Goal: Task Accomplishment & Management: Manage account settings

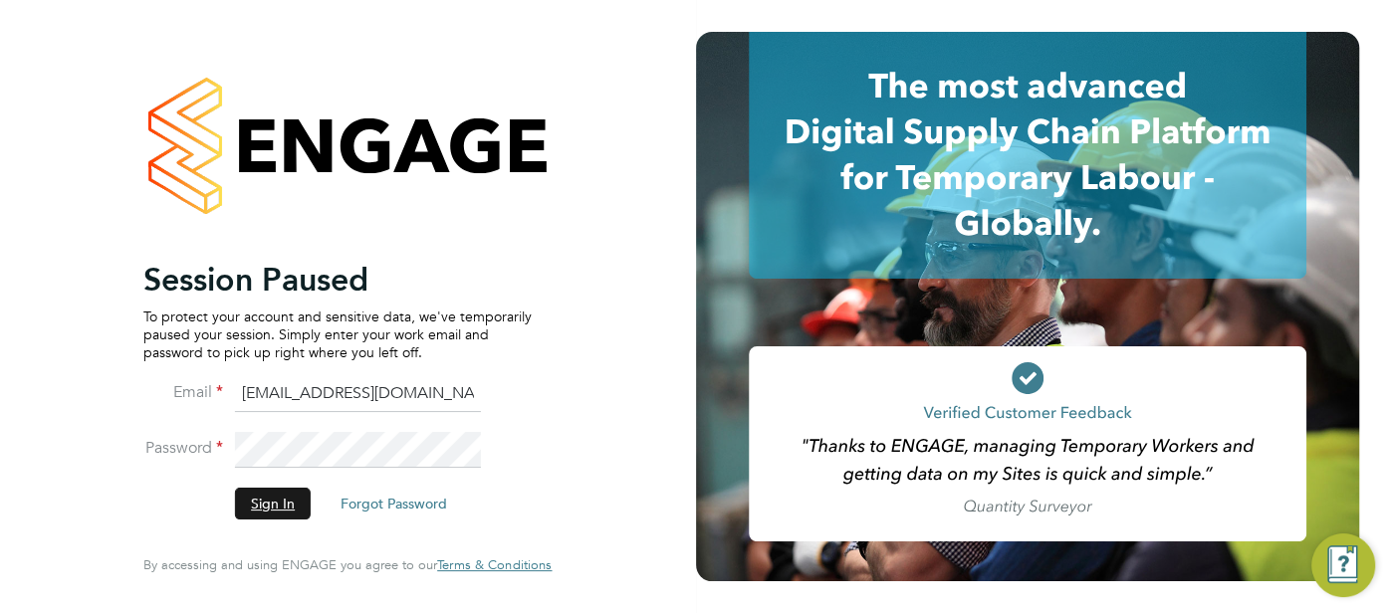
click at [277, 494] on button "Sign In" at bounding box center [273, 504] width 76 height 32
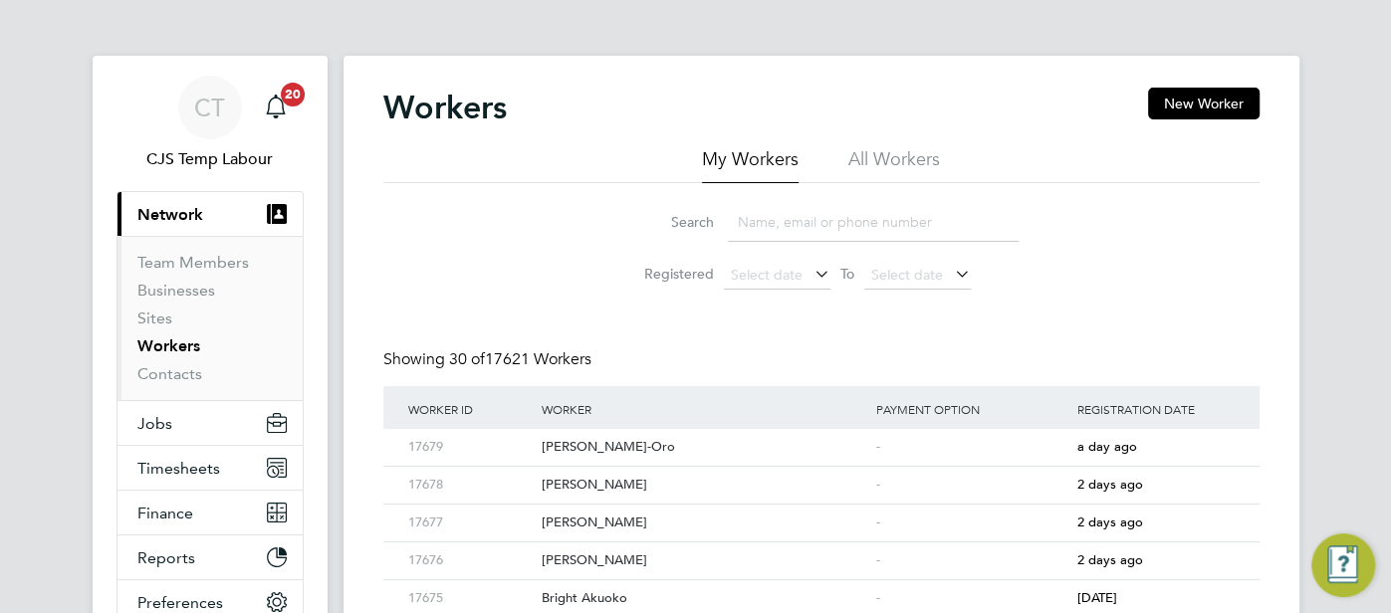
click at [894, 166] on li "All Workers" at bounding box center [894, 165] width 92 height 36
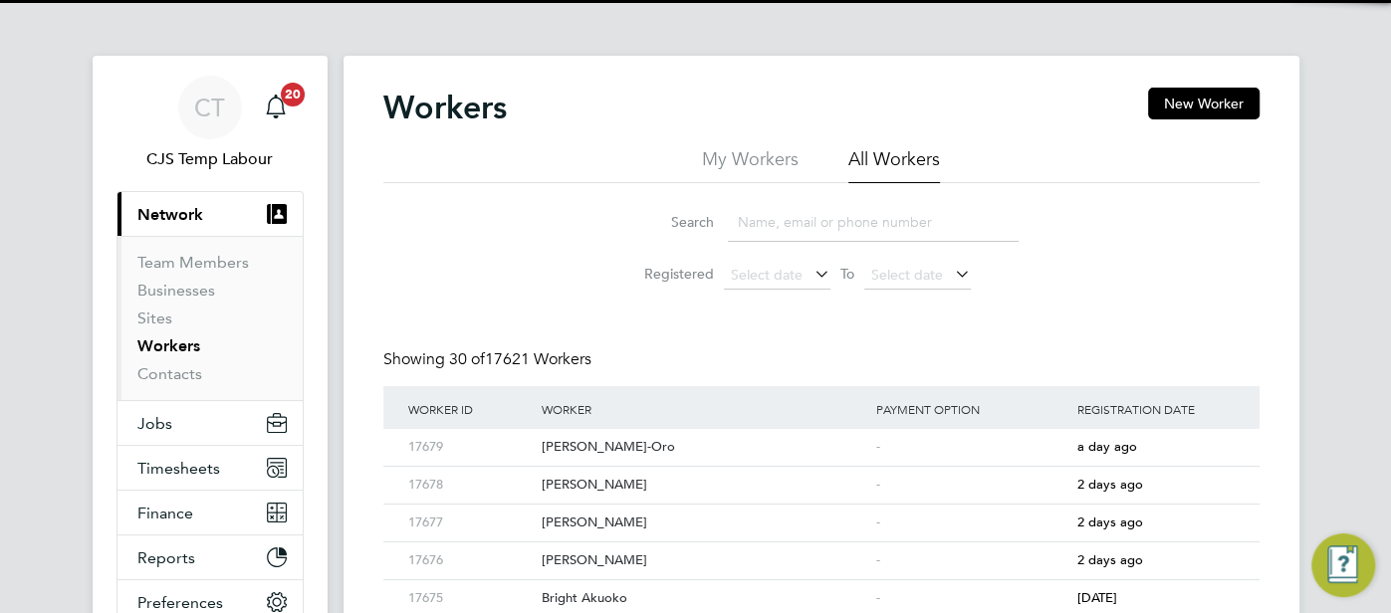
click at [807, 223] on input at bounding box center [873, 222] width 291 height 39
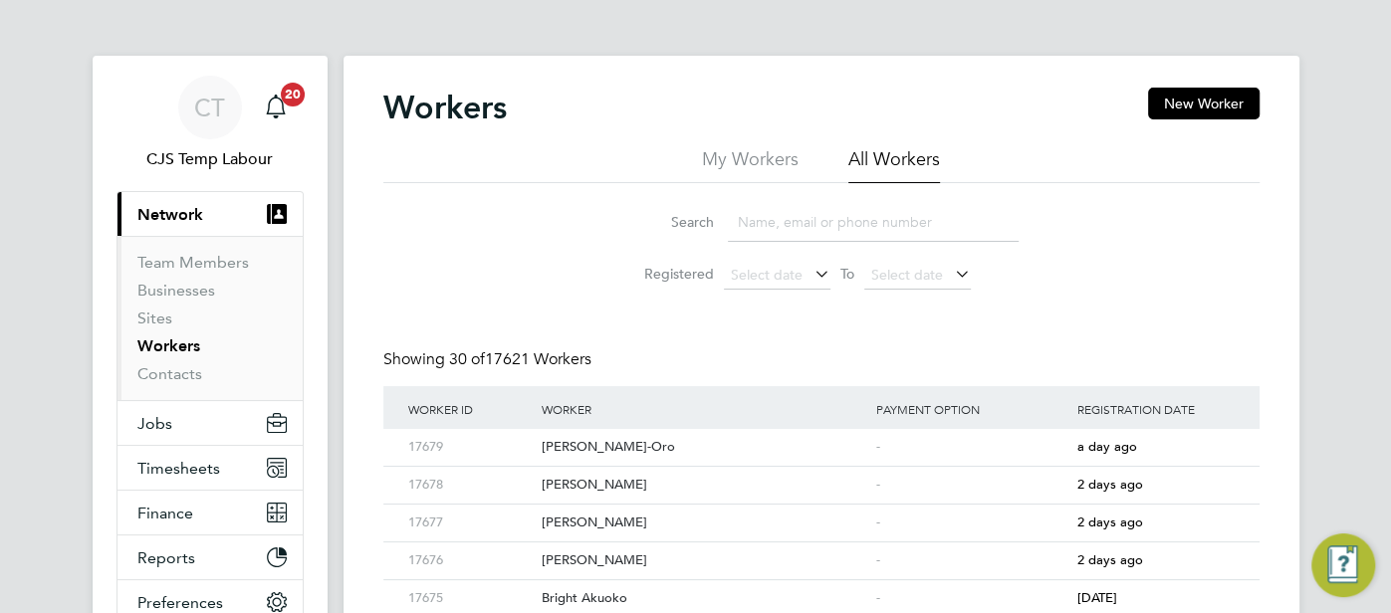
paste input "Aamina Mohamed"
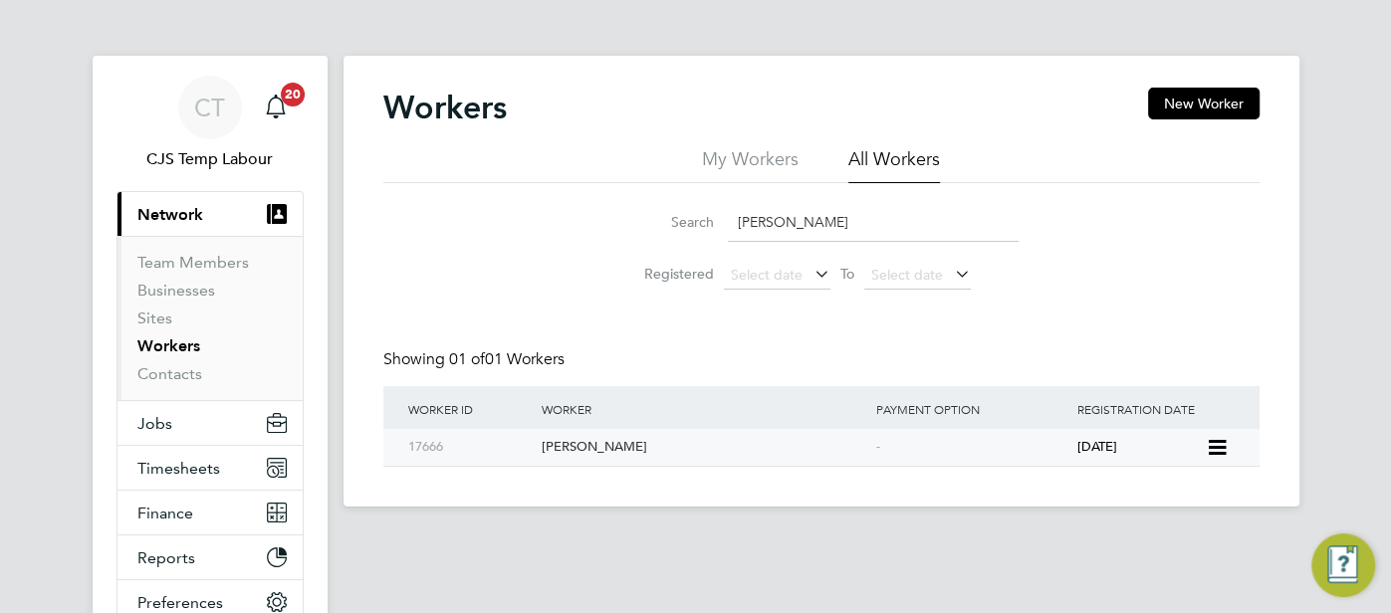
click at [997, 449] on div "-" at bounding box center [971, 447] width 201 height 37
drag, startPoint x: 958, startPoint y: 245, endPoint x: 769, endPoint y: 229, distance: 189.9
click at [769, 229] on li "Search Aamina Mohamed" at bounding box center [821, 222] width 444 height 59
drag, startPoint x: 885, startPoint y: 229, endPoint x: 733, endPoint y: 228, distance: 152.3
click at [730, 225] on input "Aamina Mohamed" at bounding box center [873, 222] width 291 height 39
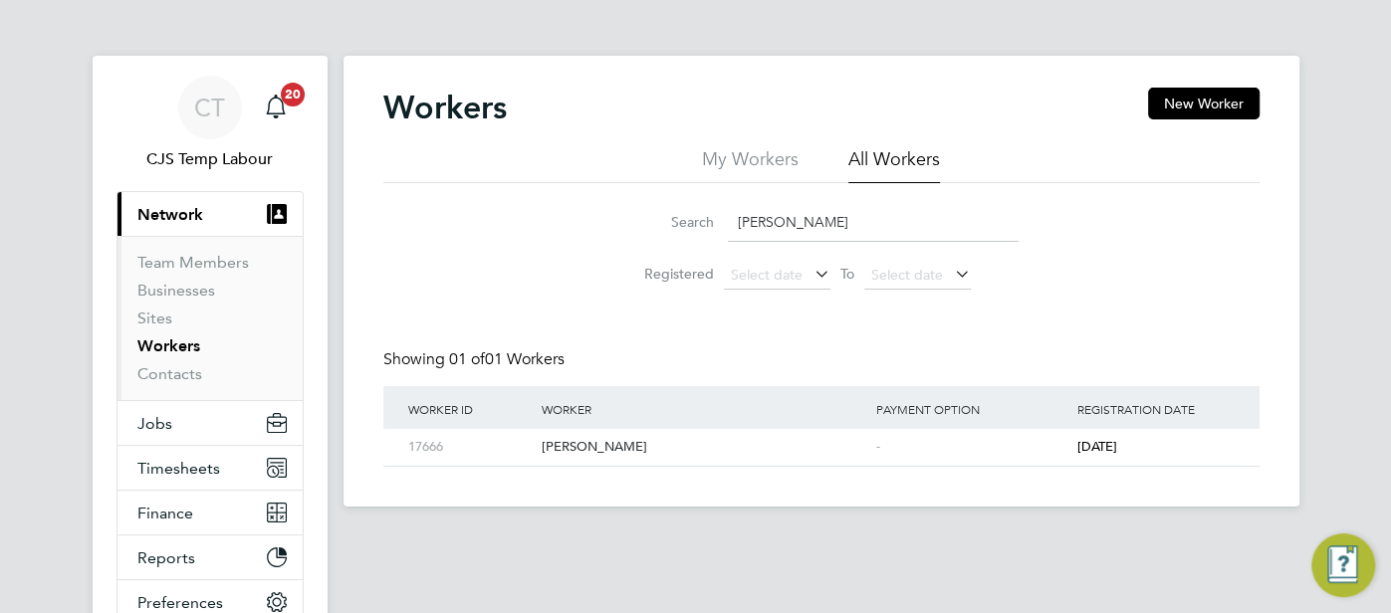
paste input "bdoul Aziz Badjie"
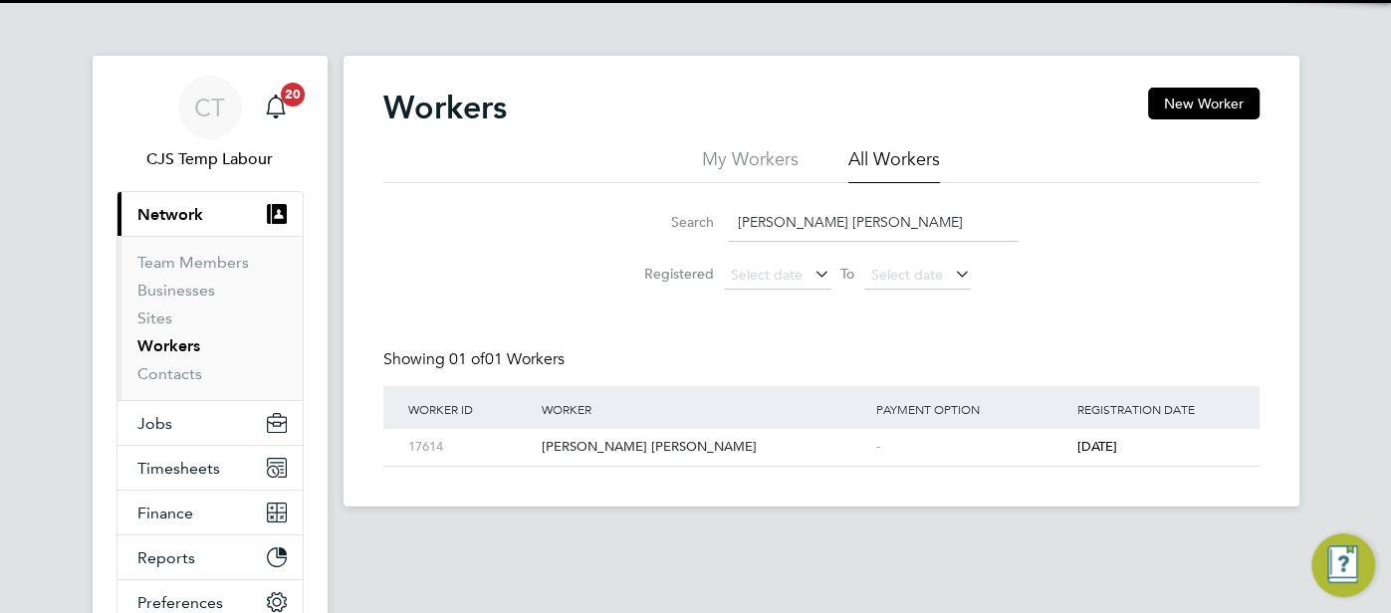
click at [822, 425] on div "Worker" at bounding box center [704, 409] width 335 height 46
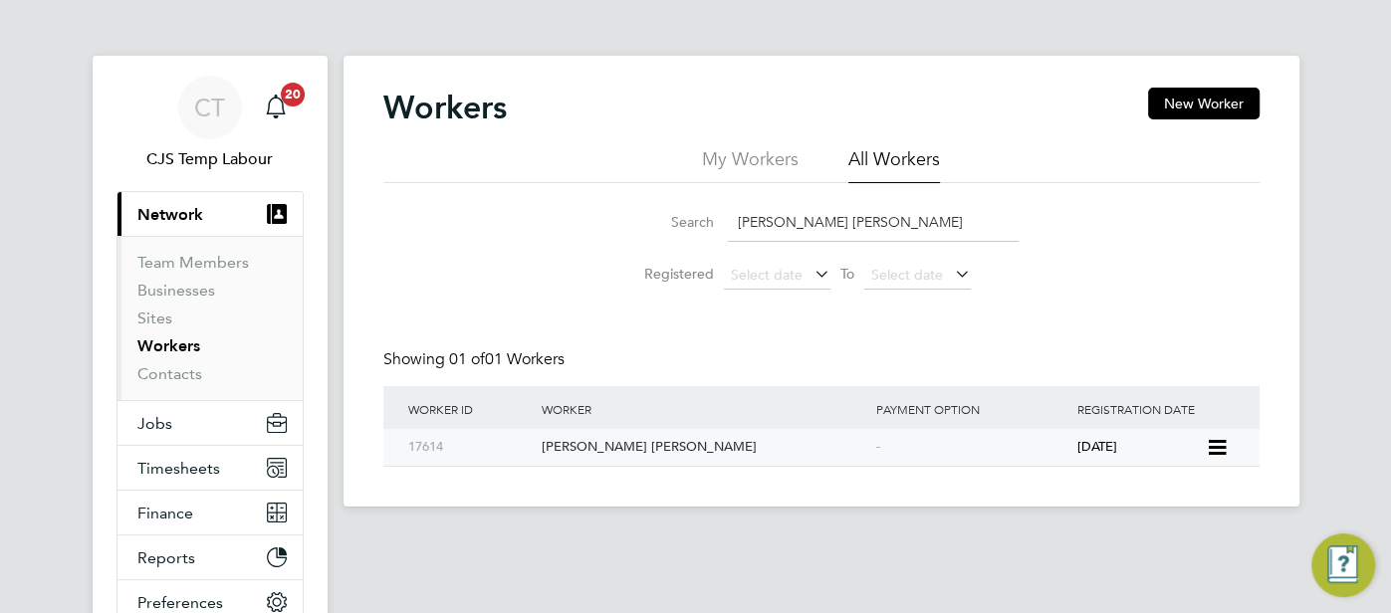
click at [837, 458] on div "Abdoul Aziz Badjie" at bounding box center [704, 447] width 335 height 37
drag, startPoint x: 866, startPoint y: 223, endPoint x: 725, endPoint y: 235, distance: 141.9
click at [725, 235] on div "Search Abdoul Aziz Badjie" at bounding box center [821, 222] width 394 height 39
paste input "daugo Blessing Amadi"
click at [1062, 447] on div "-" at bounding box center [971, 447] width 201 height 37
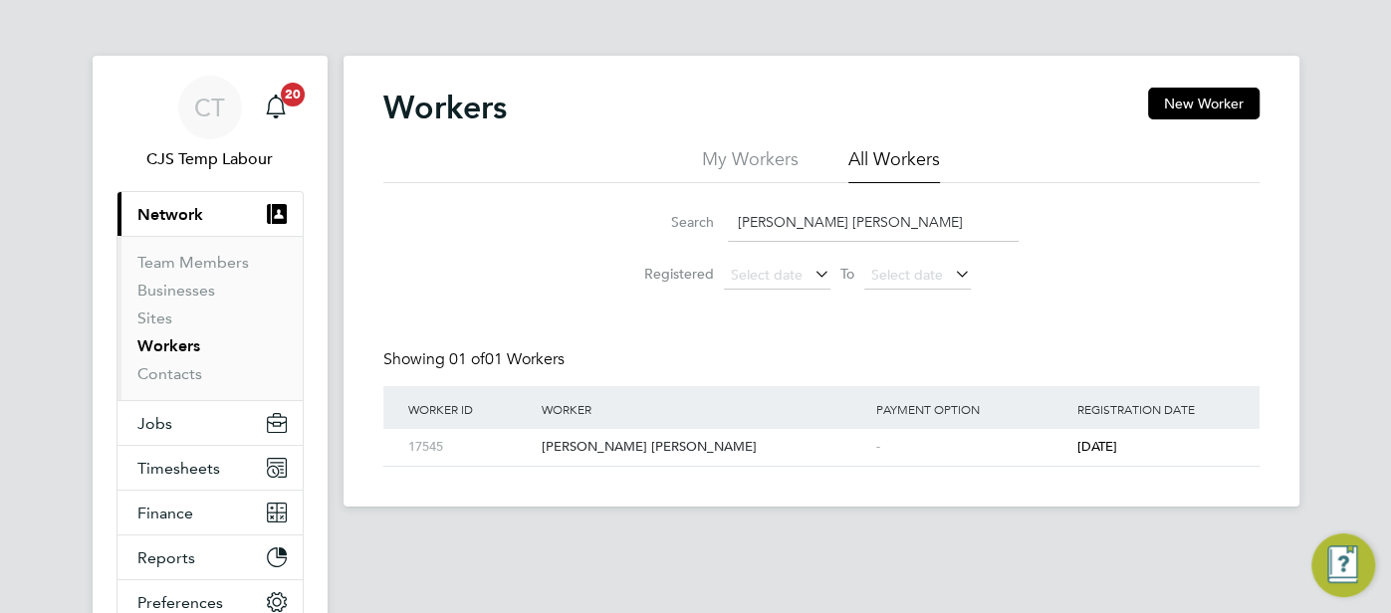
drag, startPoint x: 913, startPoint y: 234, endPoint x: 732, endPoint y: 211, distance: 182.7
click at [729, 212] on input "Adaugo Blessing Amadi" at bounding box center [873, 222] width 291 height 39
paste input "edamola Stephen Bamidele"
click at [1046, 463] on div "-" at bounding box center [971, 447] width 201 height 37
drag, startPoint x: 925, startPoint y: 220, endPoint x: 734, endPoint y: 218, distance: 191.2
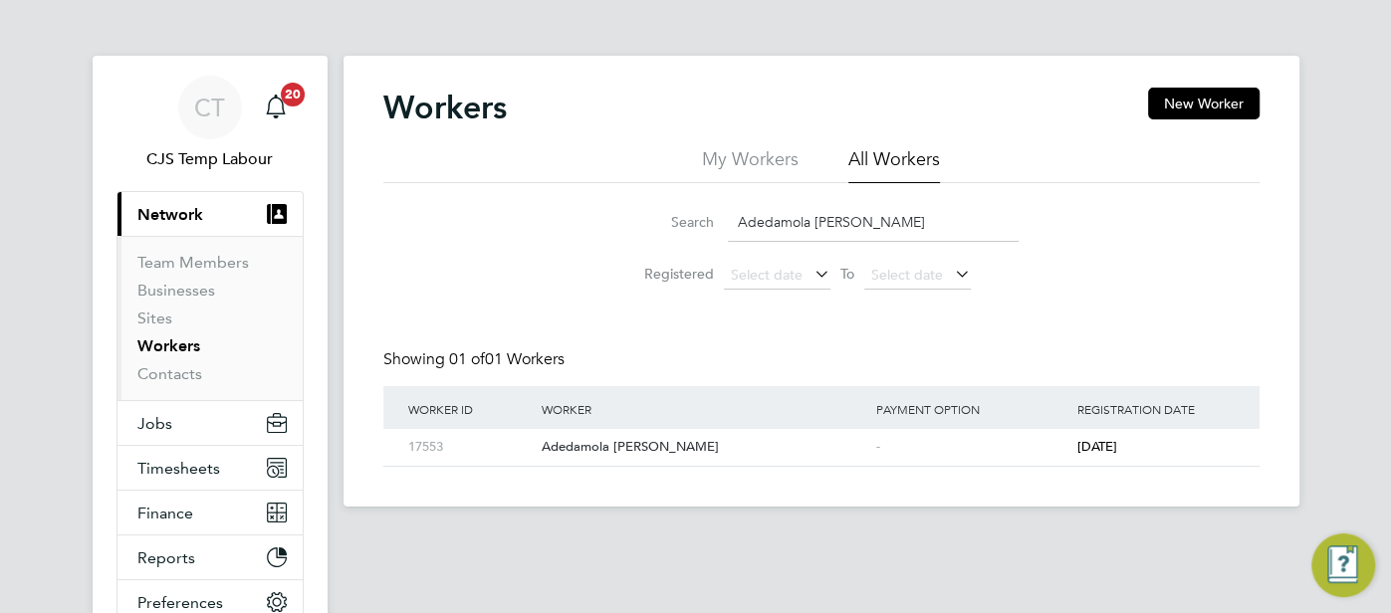
click at [733, 218] on input "Adedamola Stephen Bamidele" at bounding box center [873, 222] width 291 height 39
paste input "femi Adewemimo"
click at [1018, 450] on div "-" at bounding box center [971, 447] width 201 height 37
drag, startPoint x: 882, startPoint y: 225, endPoint x: 724, endPoint y: 219, distance: 158.4
click at [724, 219] on div "Search Adefemi Adewemimo" at bounding box center [821, 222] width 394 height 39
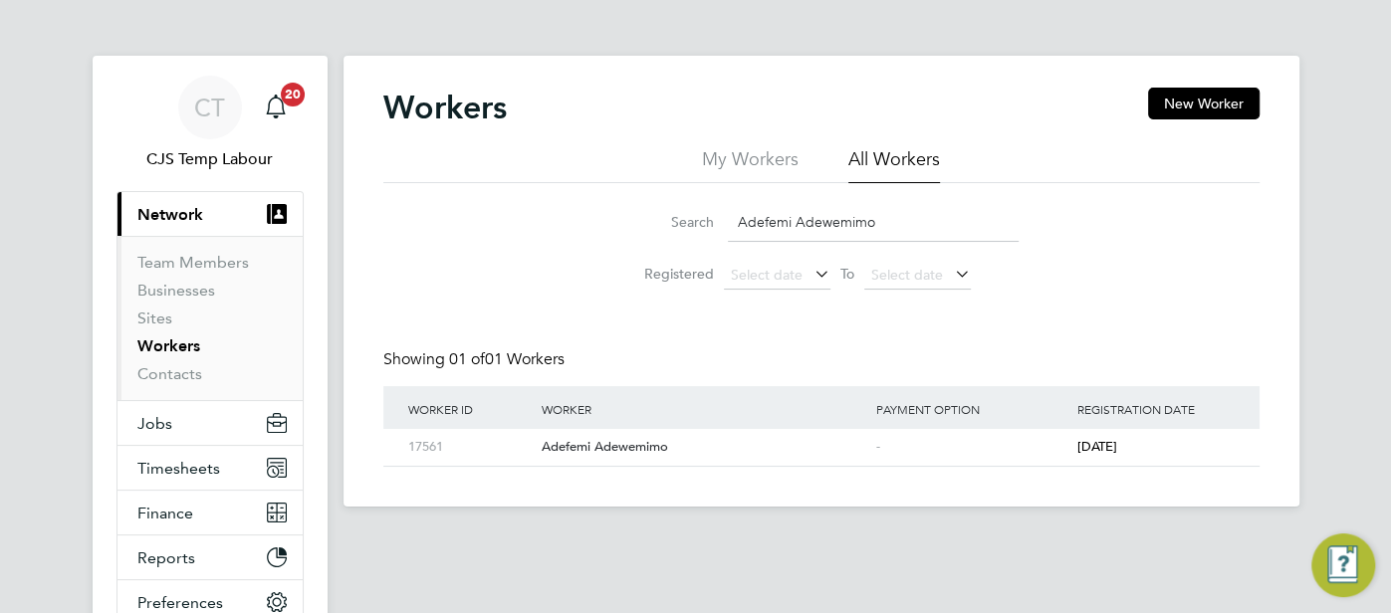
paste input "gatha Quaicoe"
click at [1014, 453] on div "-" at bounding box center [971, 447] width 201 height 37
drag, startPoint x: 856, startPoint y: 233, endPoint x: 727, endPoint y: 215, distance: 130.7
click at [728, 215] on input "Agatha Quaicoe" at bounding box center [873, 222] width 291 height 39
paste input "jara Onumaegbu"
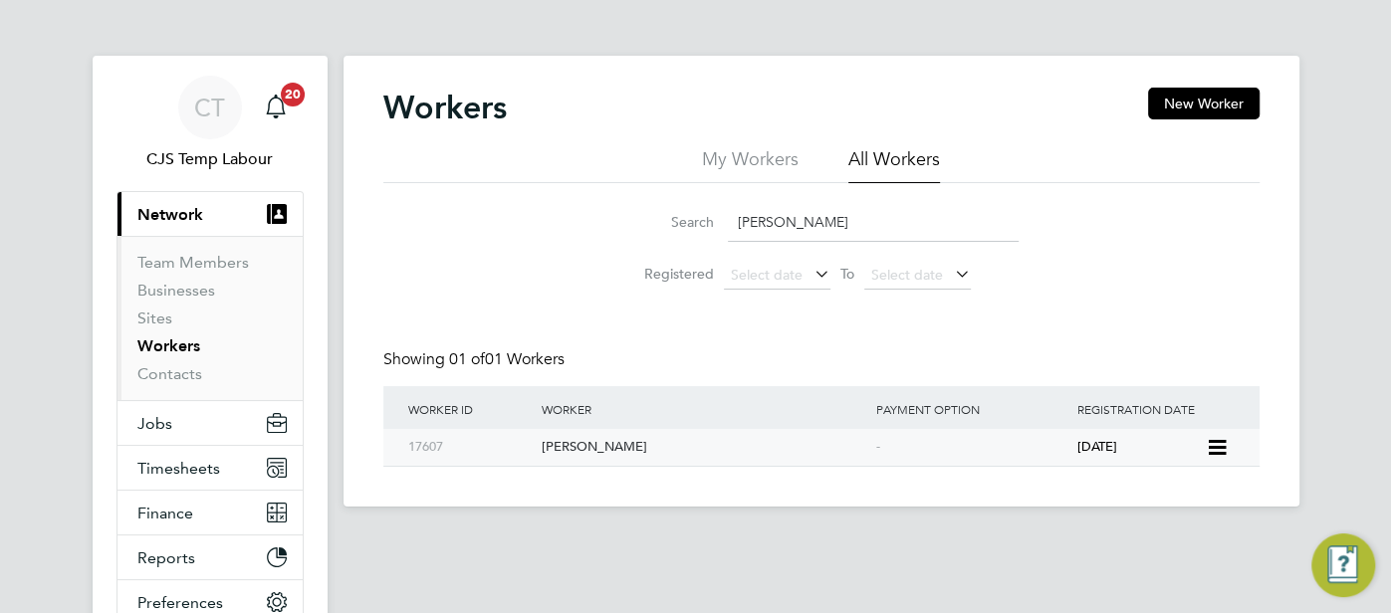
click at [1033, 448] on div "-" at bounding box center [971, 447] width 201 height 37
drag, startPoint x: 855, startPoint y: 219, endPoint x: 727, endPoint y: 222, distance: 128.5
click at [728, 222] on input "Ajara Onumaegbu" at bounding box center [873, 222] width 291 height 39
paste input "kinduro Akinsanmi"
click at [885, 461] on div "-" at bounding box center [971, 447] width 201 height 37
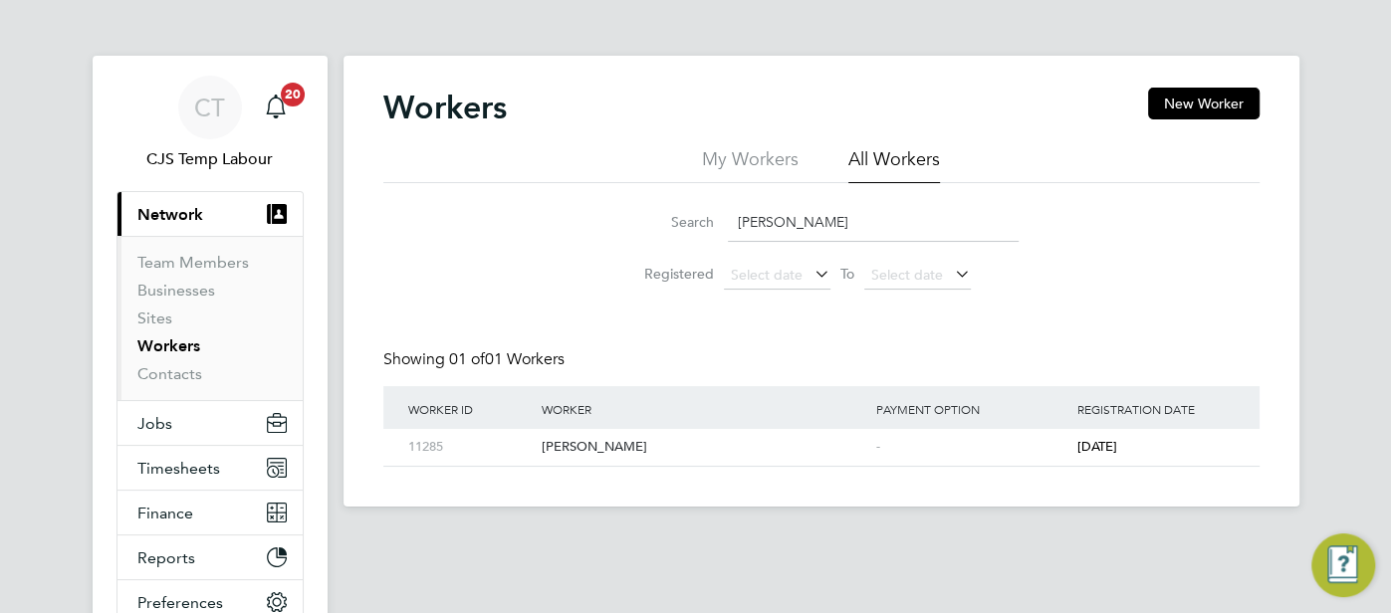
drag, startPoint x: 878, startPoint y: 225, endPoint x: 735, endPoint y: 220, distance: 143.5
click at [735, 220] on input "Akinduro Akinsanmi" at bounding box center [873, 222] width 291 height 39
paste input "wasi Ofor"
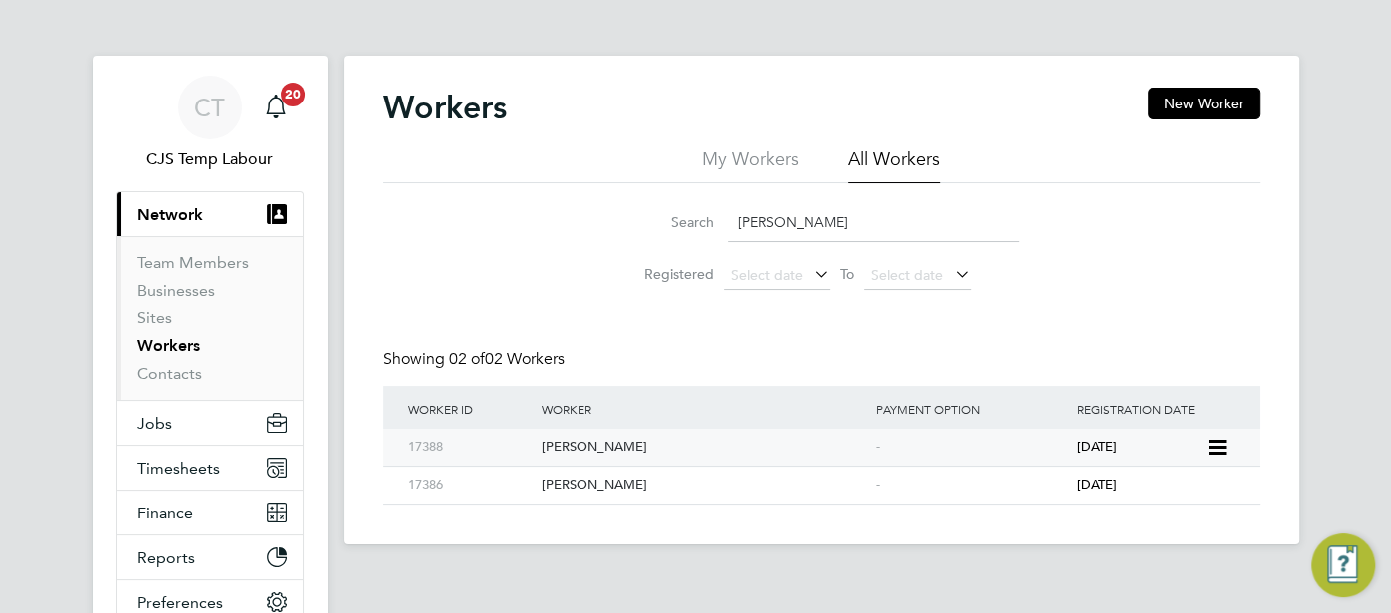
click at [794, 442] on div "Akwasi Ofori" at bounding box center [704, 447] width 335 height 37
drag, startPoint x: 857, startPoint y: 231, endPoint x: 704, endPoint y: 228, distance: 153.4
click at [704, 228] on div "Search Akwasi Ofori" at bounding box center [821, 222] width 394 height 39
paste input "laba Jim Alison"
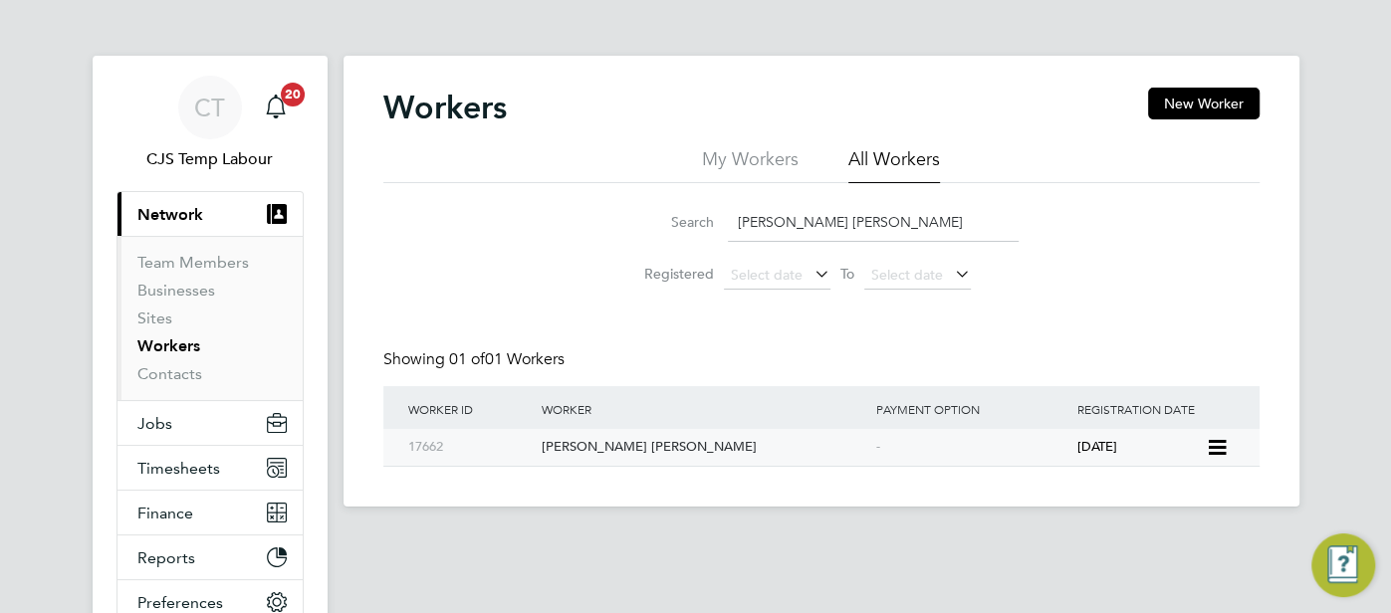
click at [851, 453] on div "Alaba Jim Alison" at bounding box center [704, 447] width 335 height 37
drag, startPoint x: 869, startPoint y: 219, endPoint x: 705, endPoint y: 223, distance: 164.3
click at [705, 223] on div "Search Alaba Jim Alison" at bounding box center [821, 222] width 394 height 39
paste input "maal Jama"
click at [997, 457] on div "-" at bounding box center [971, 447] width 201 height 37
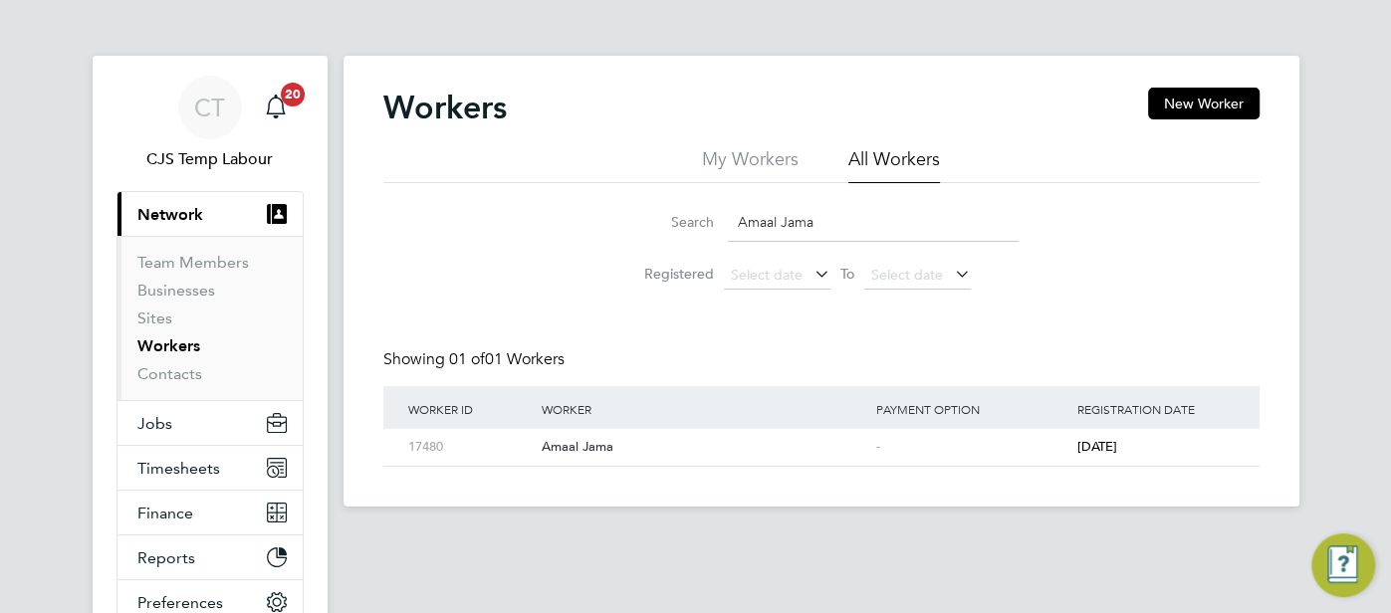
drag, startPoint x: 820, startPoint y: 225, endPoint x: 730, endPoint y: 217, distance: 91.0
click at [730, 217] on input "Amaal Jama" at bounding box center [873, 222] width 291 height 39
paste input "inata Drame"
click at [952, 451] on div "-" at bounding box center [971, 447] width 201 height 37
drag, startPoint x: 869, startPoint y: 220, endPoint x: 734, endPoint y: 216, distance: 135.5
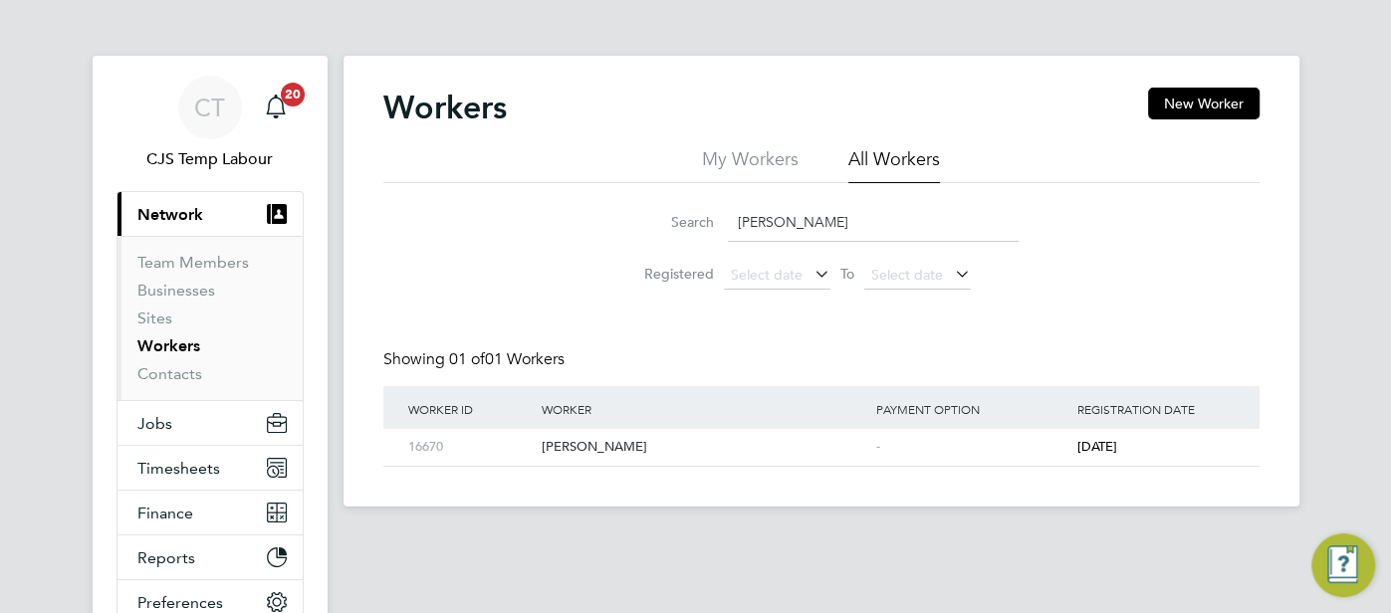
click at [734, 216] on input "Aminata Drame" at bounding box center [873, 222] width 291 height 39
paste input "Touray"
click at [934, 451] on div "-" at bounding box center [971, 447] width 201 height 37
drag, startPoint x: 865, startPoint y: 233, endPoint x: 721, endPoint y: 222, distance: 144.8
click at [721, 222] on div "Search Aminata Touray" at bounding box center [821, 222] width 394 height 39
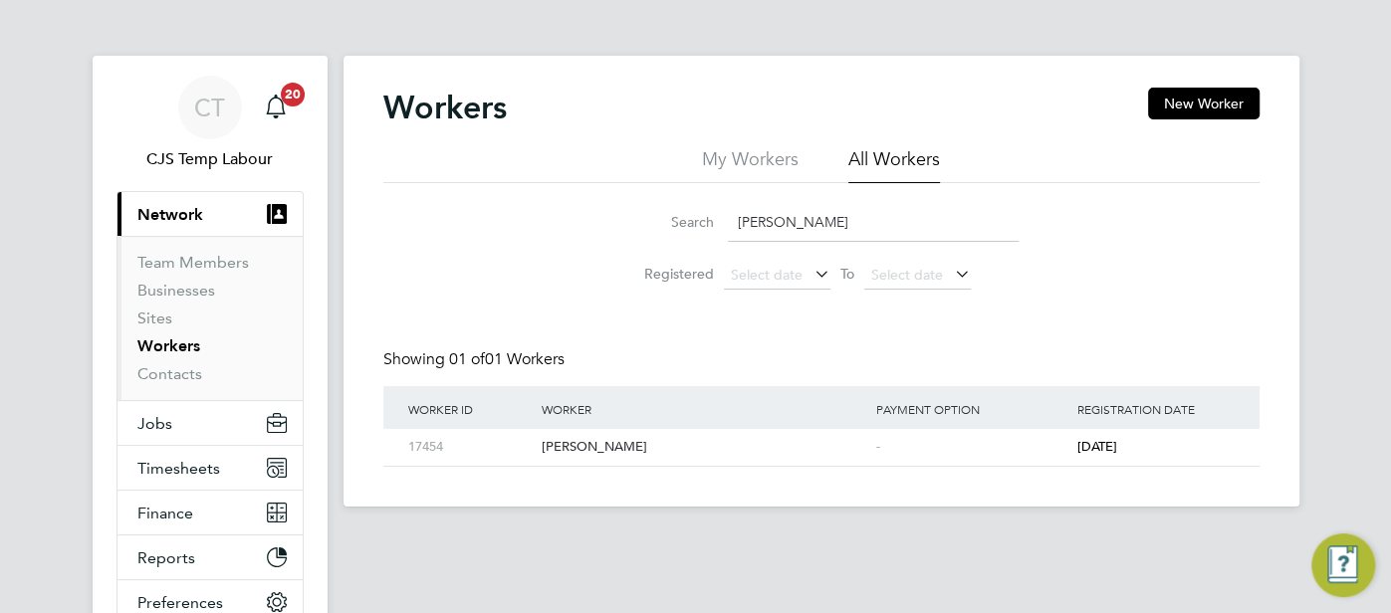
paste input "ntha Momba"
click at [862, 449] on div "Antha Momba" at bounding box center [704, 447] width 335 height 37
drag, startPoint x: 836, startPoint y: 229, endPoint x: 727, endPoint y: 217, distance: 110.2
click at [728, 216] on input "Antha Momba" at bounding box center [873, 222] width 291 height 39
paste input "ribilola Adebayo"
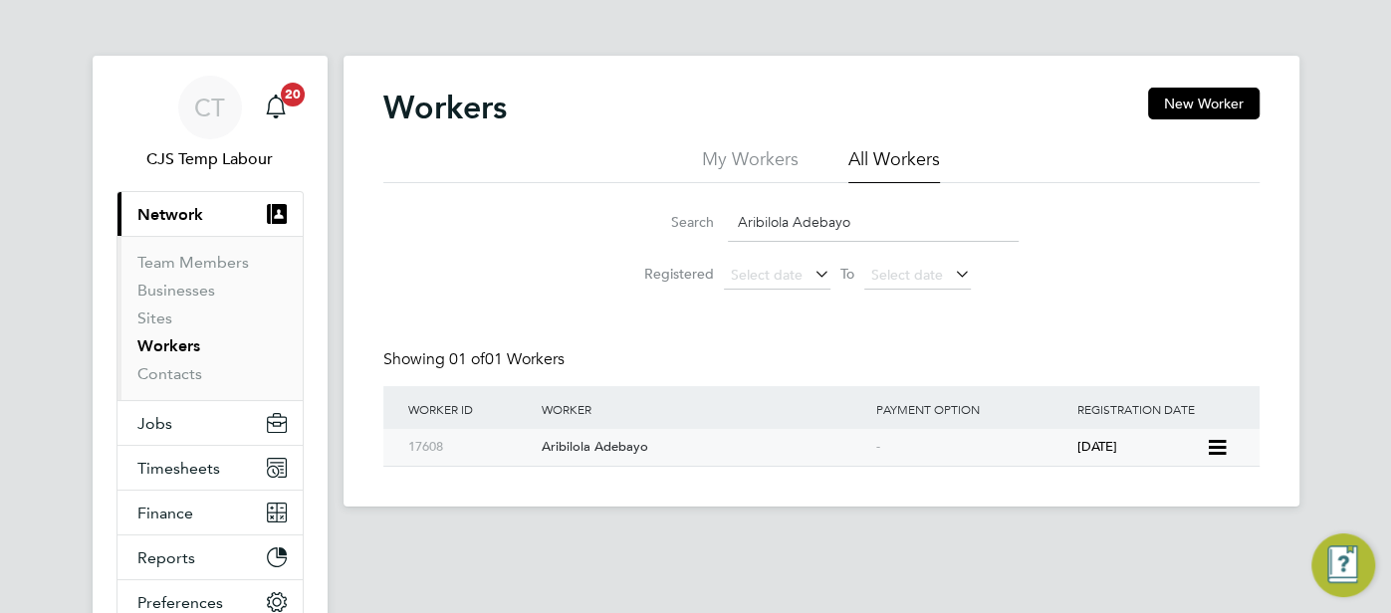
click at [991, 456] on div "-" at bounding box center [971, 447] width 201 height 37
drag, startPoint x: 917, startPoint y: 227, endPoint x: 715, endPoint y: 240, distance: 202.5
click at [716, 236] on div "Search Aribilola Adebayo" at bounding box center [821, 222] width 394 height 39
paste input "zeem Hussain"
click at [923, 442] on div "-" at bounding box center [971, 447] width 201 height 37
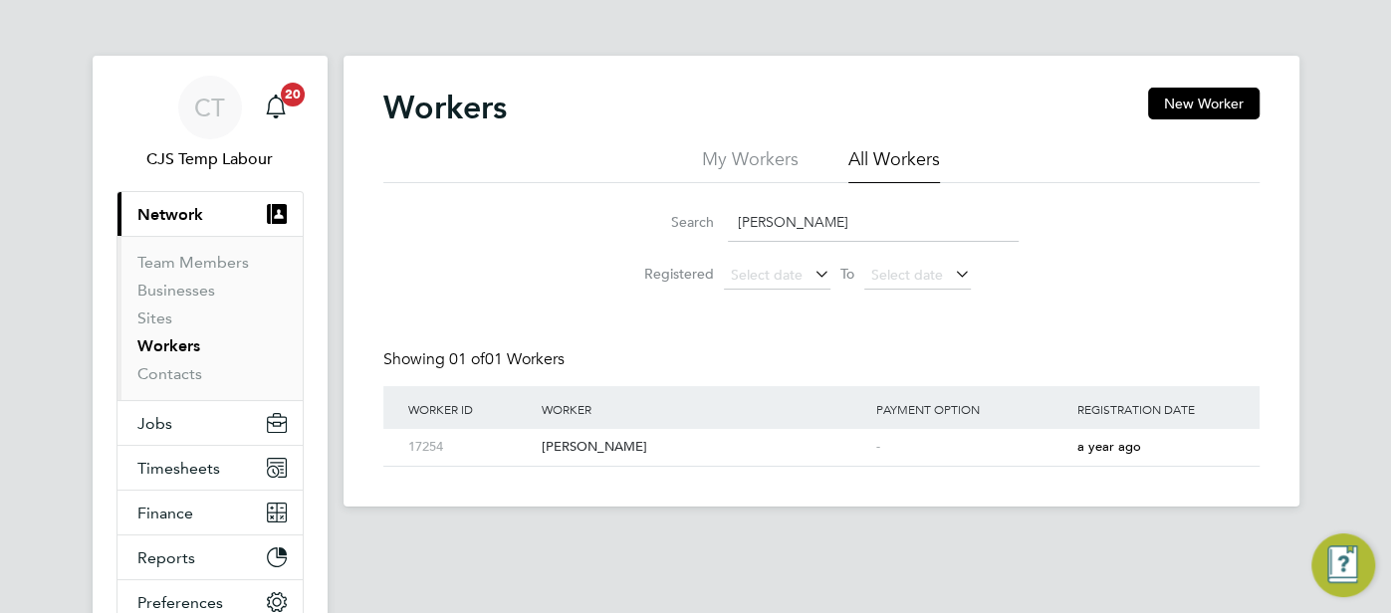
drag, startPoint x: 856, startPoint y: 224, endPoint x: 727, endPoint y: 225, distance: 129.4
click at [728, 225] on input "Azeem Hussain" at bounding box center [873, 222] width 291 height 39
paste input "Barwaqo Mohamoud"
click at [1023, 453] on div "-" at bounding box center [971, 447] width 201 height 37
click at [1110, 440] on span "a year ago" at bounding box center [1108, 446] width 64 height 17
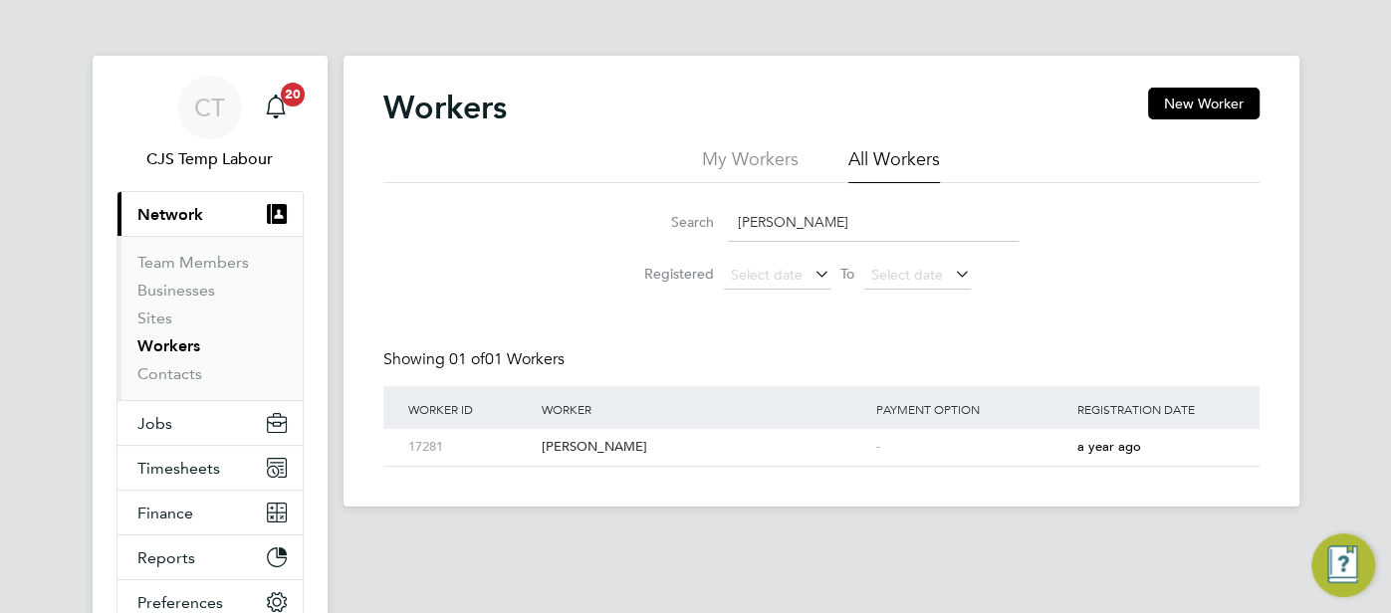
drag, startPoint x: 958, startPoint y: 222, endPoint x: 728, endPoint y: 220, distance: 230.0
click at [728, 220] on input "Barwaqo Mohamoud" at bounding box center [873, 222] width 291 height 39
paste input "Cletus Azenabor"
click at [1066, 444] on div "-" at bounding box center [971, 447] width 201 height 37
drag, startPoint x: 853, startPoint y: 216, endPoint x: 729, endPoint y: 220, distance: 124.5
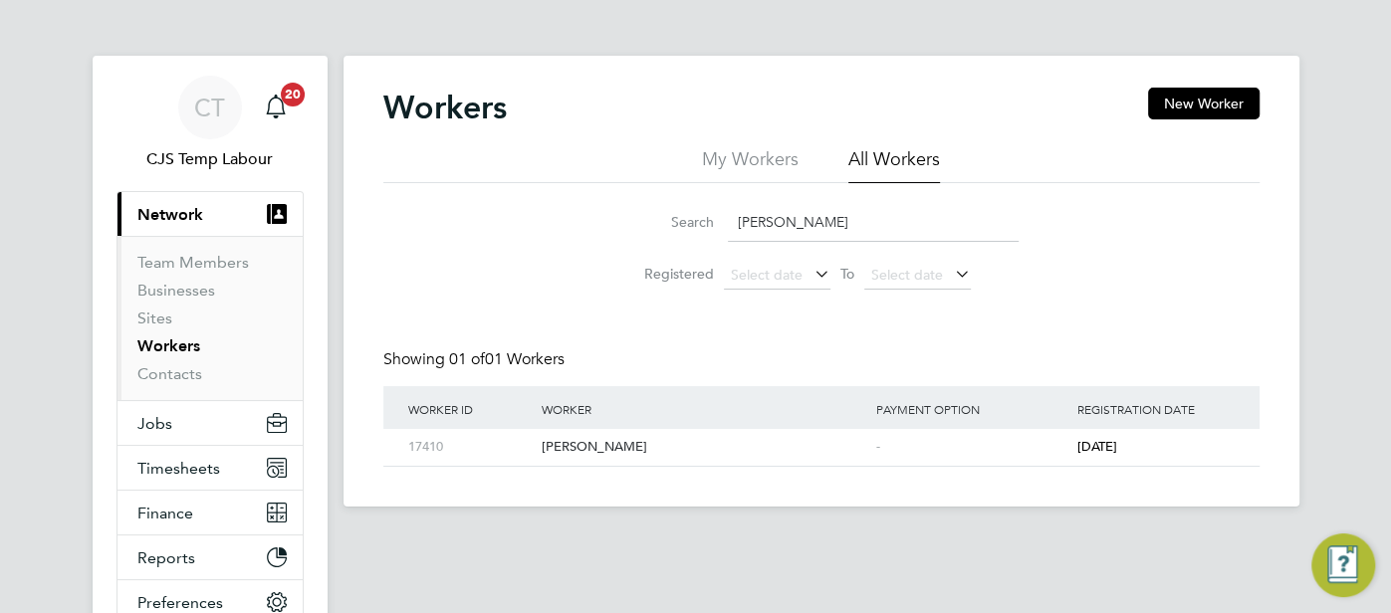
click at [729, 219] on input "Cletus Azenabor" at bounding box center [873, 222] width 291 height 39
paste input "Erin MC Kay"
click at [967, 453] on div "-" at bounding box center [971, 447] width 201 height 37
drag, startPoint x: 823, startPoint y: 224, endPoint x: 733, endPoint y: 208, distance: 92.0
click at [733, 208] on input "Erin MC Kay" at bounding box center [873, 222] width 291 height 39
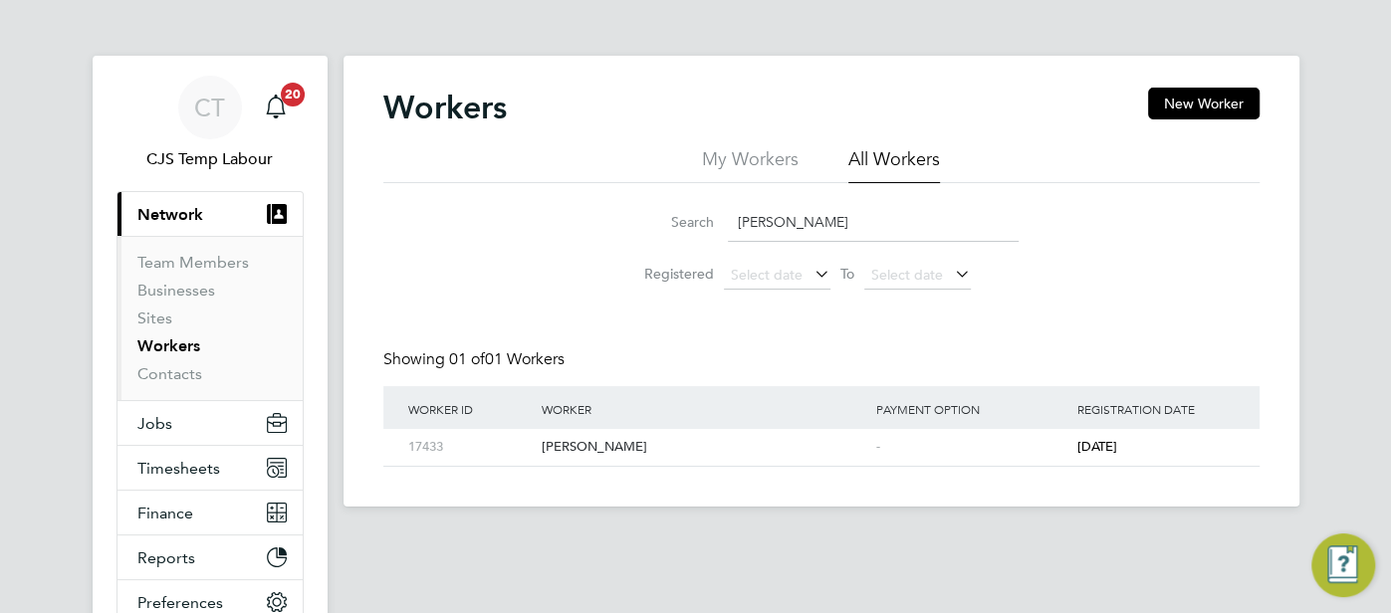
paste input "ck Pilaquinga"
click at [1055, 441] on div "-" at bounding box center [971, 447] width 201 height 37
drag, startPoint x: 853, startPoint y: 224, endPoint x: 736, endPoint y: 215, distance: 117.8
click at [736, 215] on input "Erick Pilaquinga" at bounding box center [873, 222] width 291 height 39
paste input "mmanuela Crescent"
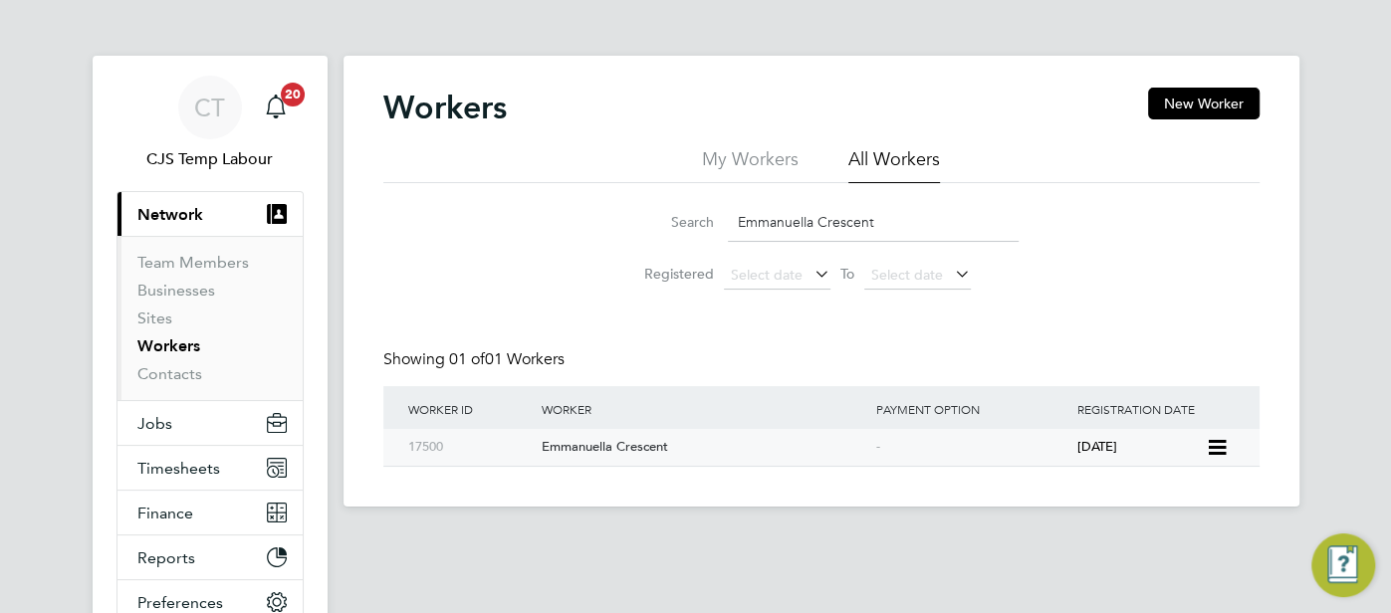
click at [1109, 449] on span "6 months ago" at bounding box center [1096, 446] width 40 height 17
drag, startPoint x: 894, startPoint y: 225, endPoint x: 731, endPoint y: 212, distance: 163.8
click at [731, 212] on input "Emmanuella Crescent" at bounding box center [873, 222] width 291 height 39
paste input "lizabeth Inaida De Barros"
click at [1116, 448] on span "10 months ago" at bounding box center [1096, 446] width 40 height 17
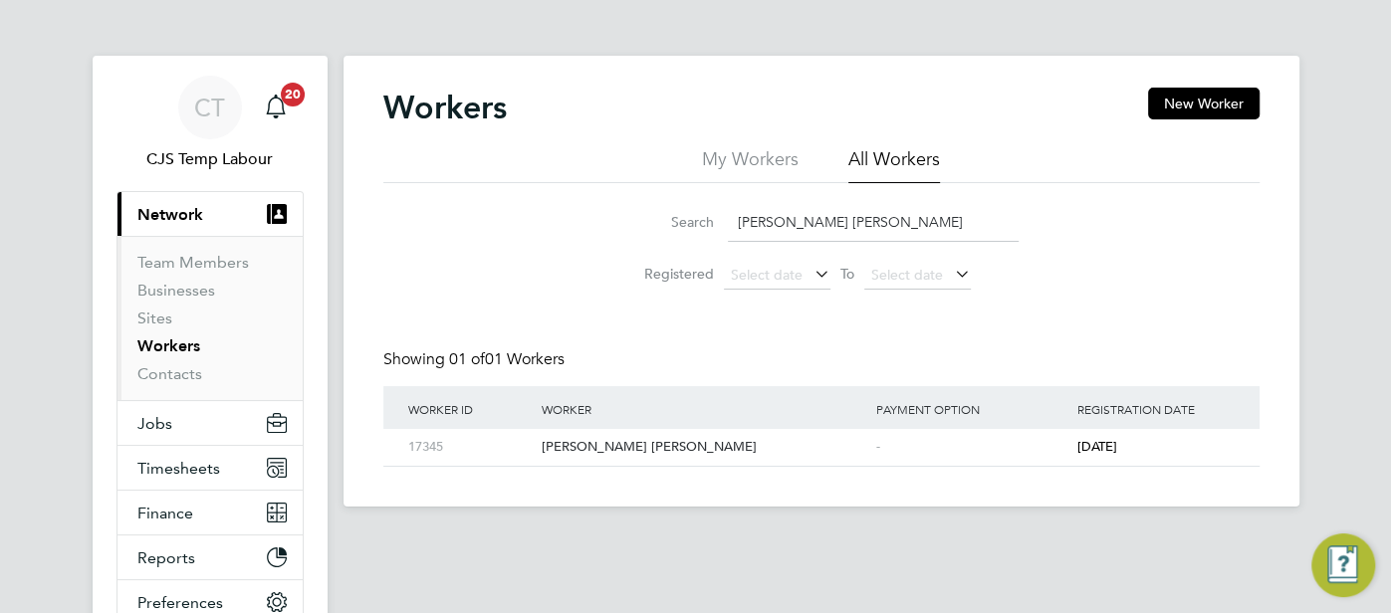
drag, startPoint x: 917, startPoint y: 222, endPoint x: 711, endPoint y: 224, distance: 206.1
click at [711, 224] on div "Search Elizabeth Inaida De Barros" at bounding box center [821, 222] width 394 height 39
paste input "Faarah Ismail Adam"
click at [1115, 452] on span "a year ago" at bounding box center [1108, 446] width 64 height 17
drag, startPoint x: 783, startPoint y: 210, endPoint x: 733, endPoint y: 208, distance: 49.8
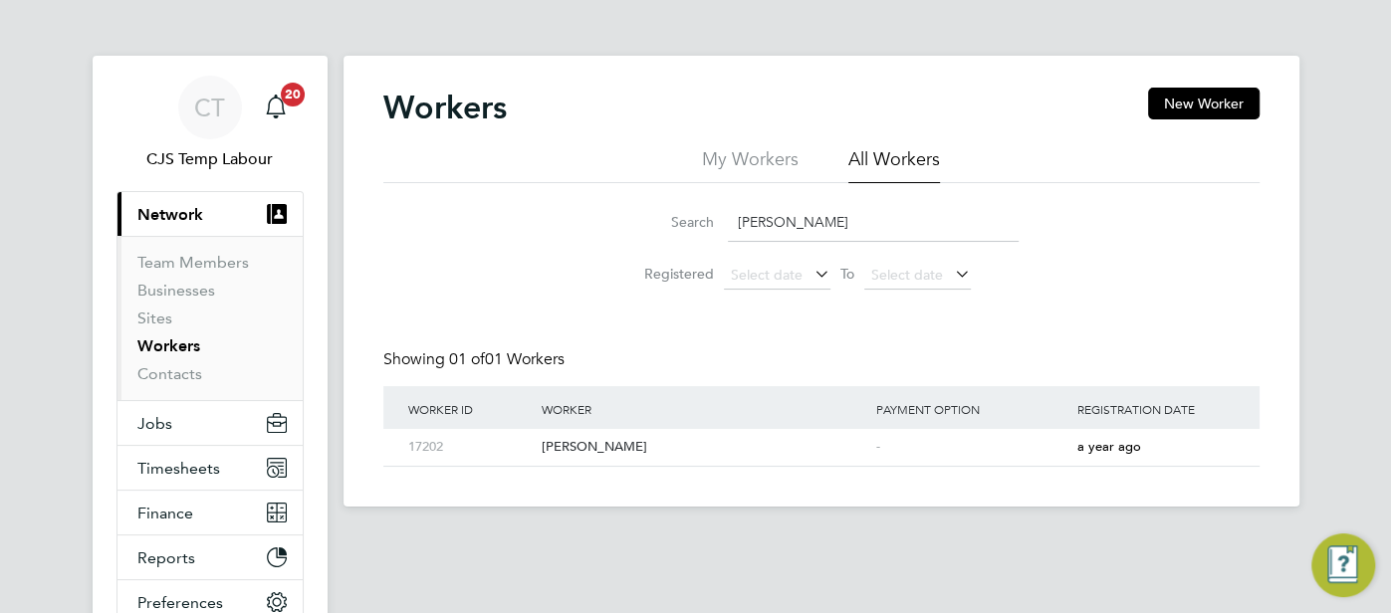
click at [734, 207] on input "Faarah Ismail Adam" at bounding box center [873, 222] width 291 height 39
paste input "ruq Ogunmade"
click at [1105, 452] on span "10 months ago" at bounding box center [1096, 446] width 40 height 17
click at [1116, 451] on span "10 months ago" at bounding box center [1096, 446] width 40 height 17
drag, startPoint x: 901, startPoint y: 224, endPoint x: 718, endPoint y: 223, distance: 183.2
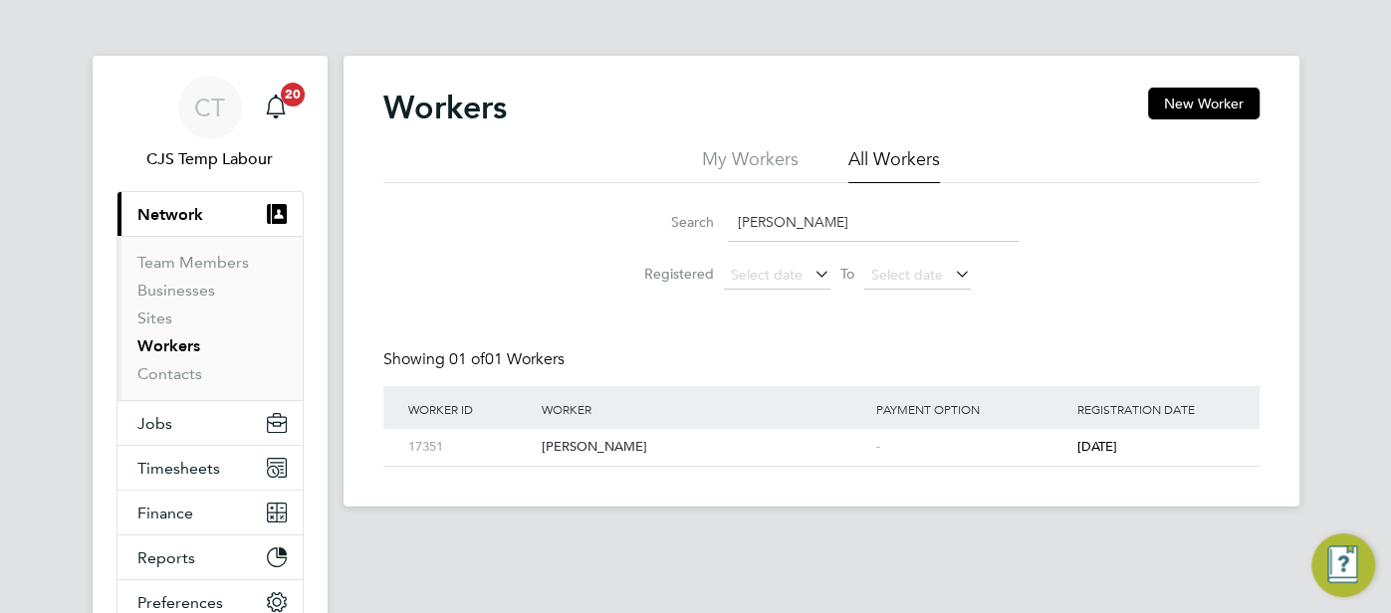
click at [718, 223] on div "Search Faruq Ogunmade" at bounding box center [821, 222] width 394 height 39
paste input "thia Balogun"
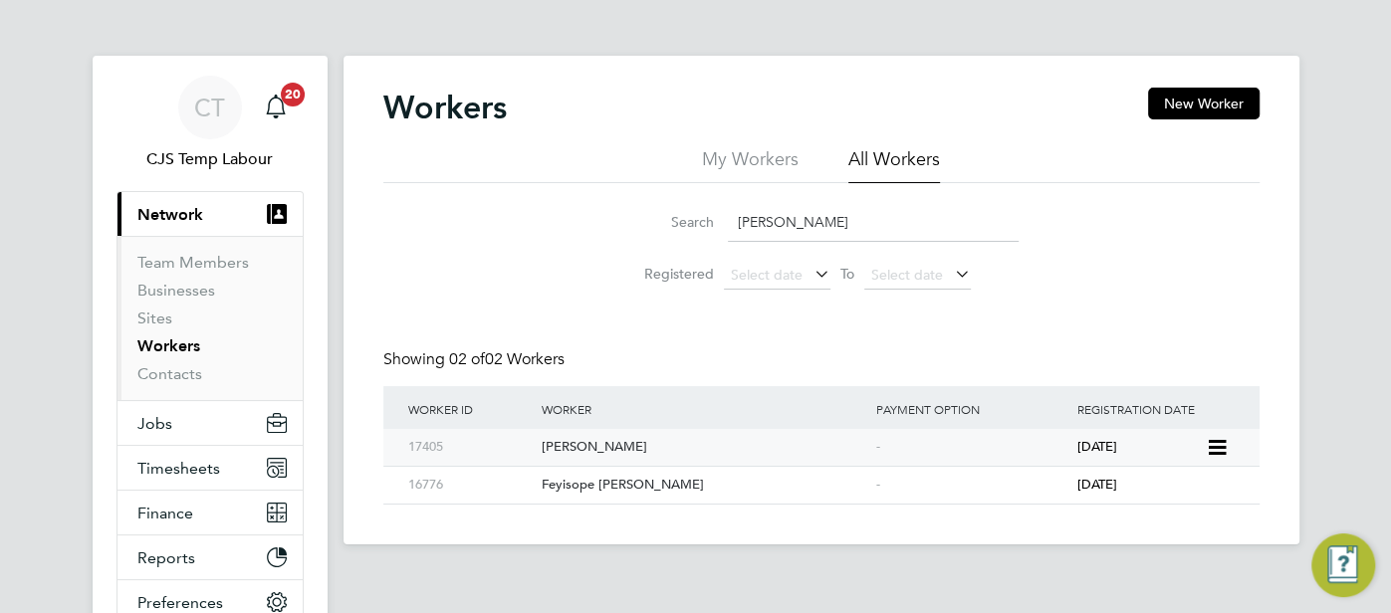
click at [865, 443] on div "Fathia Balogun" at bounding box center [704, 447] width 335 height 37
drag, startPoint x: 862, startPoint y: 228, endPoint x: 729, endPoint y: 224, distance: 133.5
click at [729, 224] on input "Fathia Balogun" at bounding box center [873, 222] width 291 height 39
paste input "imo Lawal"
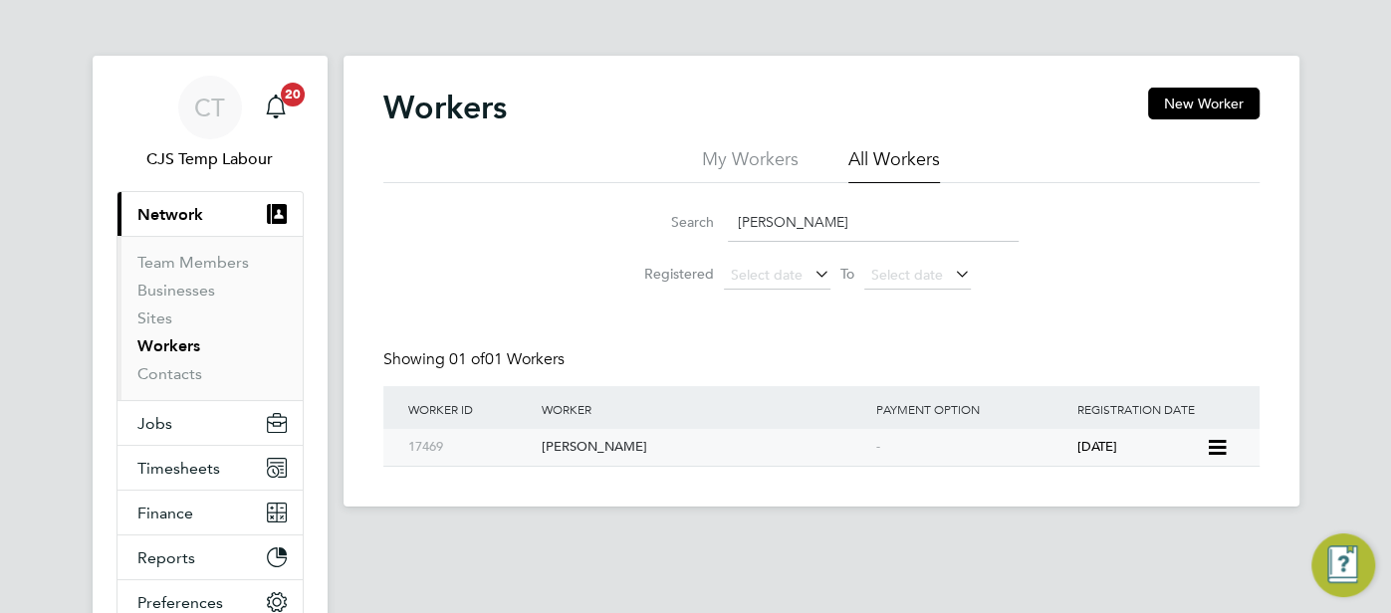
click at [952, 452] on div "-" at bounding box center [971, 447] width 201 height 37
drag, startPoint x: 873, startPoint y: 230, endPoint x: 736, endPoint y: 221, distance: 137.7
click at [736, 221] on input "Fatimo Lawal" at bounding box center [873, 222] width 291 height 39
paste input "olashade Esther Macaulay"
click at [1058, 446] on div "-" at bounding box center [971, 447] width 201 height 37
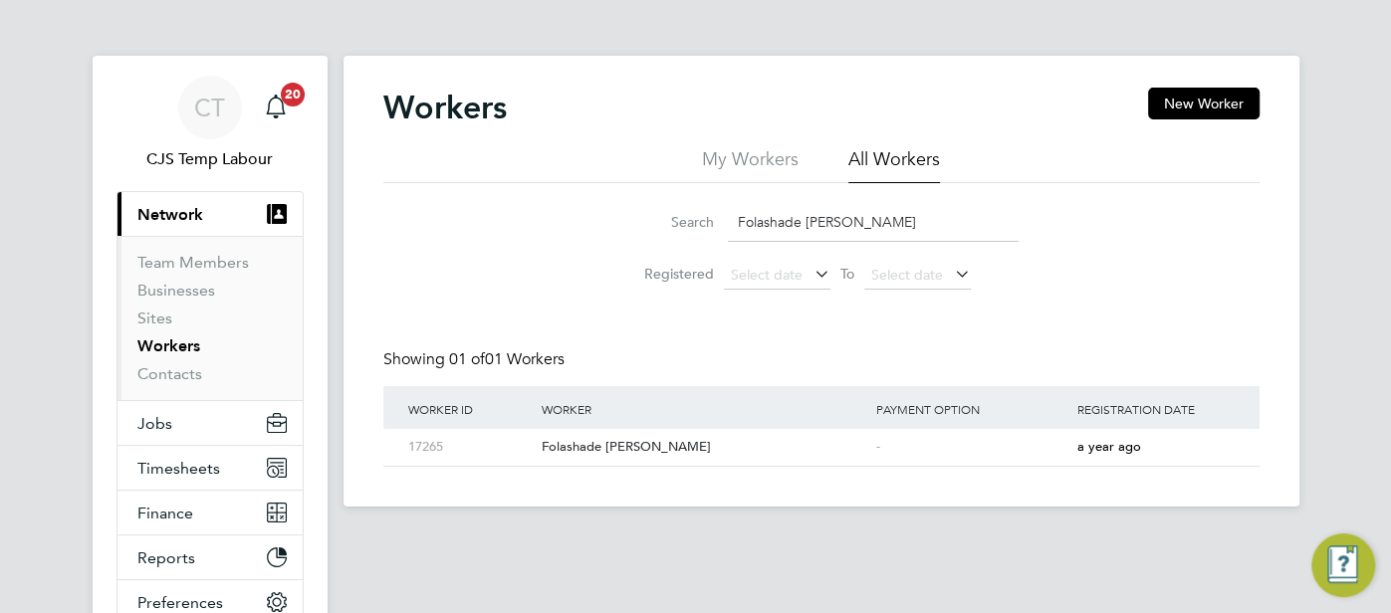
drag, startPoint x: 926, startPoint y: 228, endPoint x: 738, endPoint y: 222, distance: 188.3
click at [738, 221] on input "Folashade Esther Macaulay" at bounding box center [873, 222] width 291 height 39
paste input "rancisco Da Costa"
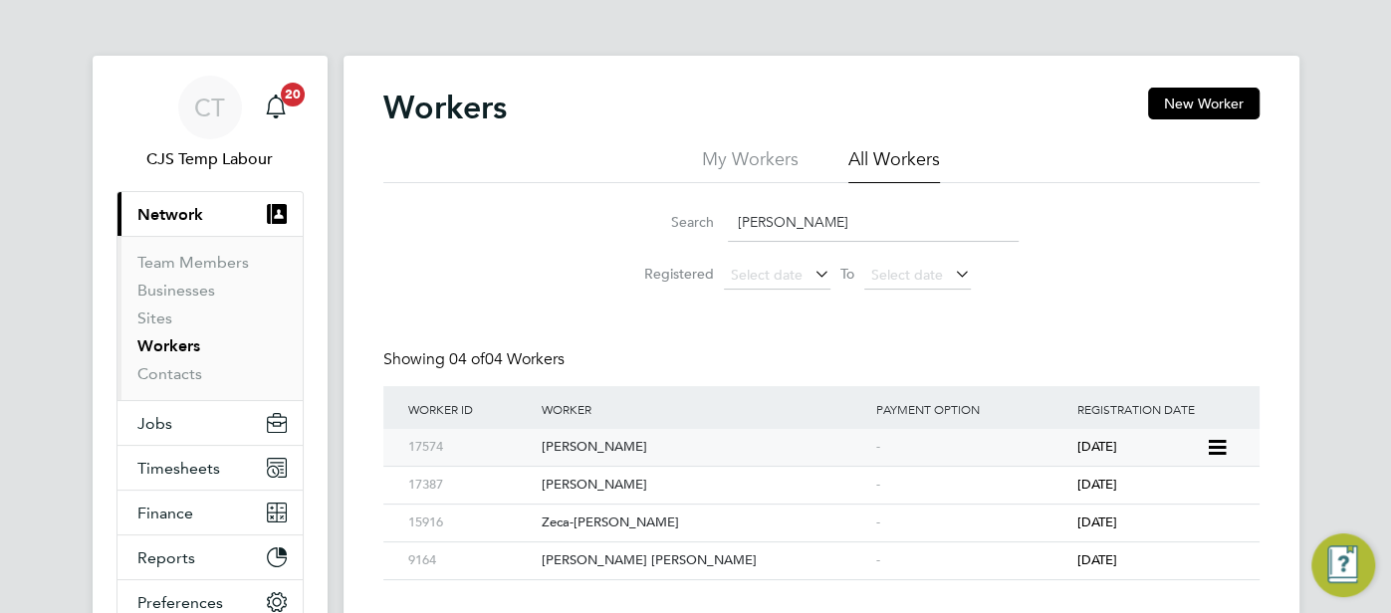
click at [1023, 442] on div "-" at bounding box center [971, 447] width 201 height 37
click at [943, 494] on div "-" at bounding box center [971, 485] width 201 height 37
drag, startPoint x: 890, startPoint y: 224, endPoint x: 713, endPoint y: 222, distance: 177.3
click at [713, 222] on div "Search Francisco Da Costa" at bounding box center [821, 222] width 394 height 39
paste input "Godwin Eze"
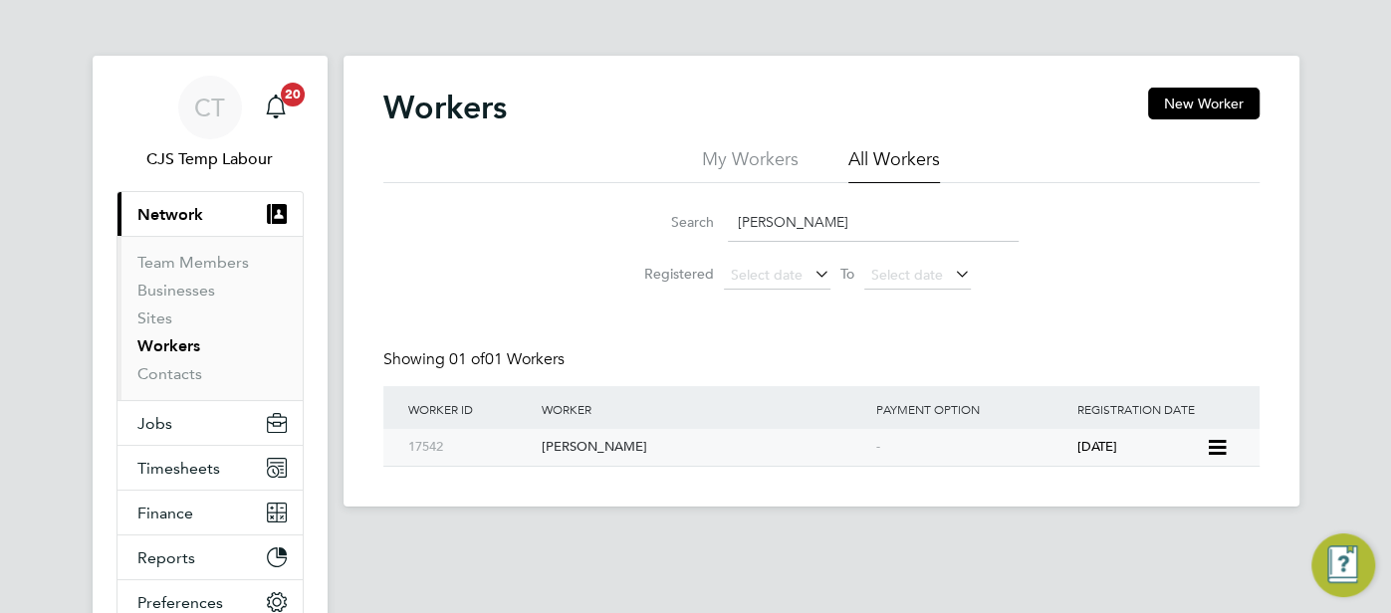
click at [996, 448] on div "-" at bounding box center [971, 447] width 201 height 37
drag, startPoint x: 870, startPoint y: 230, endPoint x: 722, endPoint y: 227, distance: 148.4
click at [722, 227] on div "Search Godwin Eze" at bounding box center [821, 222] width 394 height 39
paste input "urdarshan Cheema"
click at [965, 439] on div "-" at bounding box center [971, 447] width 201 height 37
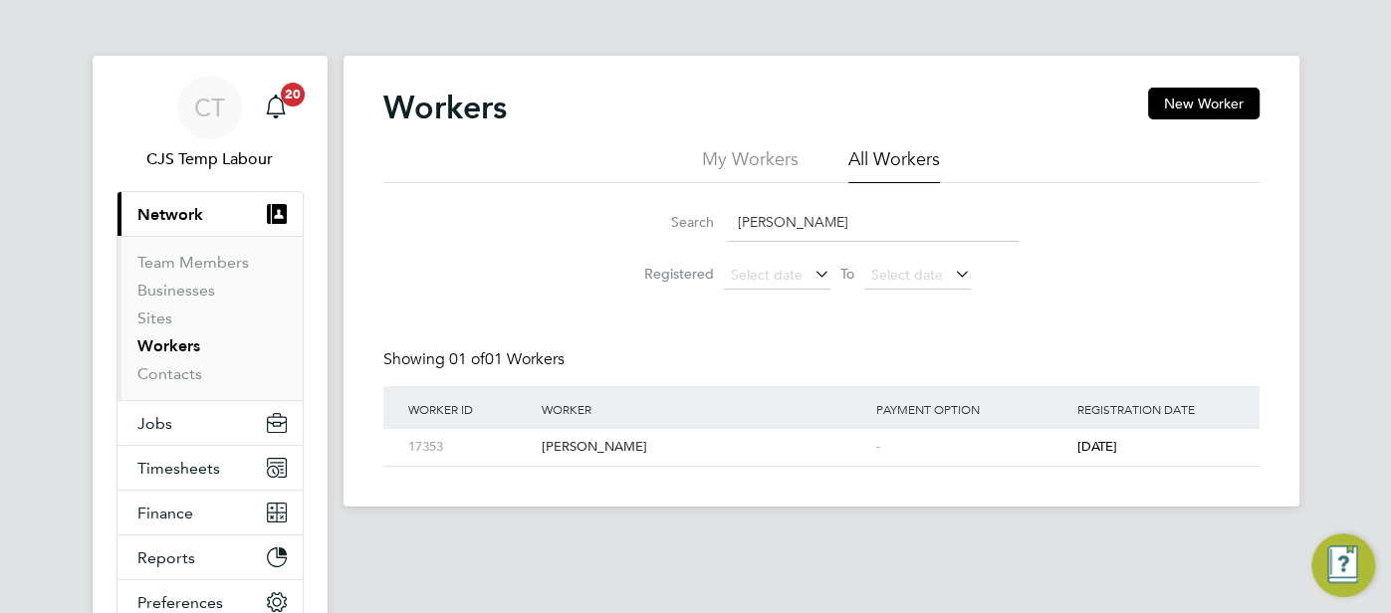
drag, startPoint x: 858, startPoint y: 222, endPoint x: 730, endPoint y: 215, distance: 128.6
click at [730, 215] on input "Gurdarshan Cheema" at bounding box center [873, 222] width 291 height 39
paste input "Haja Samur"
click at [868, 436] on div "Haja Samura" at bounding box center [704, 447] width 335 height 37
drag, startPoint x: 864, startPoint y: 228, endPoint x: 726, endPoint y: 218, distance: 138.8
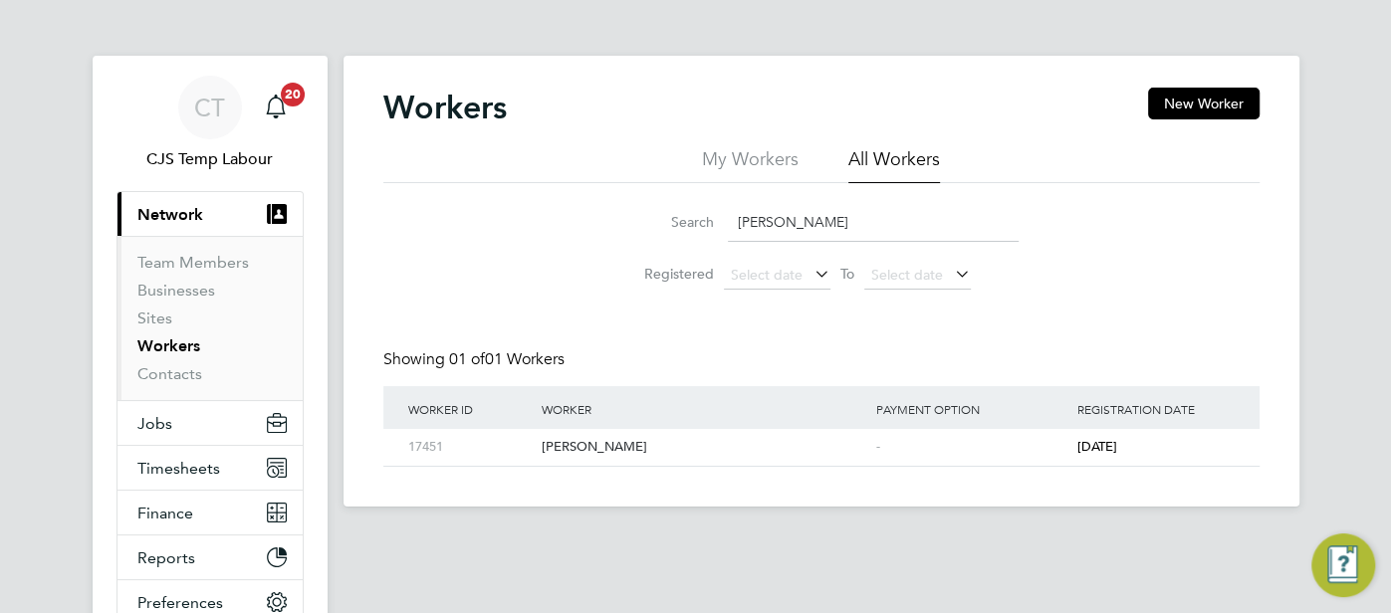
click at [726, 218] on div "Search Haja Samura" at bounding box center [821, 222] width 394 height 39
paste input "san Mahamud"
click at [1009, 440] on div "-" at bounding box center [971, 447] width 201 height 37
drag, startPoint x: 862, startPoint y: 218, endPoint x: 719, endPoint y: 218, distance: 143.4
click at [719, 218] on div "Search Hasan Mahamud" at bounding box center [821, 222] width 394 height 39
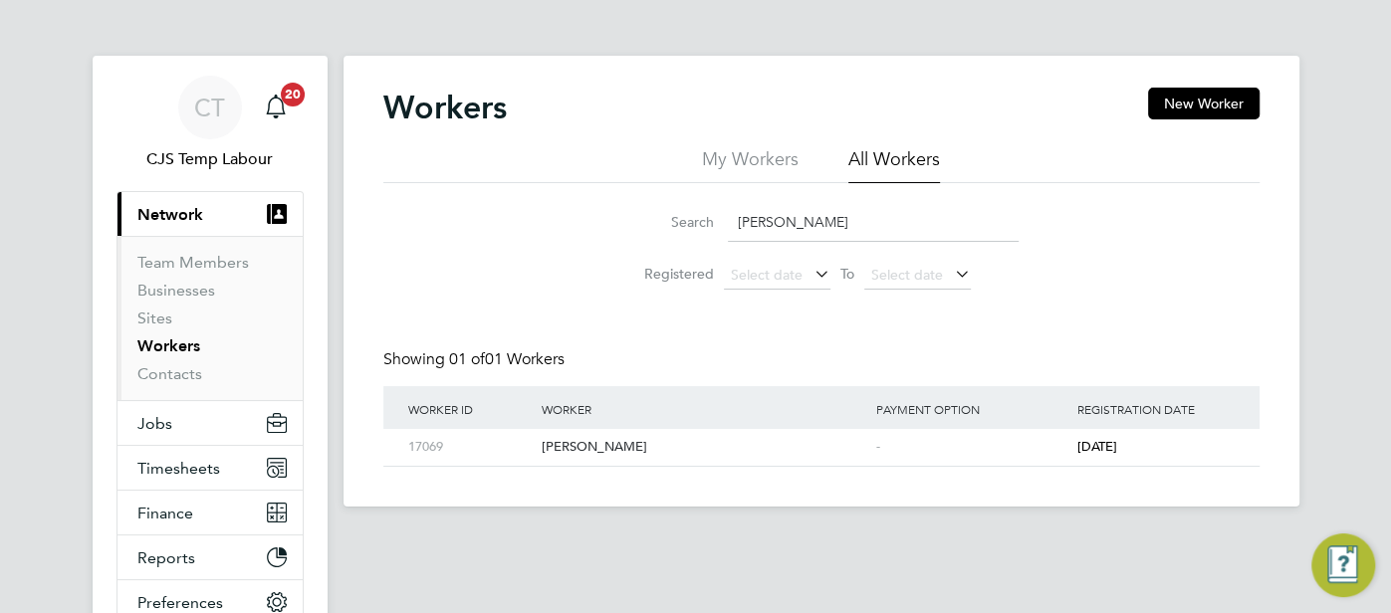
paste input "Ikechukwu Lekwauwa"
click at [892, 449] on div "-" at bounding box center [971, 447] width 201 height 37
drag, startPoint x: 879, startPoint y: 223, endPoint x: 724, endPoint y: 216, distance: 155.5
click at [724, 216] on div "Search Ikechukwu Lekwauwa" at bounding box center [821, 222] width 394 height 39
paste input "sabel Dacosta Dos Santos"
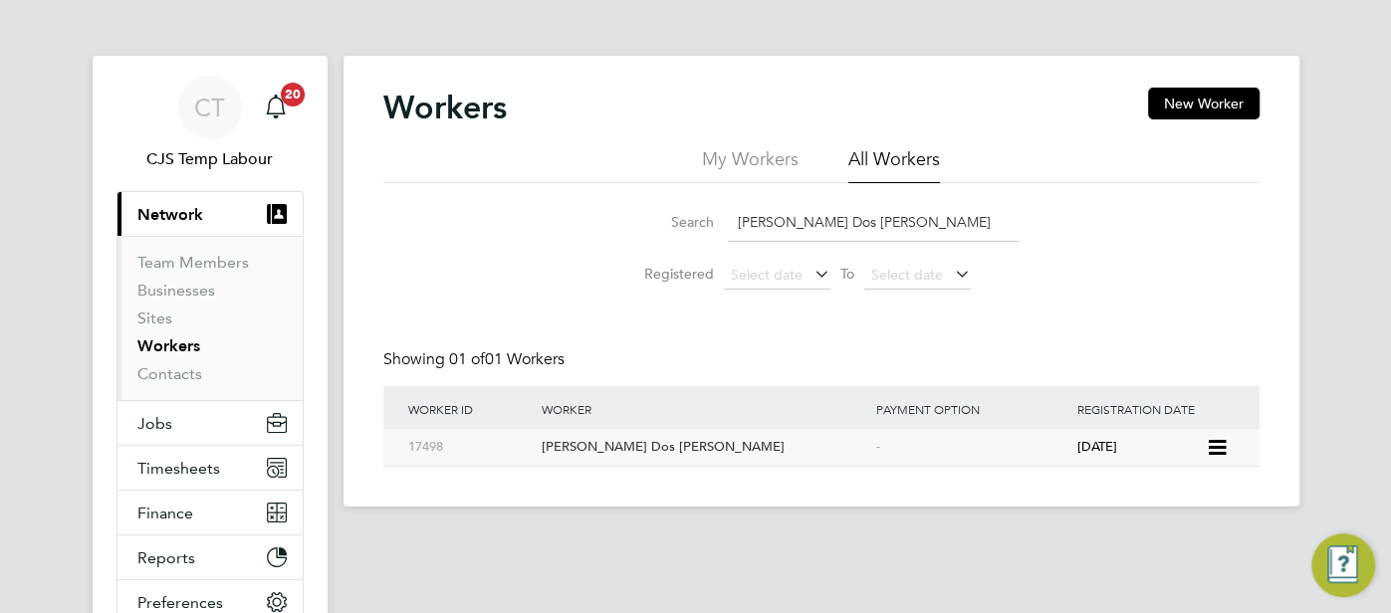
click at [971, 458] on div "-" at bounding box center [971, 447] width 201 height 37
drag, startPoint x: 907, startPoint y: 232, endPoint x: 701, endPoint y: 223, distance: 206.3
click at [697, 220] on div "Search Isabel Dacosta Dos Santos" at bounding box center [821, 222] width 394 height 39
paste input "Joshua Martin"
click at [778, 444] on div "Joshua Martin" at bounding box center [704, 447] width 335 height 37
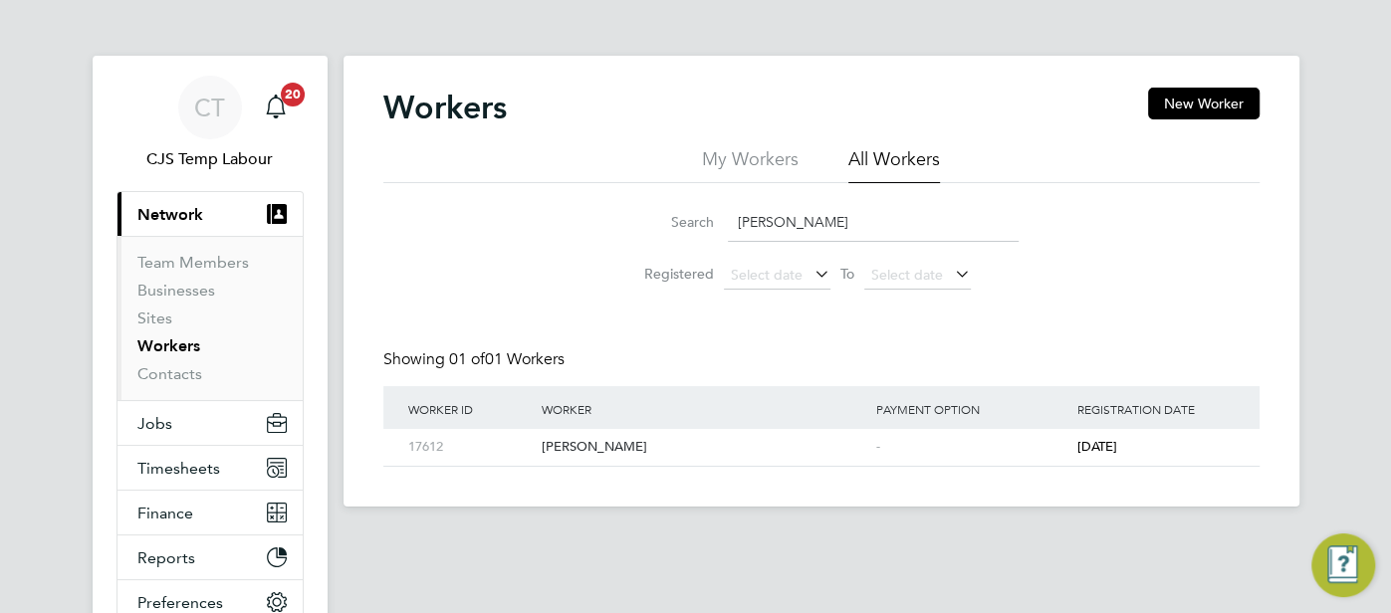
drag, startPoint x: 885, startPoint y: 231, endPoint x: 720, endPoint y: 225, distance: 165.4
click at [720, 225] on div "Search Joshua Martin" at bounding box center [821, 222] width 394 height 39
paste input "Karidja Soumahoro"
click at [871, 452] on div "-" at bounding box center [971, 447] width 201 height 37
drag, startPoint x: 872, startPoint y: 222, endPoint x: 718, endPoint y: 200, distance: 155.9
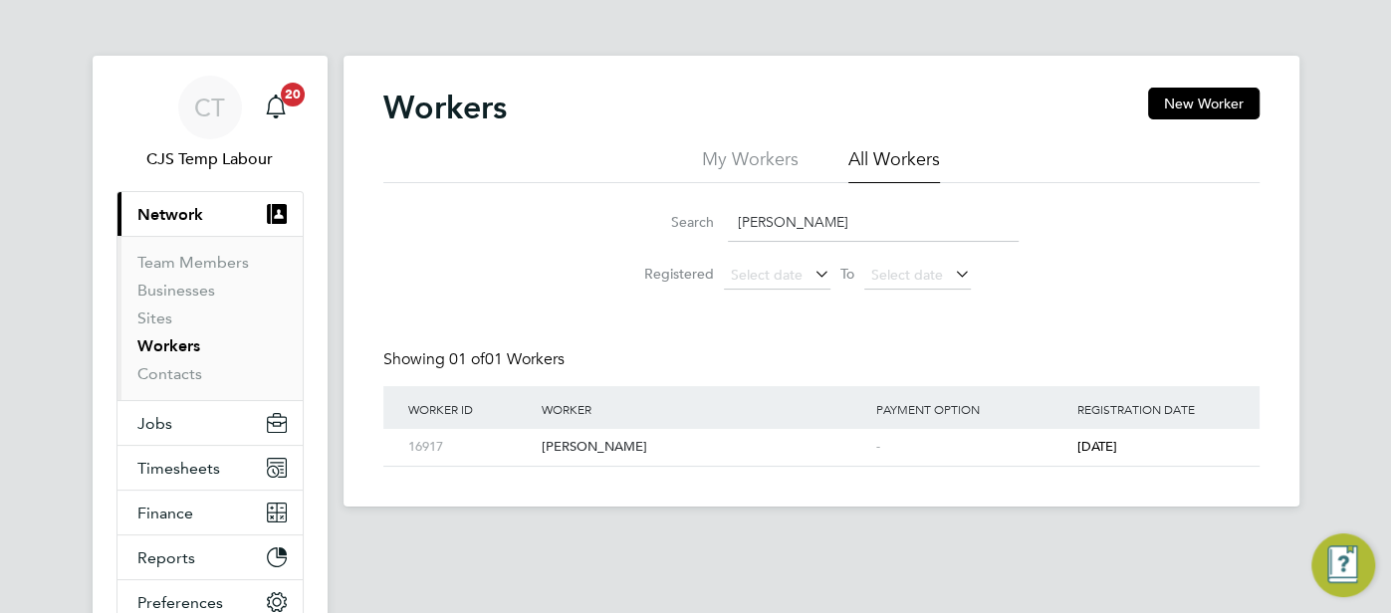
click at [718, 200] on li "Search Karidja Soumahoro" at bounding box center [821, 222] width 444 height 59
paste input "erry Nash"
click at [1095, 445] on span "23 days ago" at bounding box center [1096, 446] width 40 height 17
drag, startPoint x: 829, startPoint y: 208, endPoint x: 729, endPoint y: 228, distance: 102.5
click at [729, 228] on input "Kerry Nash" at bounding box center [873, 222] width 291 height 39
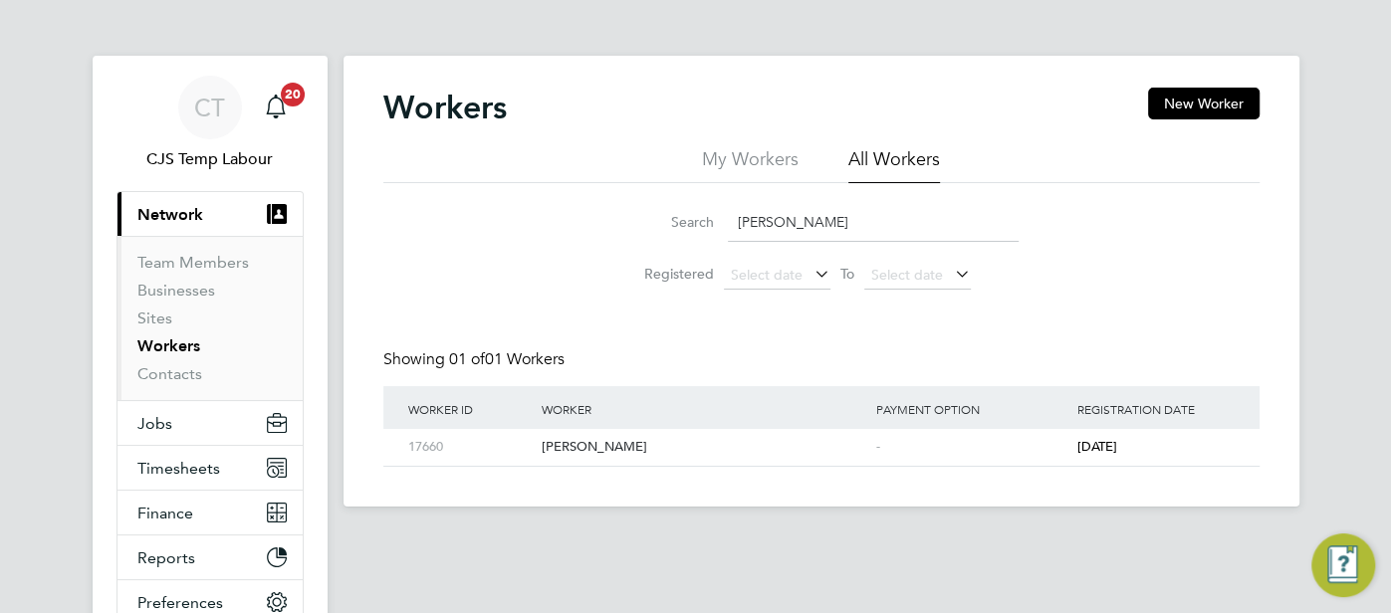
paste input "ikelomo Ladipo-Shonoiki"
click at [908, 447] on div "-" at bounding box center [971, 447] width 201 height 37
drag, startPoint x: 878, startPoint y: 222, endPoint x: 712, endPoint y: 228, distance: 166.4
click at [712, 228] on div "Search Kikelomo Ladipo-Shonoiki" at bounding box center [821, 222] width 394 height 39
paste input "larissa Mullings"
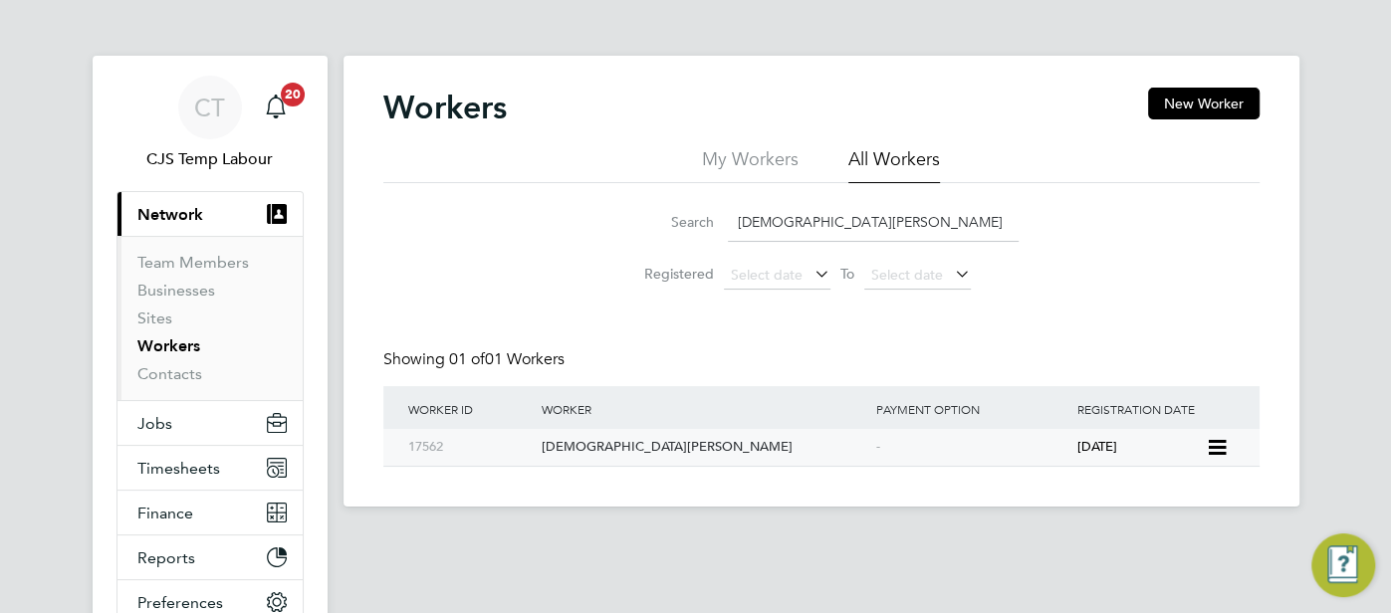
click at [963, 446] on div "-" at bounding box center [971, 447] width 201 height 37
drag, startPoint x: 860, startPoint y: 222, endPoint x: 706, endPoint y: 221, distance: 154.3
click at [704, 220] on div "Search Klarissa Mullings" at bounding box center [821, 222] width 394 height 39
paste input "rasimira kamenova"
click at [934, 459] on div "-" at bounding box center [971, 447] width 201 height 37
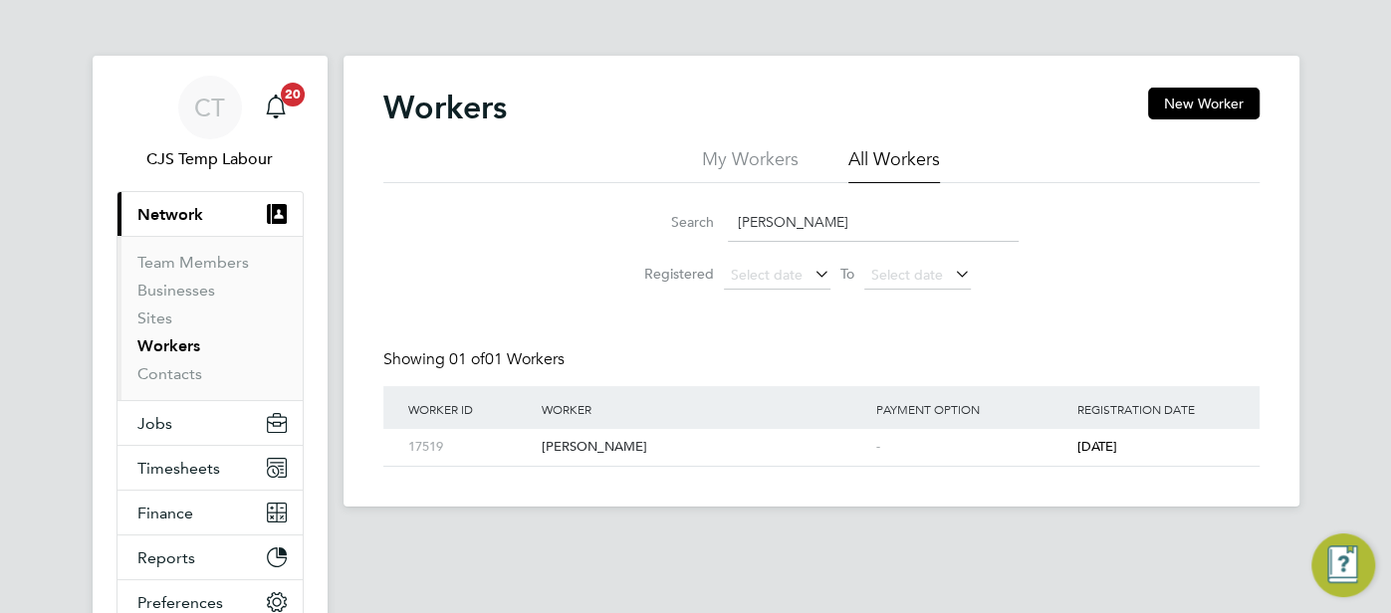
drag, startPoint x: 862, startPoint y: 223, endPoint x: 725, endPoint y: 213, distance: 137.8
click at [725, 213] on div "Search Krasimira kamenova" at bounding box center [821, 222] width 394 height 39
paste input "Mable Diko"
click at [944, 455] on div "-" at bounding box center [971, 447] width 201 height 37
drag, startPoint x: 836, startPoint y: 206, endPoint x: 737, endPoint y: 213, distance: 99.8
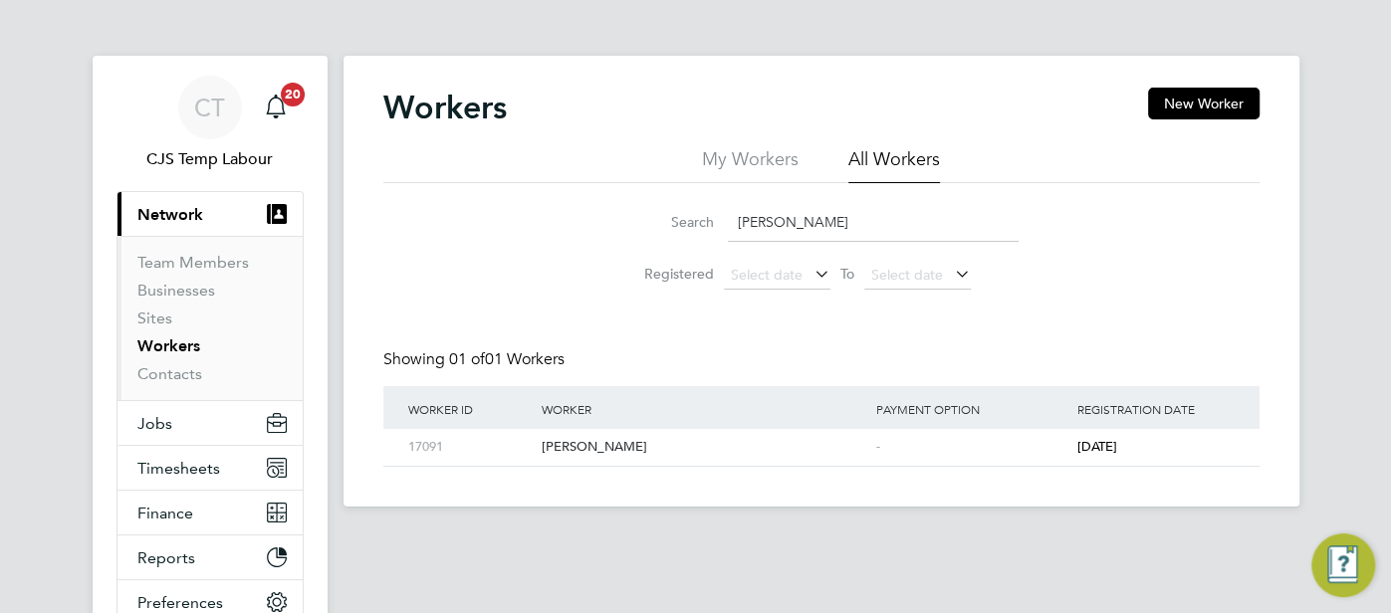
click at [737, 213] on input "Mable Diko" at bounding box center [873, 222] width 291 height 39
paste input "gdalene Emmanuel Tariah"
click at [783, 441] on div "Magdalene Emmanuel Tariah" at bounding box center [704, 447] width 335 height 37
drag, startPoint x: 882, startPoint y: 223, endPoint x: 740, endPoint y: 216, distance: 142.6
click at [740, 216] on input "Magdalene Emmanuel Tariah" at bounding box center [873, 222] width 291 height 39
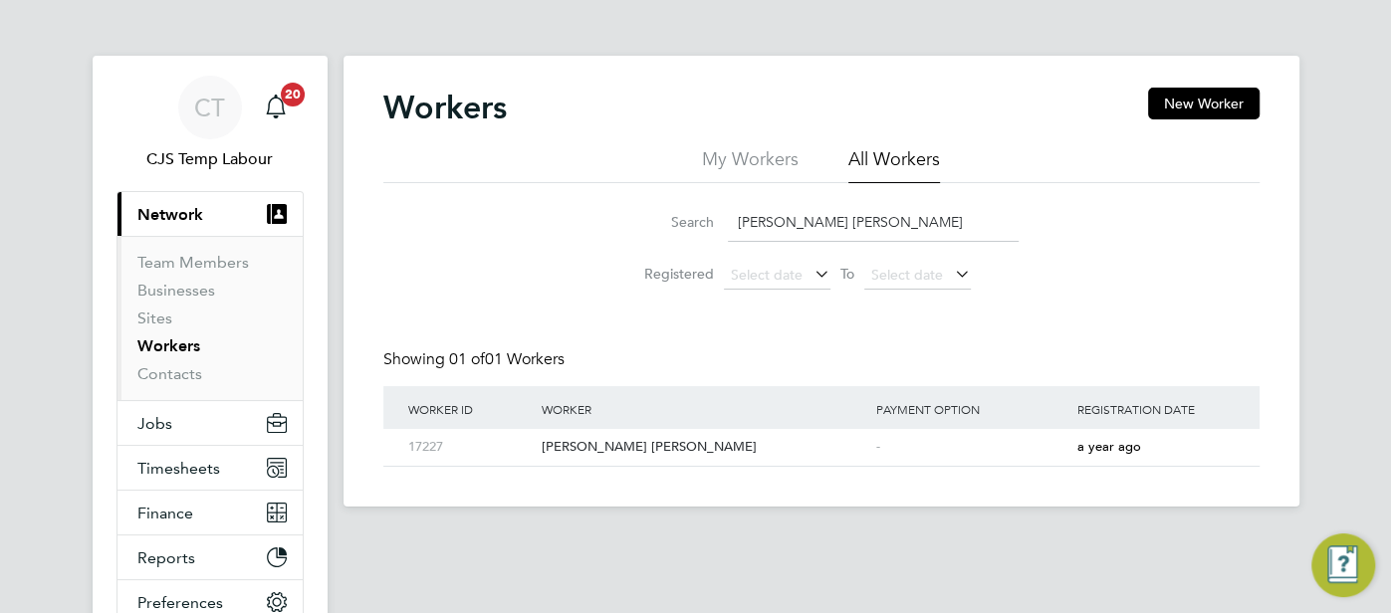
paste input "riam Shobowale"
click at [767, 440] on div "Mariam Shobowale" at bounding box center [704, 447] width 335 height 37
drag, startPoint x: 894, startPoint y: 226, endPoint x: 730, endPoint y: 208, distance: 165.3
click at [730, 207] on input "Mariam Shobowale" at bounding box center [873, 222] width 291 height 39
paste input "y Willi"
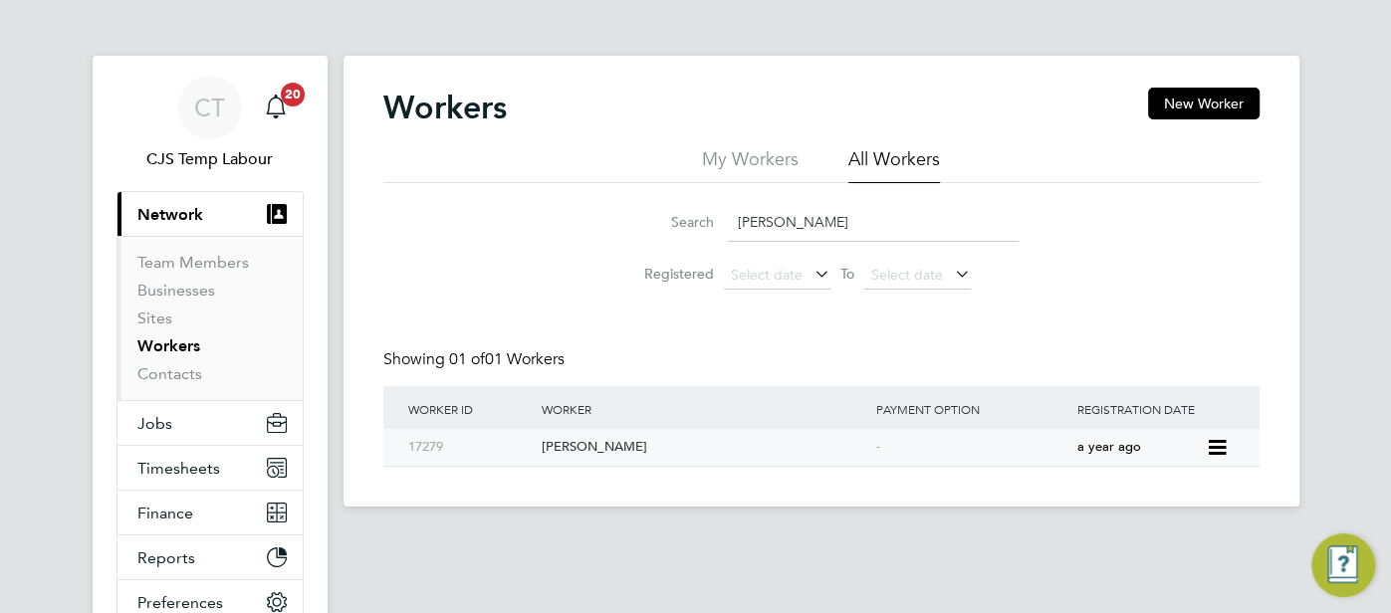
click at [960, 451] on div "-" at bounding box center [971, 447] width 201 height 37
drag, startPoint x: 848, startPoint y: 226, endPoint x: 707, endPoint y: 222, distance: 141.4
click at [706, 222] on div "Search Mary Willie" at bounding box center [821, 222] width 394 height 39
paste input "ercy Theresa Amankwah"
click at [831, 446] on div "Mercy Theresa Amankwah" at bounding box center [704, 447] width 335 height 37
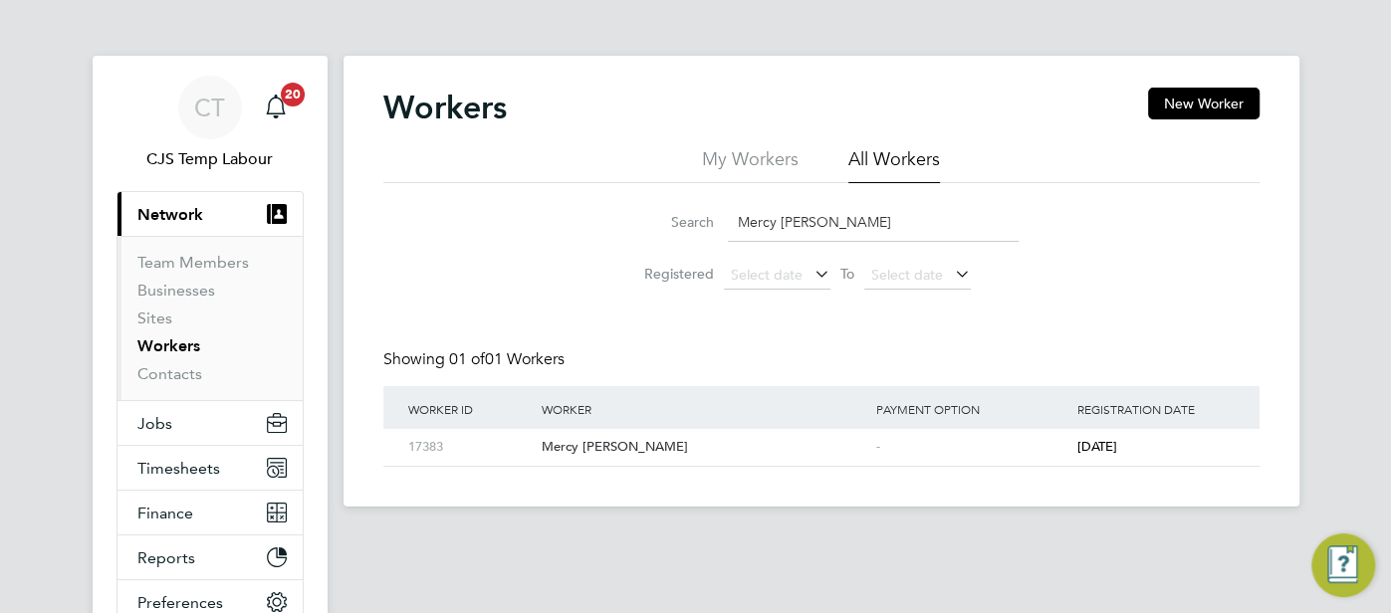
drag, startPoint x: 936, startPoint y: 229, endPoint x: 722, endPoint y: 209, distance: 215.0
click at [722, 209] on div "Search Mercy Theresa Amankwah" at bounding box center [821, 222] width 394 height 39
paste input "icheal Opoku"
click at [836, 437] on div "Micheal Opoku" at bounding box center [704, 447] width 335 height 37
drag, startPoint x: 874, startPoint y: 229, endPoint x: 727, endPoint y: 219, distance: 147.7
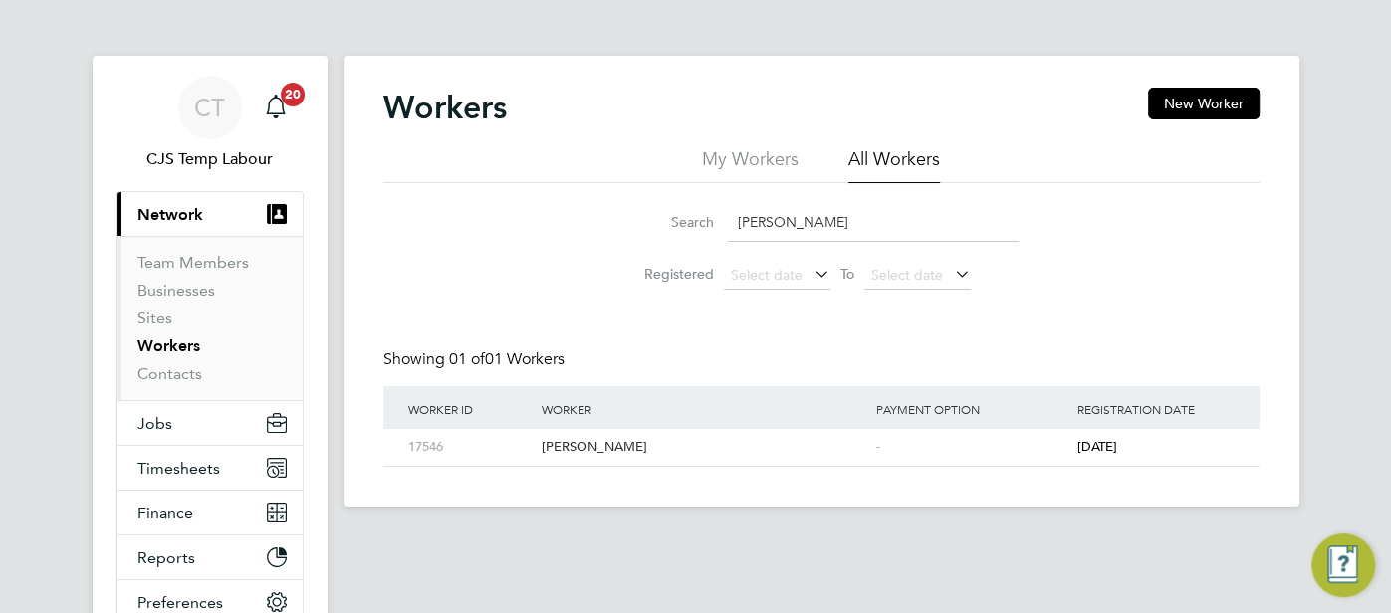
click at [728, 219] on input "Micheal Opoku" at bounding box center [873, 222] width 291 height 39
paste input "odou Korota"
click at [876, 441] on div "-" at bounding box center [971, 447] width 201 height 37
drag, startPoint x: 873, startPoint y: 220, endPoint x: 726, endPoint y: 224, distance: 147.4
click at [726, 224] on div "Search Modou Korota" at bounding box center [821, 222] width 394 height 39
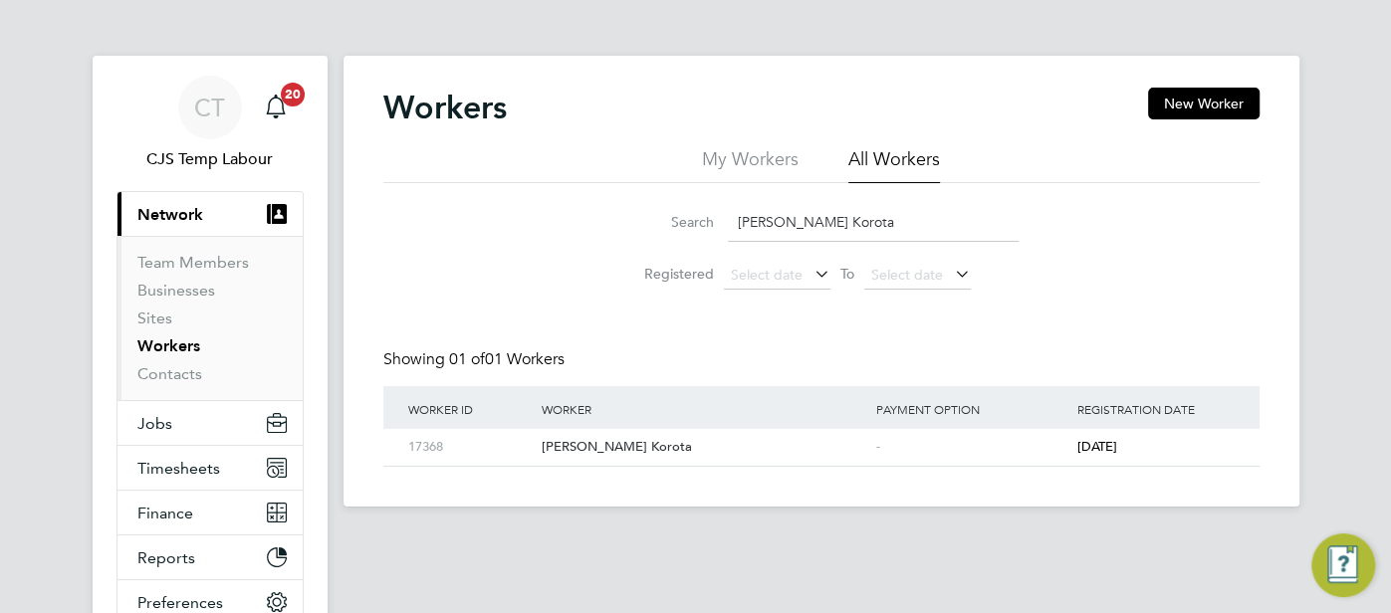
paste input "riamo Abiola Ajibaye"
click at [855, 441] on div "Moriamo Abiola Ajibaye" at bounding box center [704, 447] width 335 height 37
drag, startPoint x: 902, startPoint y: 223, endPoint x: 722, endPoint y: 237, distance: 180.8
click at [722, 237] on div "Search Moriamo Abiola Ajibaye" at bounding box center [821, 222] width 394 height 39
paste input "use Kamara"
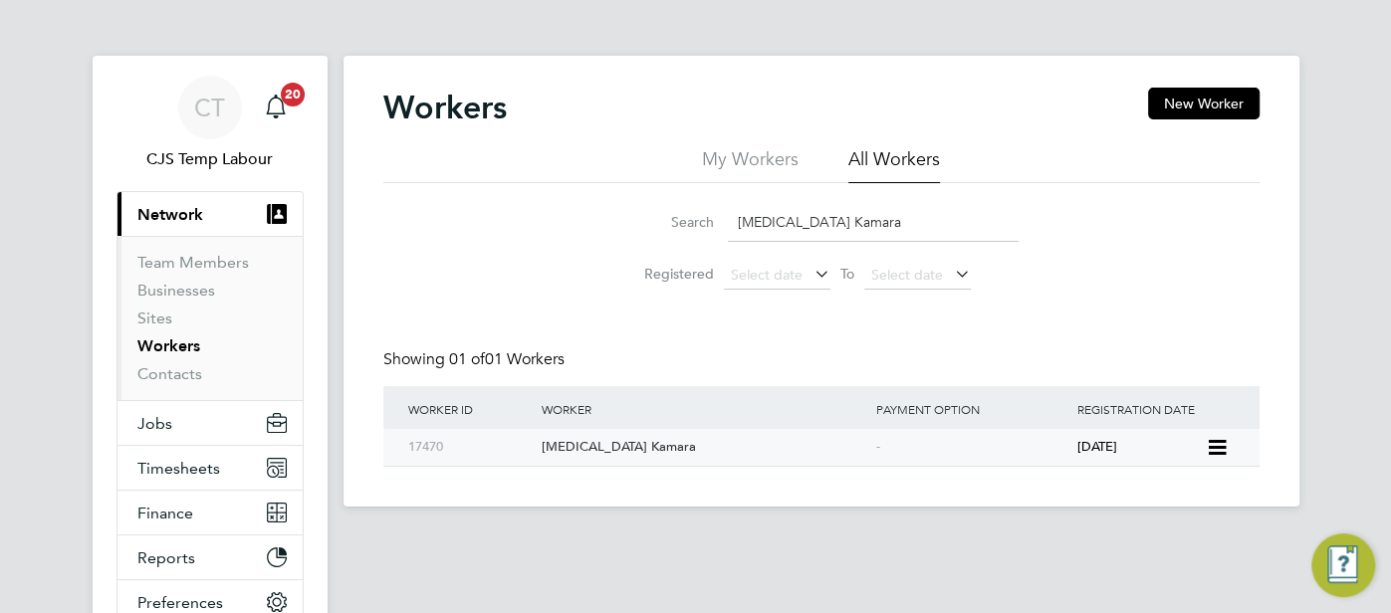
click at [803, 455] on div "Muse Kamara" at bounding box center [704, 447] width 335 height 37
drag, startPoint x: 835, startPoint y: 228, endPoint x: 692, endPoint y: 206, distance: 145.0
click at [691, 205] on div "Search Muse Kamara" at bounding box center [821, 222] width 394 height 39
paste input "Nasirudeen Imam"
click at [840, 447] on div "Nasirudeen Imam" at bounding box center [704, 447] width 335 height 37
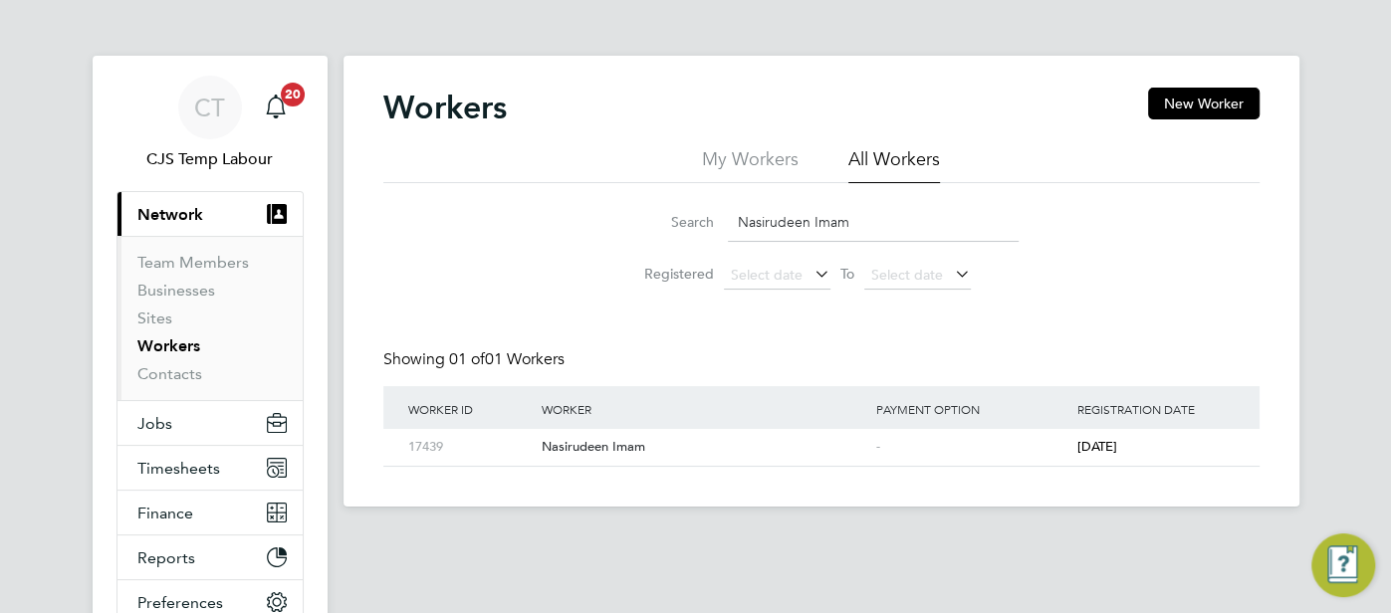
drag, startPoint x: 912, startPoint y: 223, endPoint x: 726, endPoint y: 216, distance: 186.3
click at [728, 216] on input "Nasirudeen Imam" at bounding box center [873, 222] width 291 height 39
paste input "znin Islam Kahan"
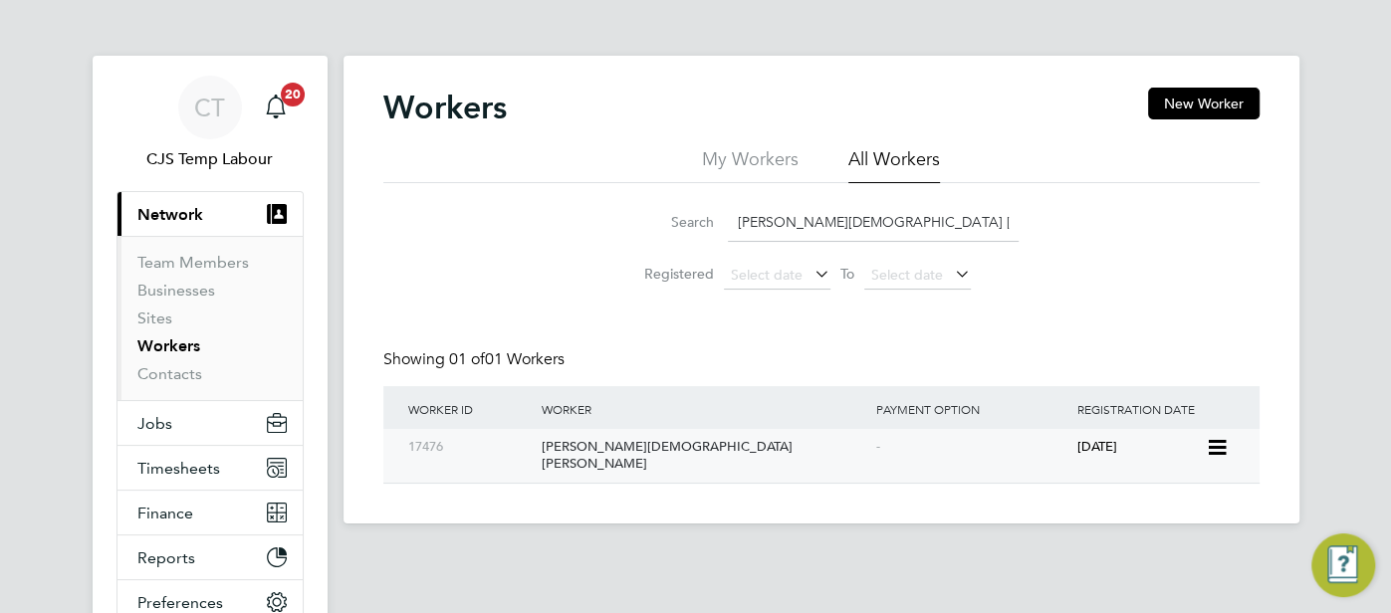
click at [947, 460] on div "-" at bounding box center [971, 447] width 201 height 37
drag, startPoint x: 880, startPoint y: 231, endPoint x: 714, endPoint y: 213, distance: 167.2
click at [714, 213] on div "Search Naznin Islam Kahan" at bounding box center [821, 222] width 394 height 39
paste input "Obinna Kingsley Okafor"
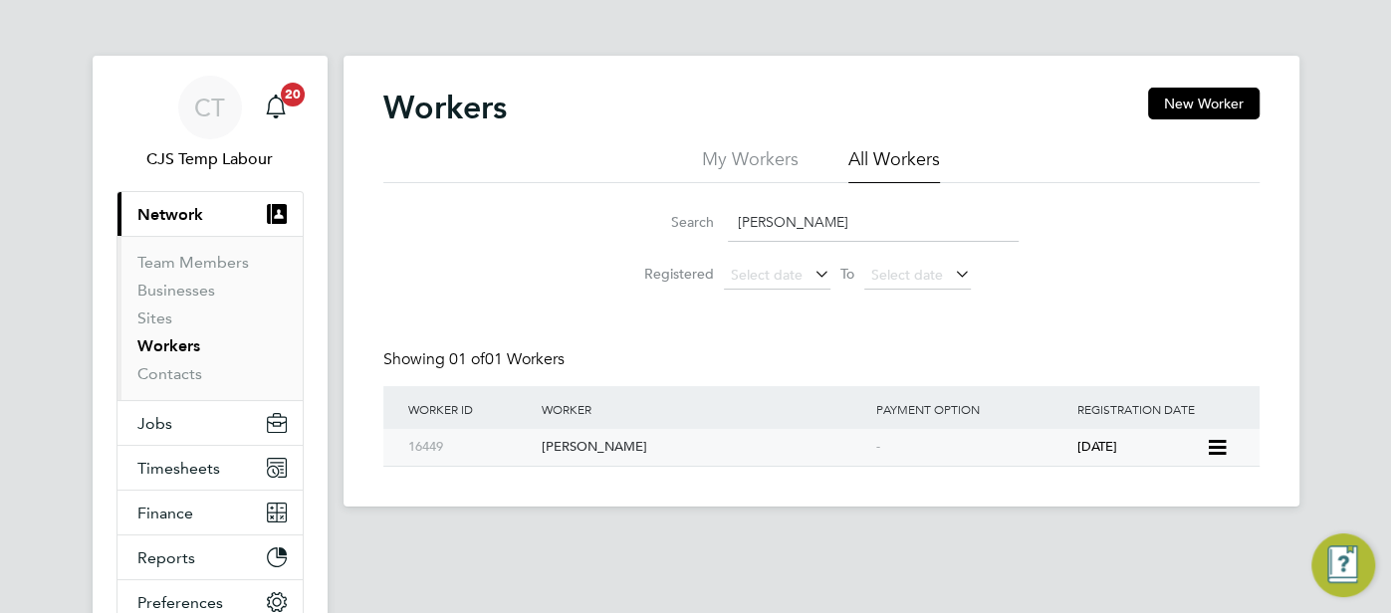
click at [1035, 448] on div "-" at bounding box center [971, 447] width 201 height 37
drag, startPoint x: 905, startPoint y: 224, endPoint x: 702, endPoint y: 215, distance: 203.3
click at [702, 215] on div "Search Obinna Kingsley Okafor" at bounding box center [821, 222] width 394 height 39
paste input "lawale Toyeeb Ojulari"
click at [849, 448] on div "Olawale Toyeeb Ojulari" at bounding box center [704, 447] width 335 height 37
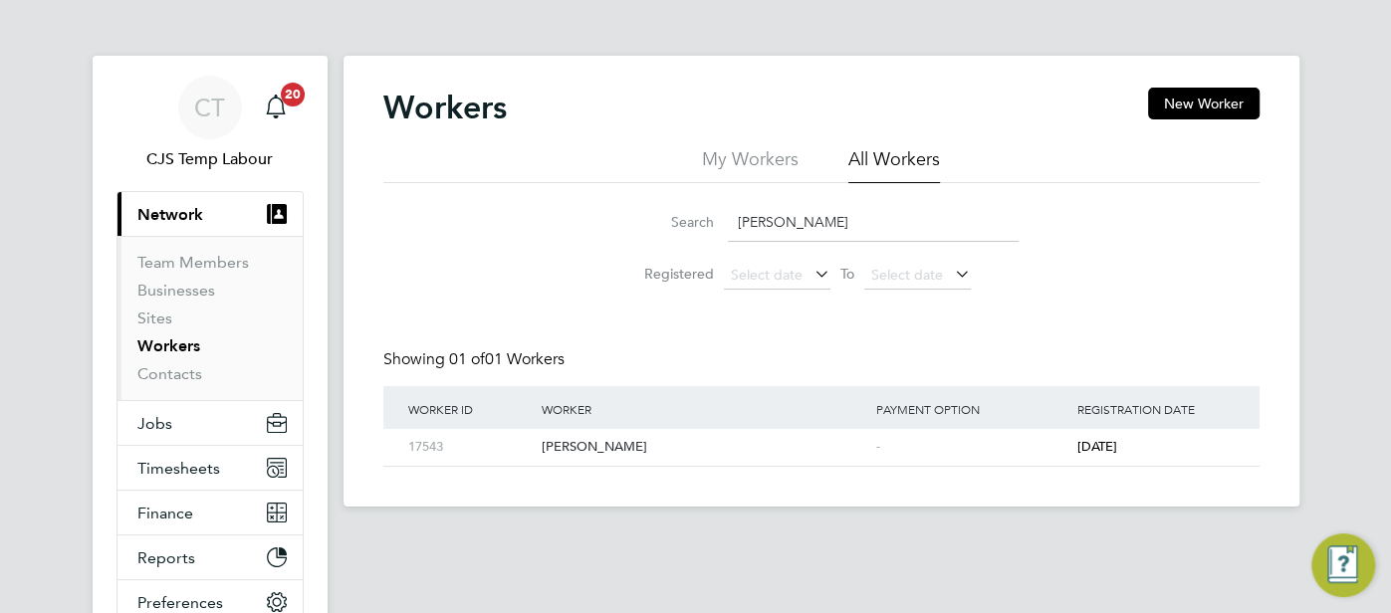
drag, startPoint x: 899, startPoint y: 235, endPoint x: 732, endPoint y: 211, distance: 169.0
click at [732, 211] on input "Olawale Toyeeb Ojulari" at bounding box center [873, 222] width 291 height 39
paste input "yinka Opeyemi Akinmolayan"
click at [943, 458] on div "-" at bounding box center [971, 447] width 201 height 37
drag, startPoint x: 962, startPoint y: 231, endPoint x: 711, endPoint y: 221, distance: 251.1
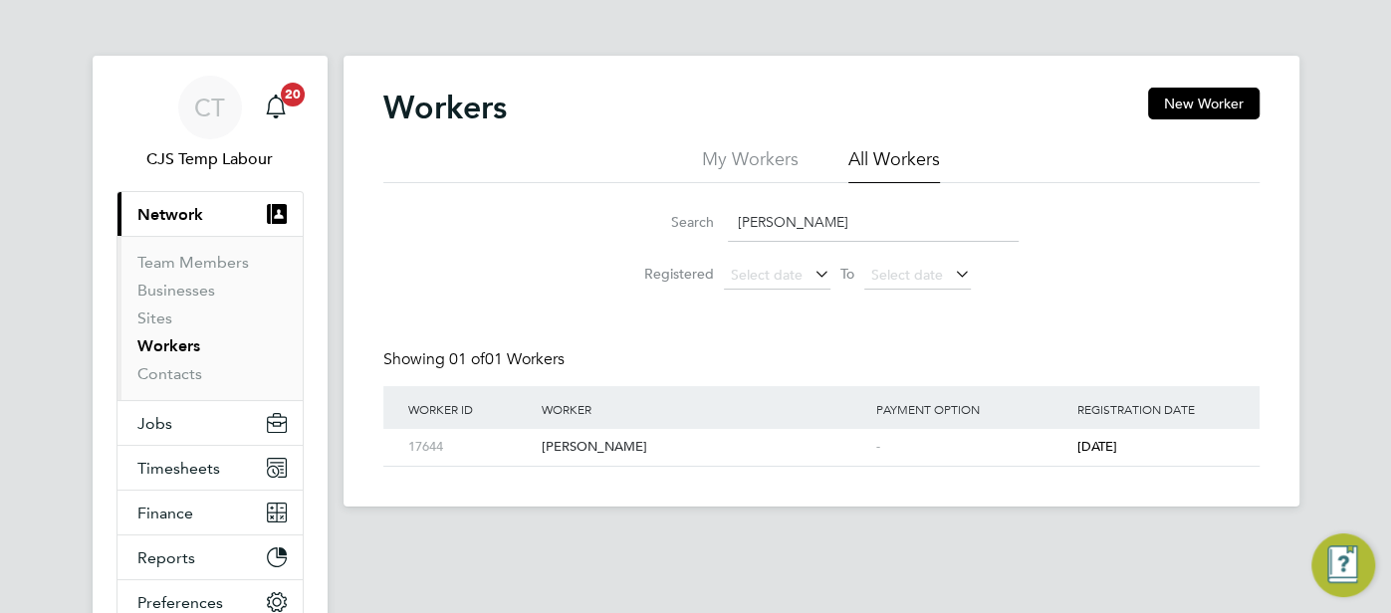
click at [711, 221] on div "Search Olayinka Opeyemi Akinmolayan" at bounding box center [821, 222] width 394 height 39
paste input "ga Nikulina"
click at [786, 450] on div "Olga Nikulina" at bounding box center [704, 447] width 335 height 37
drag, startPoint x: 735, startPoint y: 222, endPoint x: 680, endPoint y: 221, distance: 54.8
click at [680, 221] on div "Search Olga Nikulina" at bounding box center [821, 222] width 394 height 39
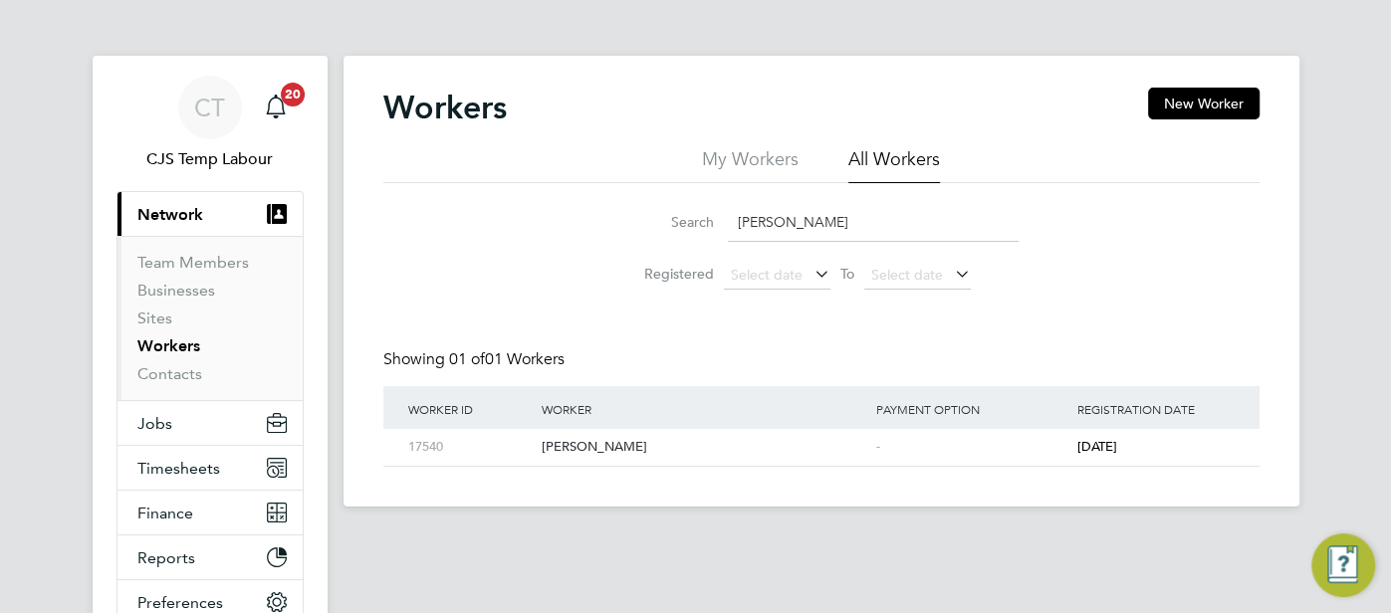
paste input "ubenga Dare"
click at [917, 450] on div "-" at bounding box center [971, 447] width 201 height 37
drag, startPoint x: 894, startPoint y: 230, endPoint x: 700, endPoint y: 220, distance: 194.4
click at [700, 220] on div "Search Olubenga Dare" at bounding box center [821, 222] width 394 height 39
paste input "wabusayo Abayomi"
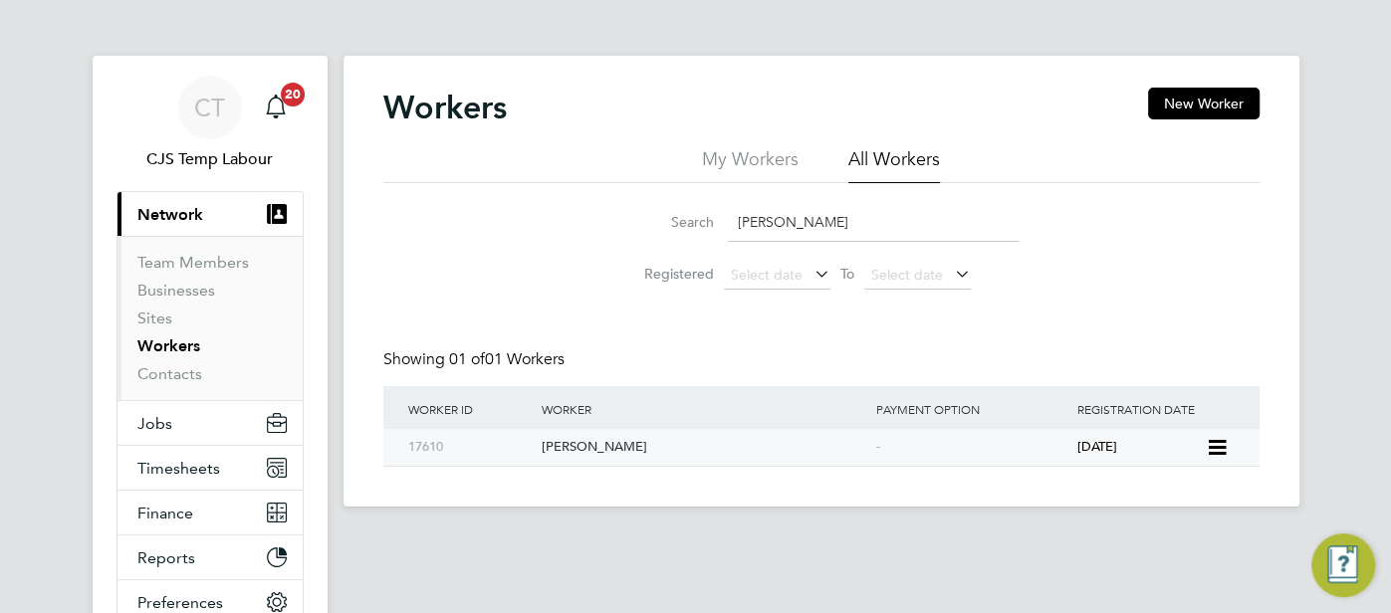
click at [799, 453] on div "Oluwabusayo Abayomi" at bounding box center [704, 447] width 335 height 37
drag, startPoint x: 927, startPoint y: 204, endPoint x: 730, endPoint y: 245, distance: 201.3
click at [730, 245] on li "Search Oluwabusayo Abayomi" at bounding box center [821, 222] width 444 height 59
paste input "Paul Medway"
click at [908, 444] on div "-" at bounding box center [971, 447] width 201 height 37
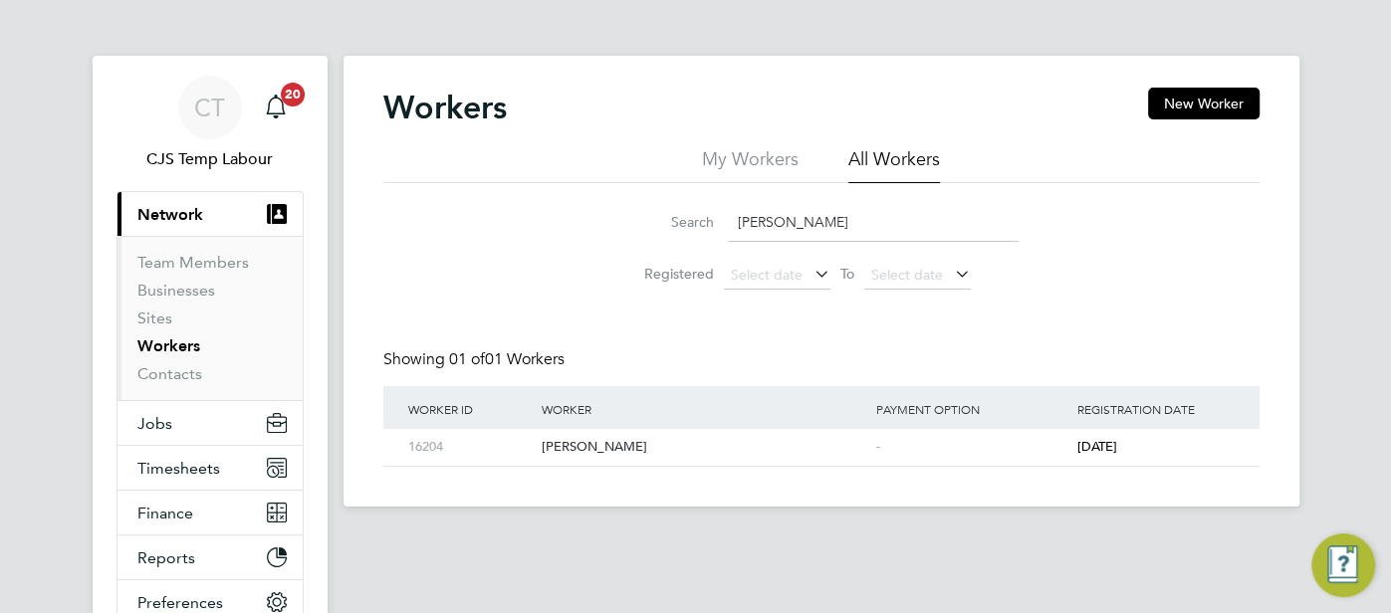
drag, startPoint x: 876, startPoint y: 221, endPoint x: 732, endPoint y: 222, distance: 144.4
click at [729, 221] on input "Paul Medway" at bounding box center [873, 222] width 291 height 39
paste input "Daniel Ayefuwa"
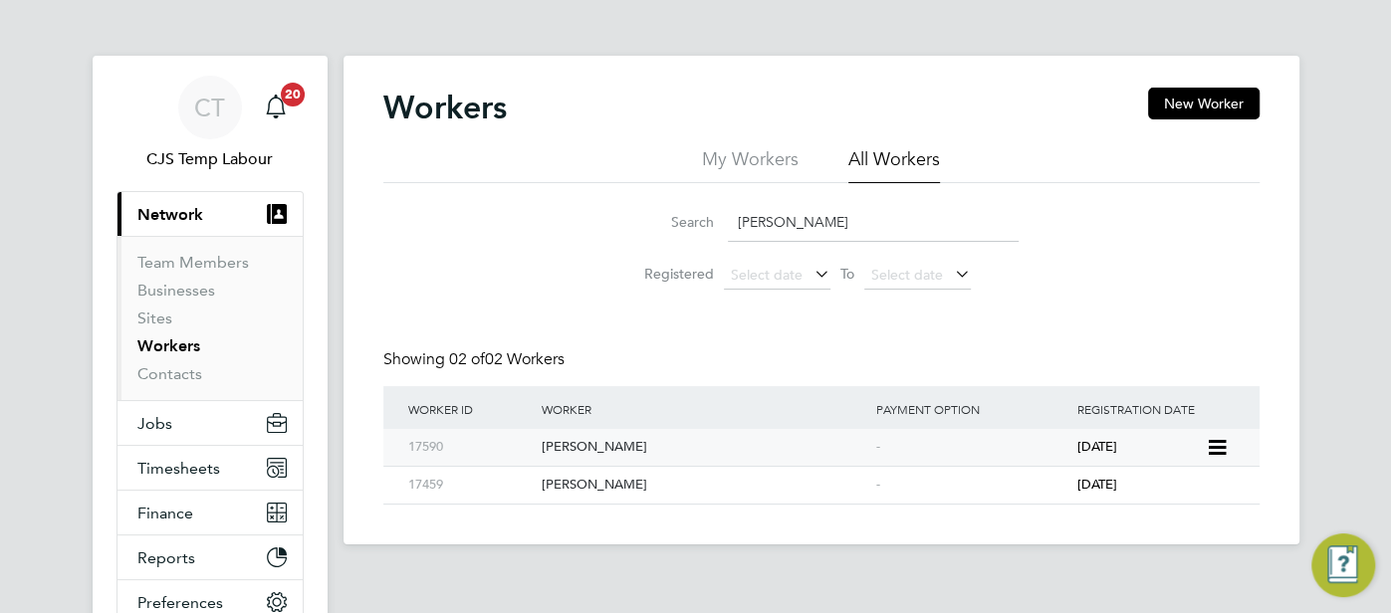
type input "Daniel Ayefuwa"
click at [837, 447] on div "Daniel Ayefuwa" at bounding box center [704, 447] width 335 height 37
click at [177, 468] on span "Timesheets" at bounding box center [178, 468] width 83 height 19
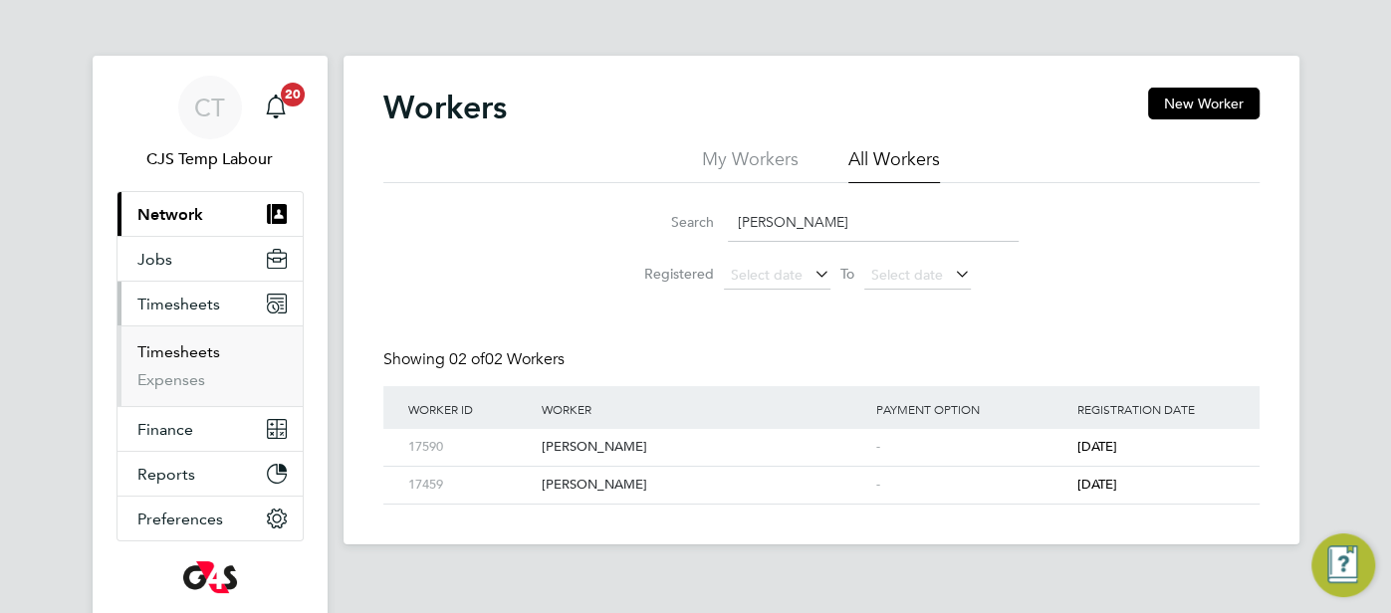
click at [192, 352] on link "Timesheets" at bounding box center [178, 352] width 83 height 19
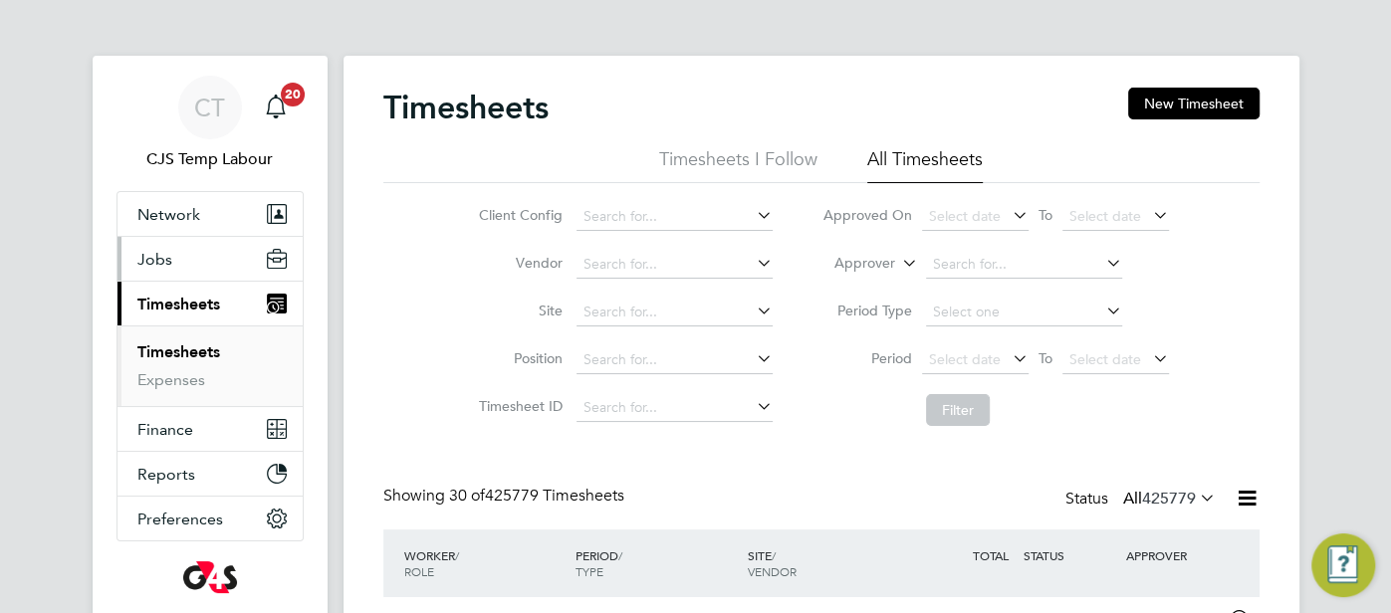
click at [150, 251] on span "Jobs" at bounding box center [154, 259] width 35 height 19
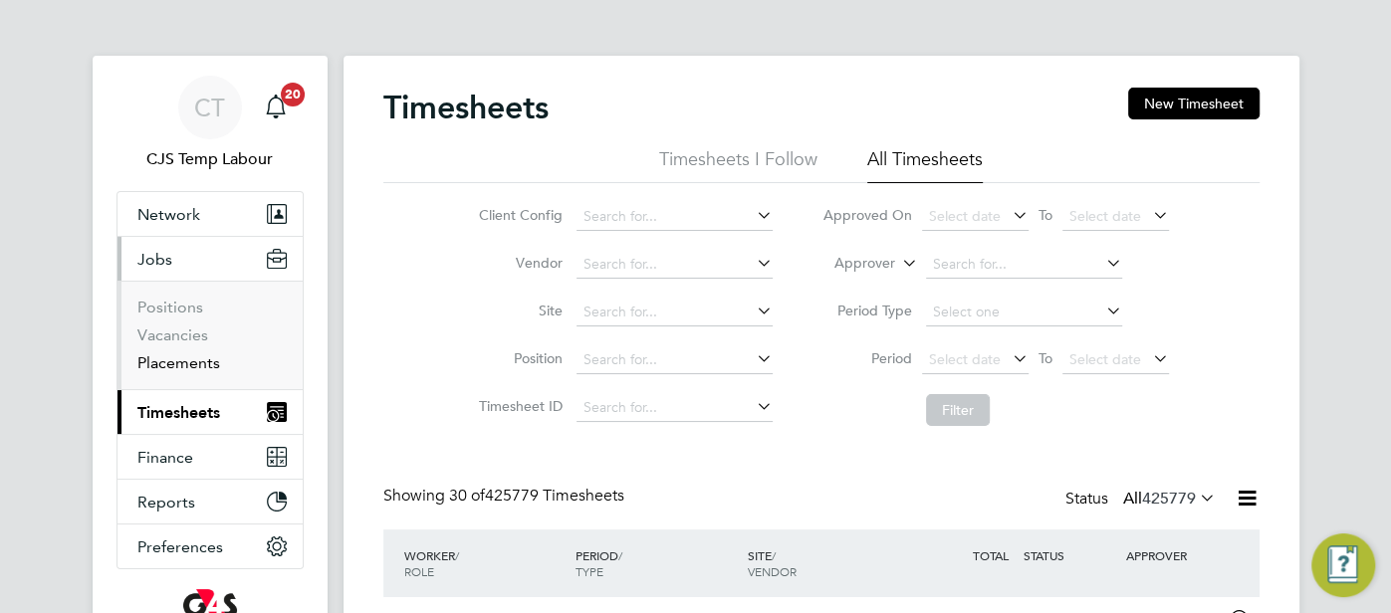
drag, startPoint x: 187, startPoint y: 363, endPoint x: 267, endPoint y: 370, distance: 80.0
click at [187, 364] on link "Placements" at bounding box center [178, 362] width 83 height 19
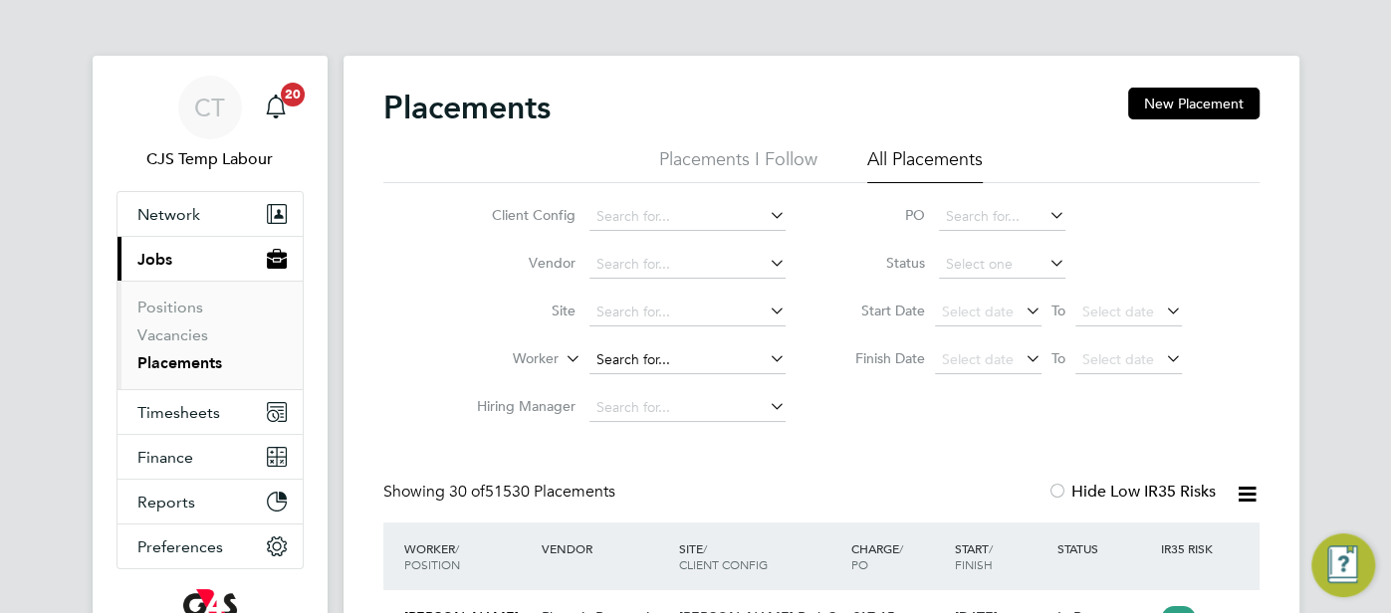
click at [640, 364] on input at bounding box center [687, 361] width 196 height 28
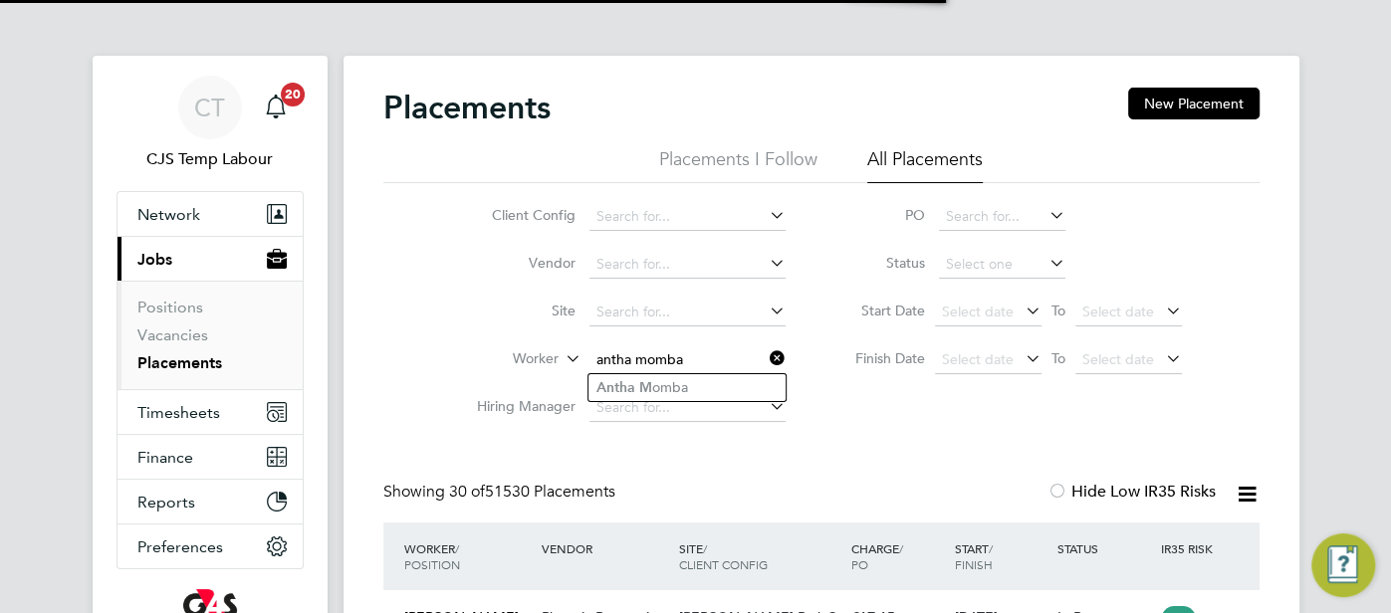
type input "[PERSON_NAME]"
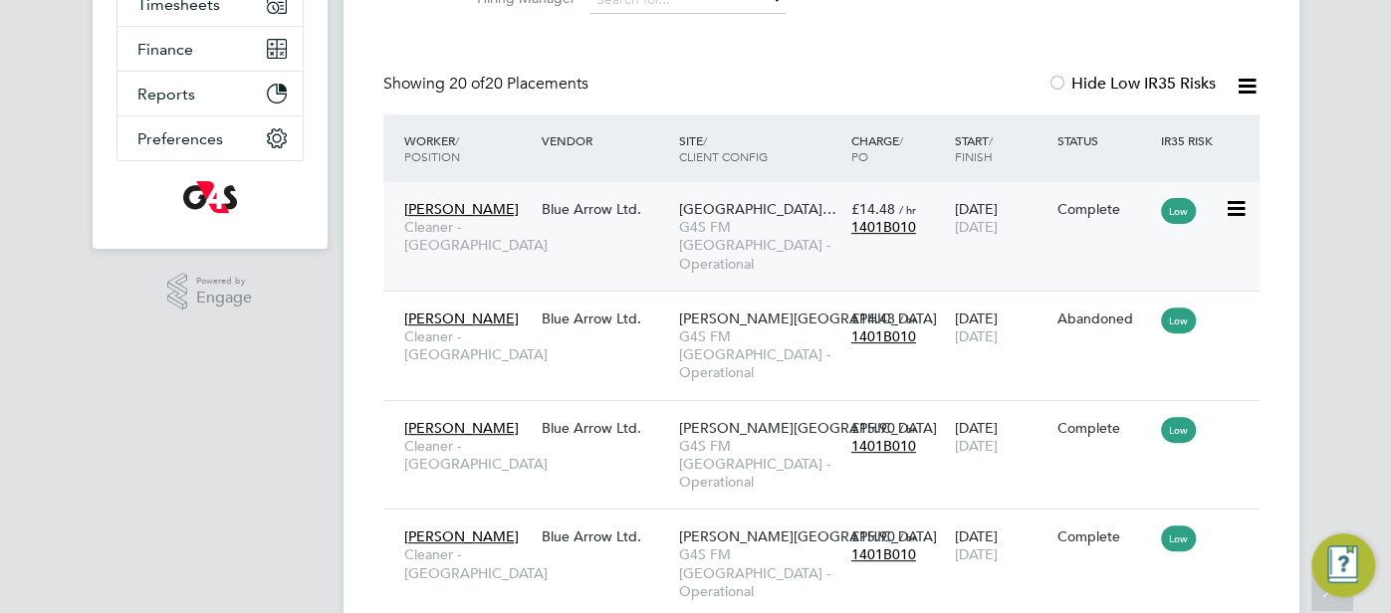
scroll to position [392, 0]
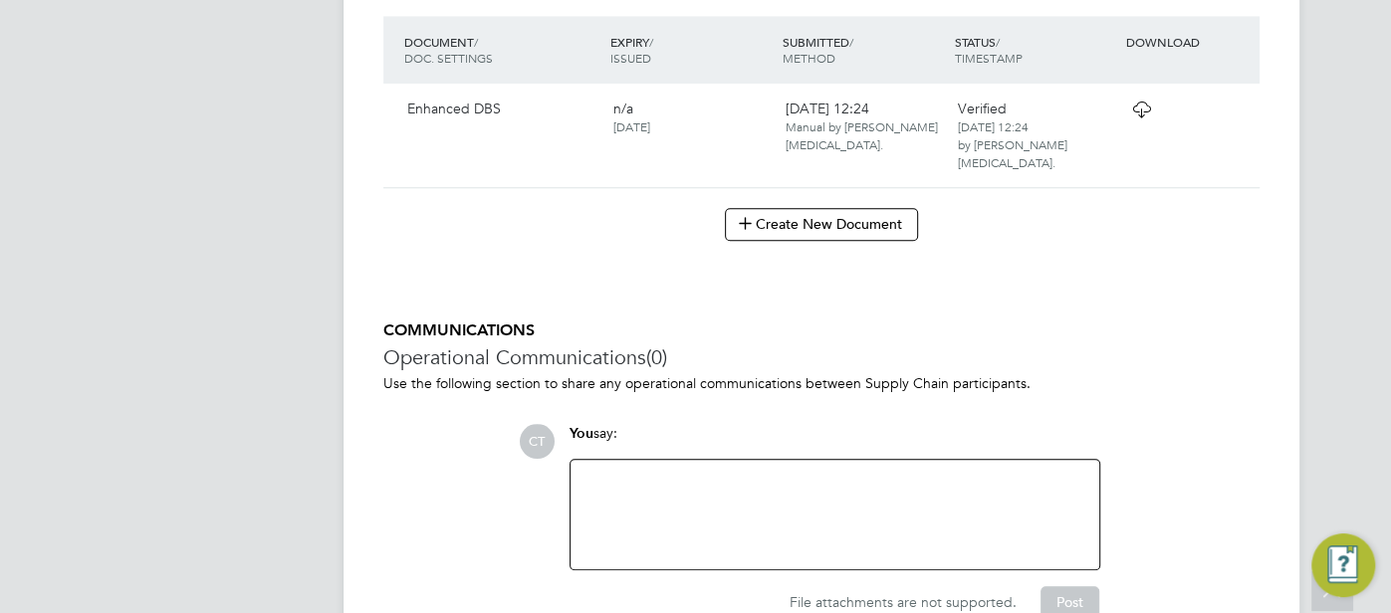
scroll to position [889, 0]
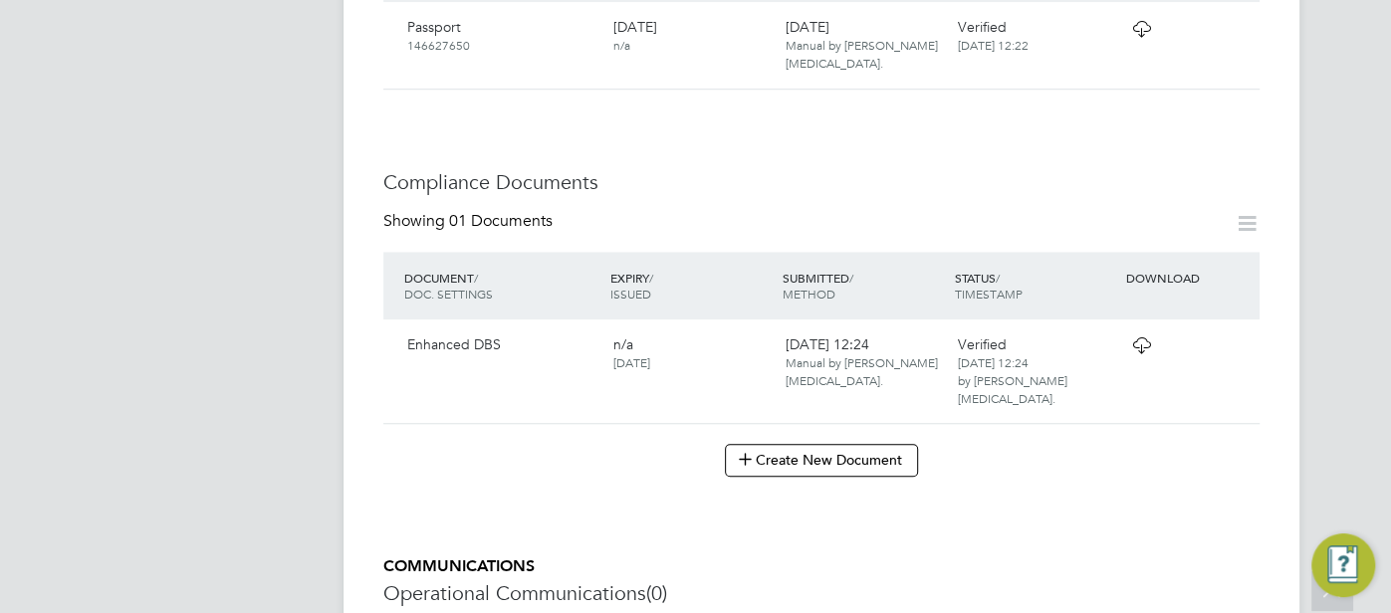
click at [1153, 338] on icon at bounding box center [1141, 346] width 25 height 16
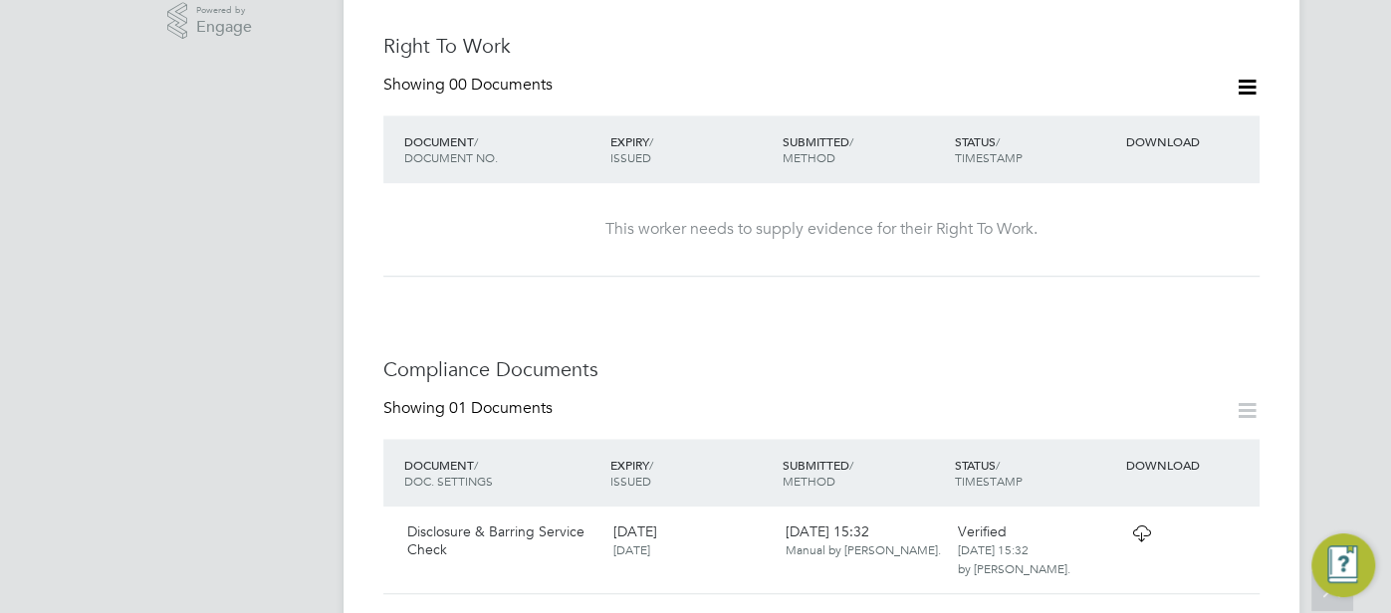
scroll to position [1135, 0]
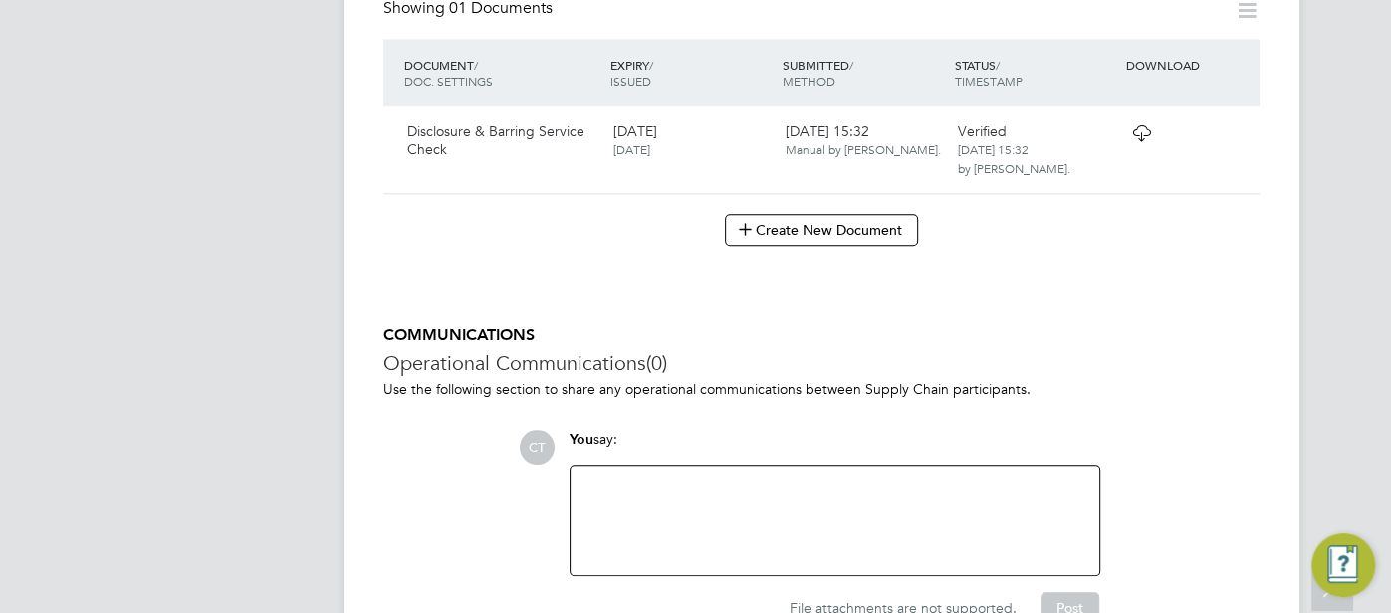
click at [1129, 125] on icon at bounding box center [1141, 133] width 25 height 16
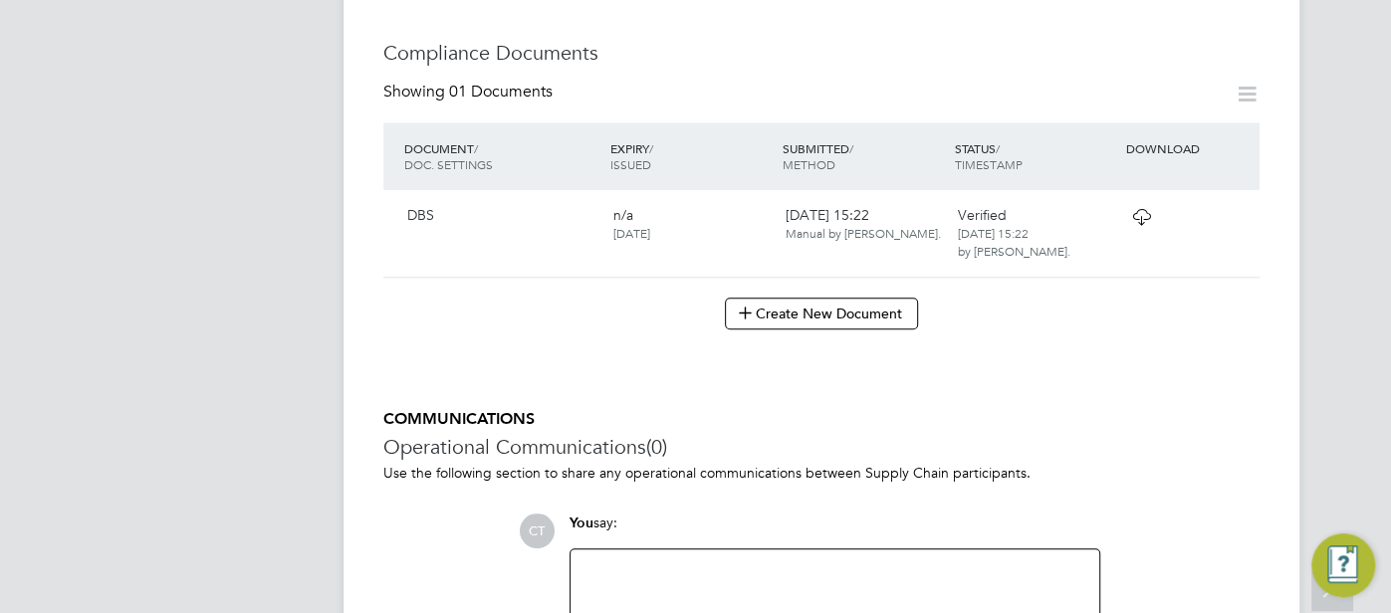
scroll to position [890, 0]
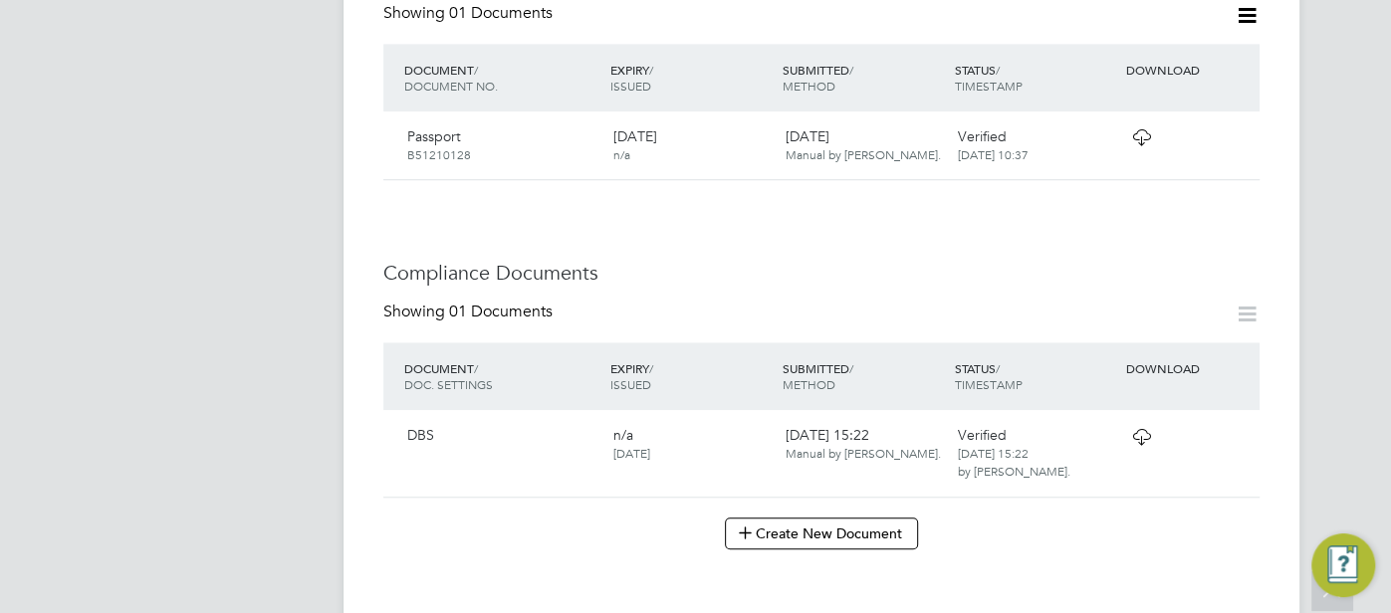
click at [1129, 429] on icon at bounding box center [1141, 437] width 25 height 16
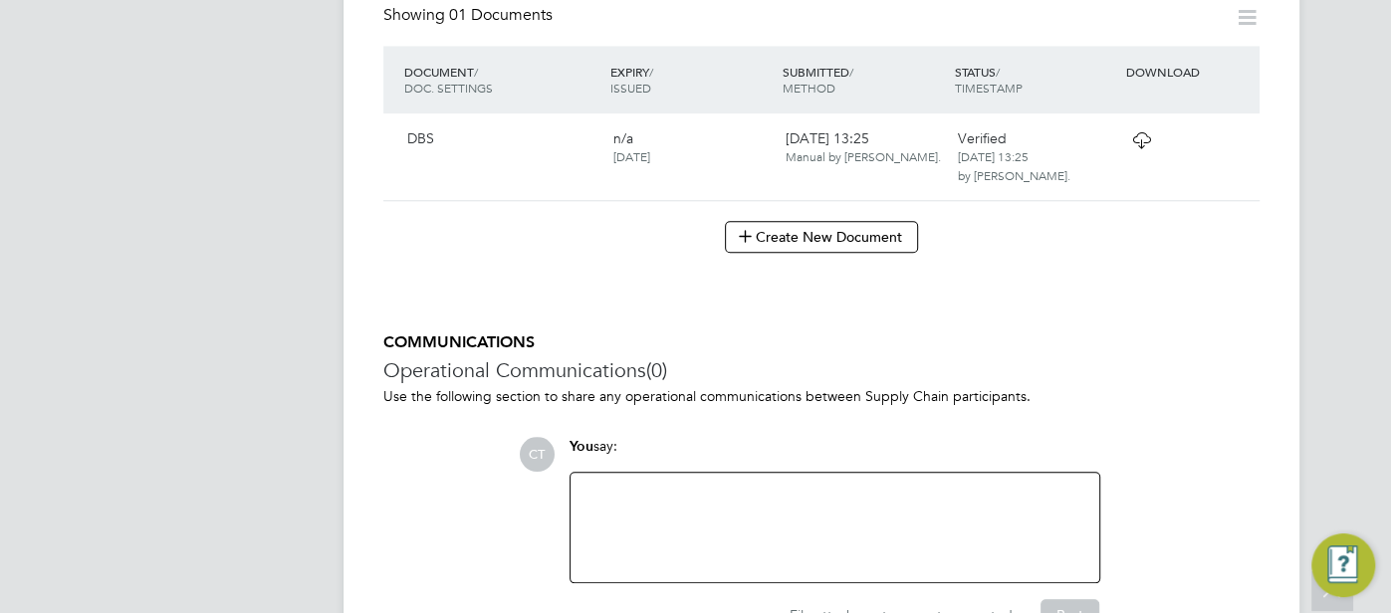
scroll to position [1057, 0]
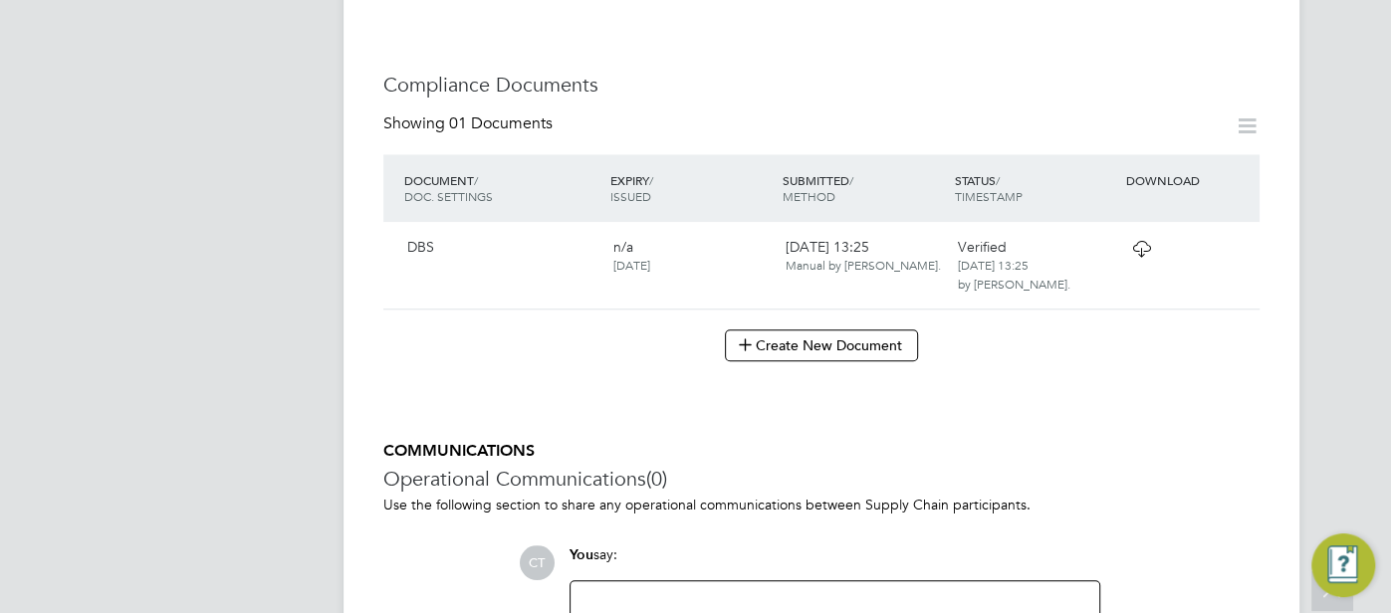
click at [1146, 249] on icon at bounding box center [1141, 249] width 25 height 16
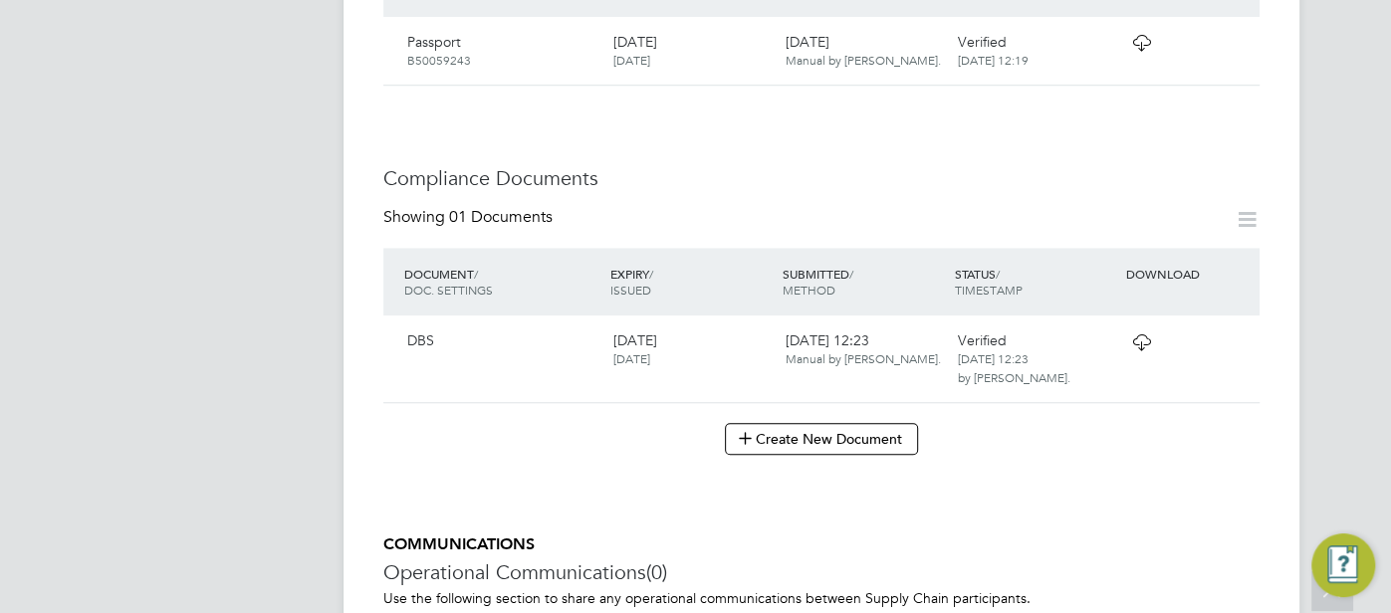
scroll to position [965, 0]
click at [1148, 341] on div "DBS 19 Mar 2028 19 Mar 2025 10 Apr 2025, 12:23 Manual by Esther Isaac. Verified…" at bounding box center [821, 358] width 876 height 87
click at [1148, 334] on icon at bounding box center [1141, 342] width 25 height 16
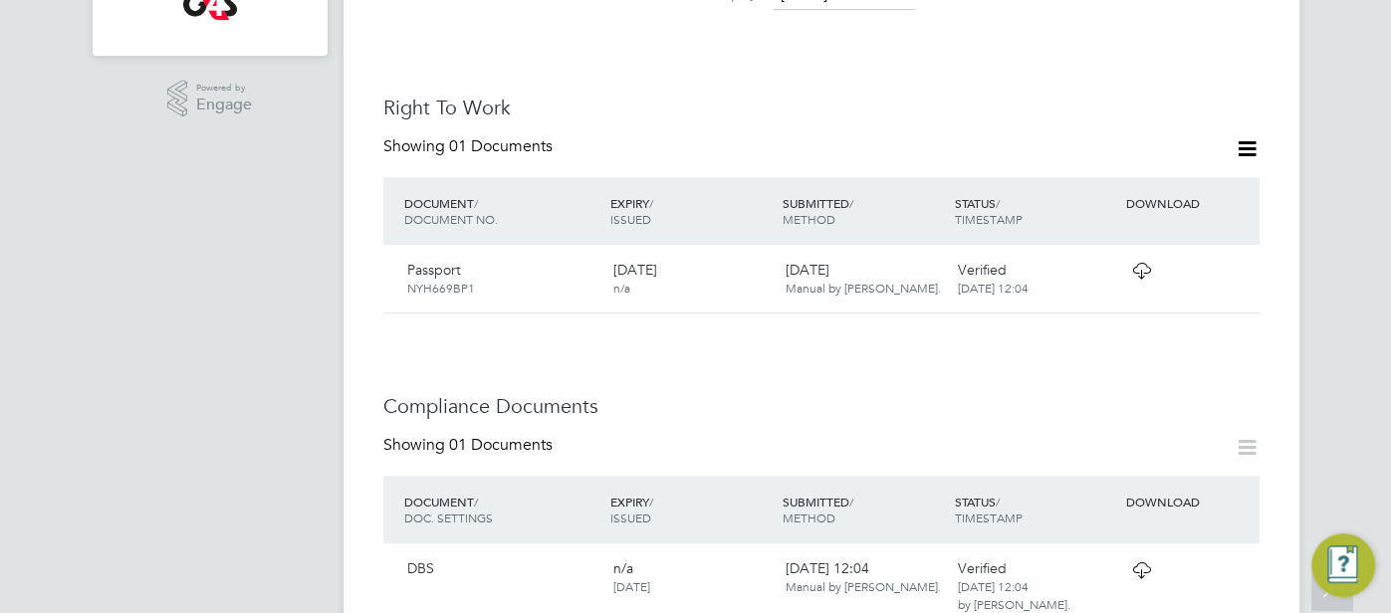
scroll to position [769, 0]
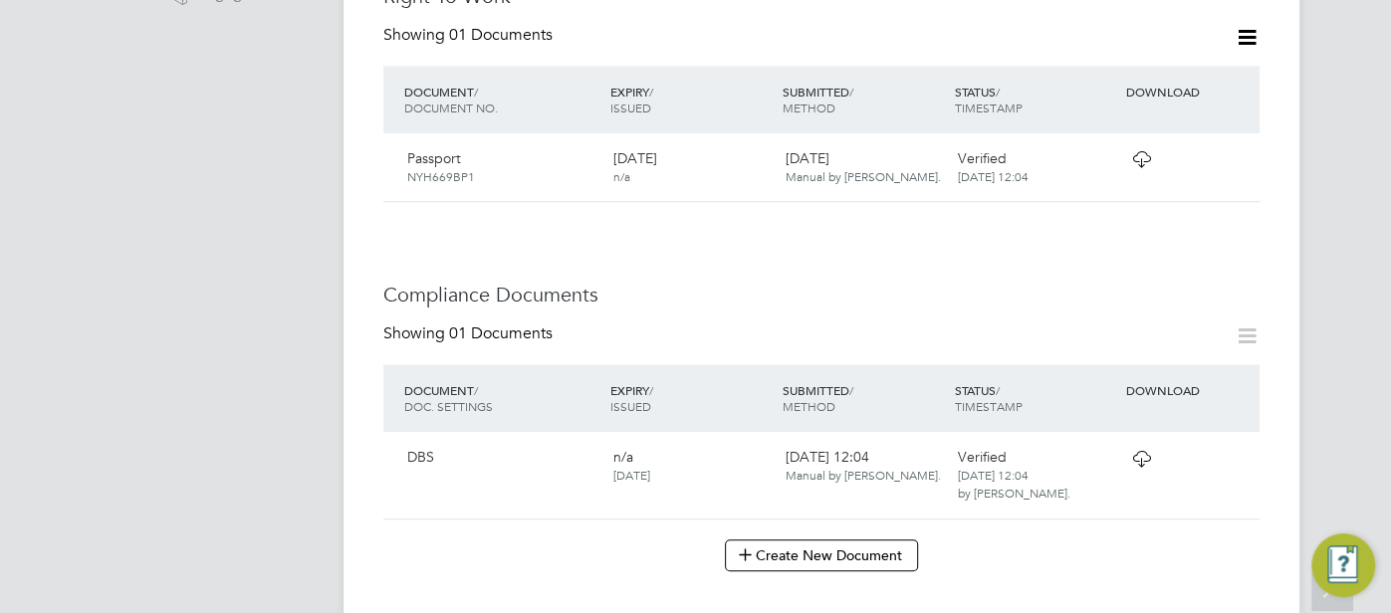
click at [1137, 454] on icon at bounding box center [1141, 459] width 25 height 16
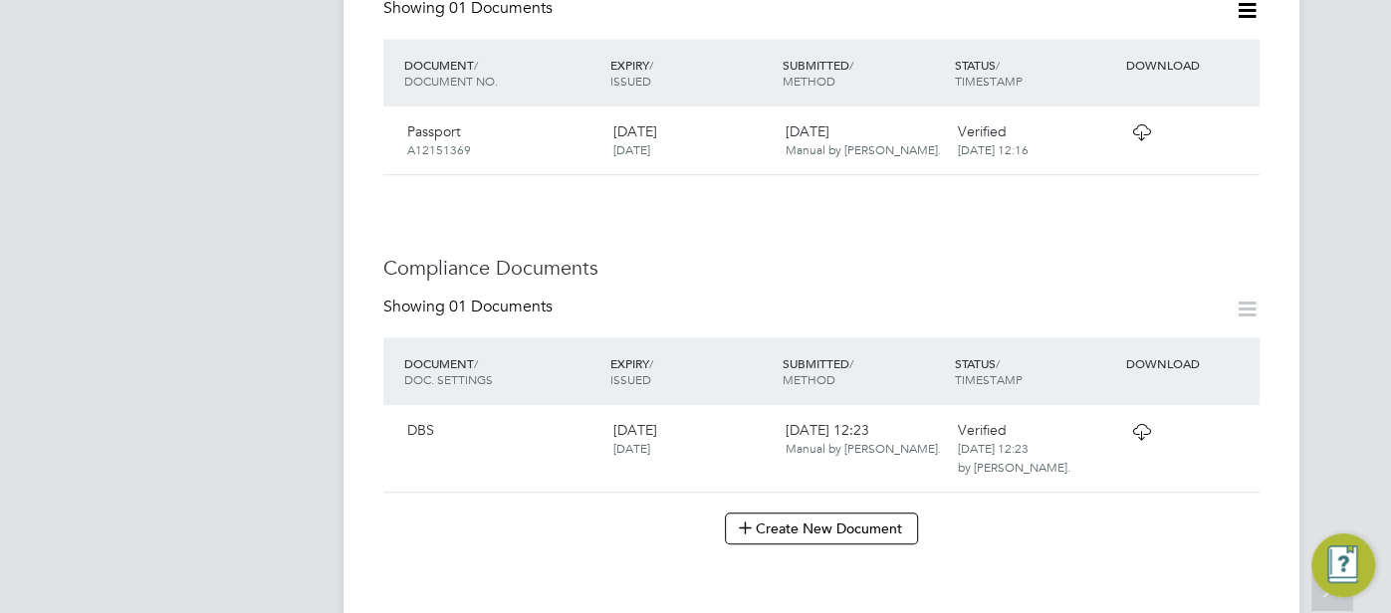
scroll to position [885, 0]
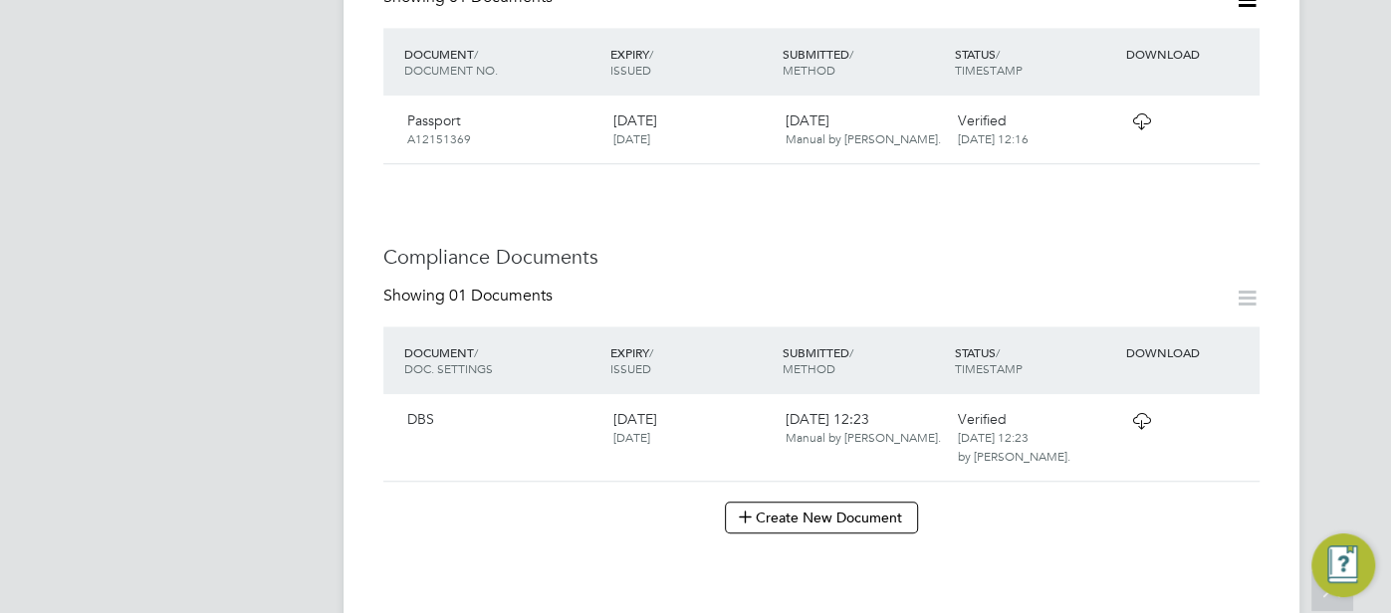
click at [1137, 413] on icon at bounding box center [1141, 421] width 25 height 16
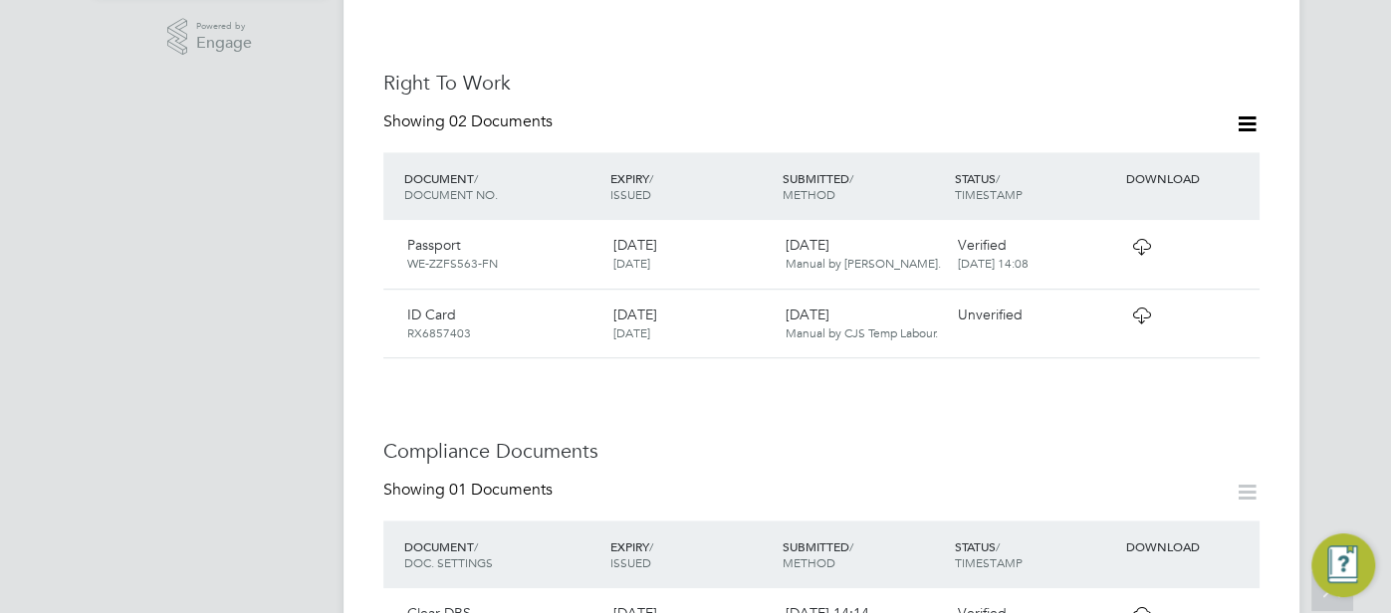
scroll to position [846, 0]
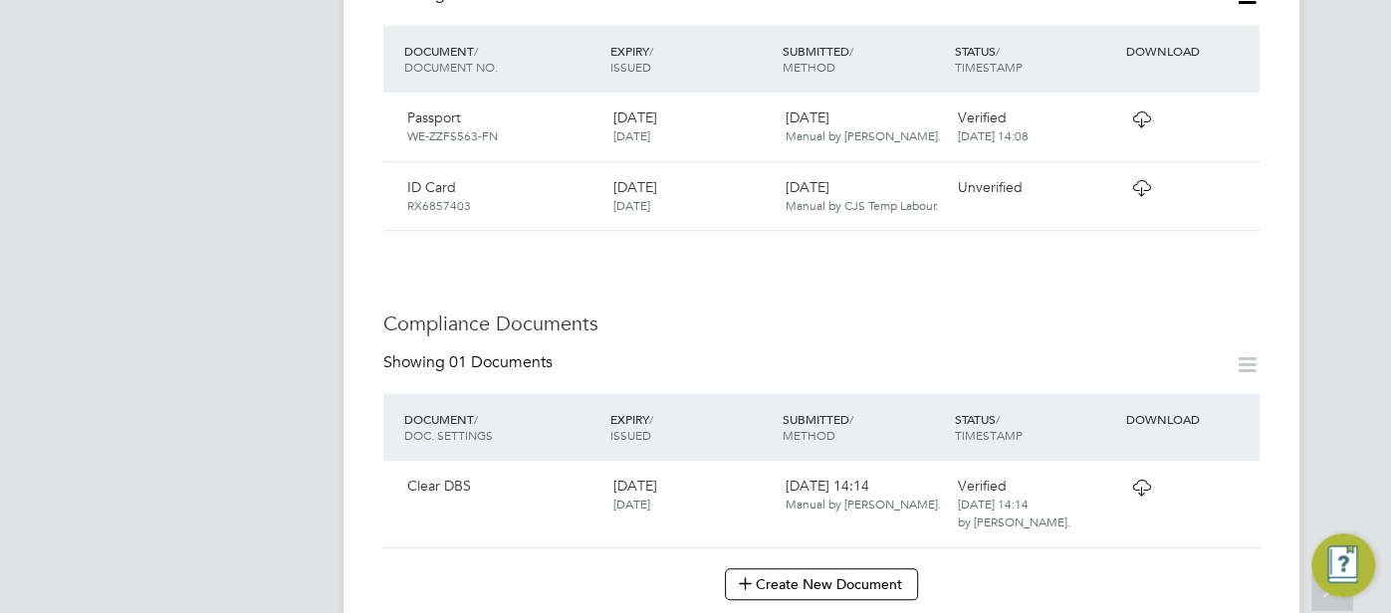
click at [1129, 480] on icon at bounding box center [1141, 488] width 25 height 16
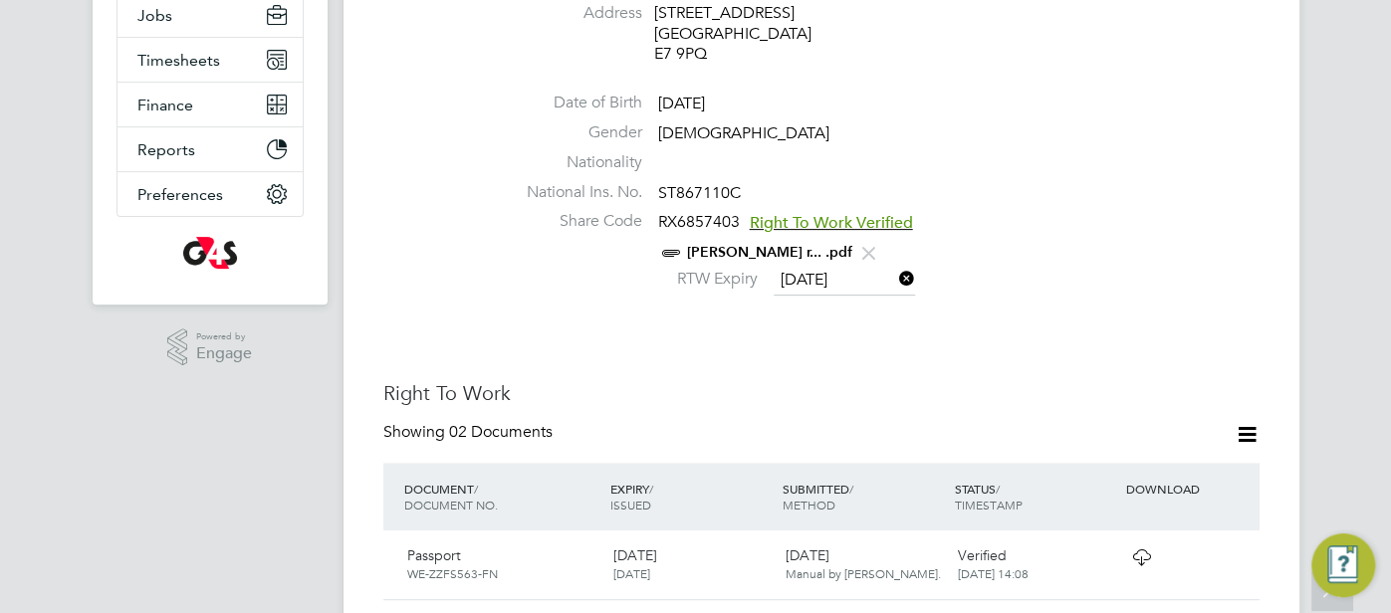
scroll to position [0, 0]
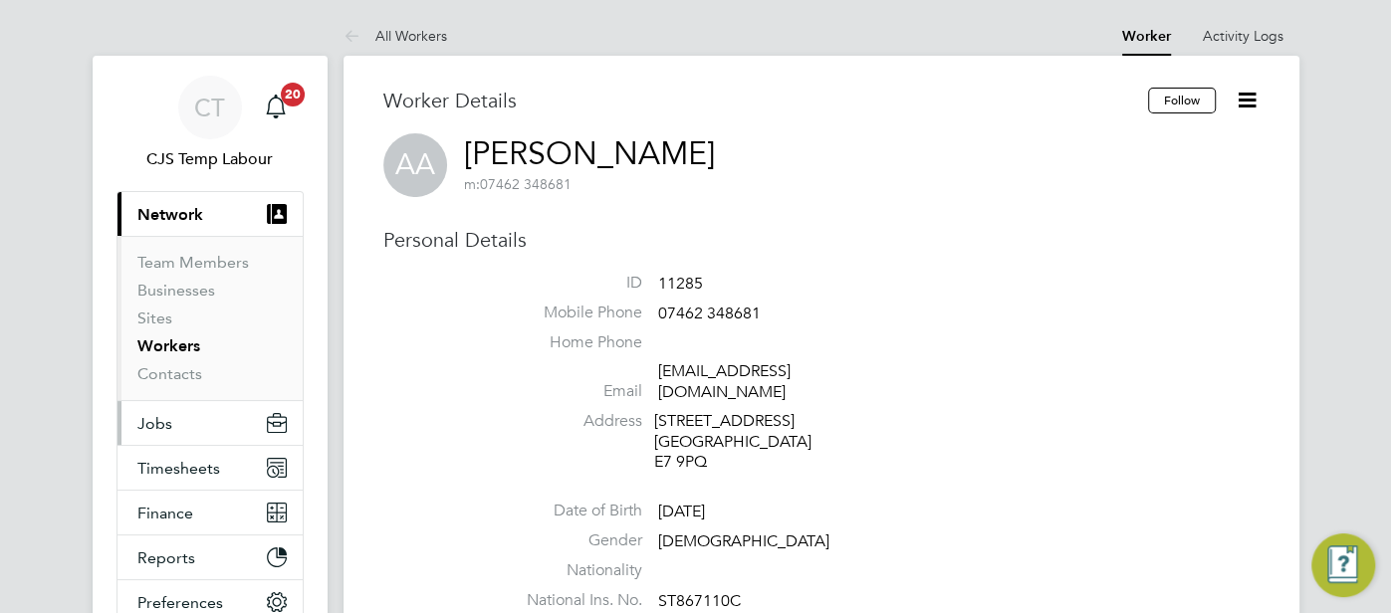
click at [189, 428] on button "Jobs" at bounding box center [209, 423] width 185 height 44
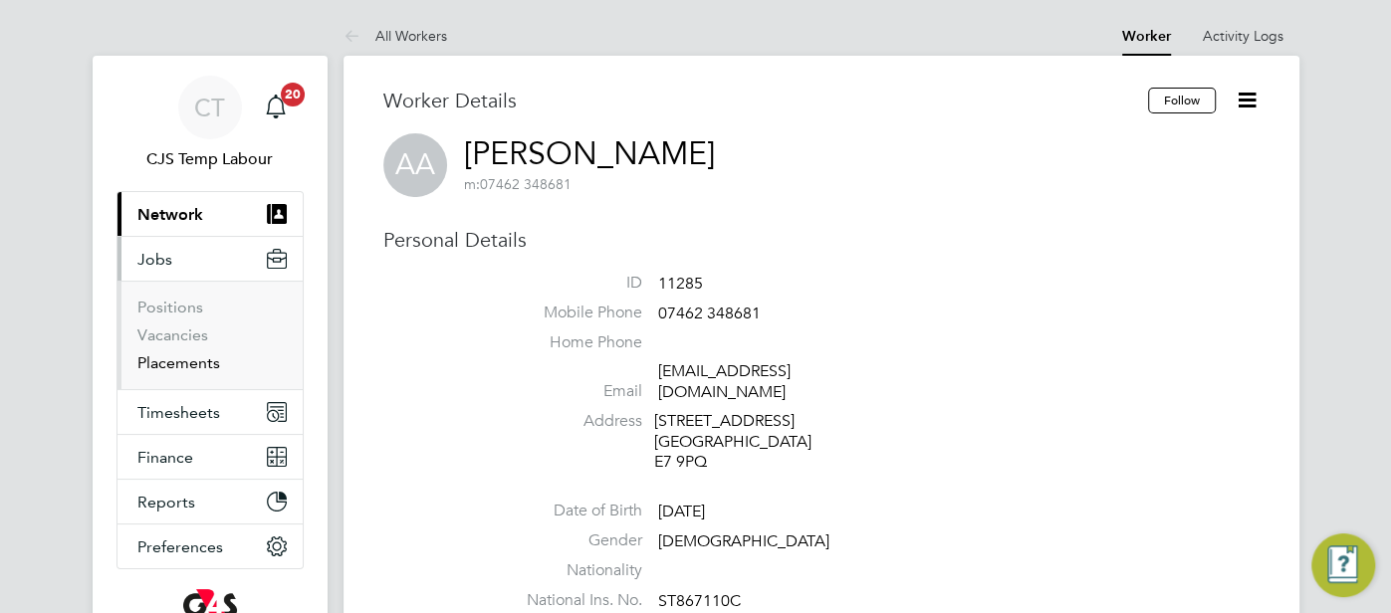
click at [192, 369] on link "Placements" at bounding box center [178, 362] width 83 height 19
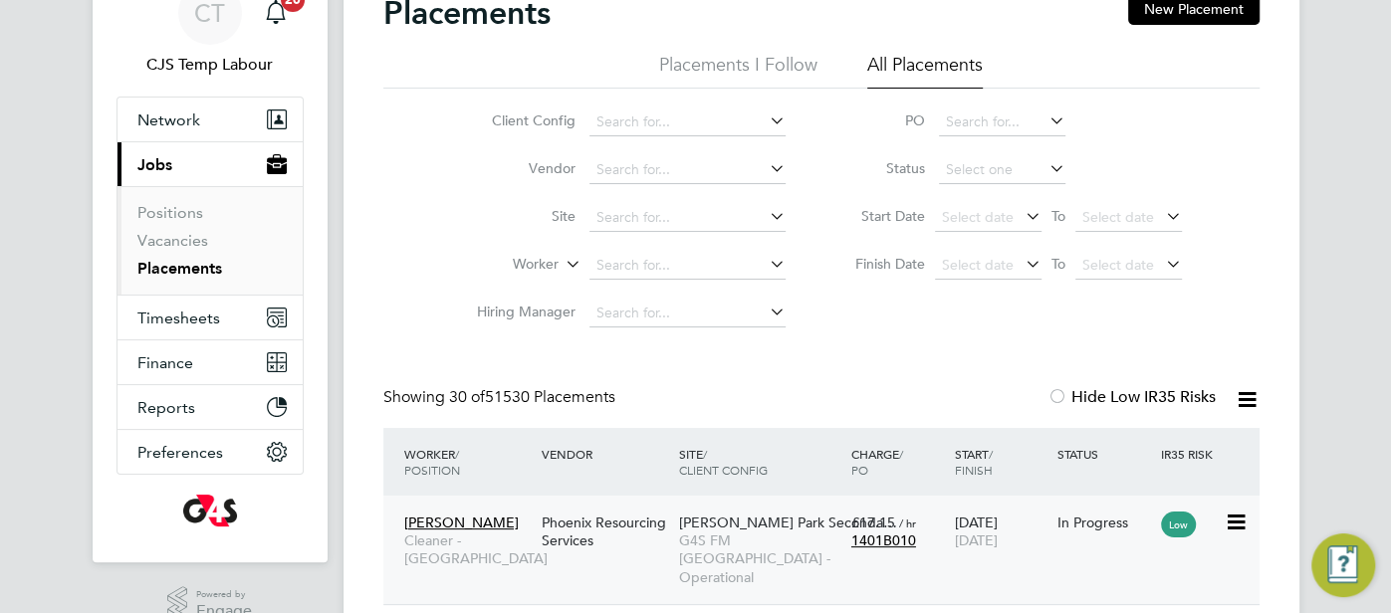
click at [825, 517] on span "Langdon Park Seconda…" at bounding box center [788, 523] width 218 height 18
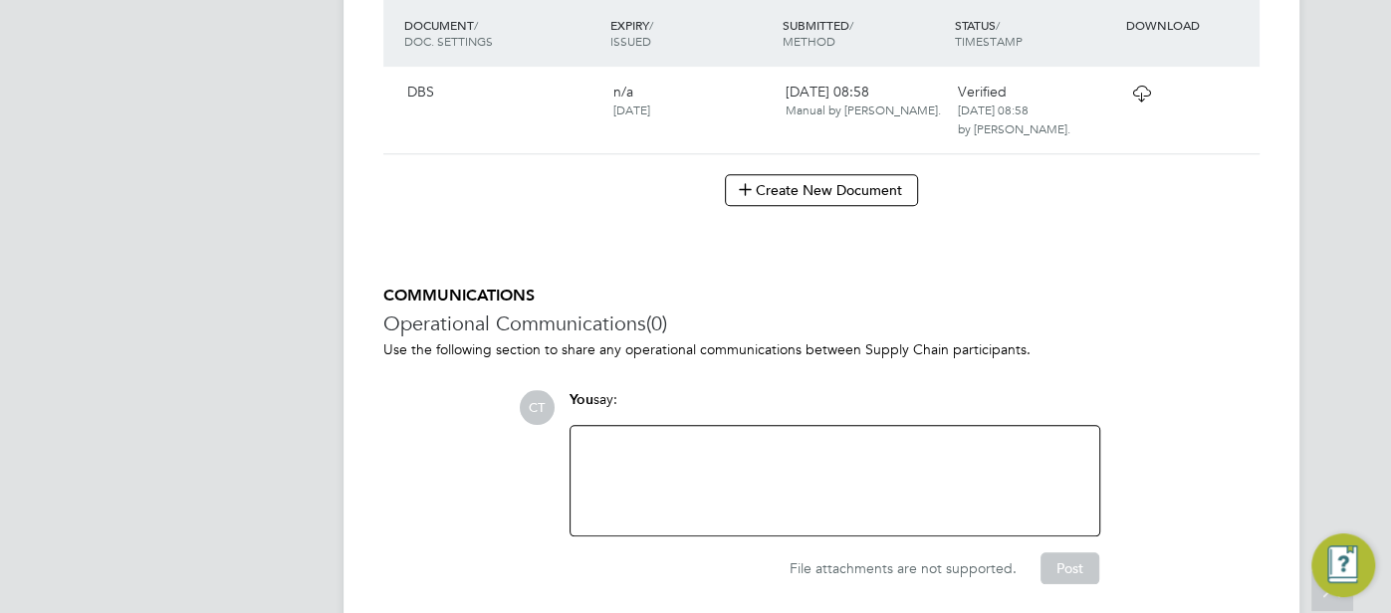
scroll to position [1105, 0]
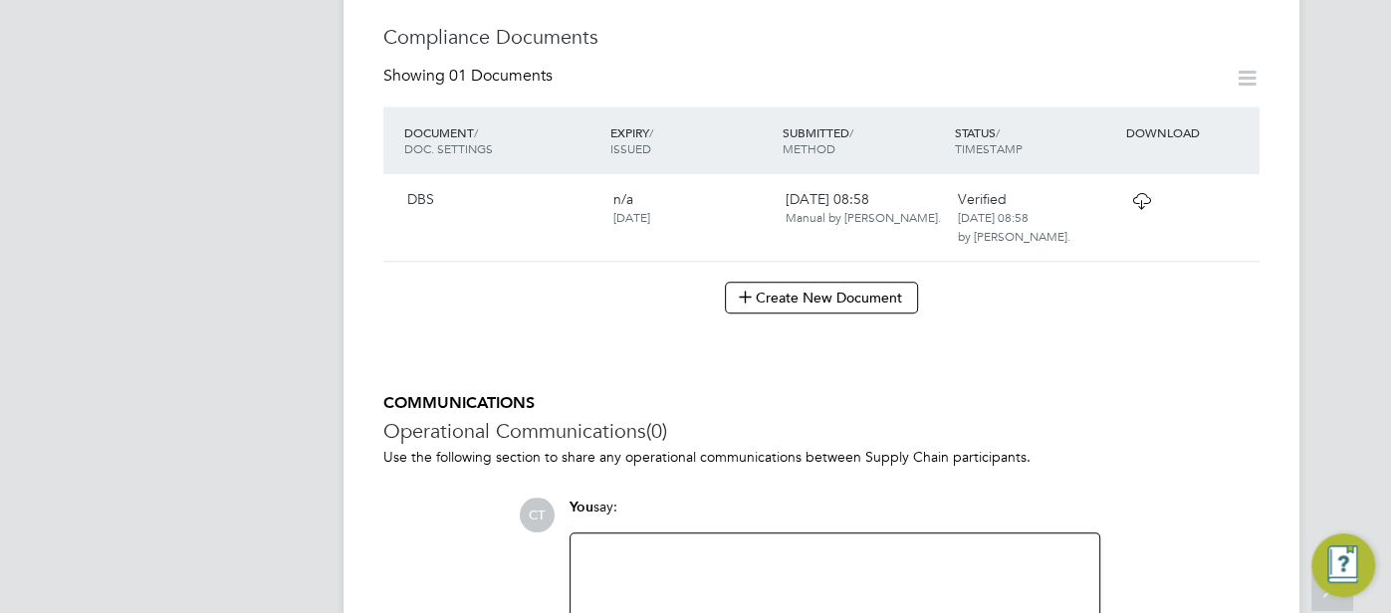
click at [1138, 193] on icon at bounding box center [1141, 201] width 25 height 16
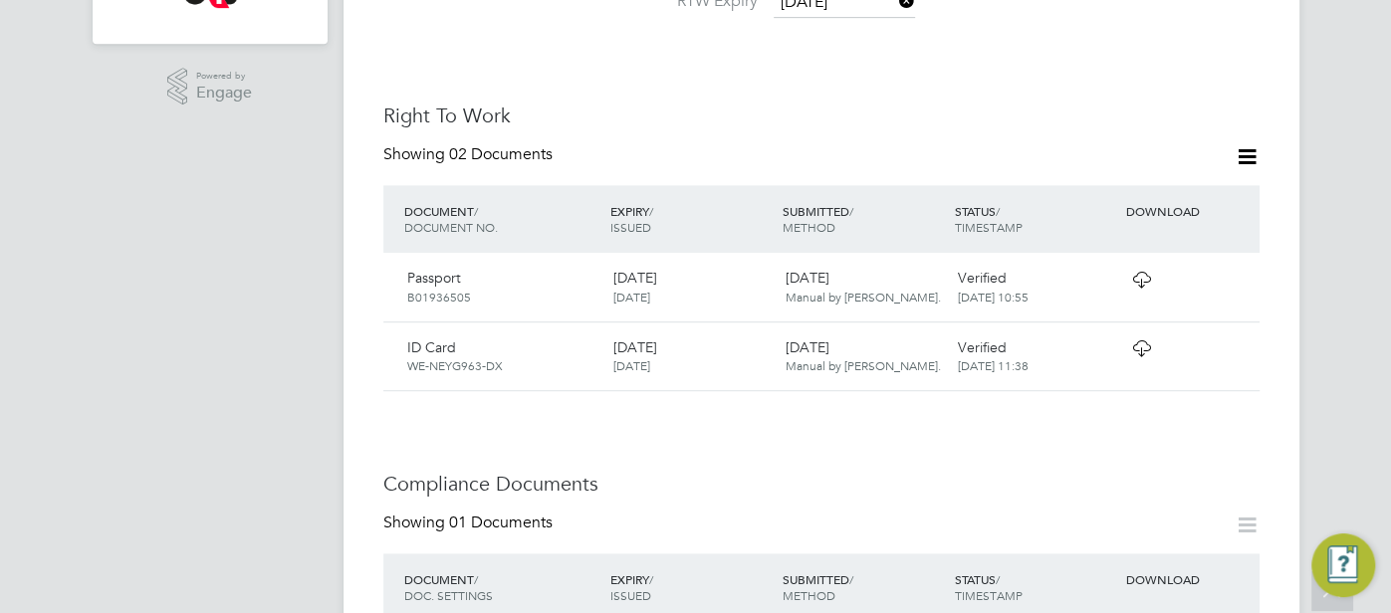
scroll to position [896, 0]
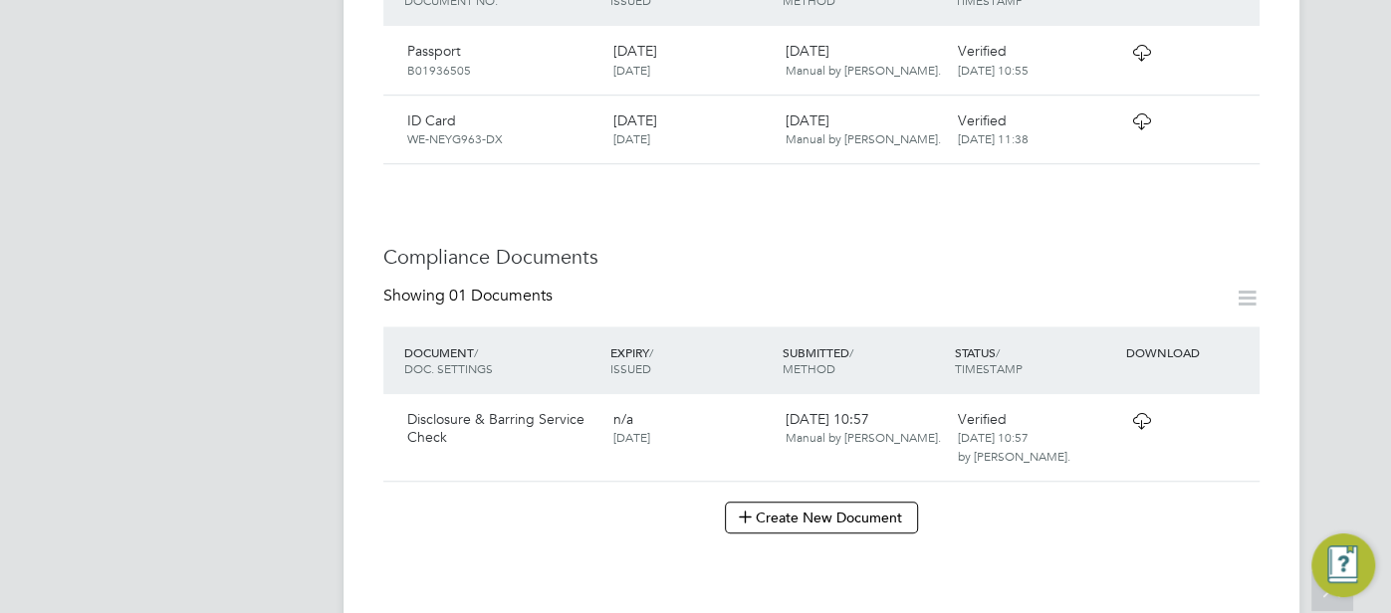
click at [1131, 413] on icon at bounding box center [1141, 421] width 25 height 16
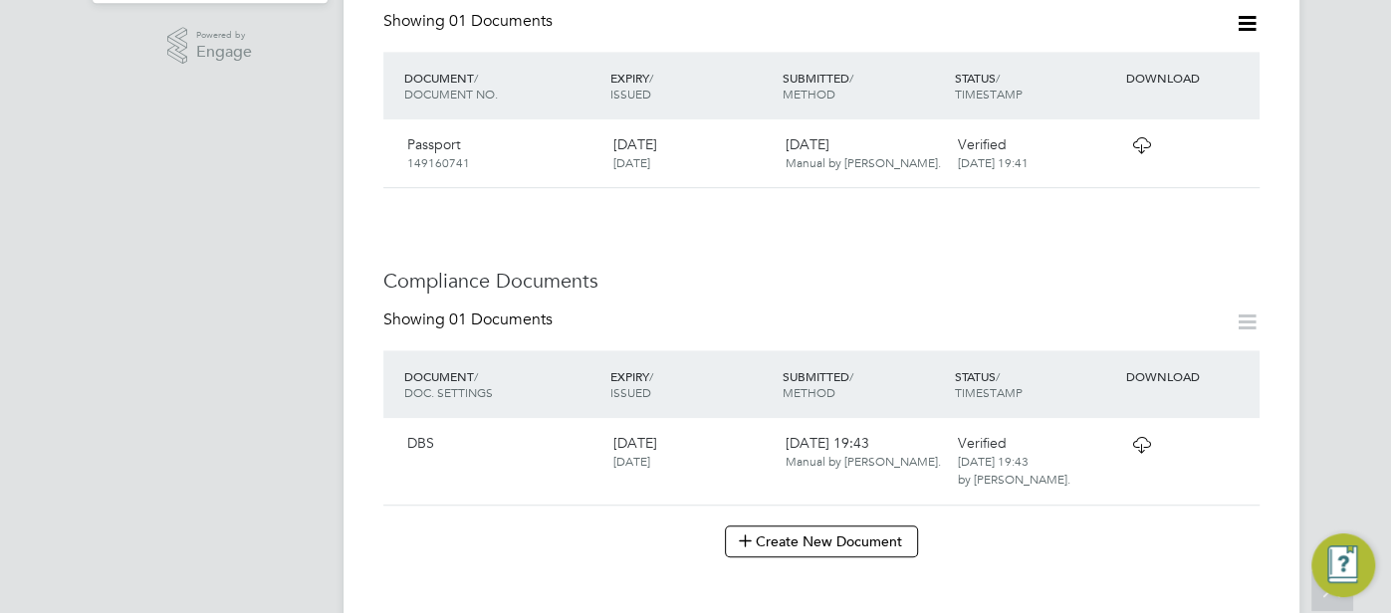
scroll to position [711, 0]
click at [1150, 436] on icon at bounding box center [1141, 444] width 25 height 16
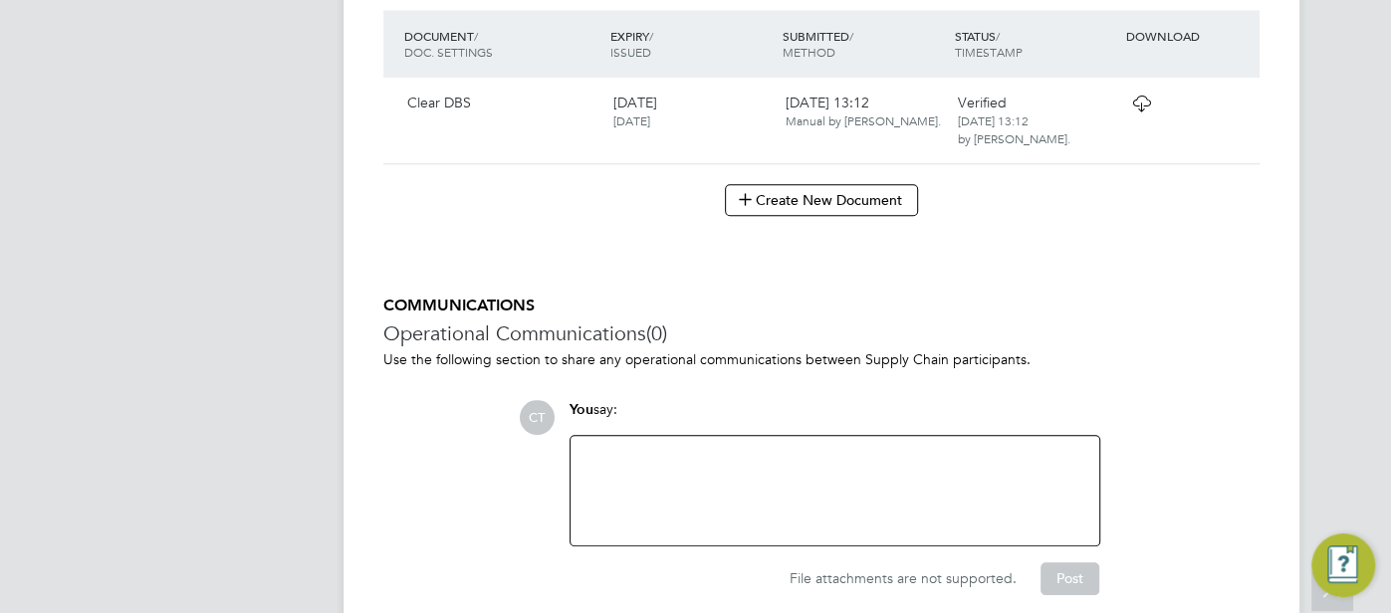
scroll to position [1152, 0]
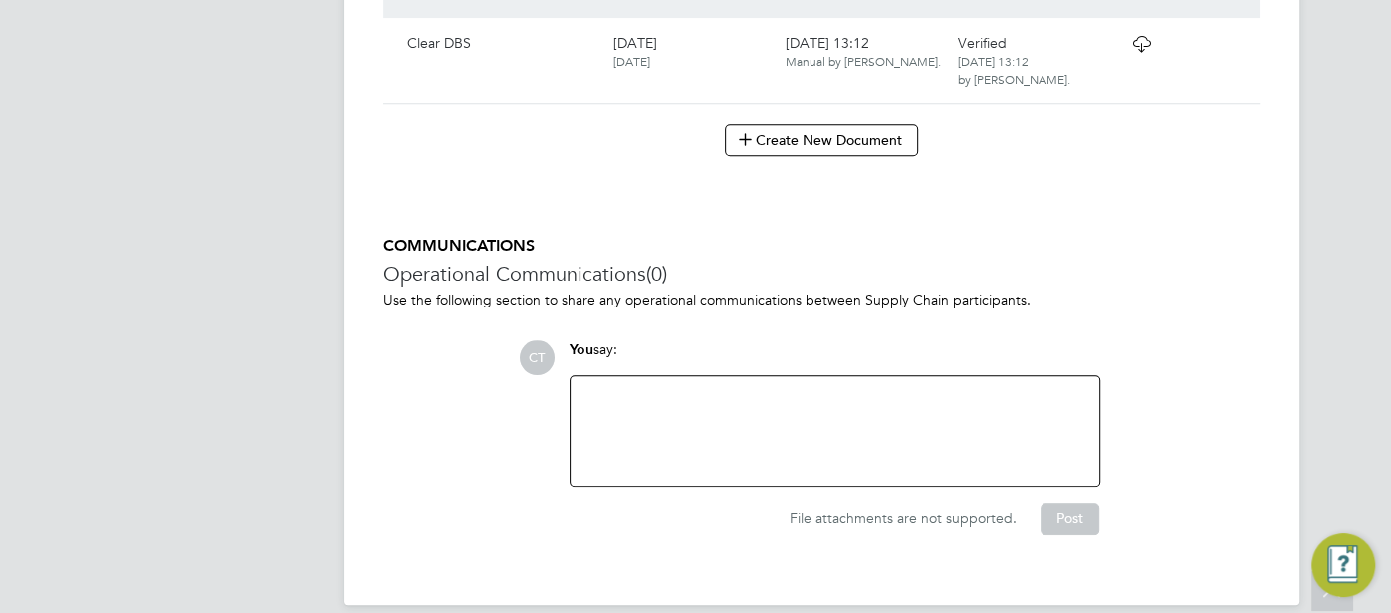
click at [1137, 36] on icon at bounding box center [1141, 44] width 25 height 16
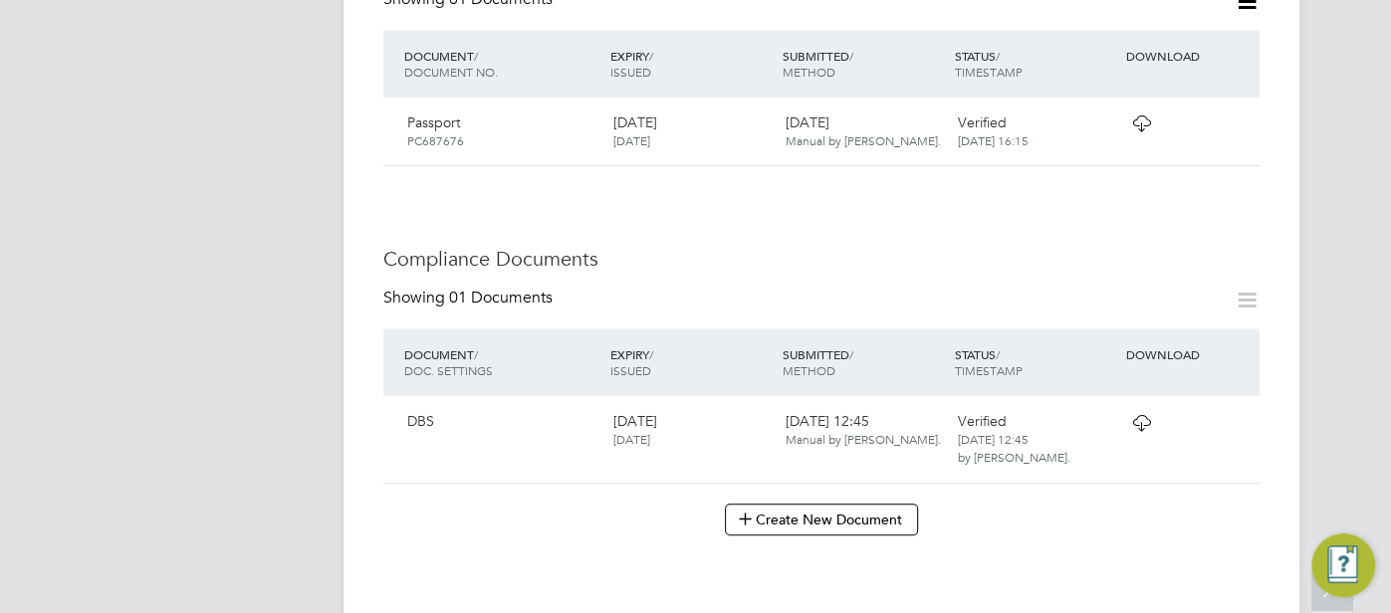
scroll to position [1084, 0]
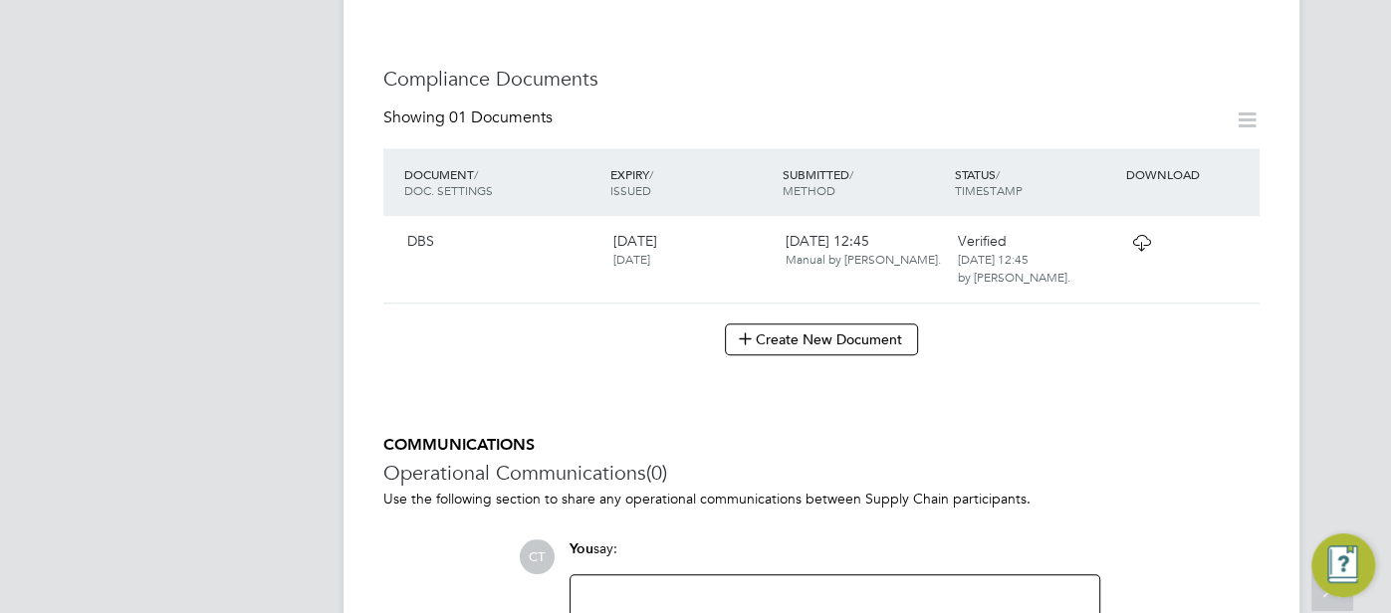
click at [1148, 235] on icon at bounding box center [1141, 243] width 25 height 16
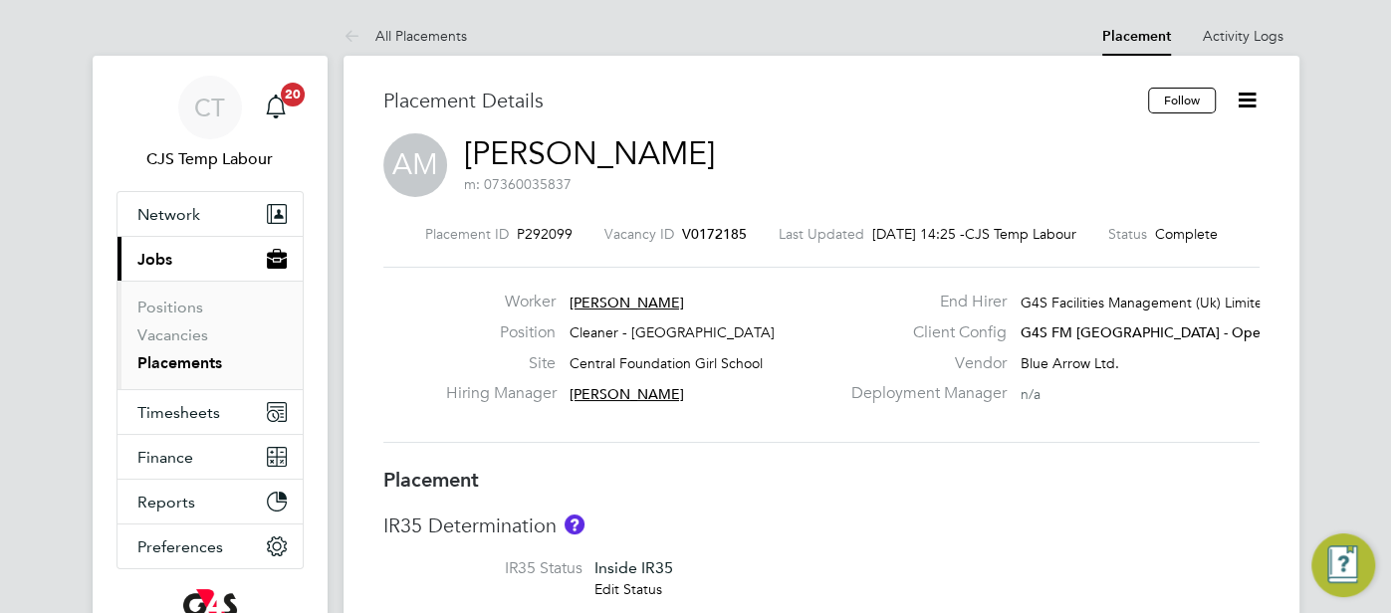
click at [593, 147] on link "Antha Momba" at bounding box center [589, 153] width 251 height 39
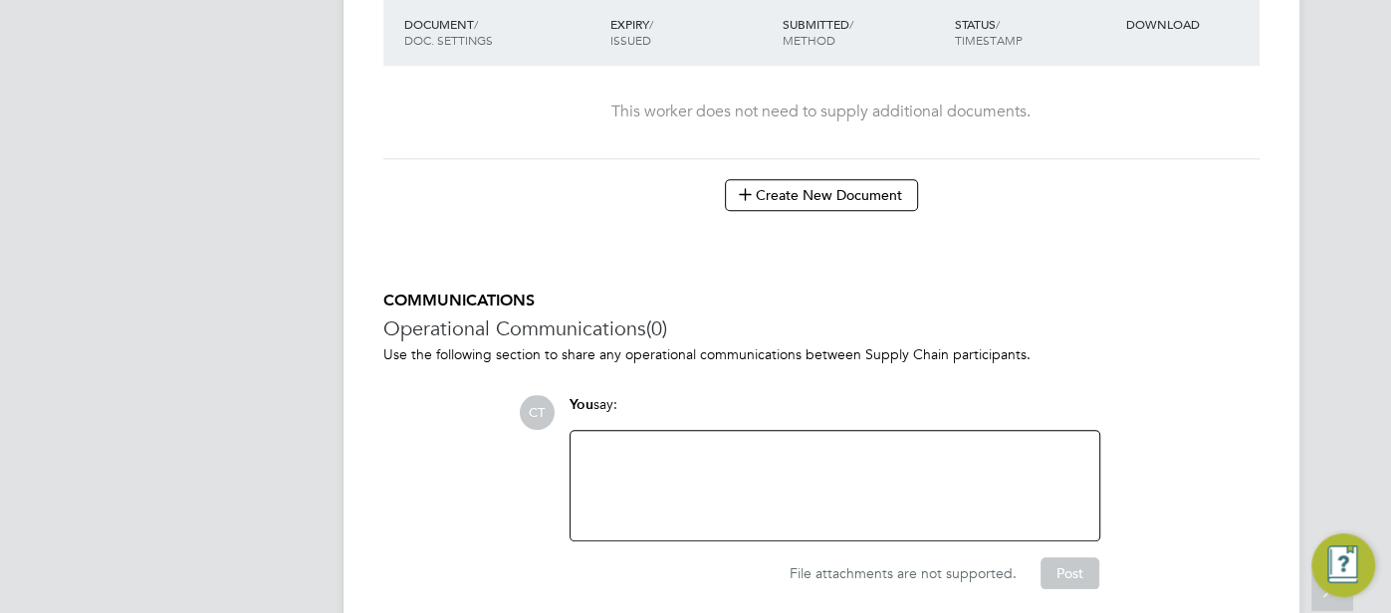
scroll to position [1179, 0]
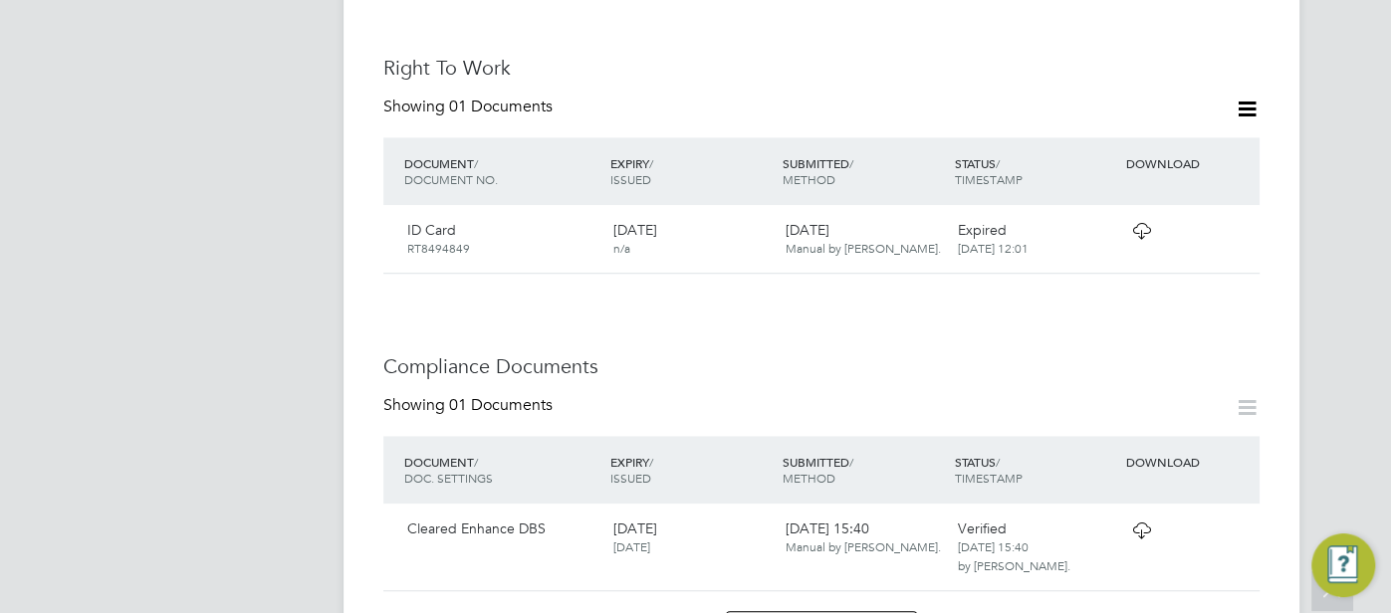
scroll to position [872, 0]
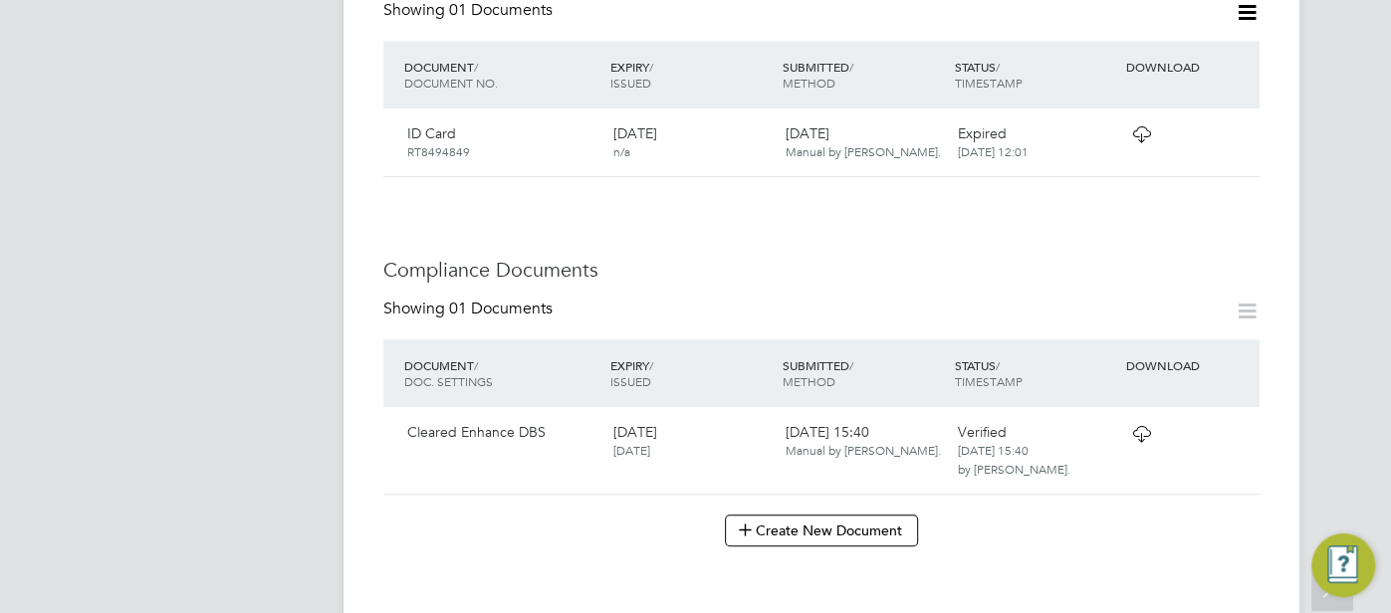
click at [1141, 442] on icon at bounding box center [1141, 434] width 25 height 16
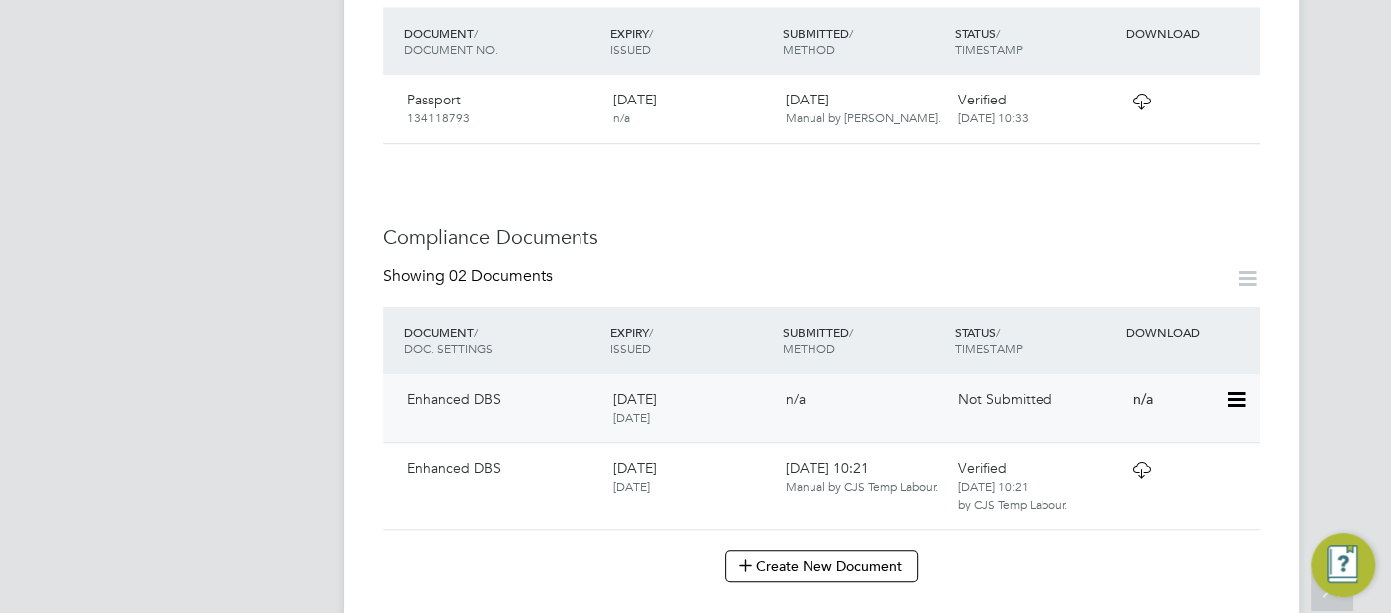
scroll to position [812, 0]
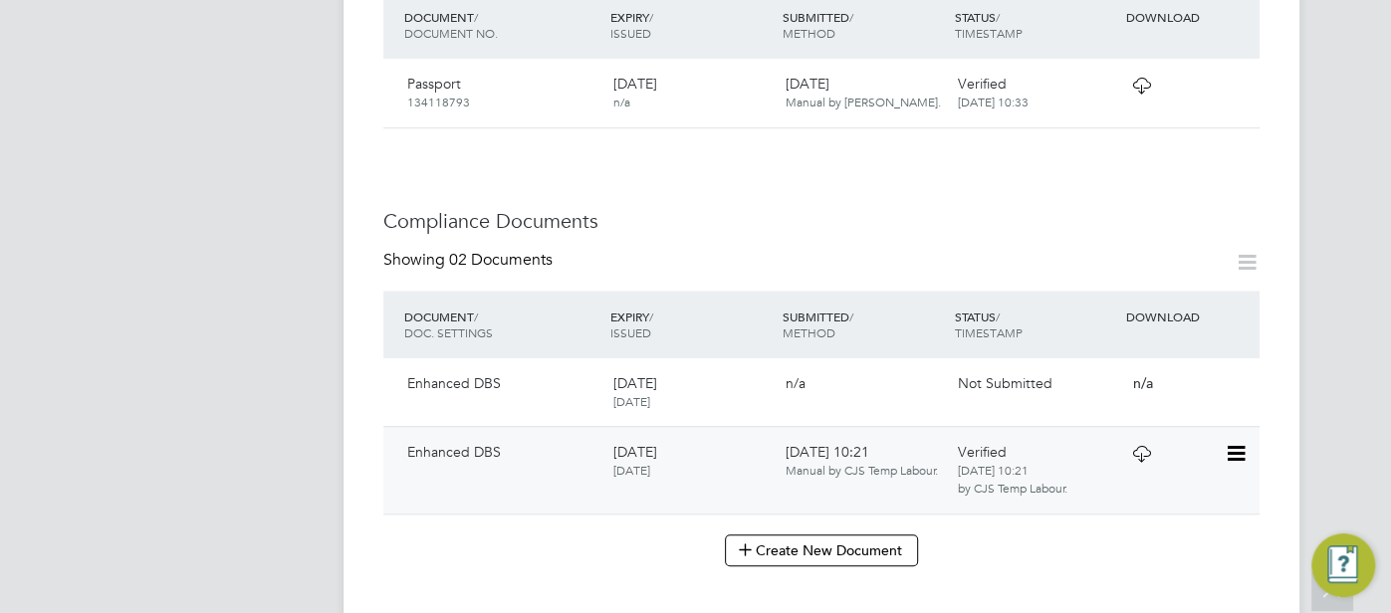
click at [1129, 446] on icon at bounding box center [1141, 454] width 25 height 16
click at [1039, 435] on div "Verified [DATE] 10:21 by CJS Temp Labour." at bounding box center [1035, 470] width 172 height 71
click at [1133, 446] on icon at bounding box center [1141, 454] width 25 height 16
click at [1069, 366] on div "Not Submitted" at bounding box center [1035, 383] width 172 height 34
click at [999, 374] on span "Not Submitted" at bounding box center [1004, 383] width 95 height 18
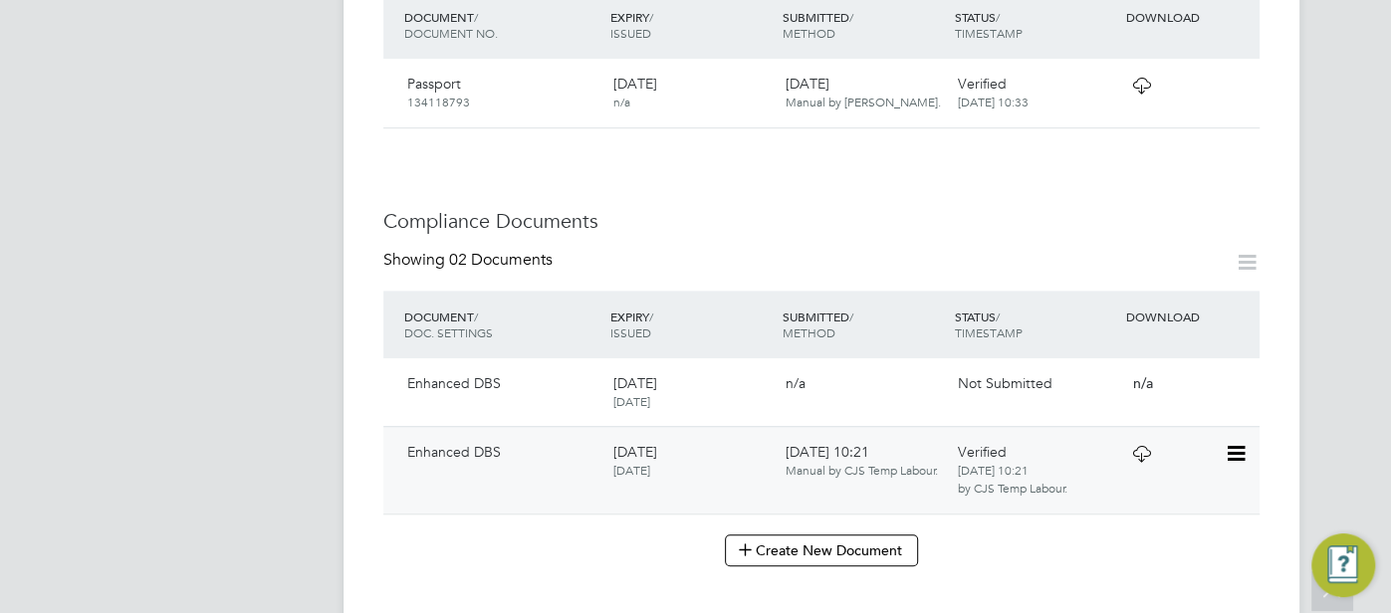
click at [1146, 446] on icon at bounding box center [1141, 454] width 25 height 16
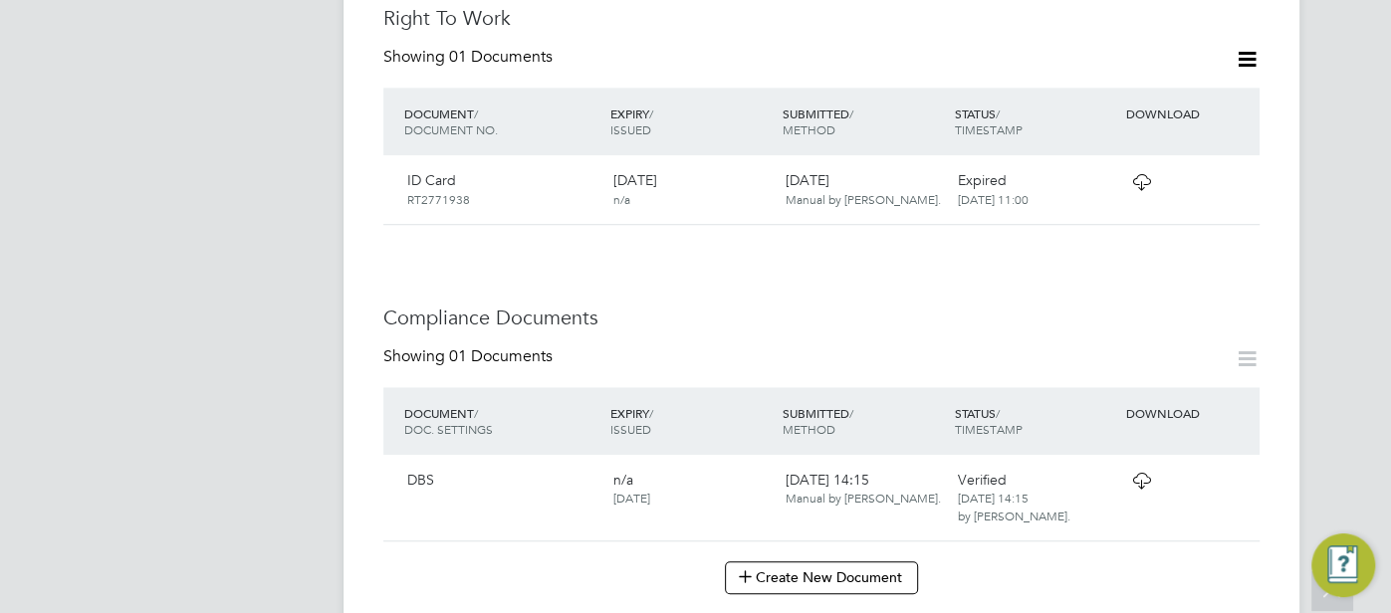
scroll to position [994, 0]
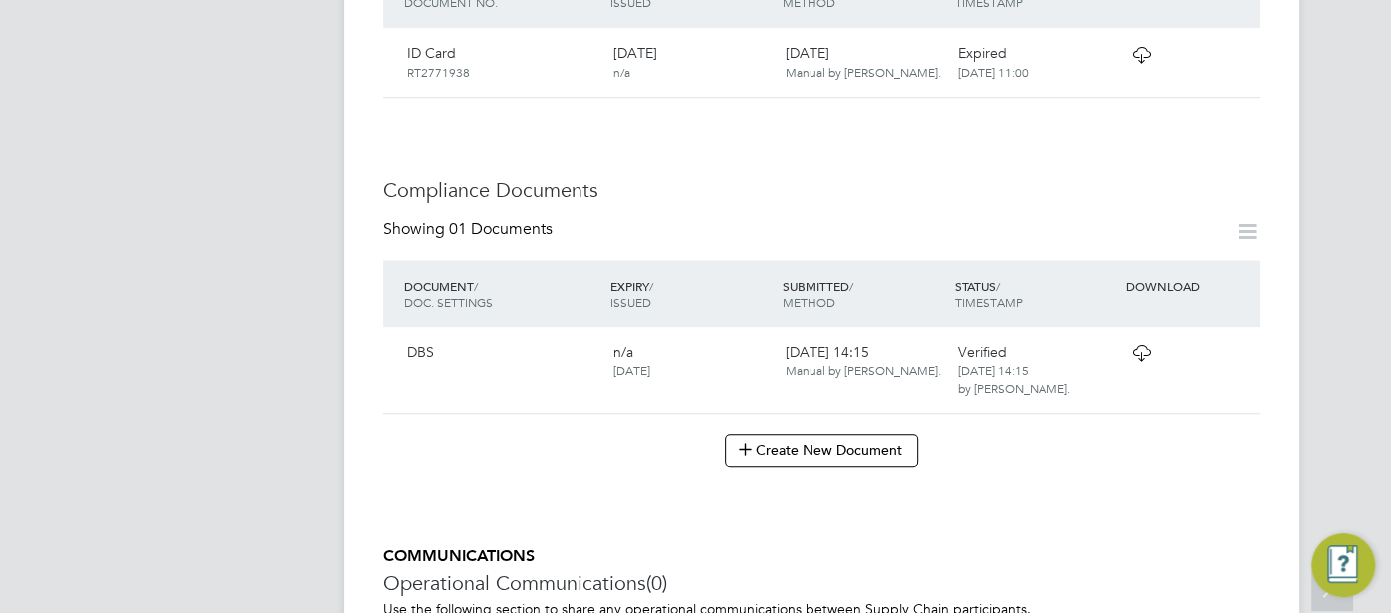
click at [1147, 346] on icon at bounding box center [1141, 354] width 25 height 16
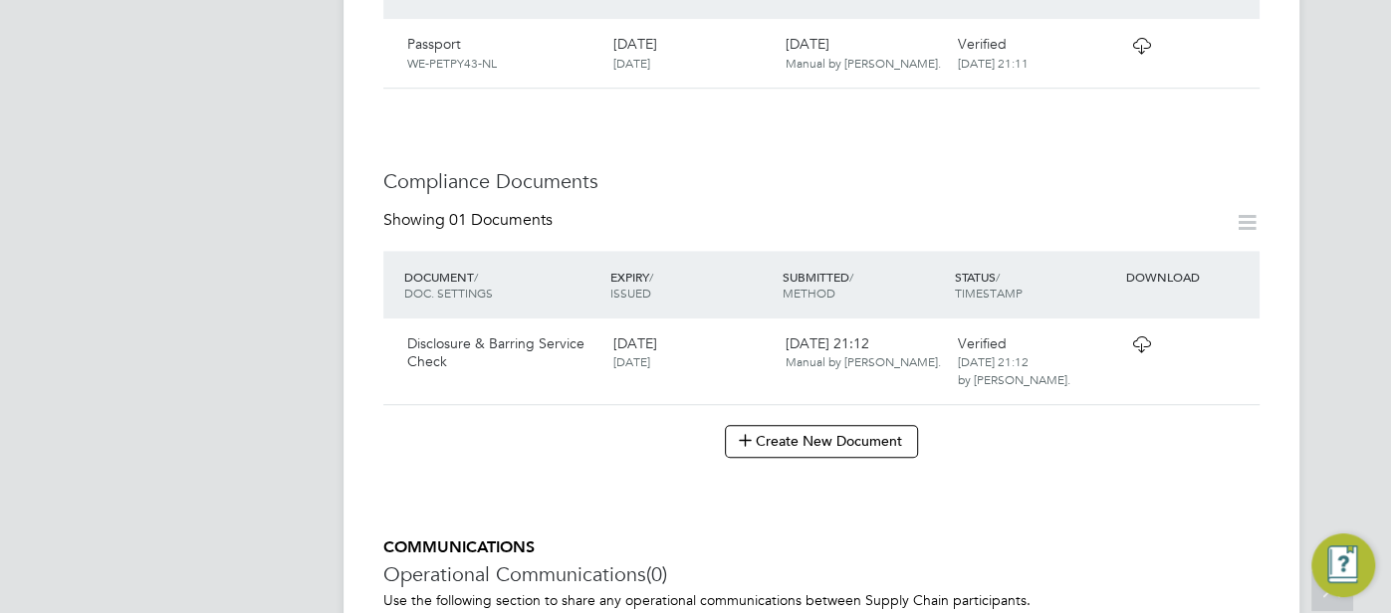
click at [1140, 337] on icon at bounding box center [1141, 345] width 25 height 16
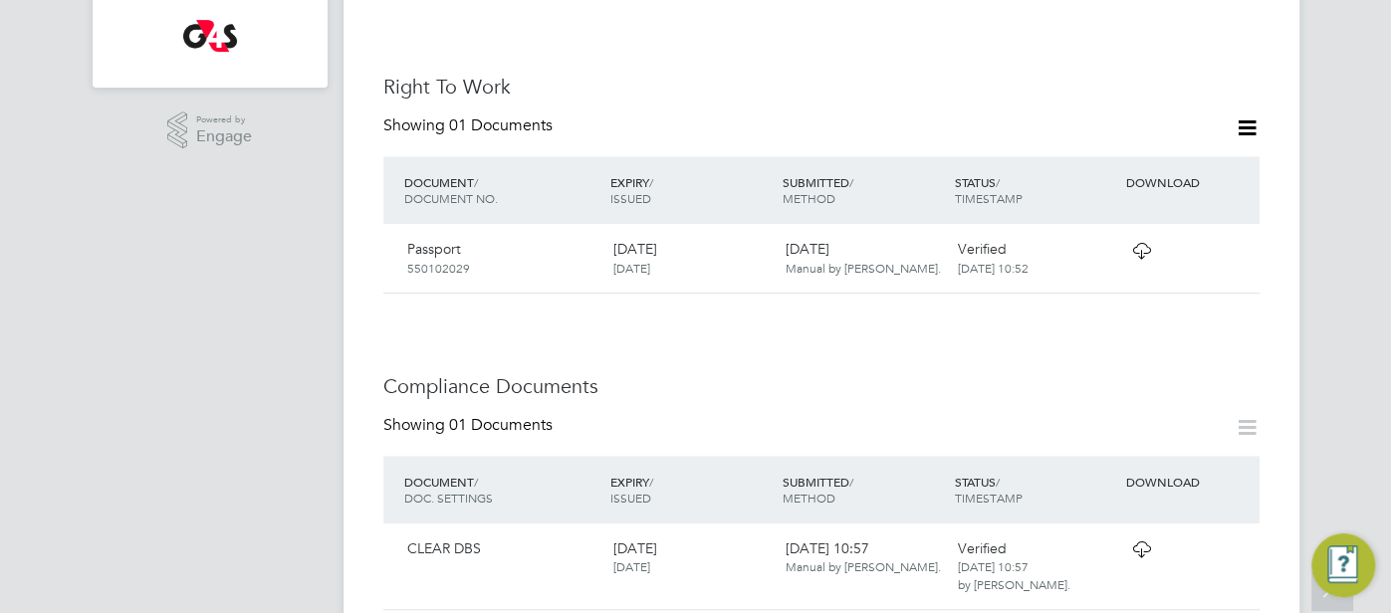
scroll to position [850, 0]
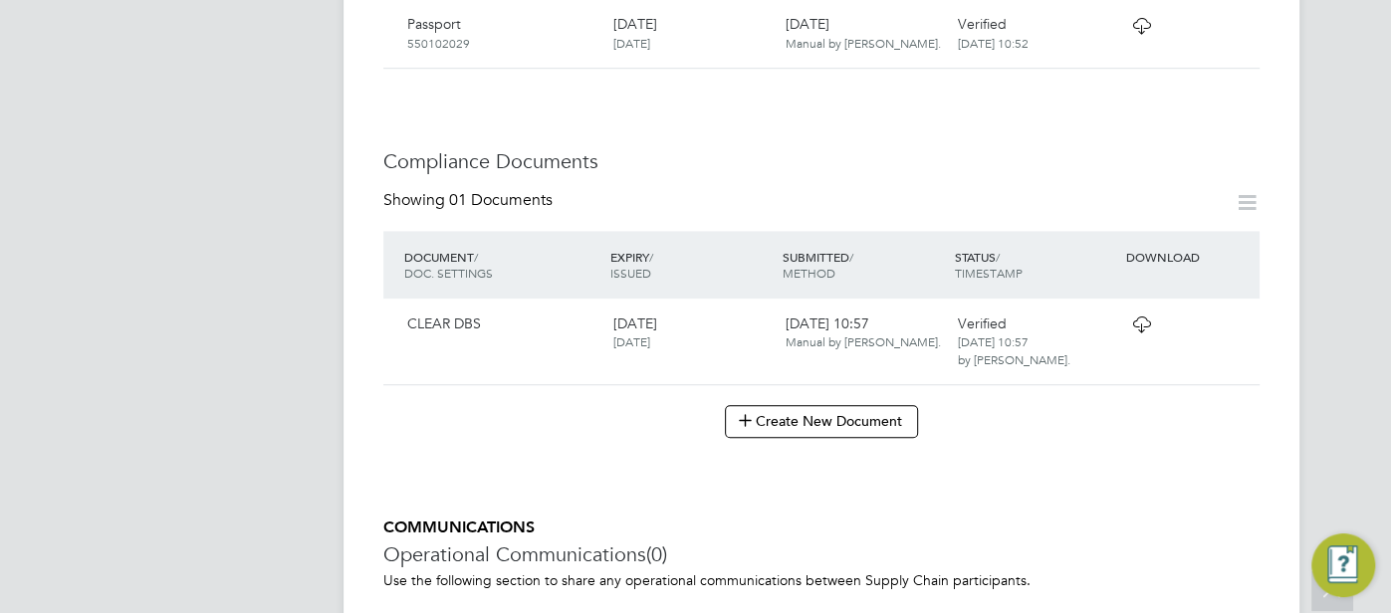
click at [1130, 326] on icon at bounding box center [1141, 325] width 25 height 16
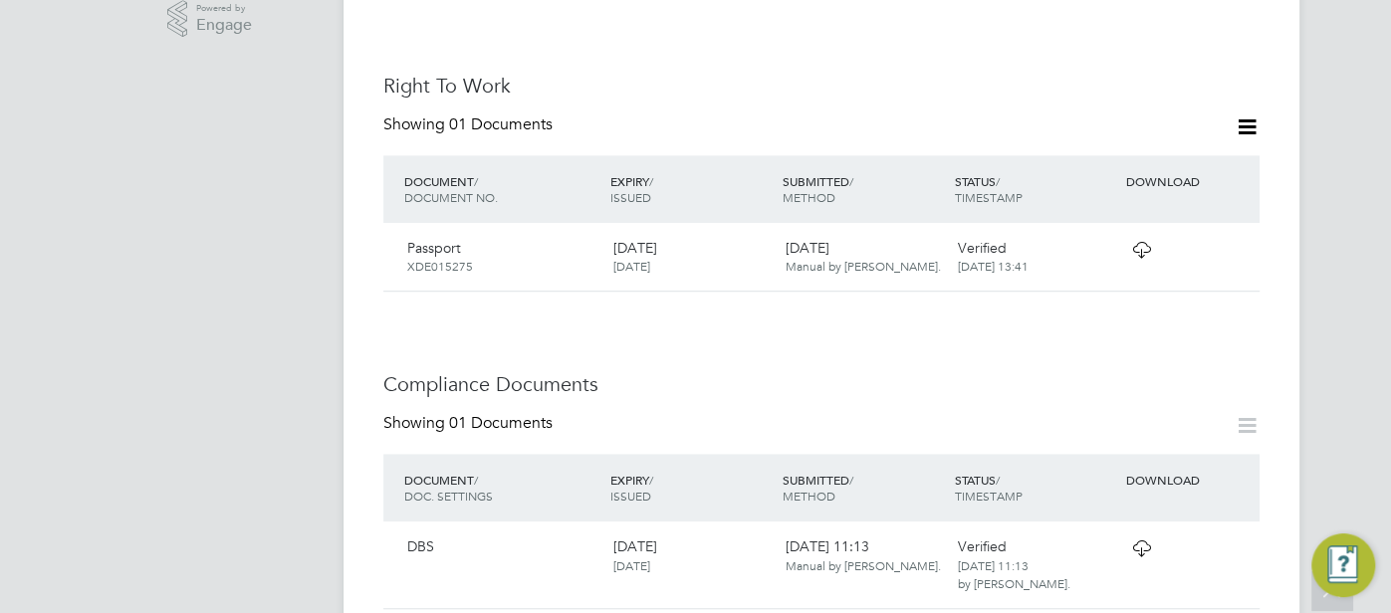
scroll to position [750, 0]
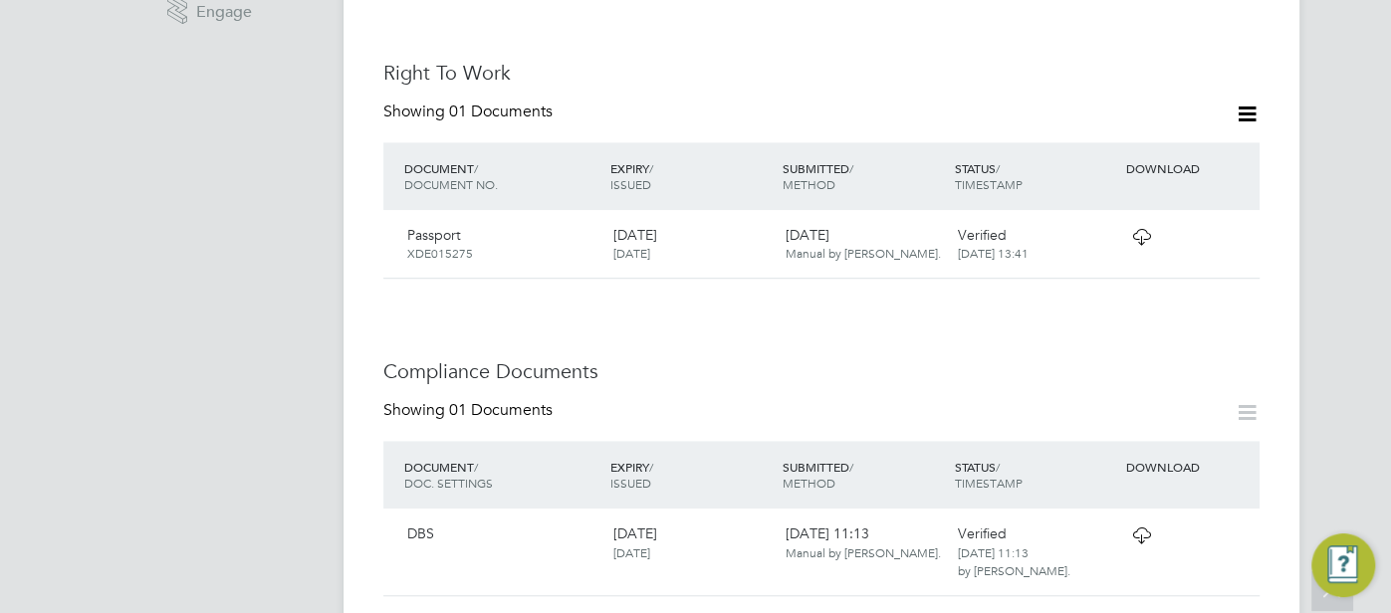
click at [1135, 528] on icon at bounding box center [1141, 536] width 25 height 16
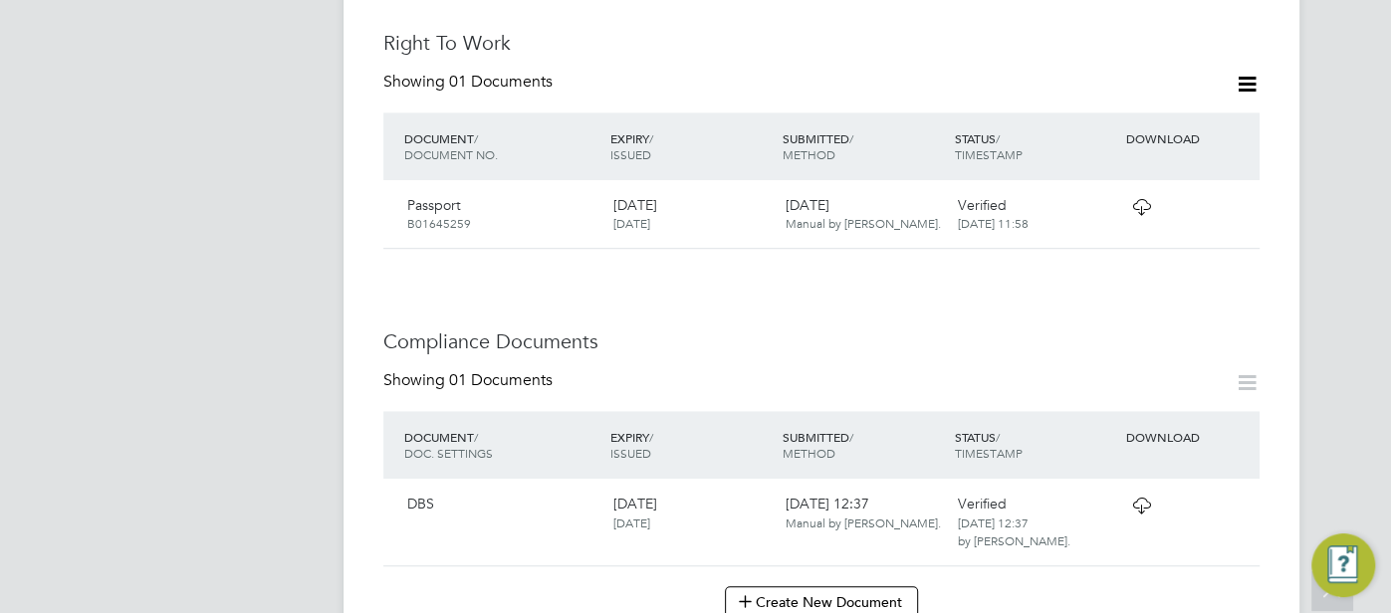
scroll to position [933, 0]
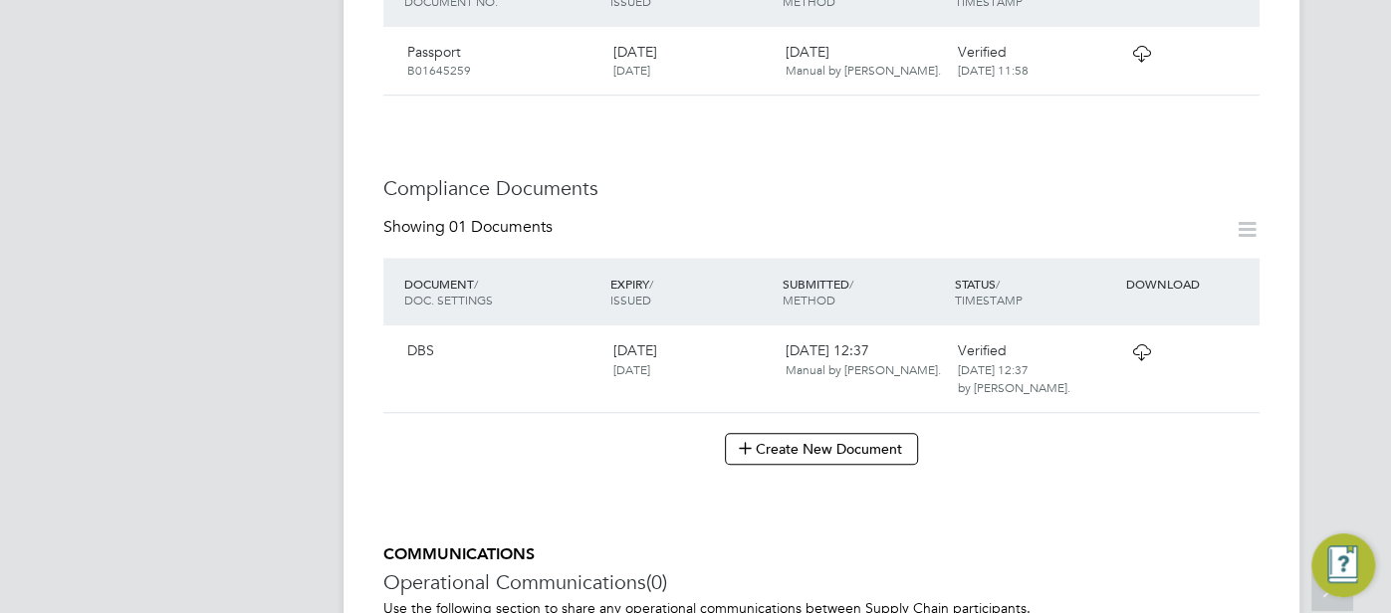
click at [1142, 345] on icon at bounding box center [1141, 353] width 25 height 16
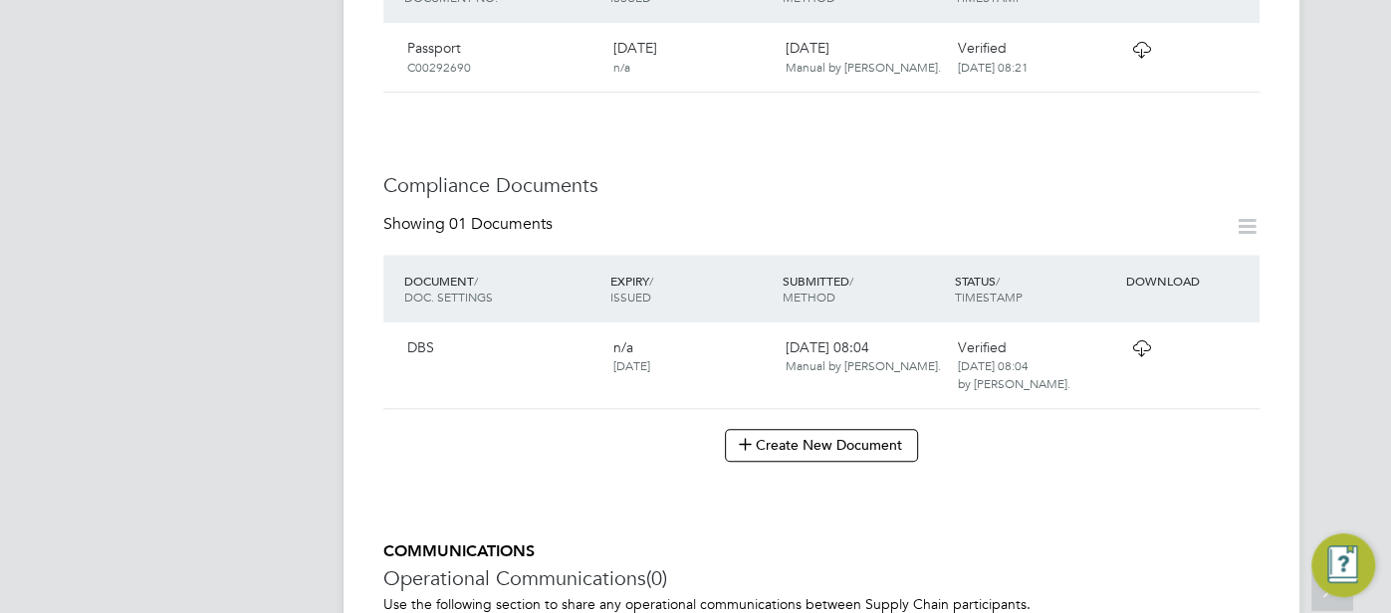
scroll to position [1027, 0]
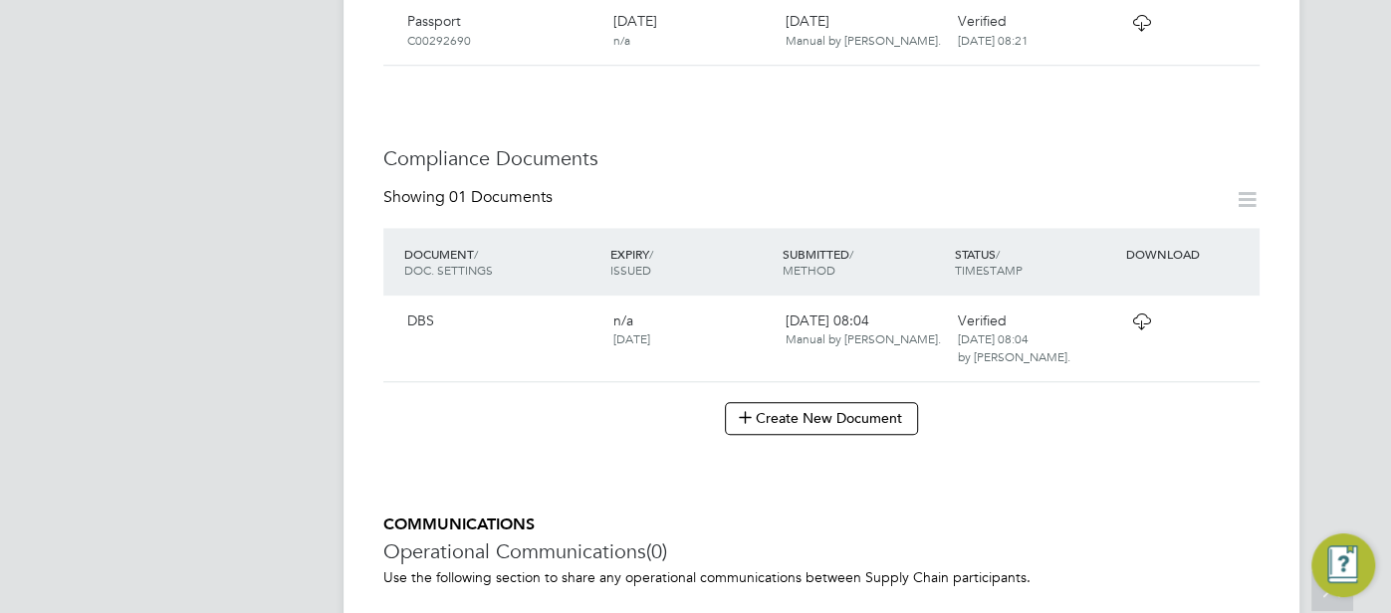
click at [1131, 323] on icon at bounding box center [1141, 322] width 25 height 16
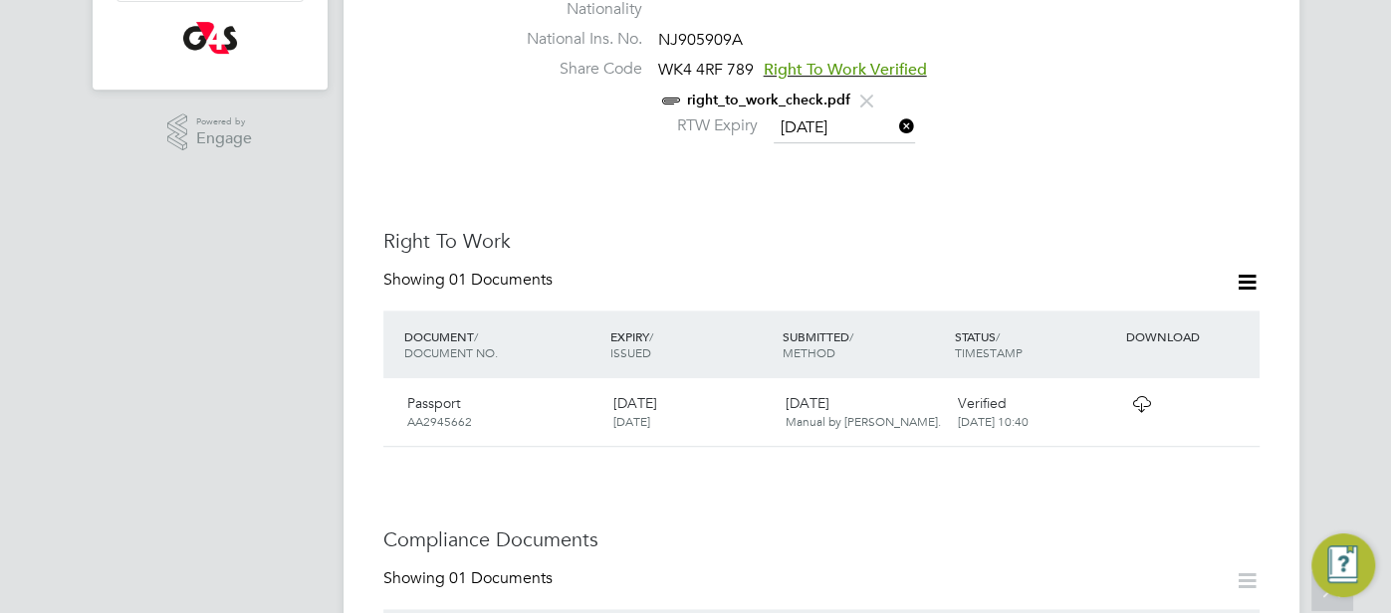
scroll to position [915, 0]
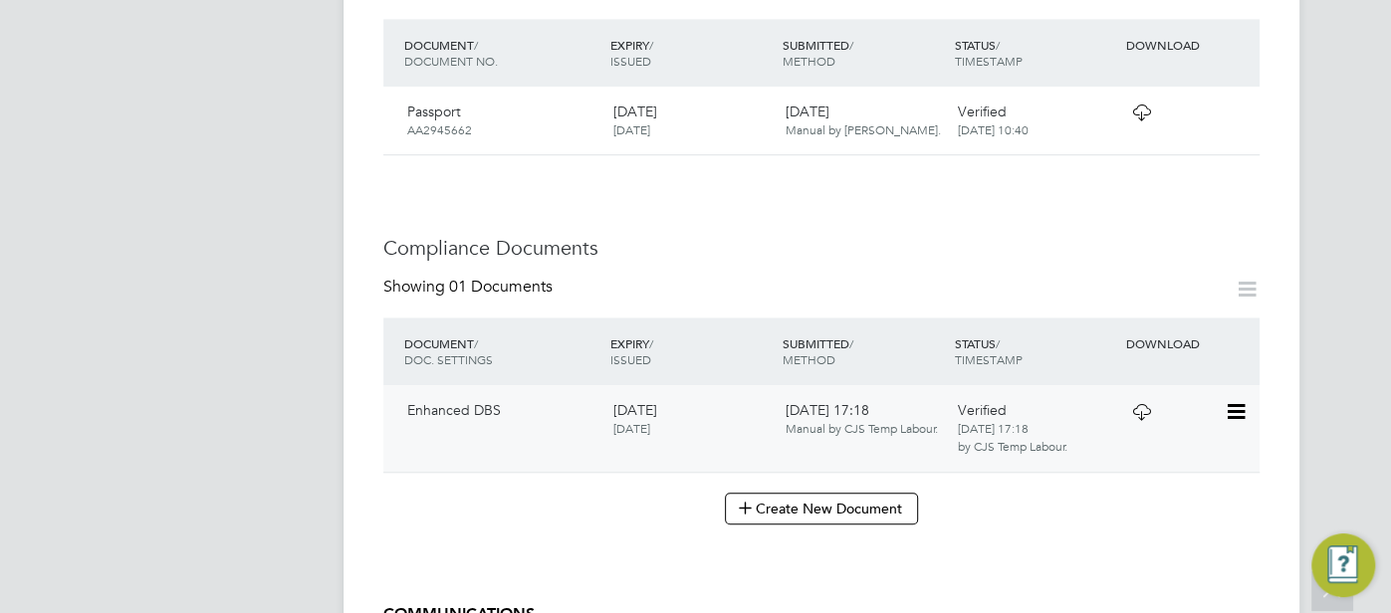
click at [1217, 393] on div at bounding box center [1173, 410] width 104 height 35
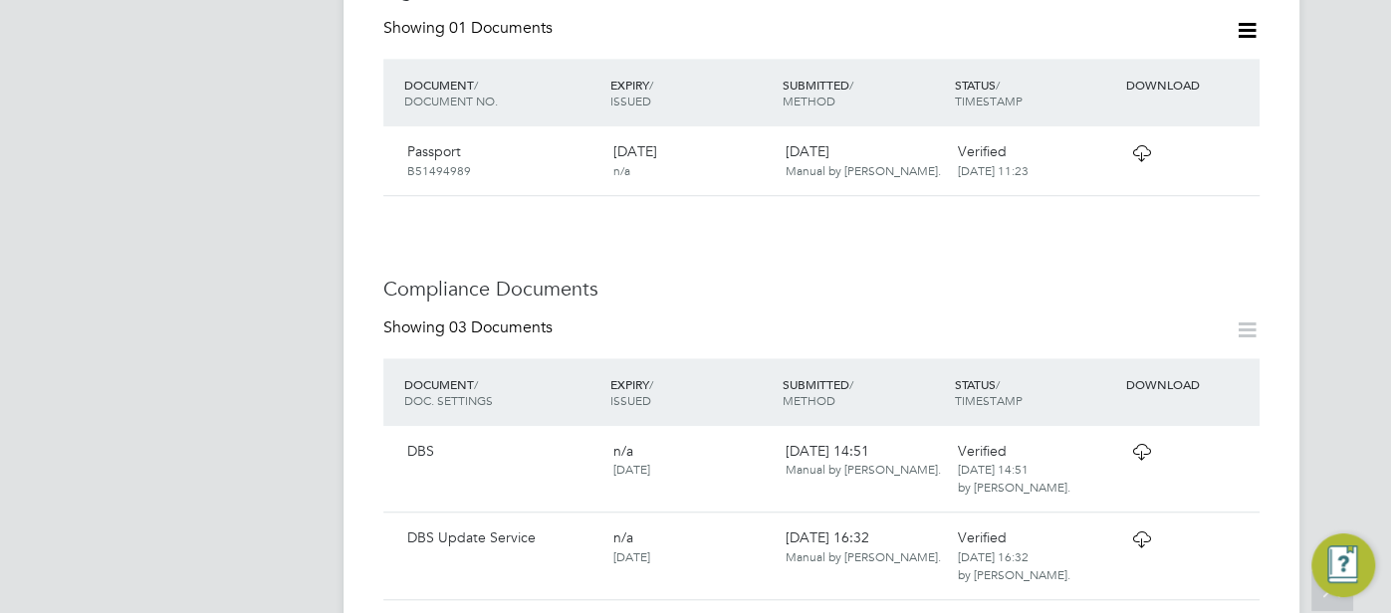
scroll to position [1037, 0]
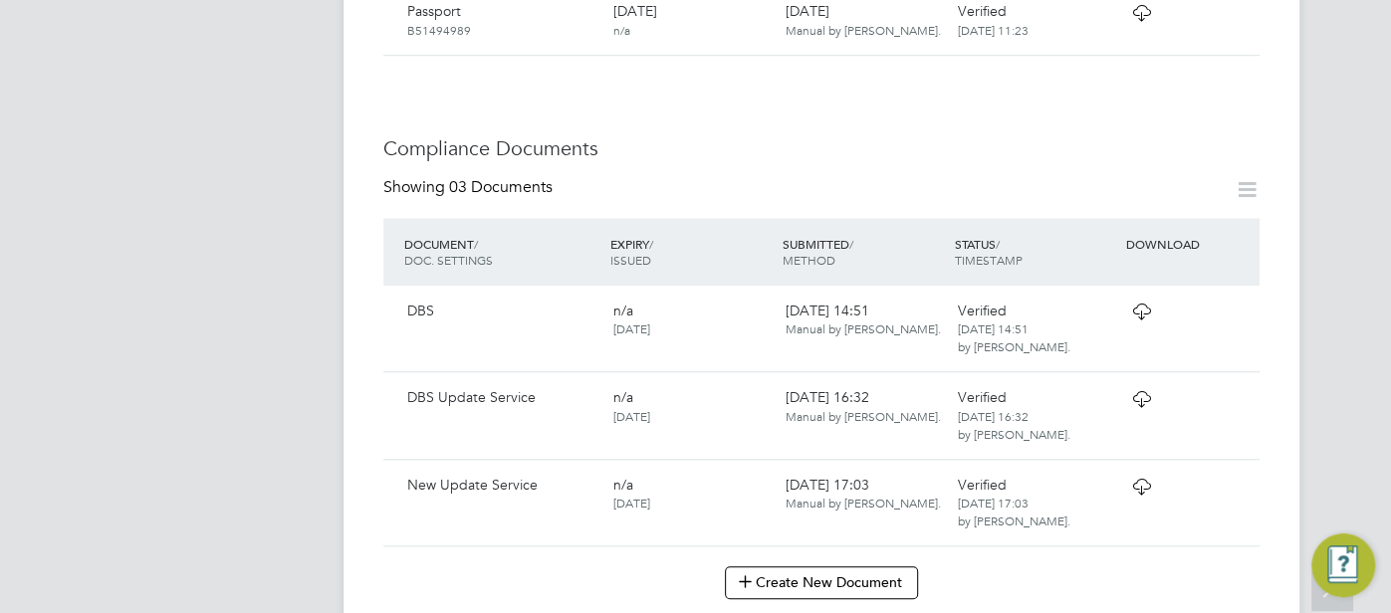
click at [1142, 403] on icon at bounding box center [1141, 399] width 25 height 16
click at [994, 314] on span "Verified" at bounding box center [981, 311] width 49 height 18
click at [1147, 316] on icon at bounding box center [1141, 312] width 25 height 16
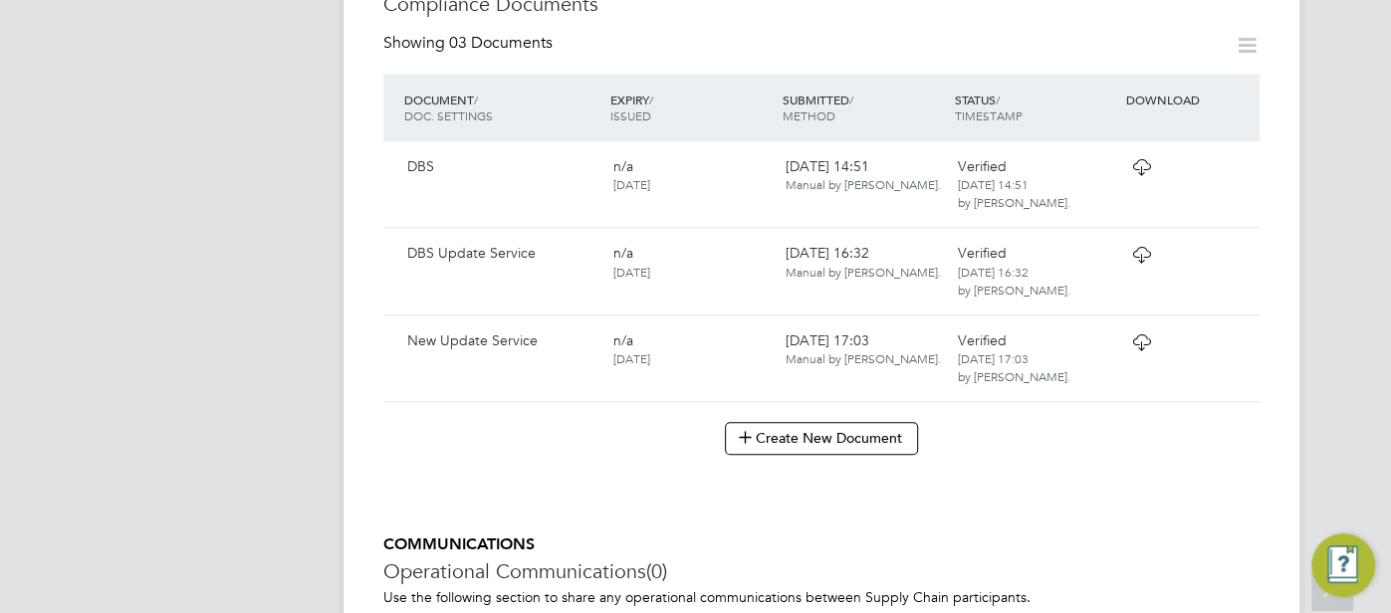
scroll to position [1166, 0]
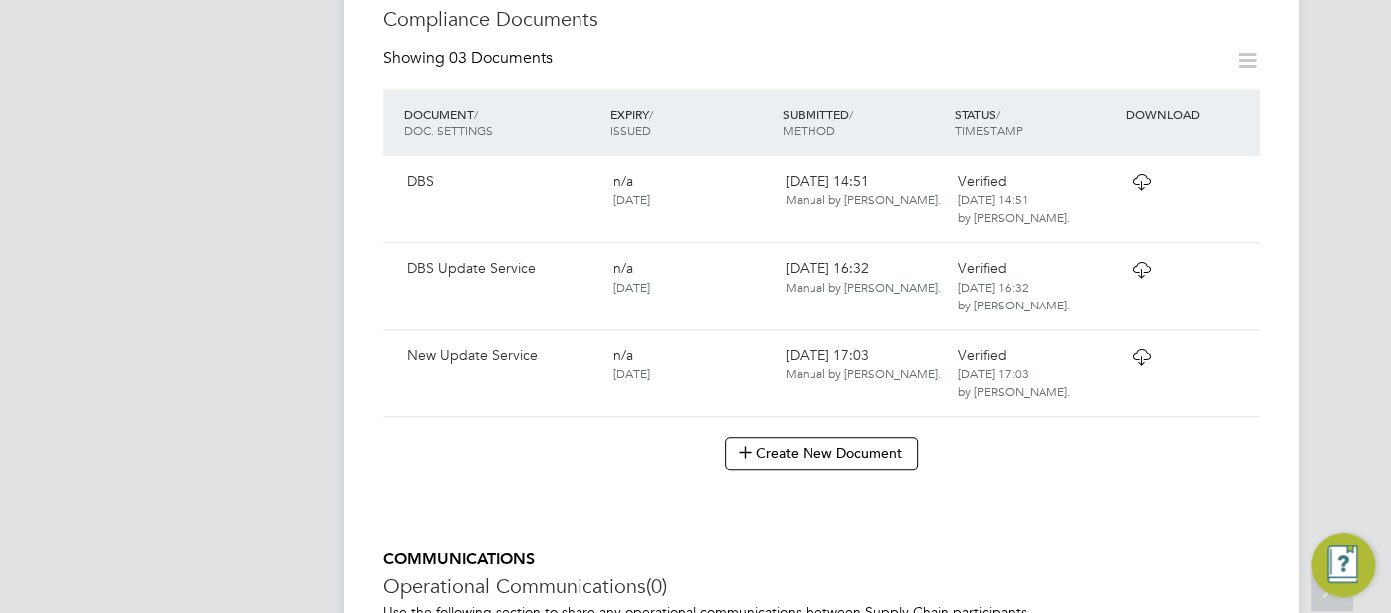
click at [1130, 174] on icon at bounding box center [1141, 182] width 25 height 16
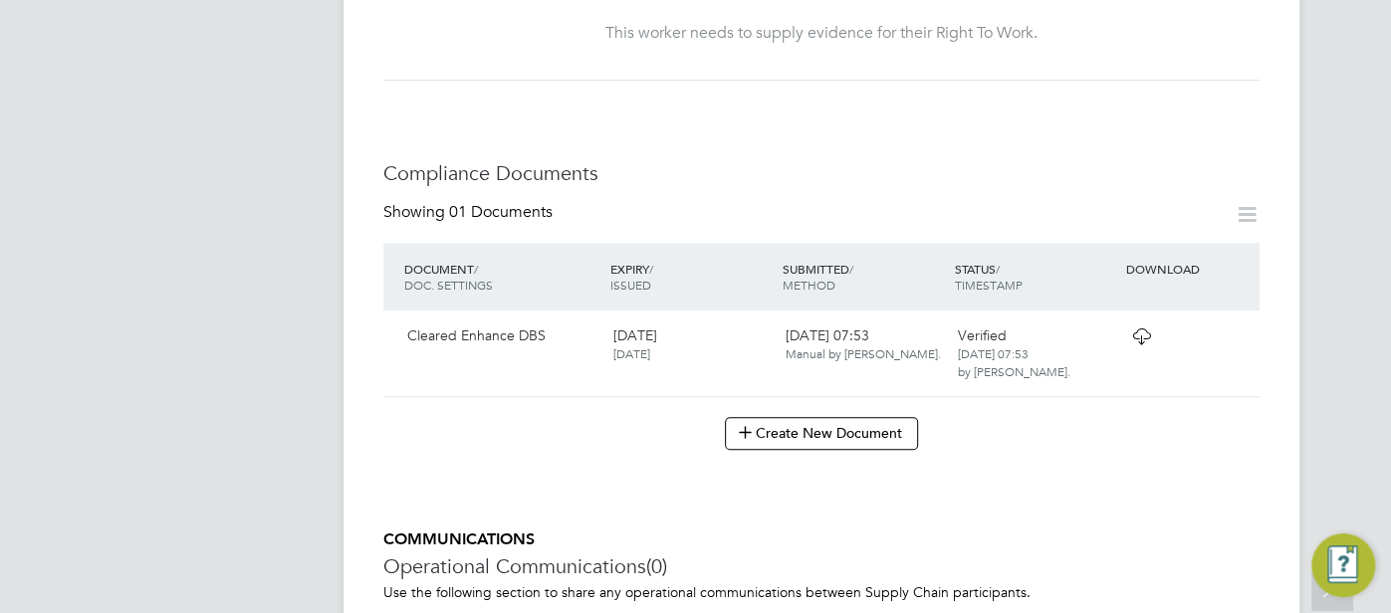
scroll to position [1185, 0]
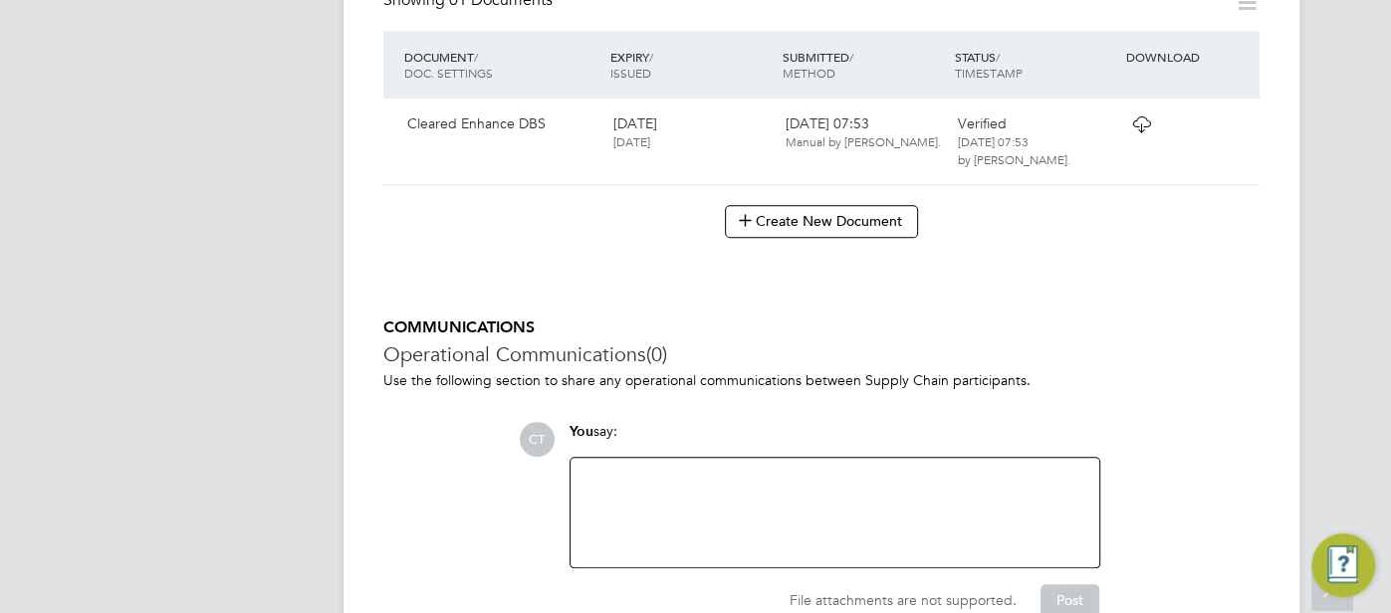
click at [1133, 117] on icon at bounding box center [1141, 125] width 25 height 16
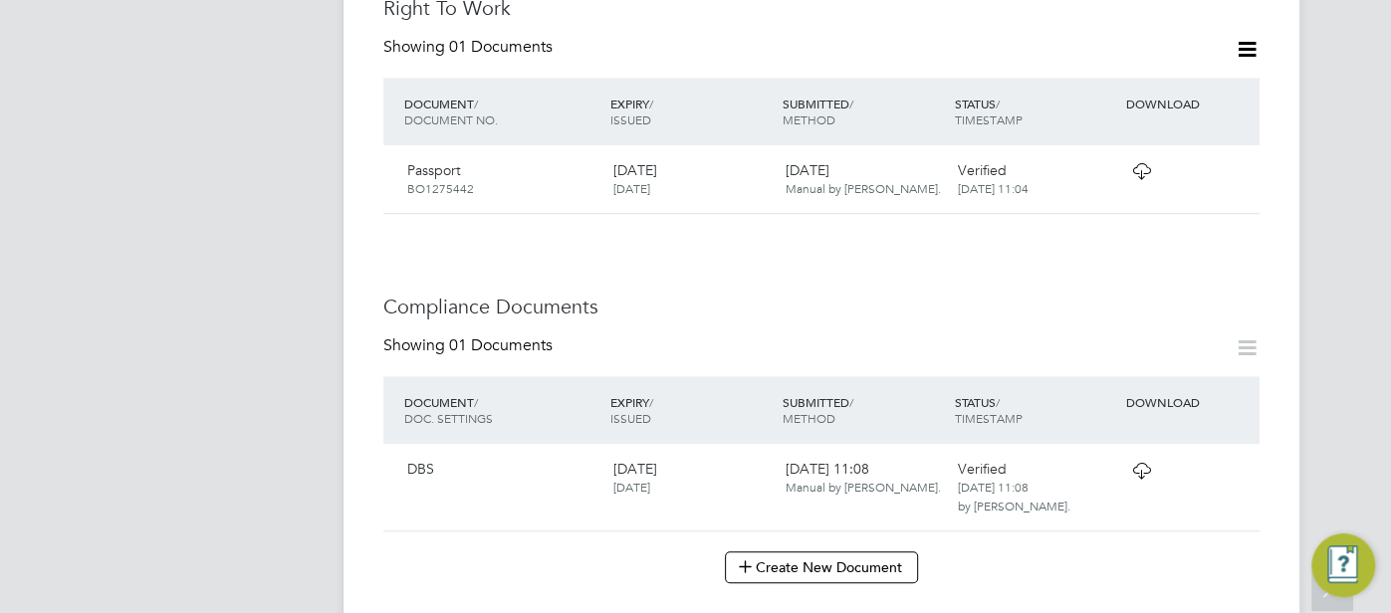
scroll to position [837, 0]
click at [1142, 461] on icon at bounding box center [1141, 469] width 25 height 16
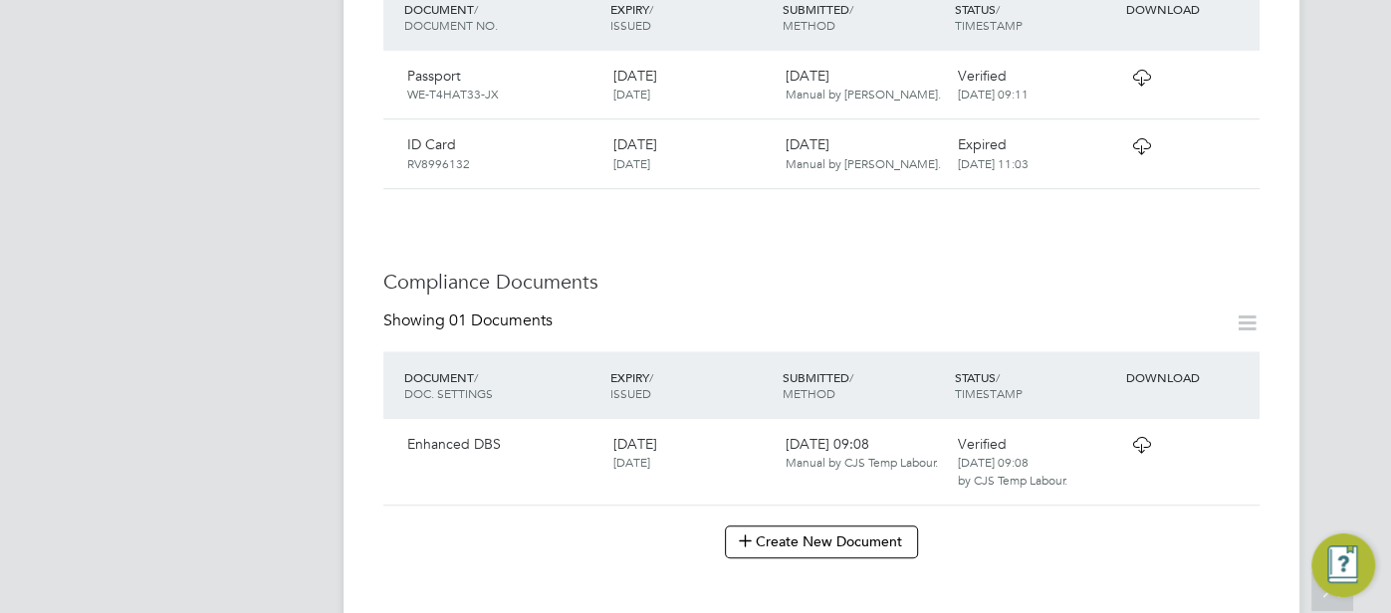
scroll to position [933, 0]
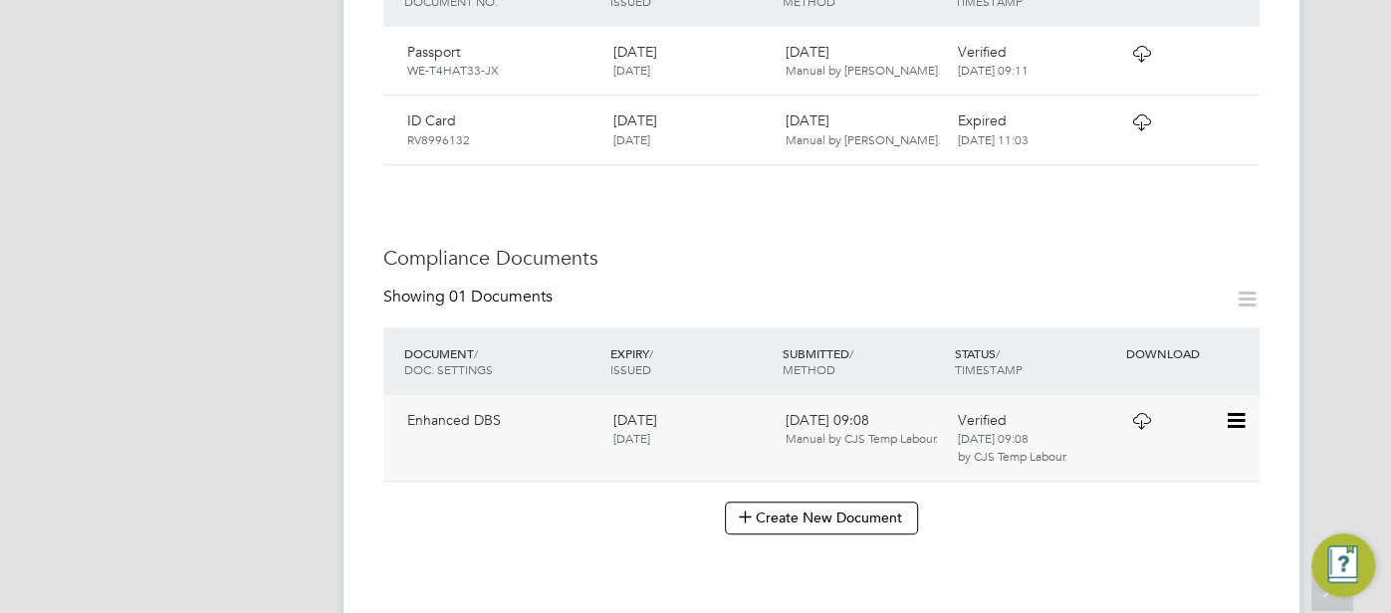
click at [1132, 413] on icon at bounding box center [1141, 421] width 25 height 16
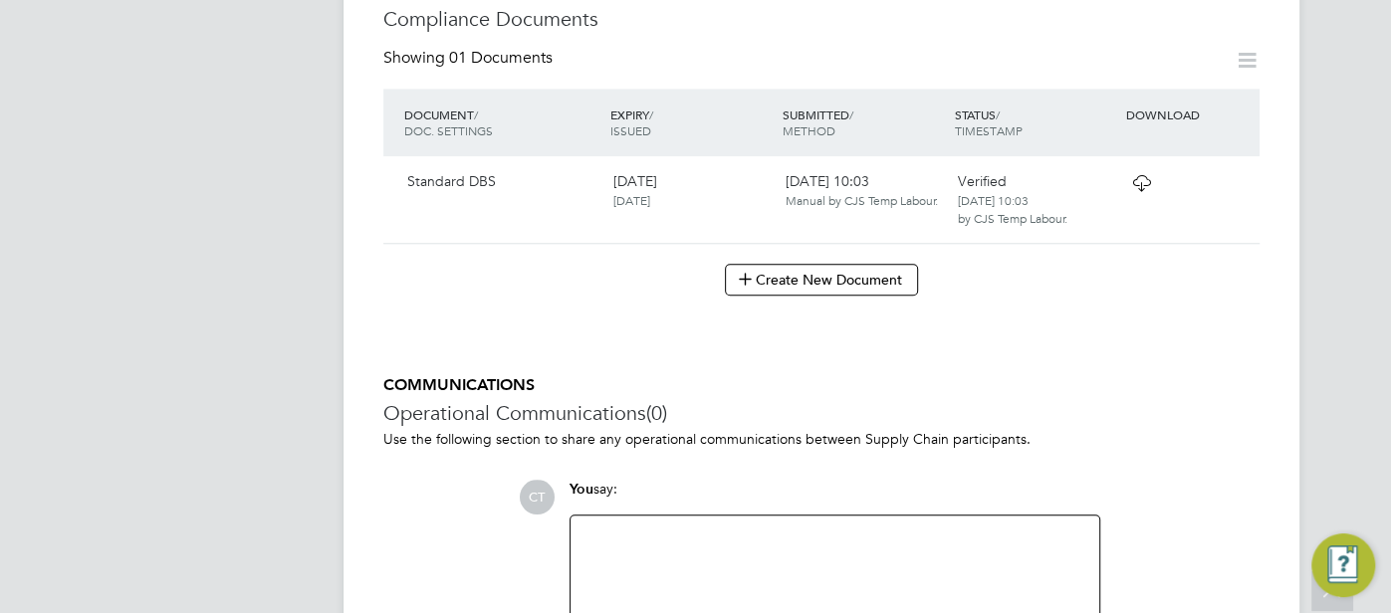
scroll to position [1146, 0]
click at [1143, 177] on icon at bounding box center [1141, 185] width 25 height 16
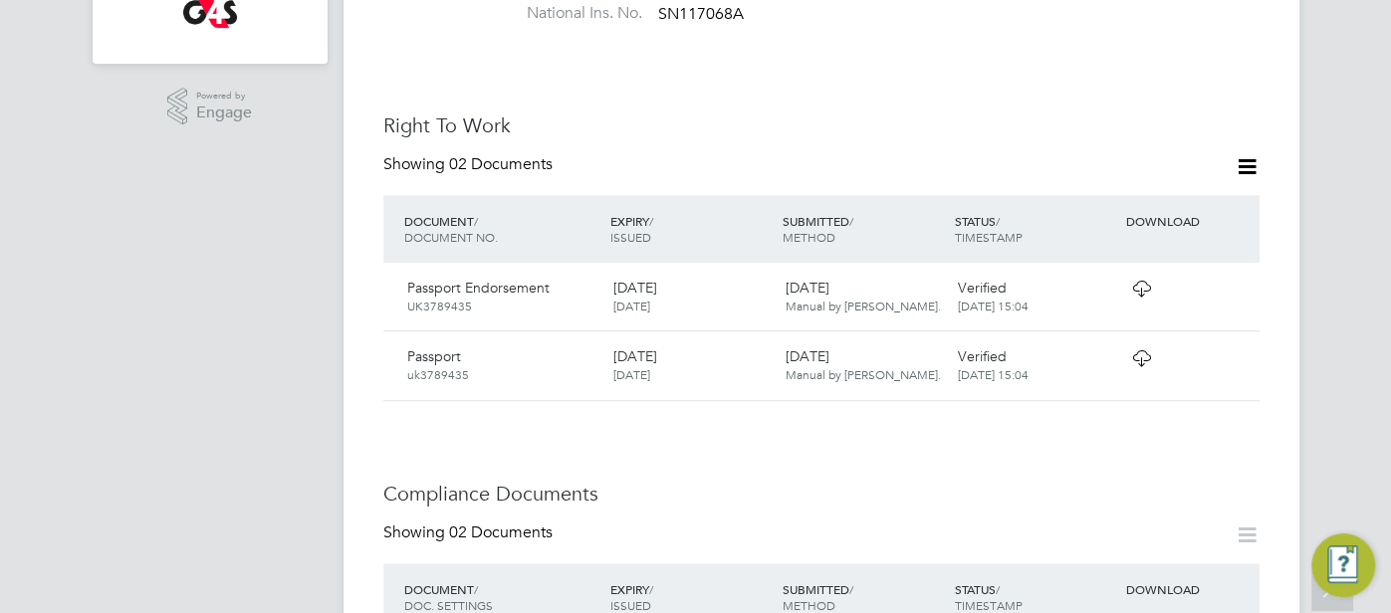
scroll to position [938, 0]
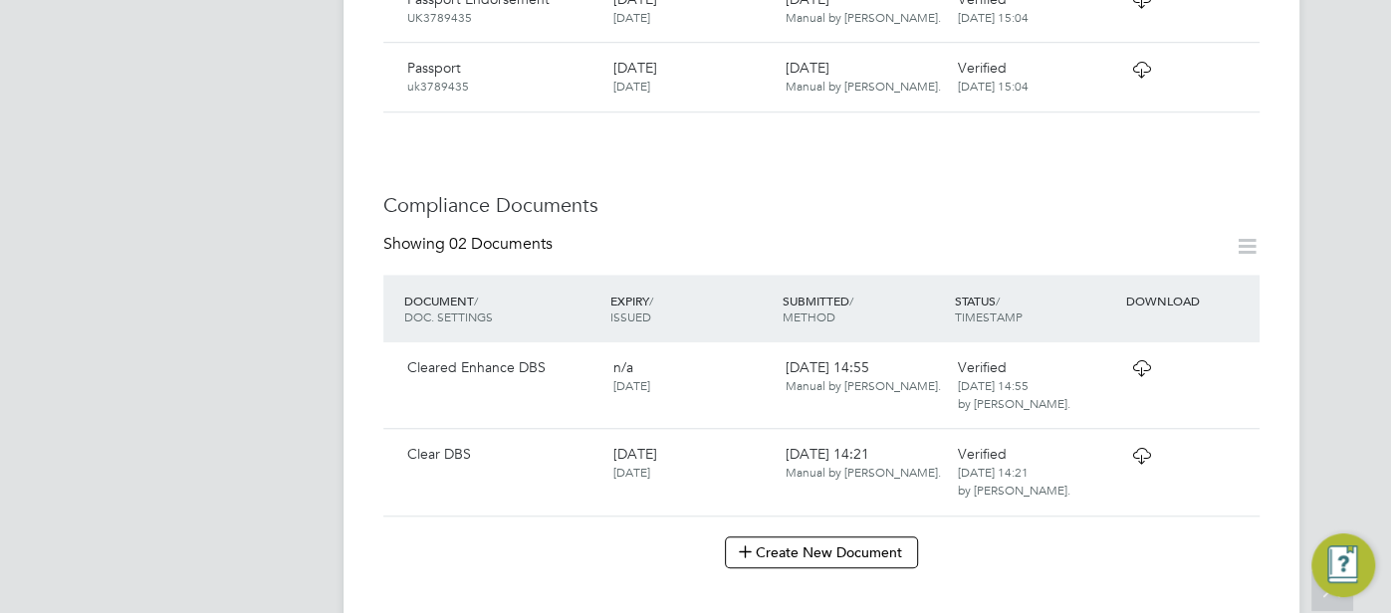
click at [1141, 448] on icon at bounding box center [1141, 456] width 25 height 16
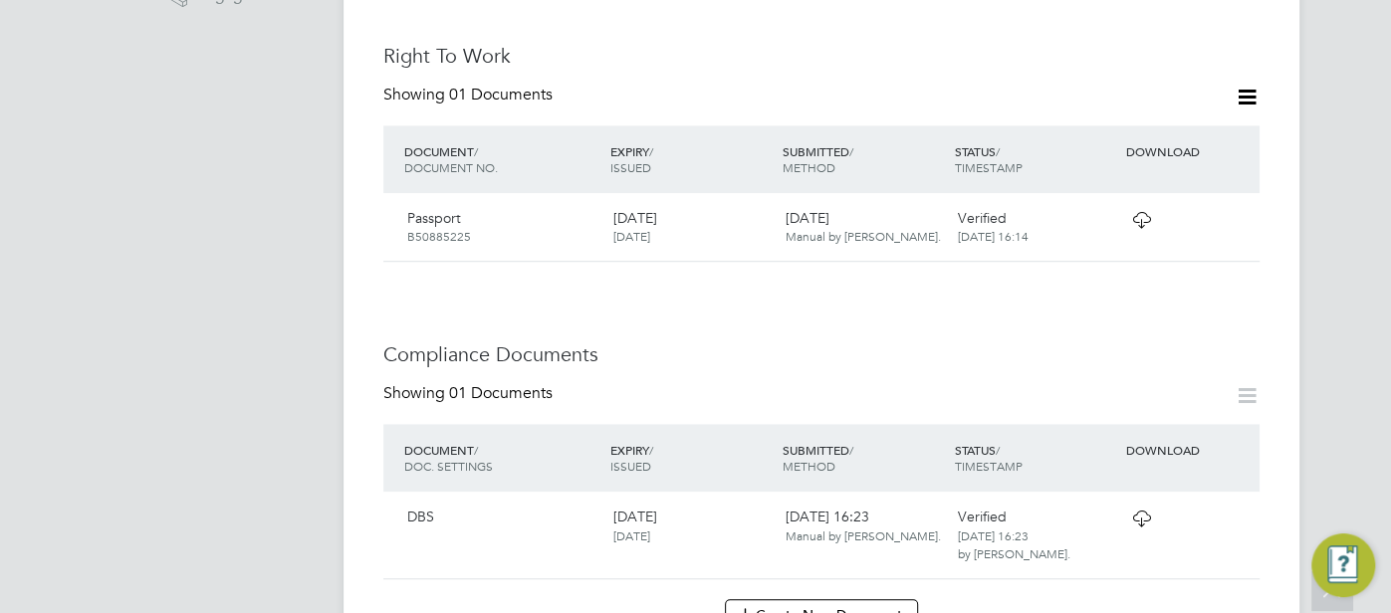
scroll to position [891, 0]
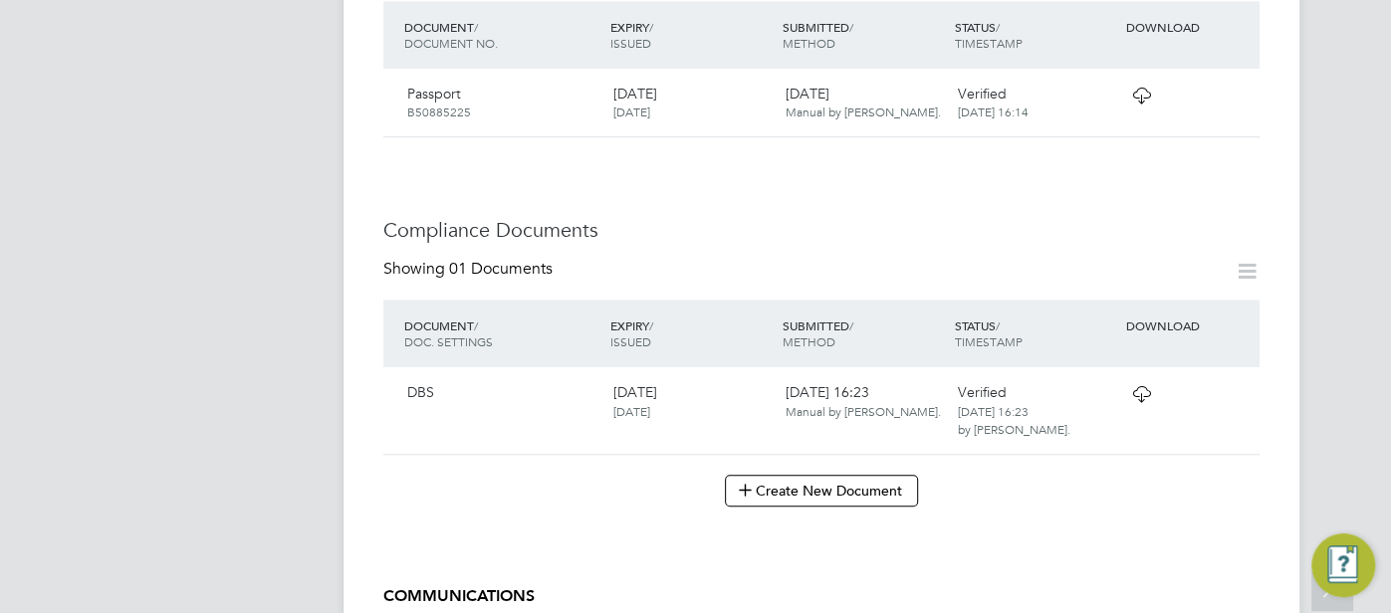
click at [1140, 386] on icon at bounding box center [1141, 394] width 25 height 16
click at [1143, 384] on icon at bounding box center [1141, 392] width 25 height 16
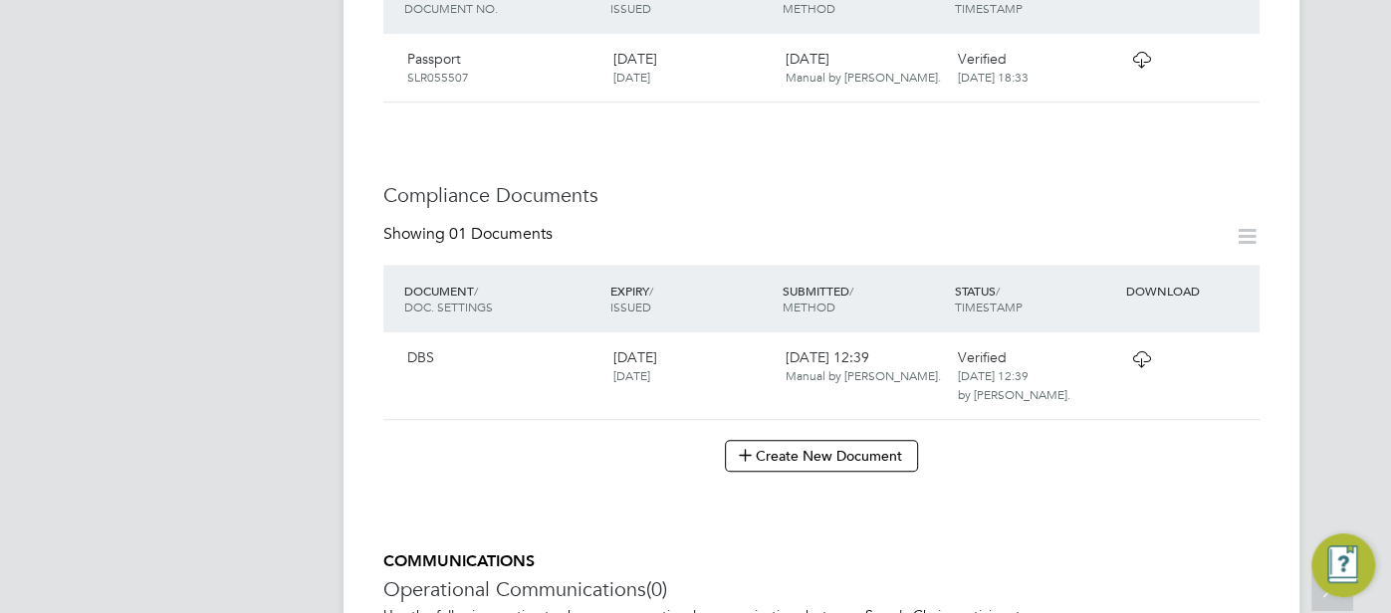
scroll to position [979, 0]
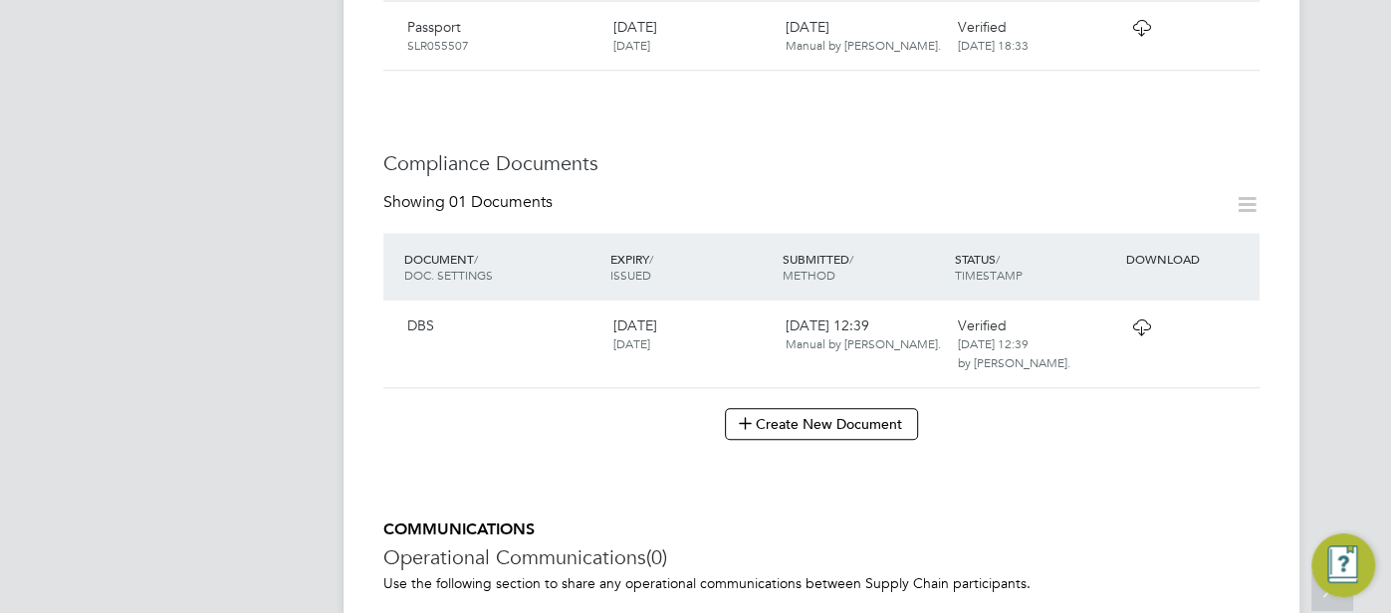
click at [1137, 320] on icon at bounding box center [1141, 328] width 25 height 16
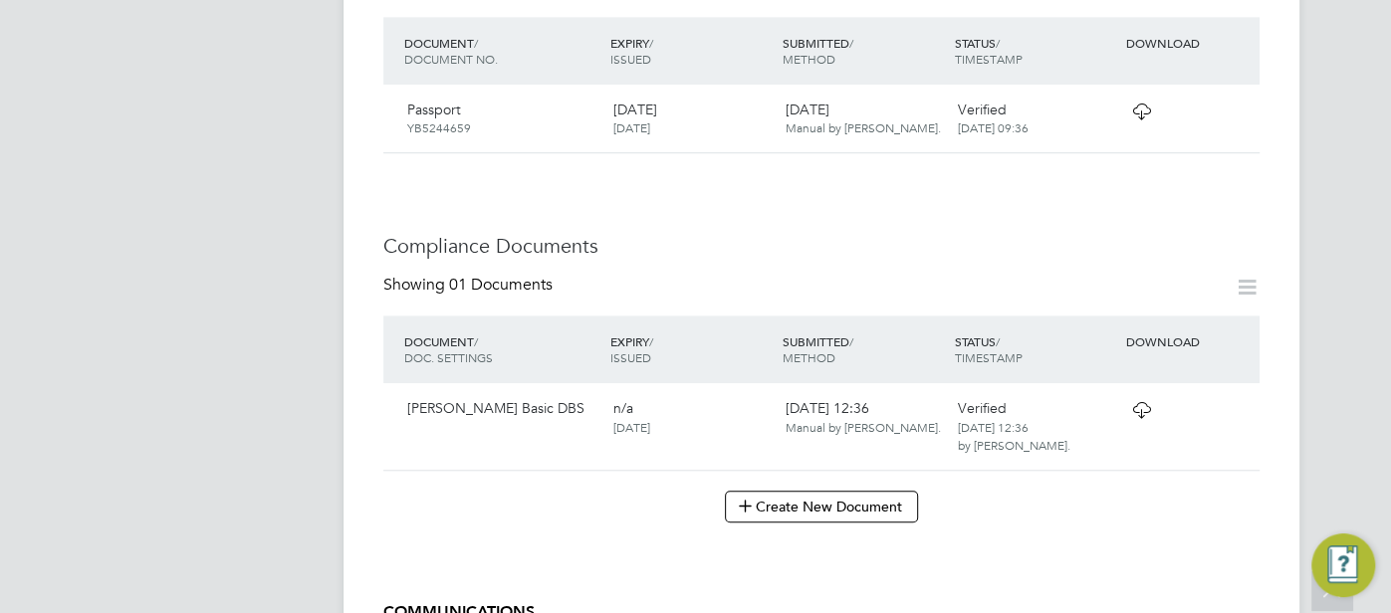
scroll to position [875, 0]
click at [1132, 402] on icon at bounding box center [1141, 410] width 25 height 16
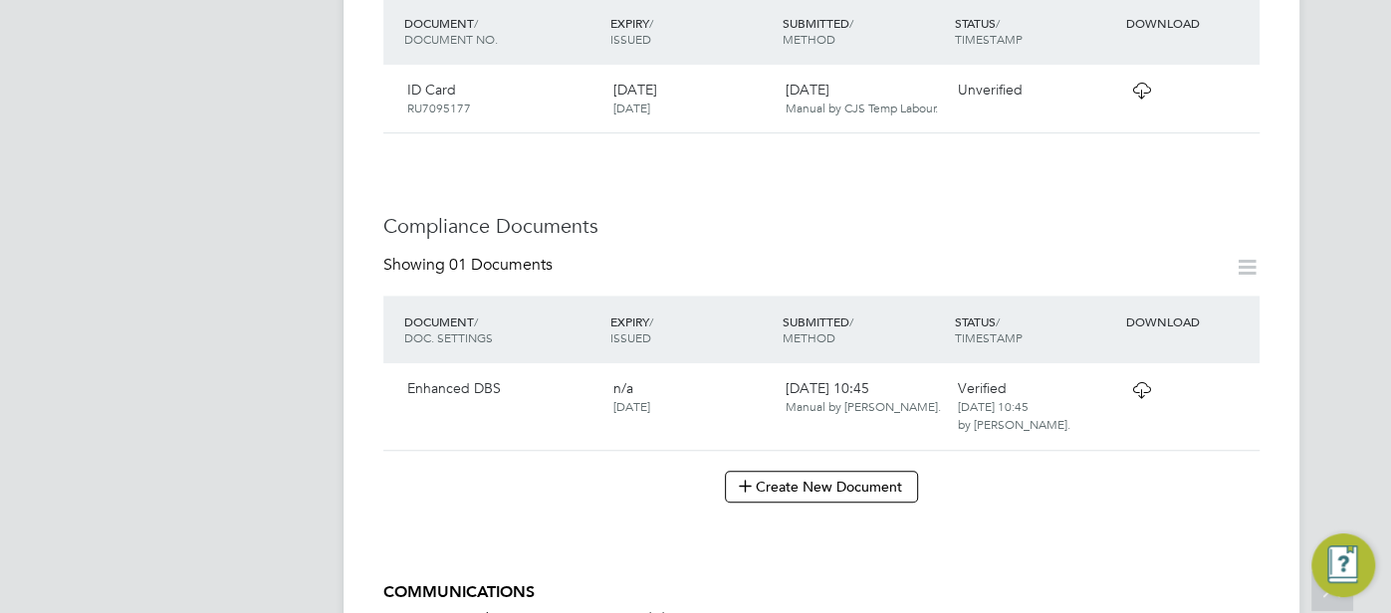
scroll to position [859, 0]
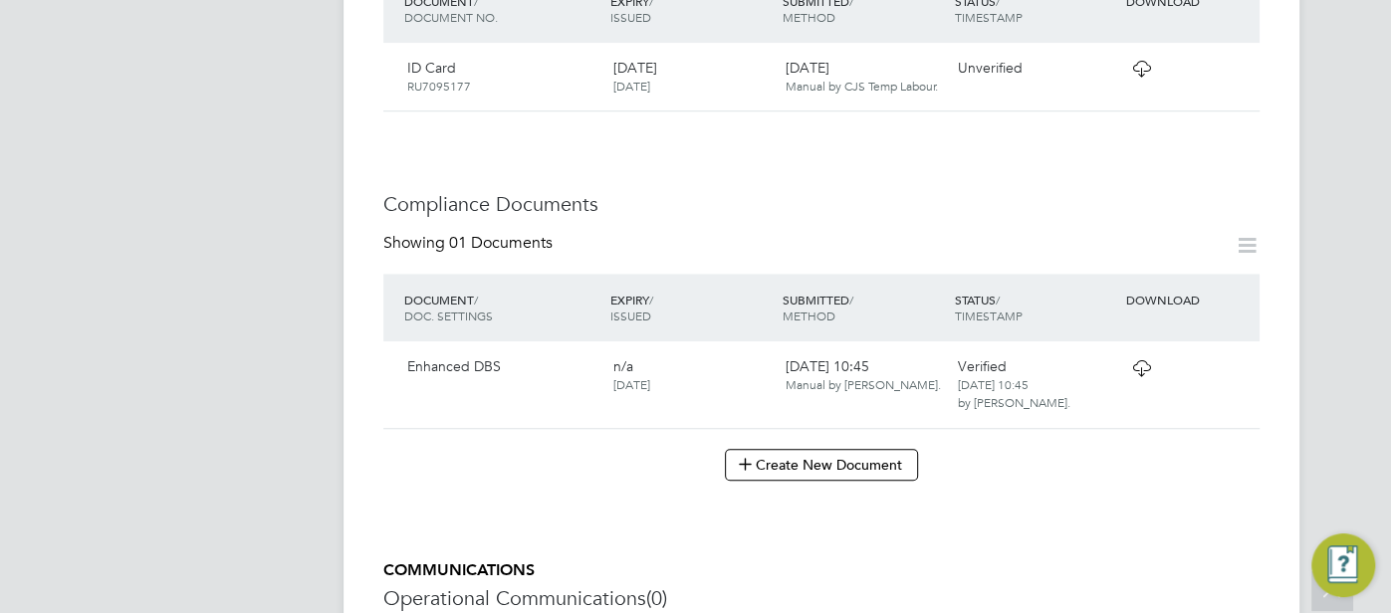
click at [1144, 360] on icon at bounding box center [1141, 368] width 25 height 16
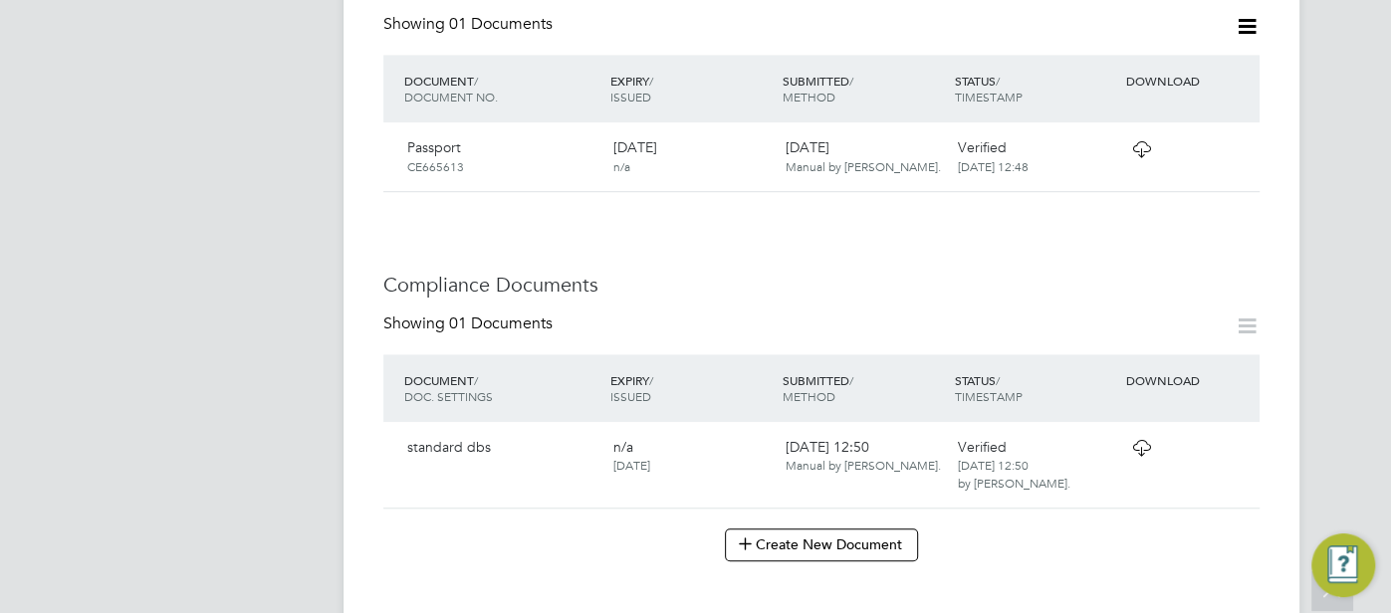
scroll to position [1134, 0]
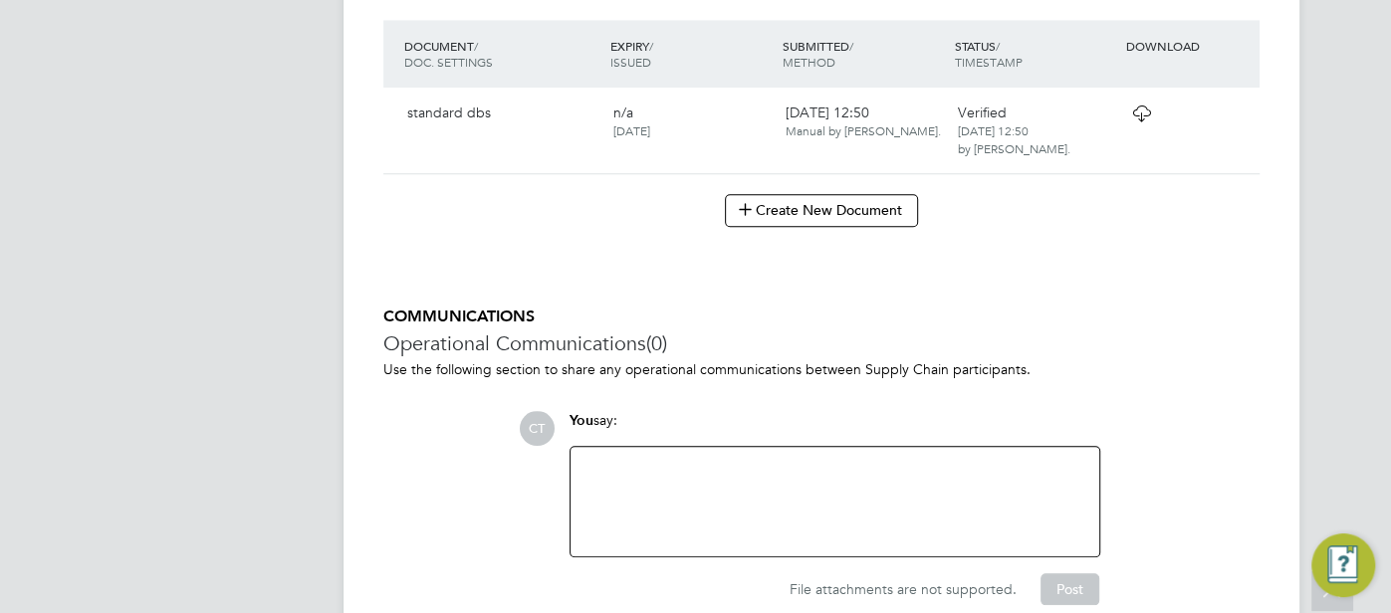
click at [1134, 106] on icon at bounding box center [1141, 114] width 25 height 16
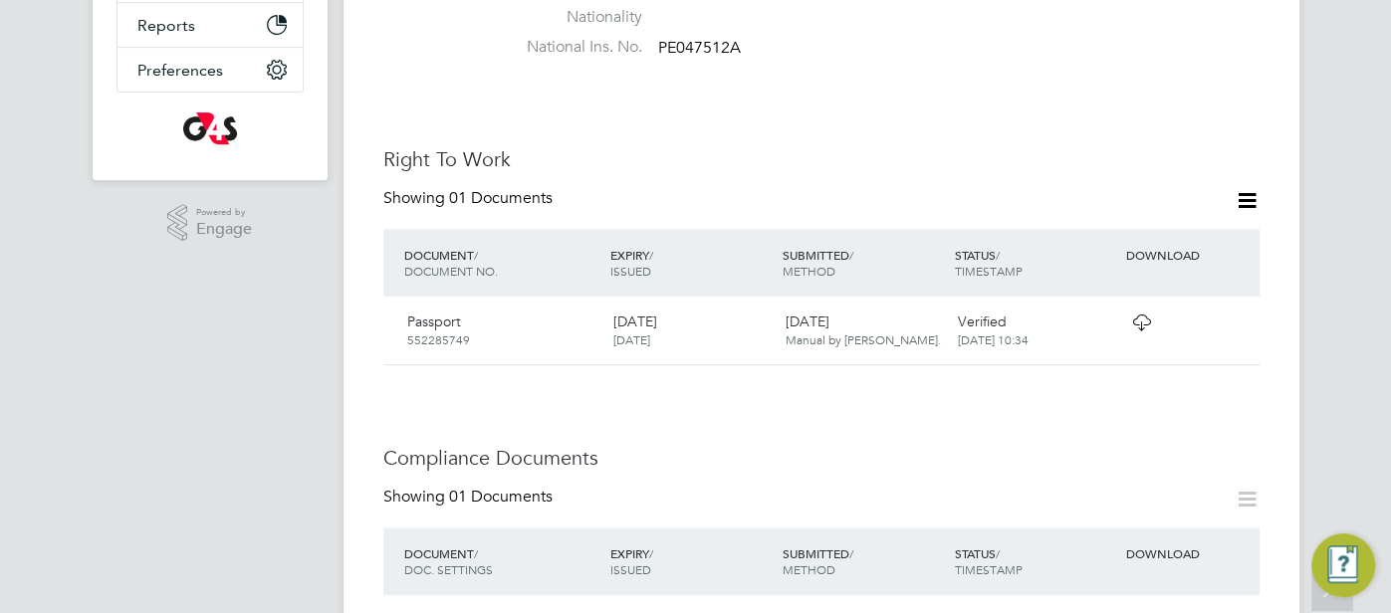
scroll to position [1034, 0]
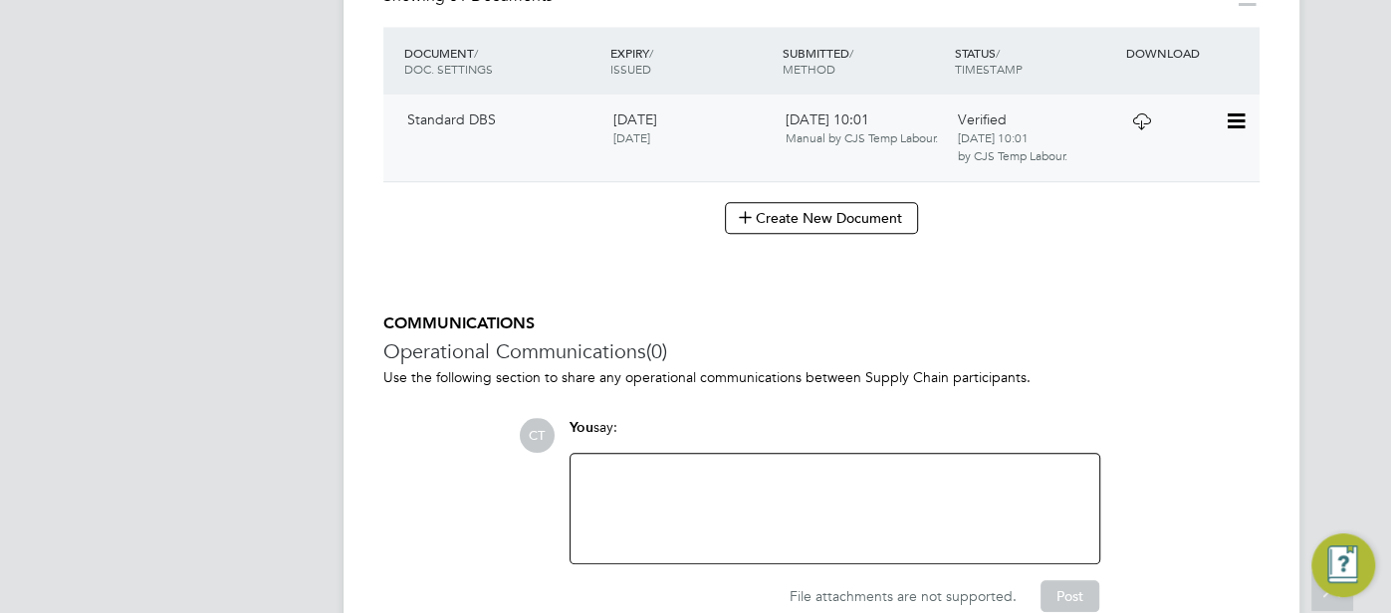
click at [1144, 114] on icon at bounding box center [1141, 122] width 25 height 16
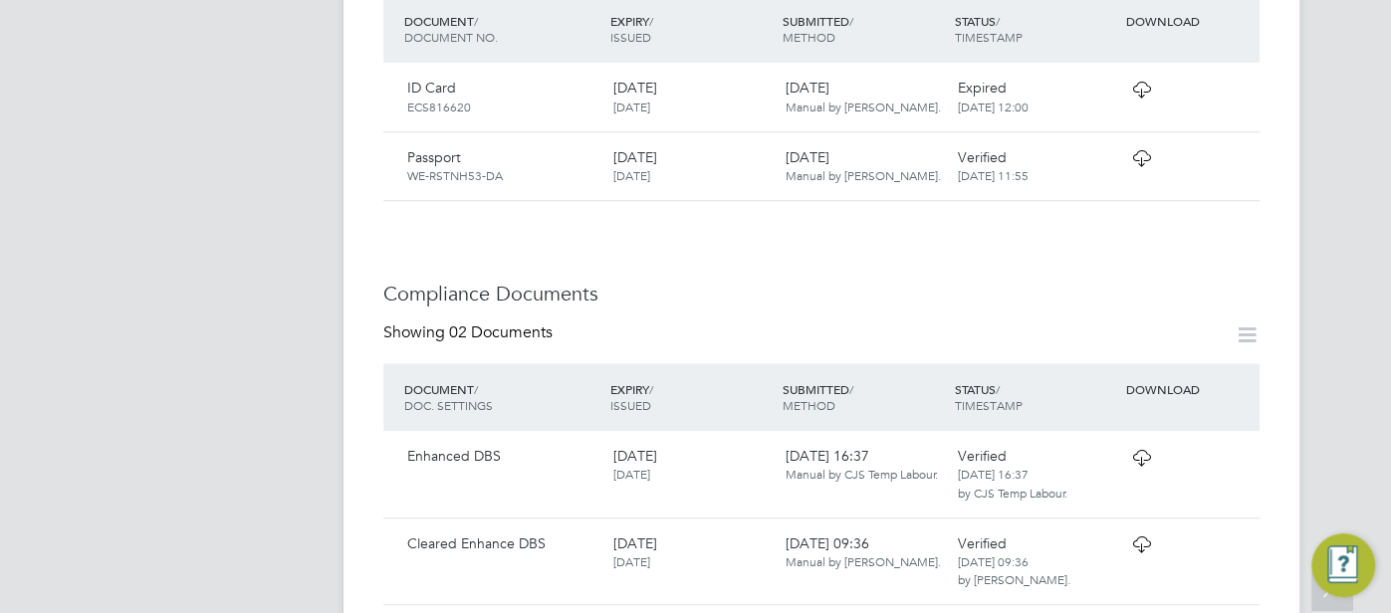
scroll to position [970, 0]
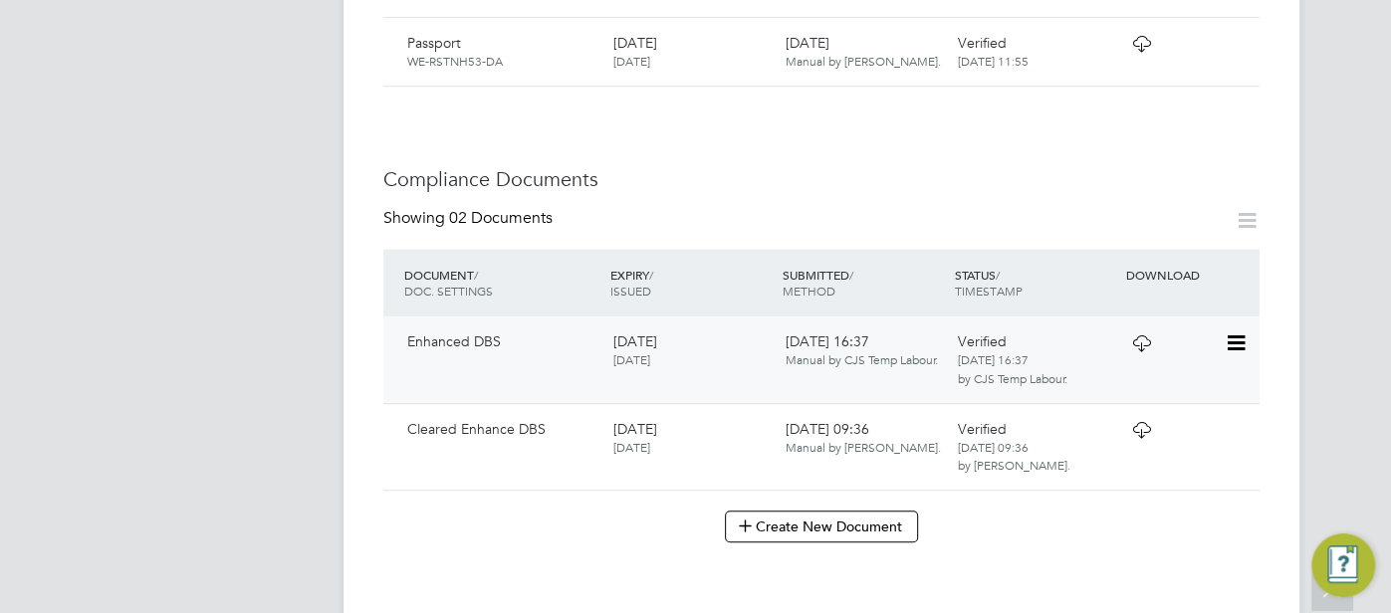
click at [1143, 336] on icon at bounding box center [1141, 344] width 25 height 16
click at [1136, 336] on icon at bounding box center [1141, 344] width 25 height 16
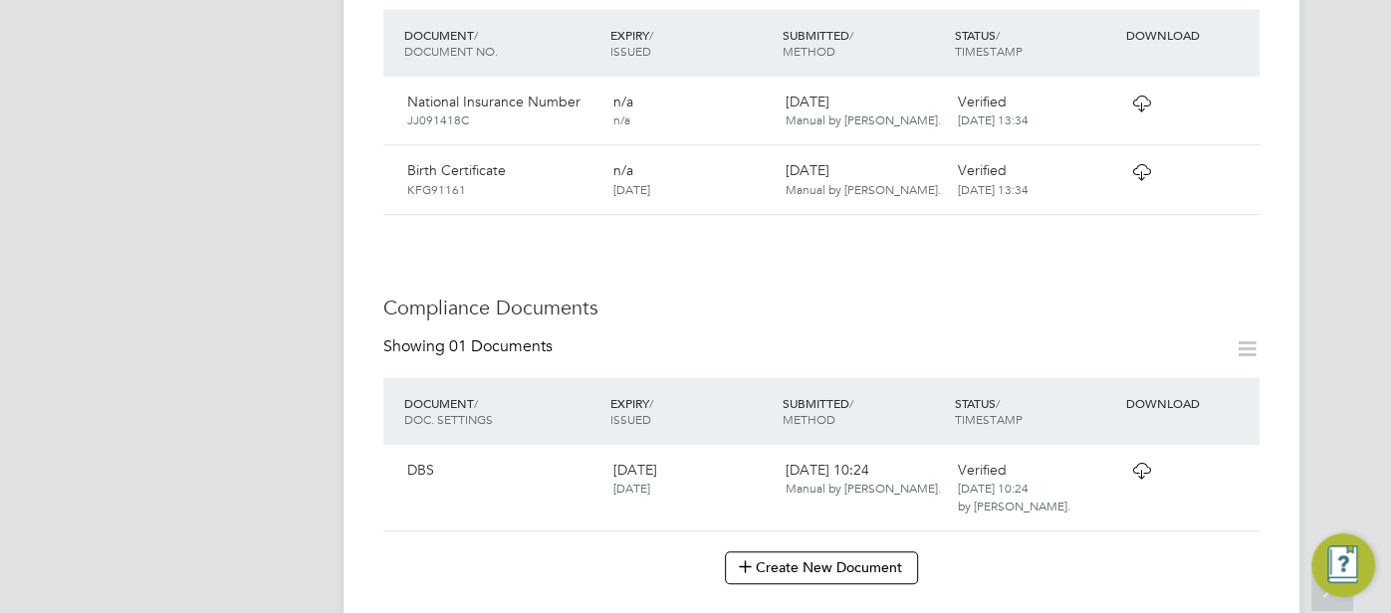
scroll to position [890, 0]
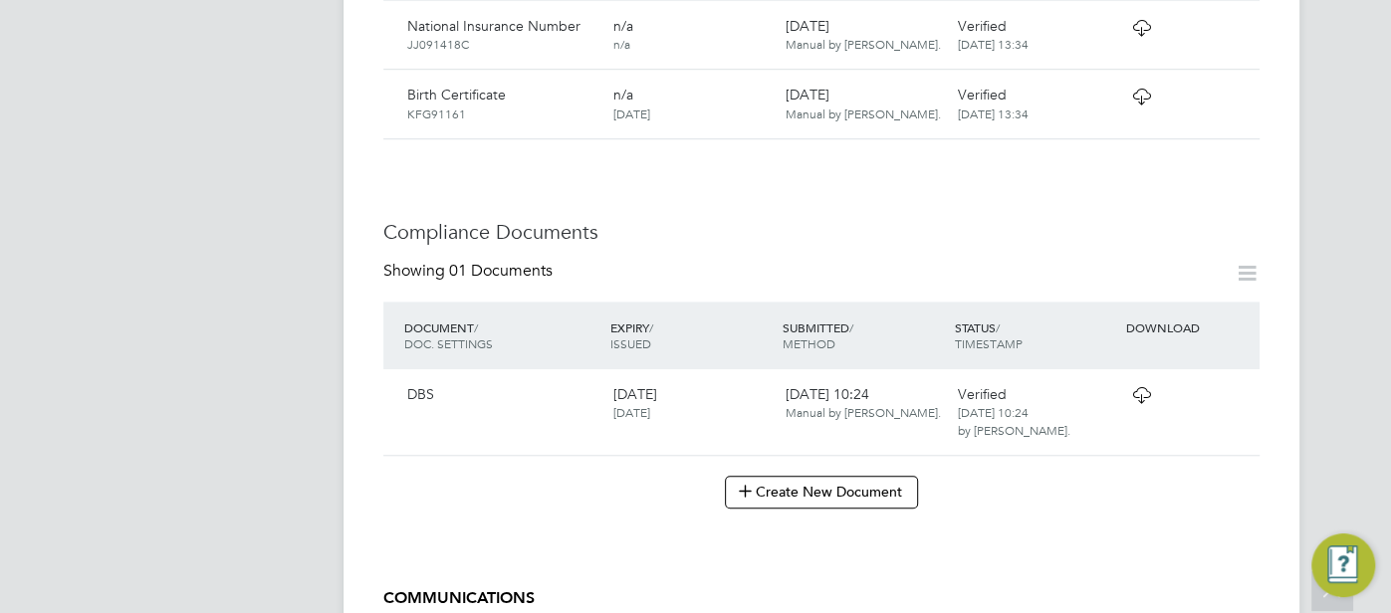
click at [1139, 387] on icon at bounding box center [1141, 395] width 25 height 16
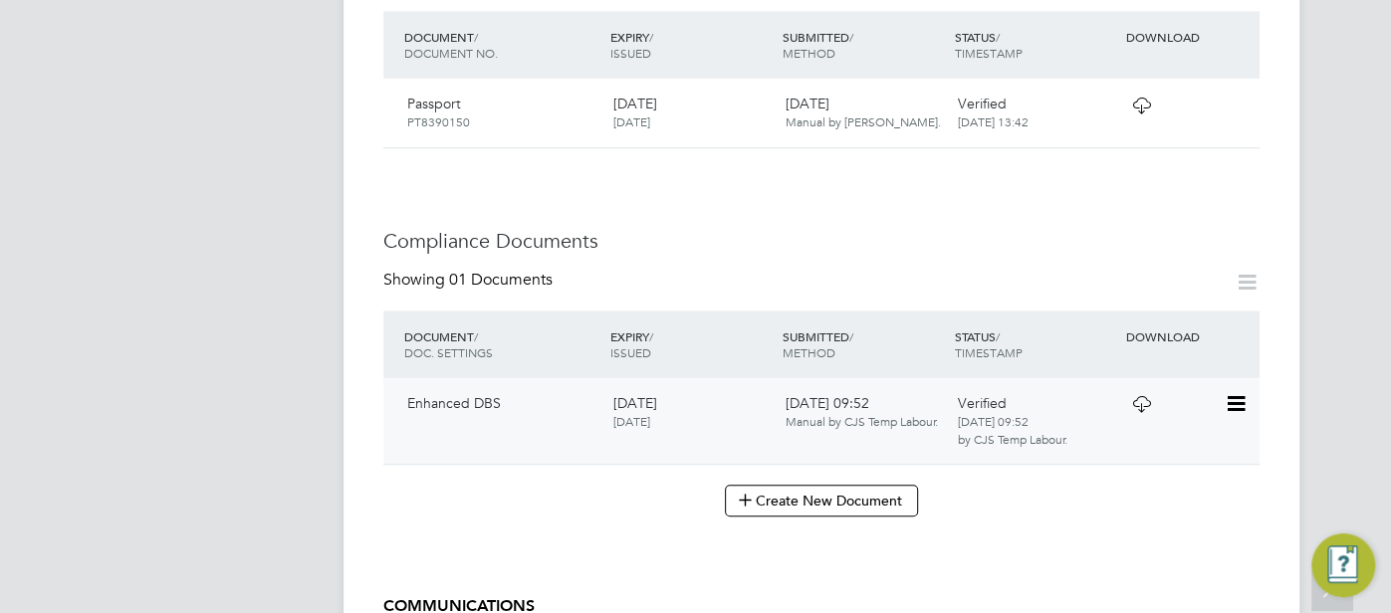
scroll to position [793, 0]
click at [1242, 391] on icon at bounding box center [1235, 403] width 20 height 24
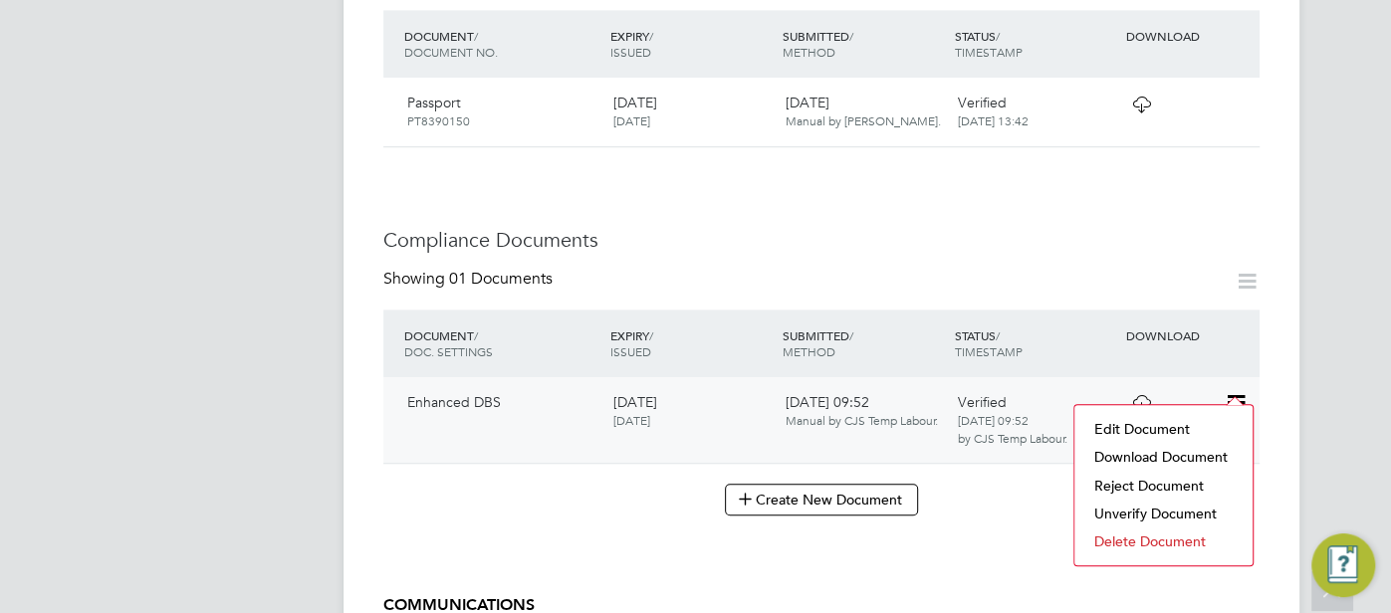
click at [1131, 395] on icon at bounding box center [1141, 403] width 25 height 16
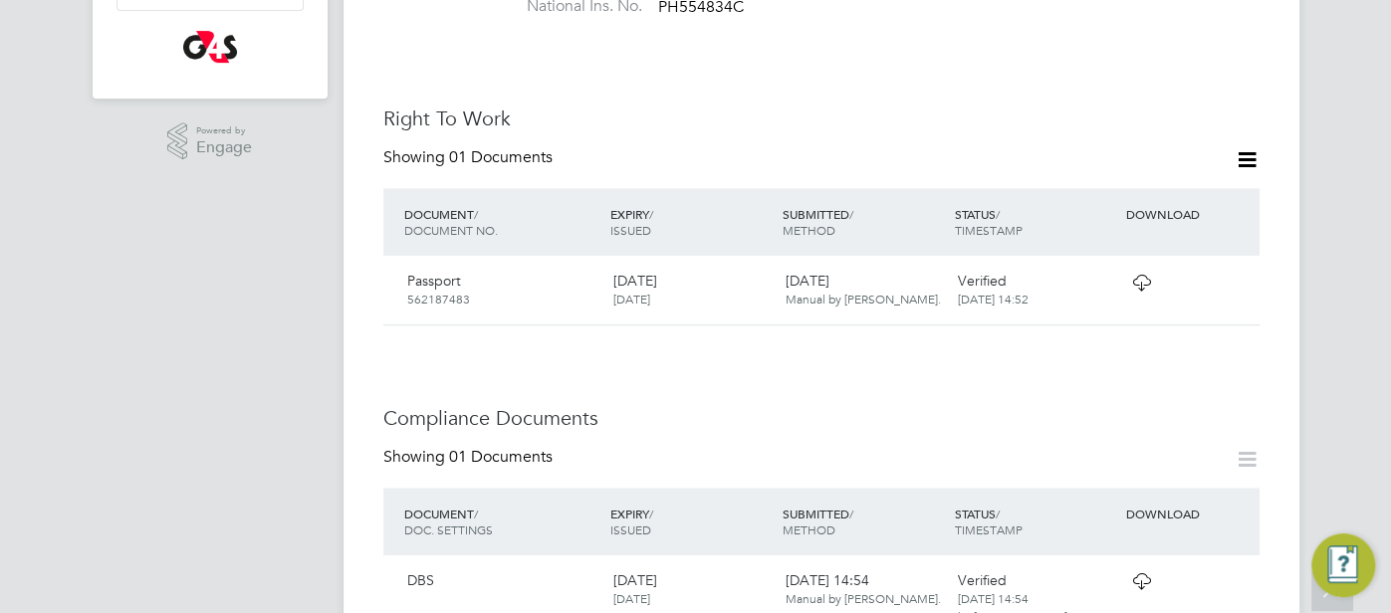
scroll to position [1018, 0]
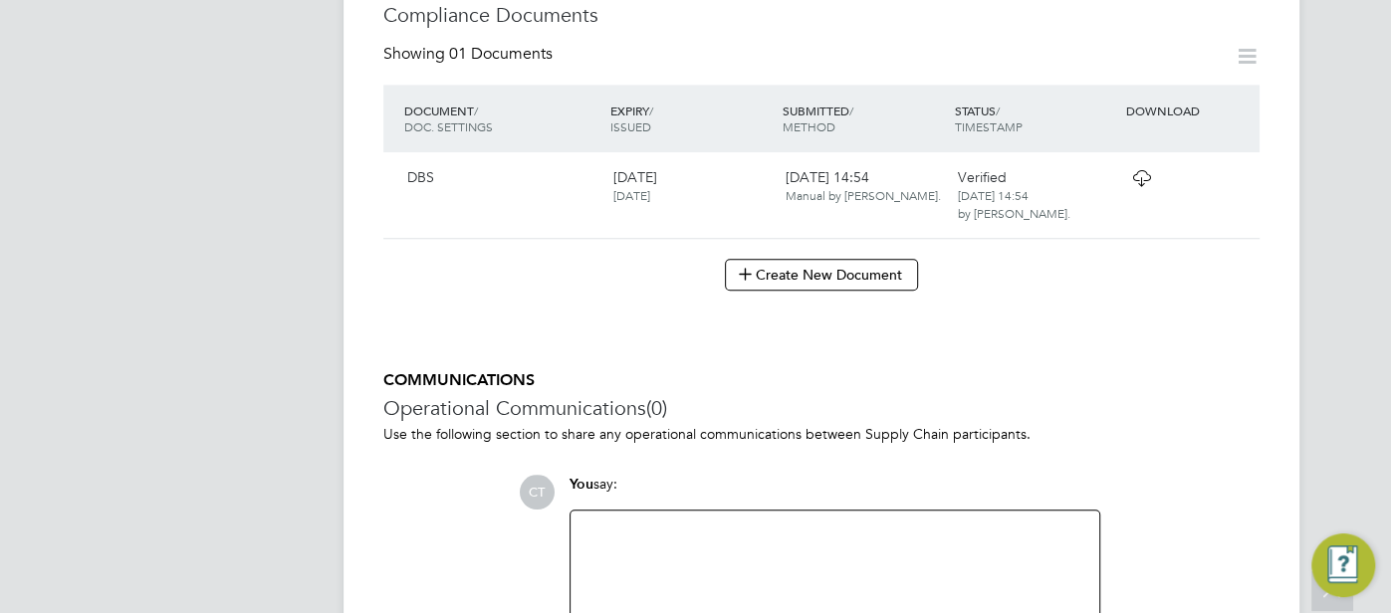
click at [1138, 174] on icon at bounding box center [1141, 178] width 25 height 16
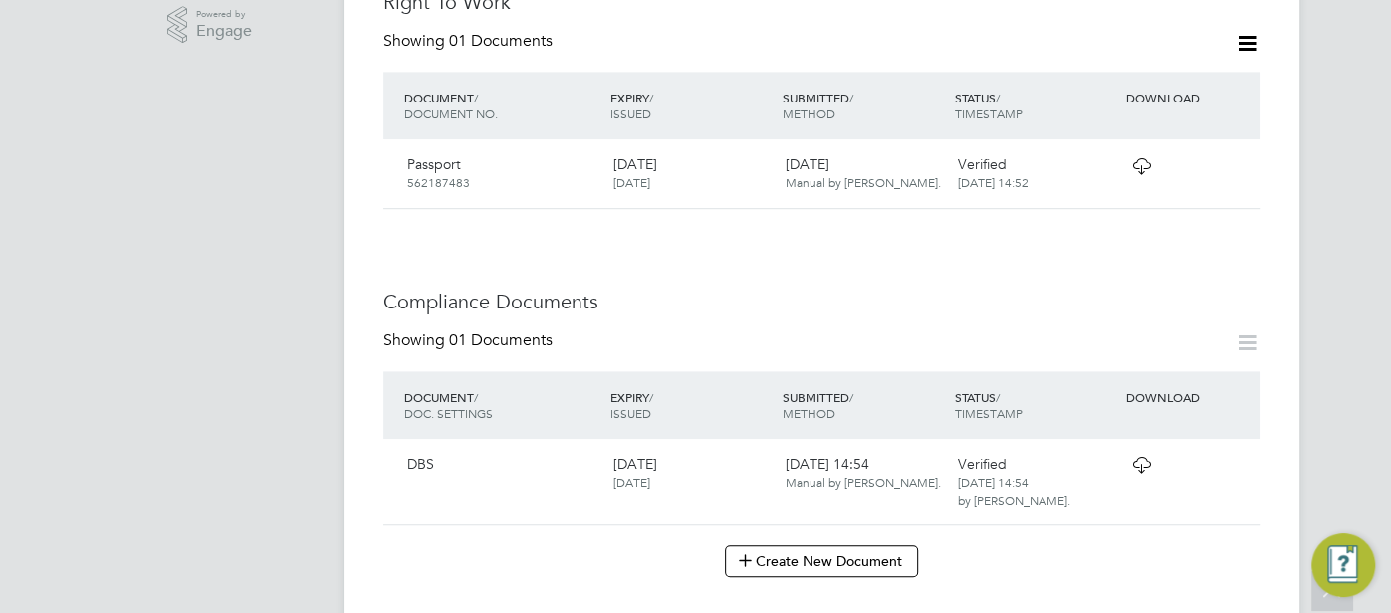
scroll to position [686, 0]
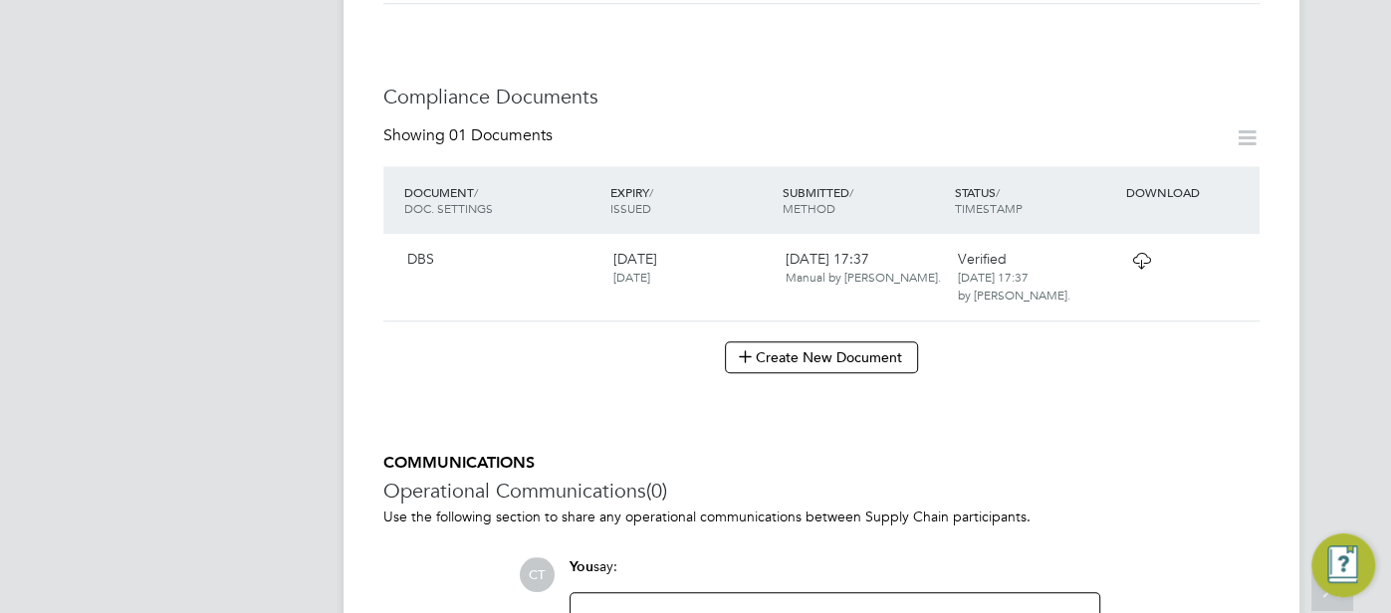
scroll to position [1065, 0]
click at [1143, 254] on icon at bounding box center [1141, 262] width 25 height 16
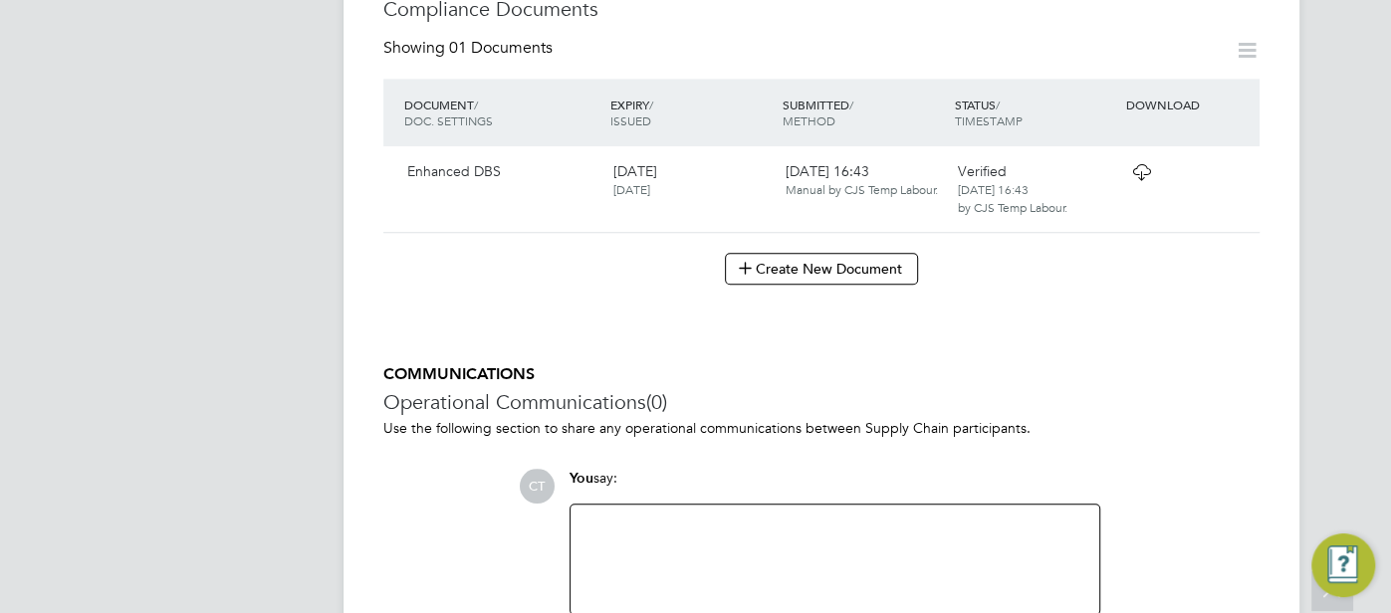
scroll to position [1029, 0]
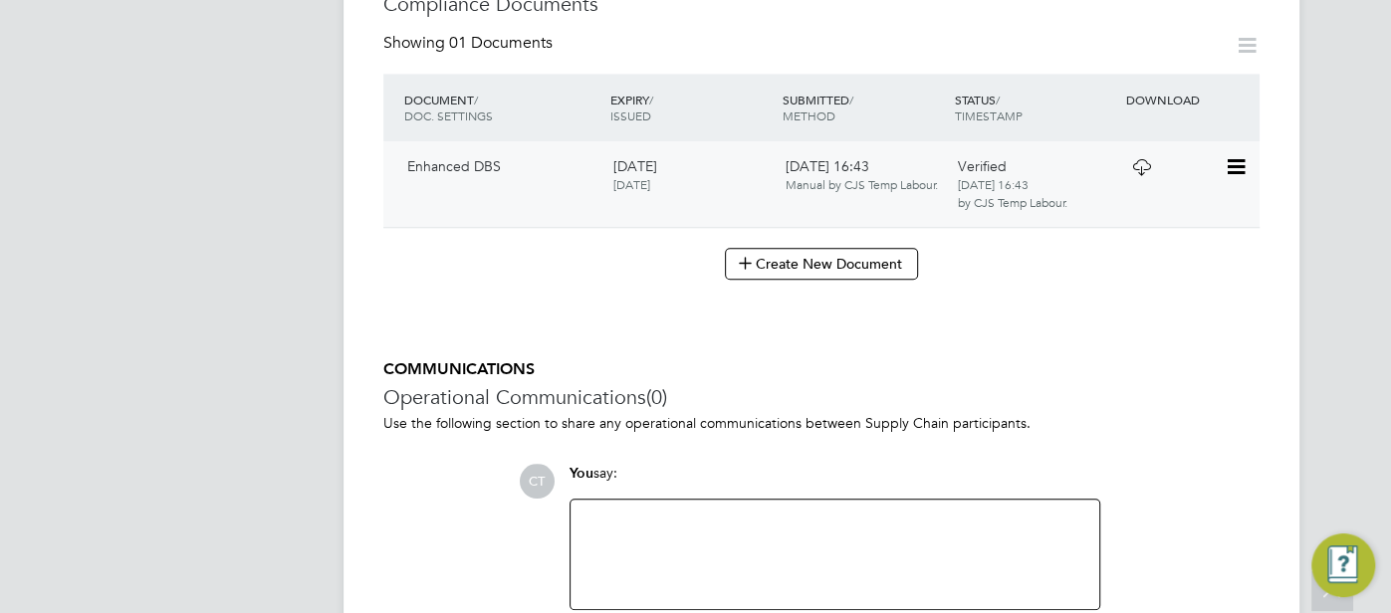
click at [1143, 159] on icon at bounding box center [1141, 167] width 25 height 16
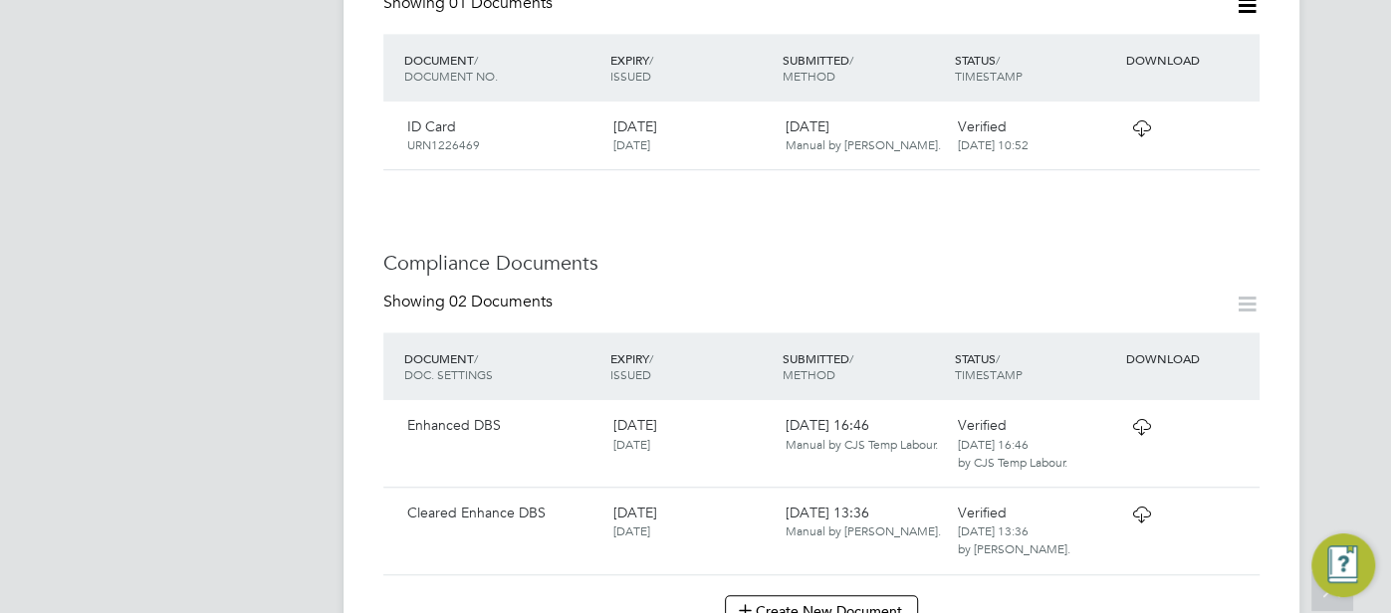
scroll to position [1030, 0]
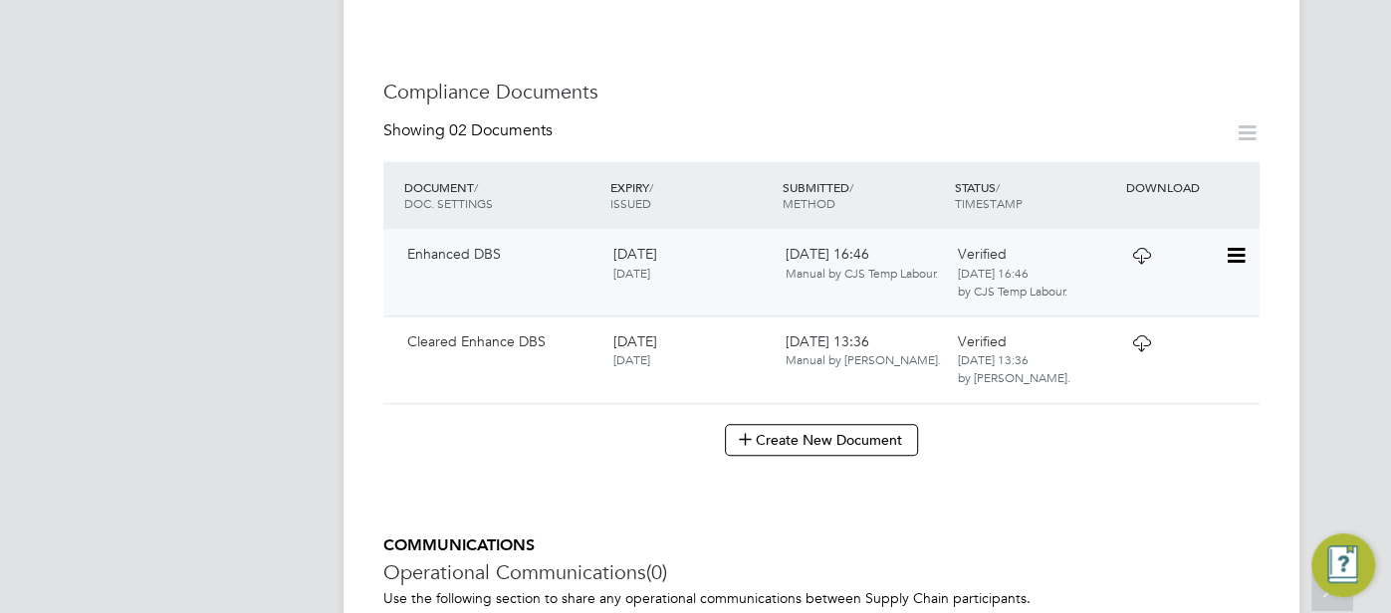
click at [1149, 248] on icon at bounding box center [1141, 256] width 25 height 16
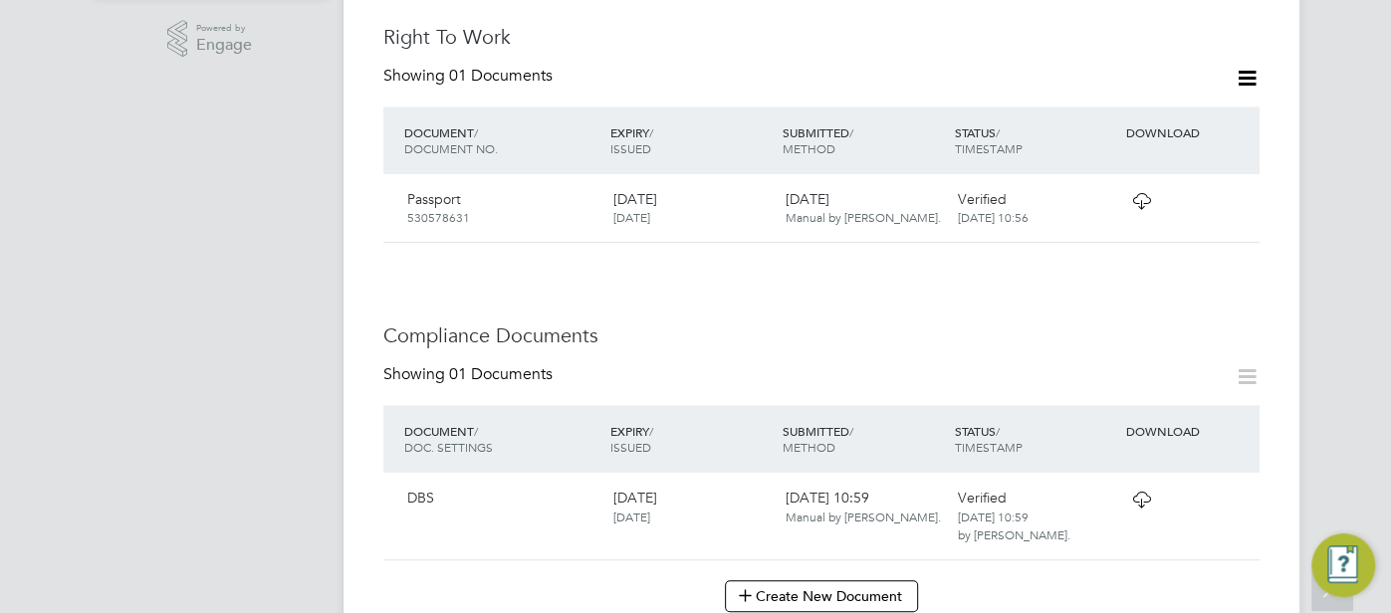
scroll to position [740, 0]
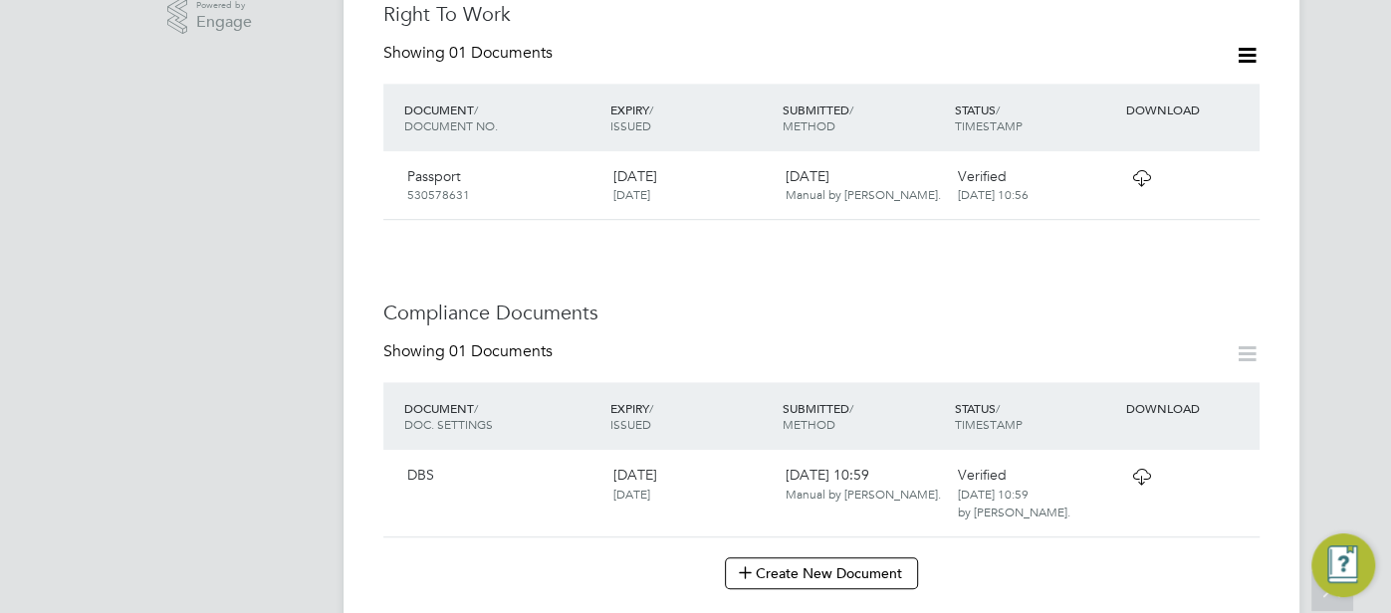
click at [1145, 469] on icon at bounding box center [1141, 477] width 25 height 16
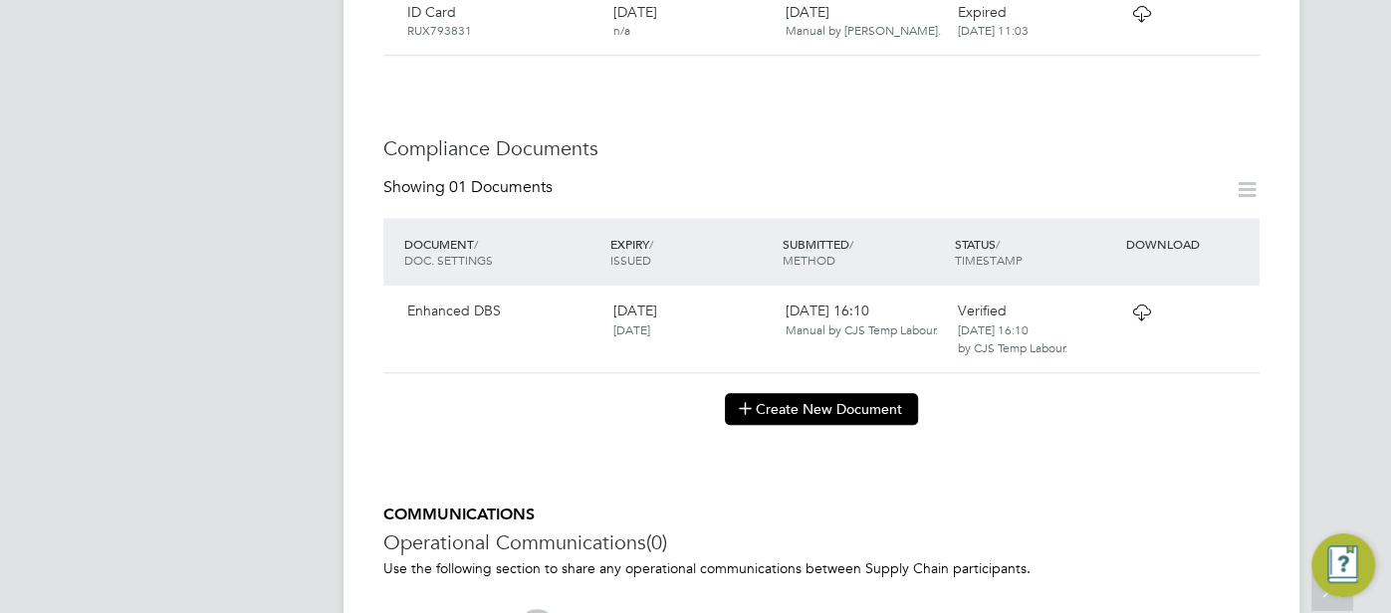
scroll to position [997, 0]
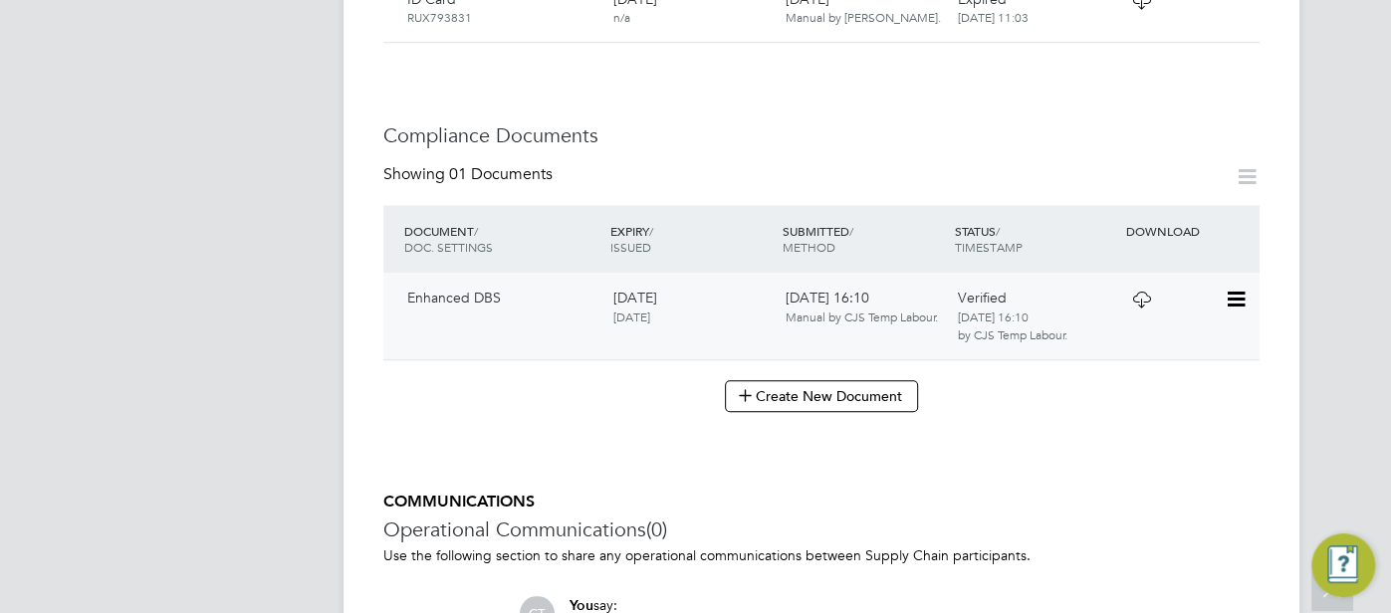
click at [1142, 292] on icon at bounding box center [1141, 300] width 25 height 16
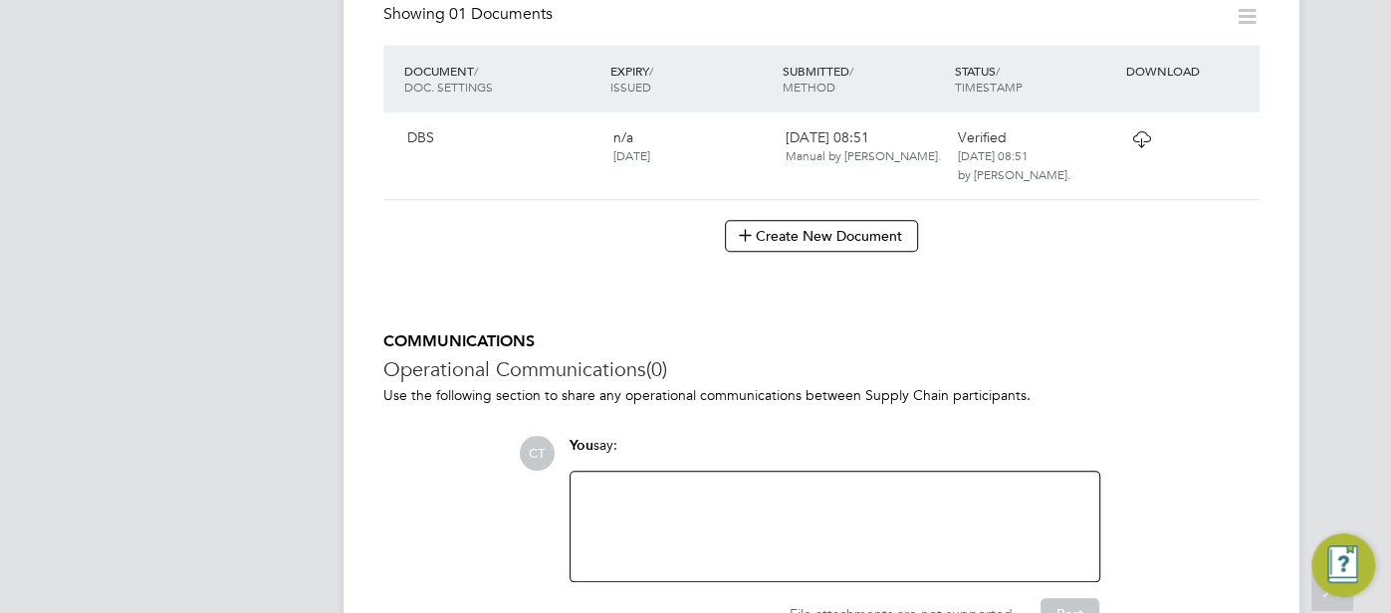
scroll to position [1161, 0]
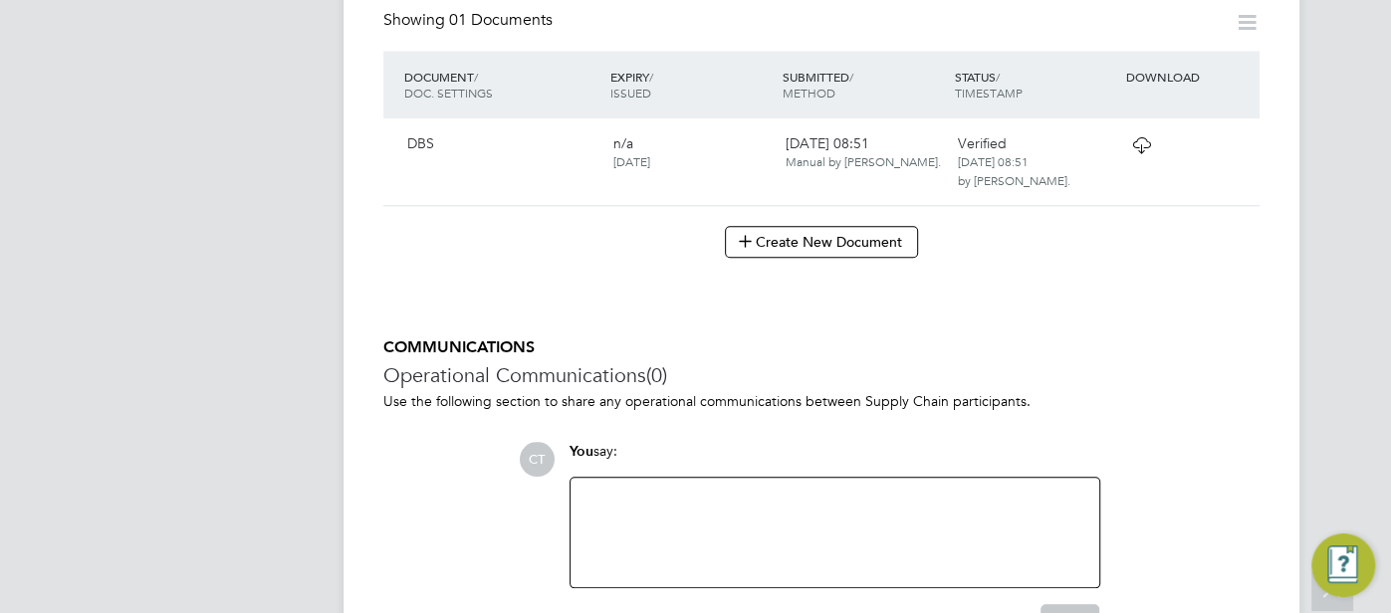
click at [1144, 137] on icon at bounding box center [1141, 145] width 25 height 16
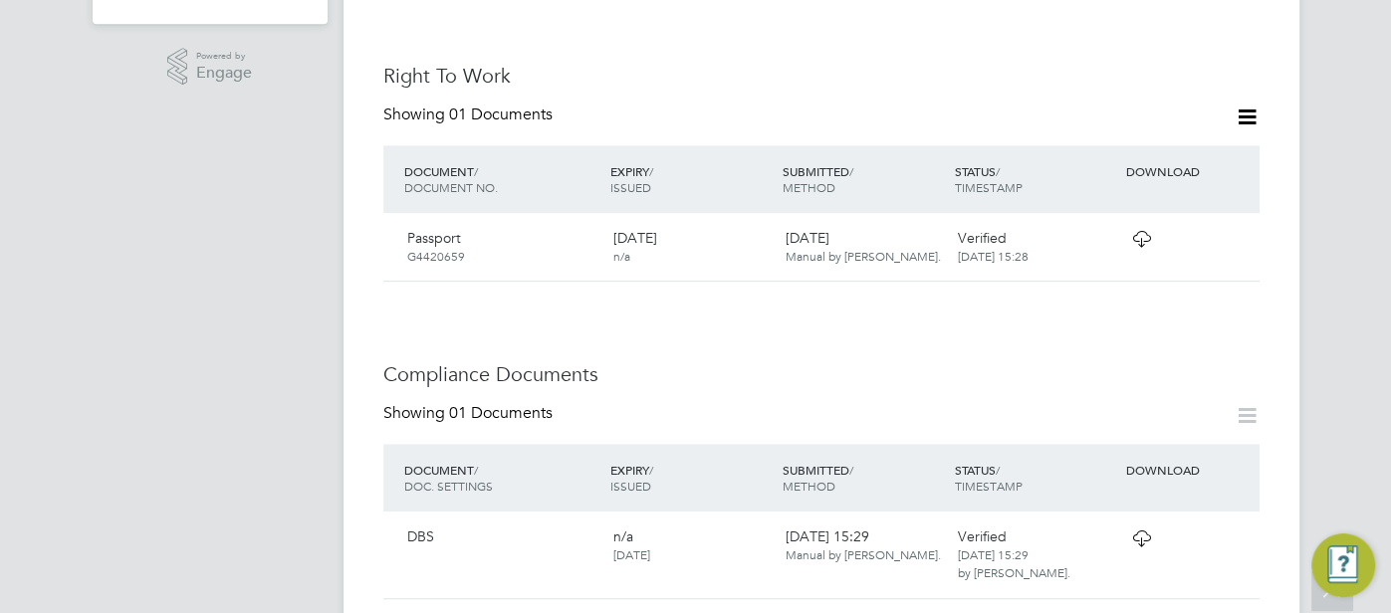
scroll to position [806, 0]
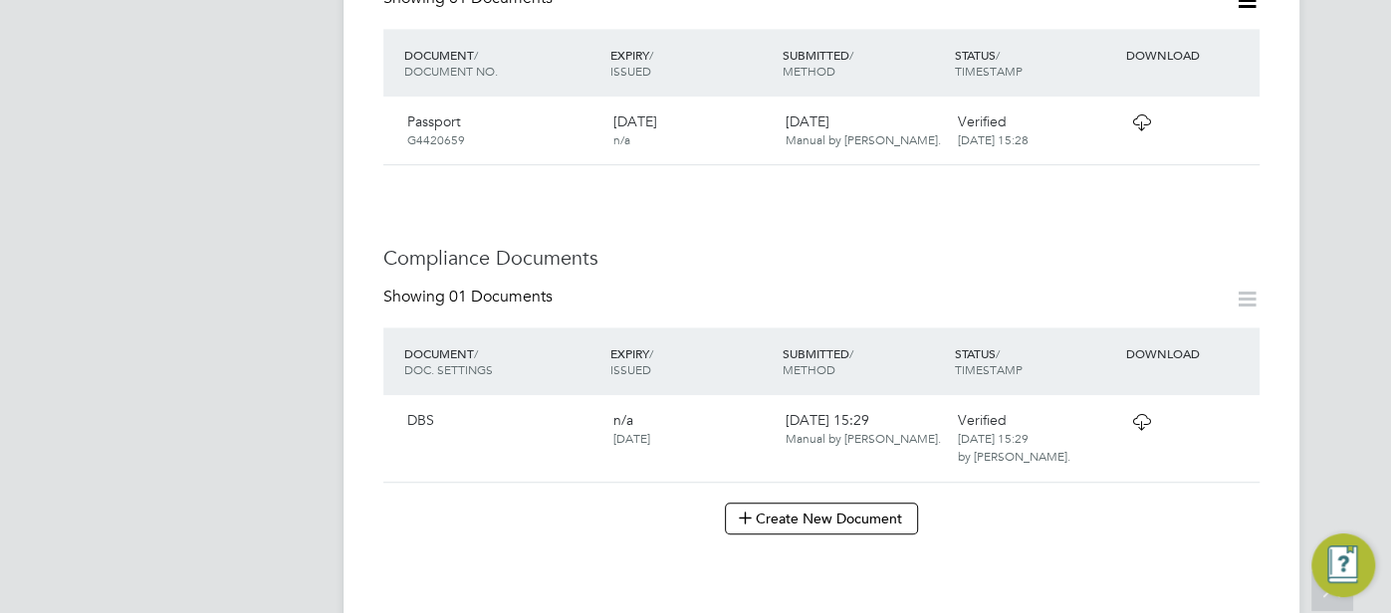
click at [1139, 414] on icon at bounding box center [1141, 422] width 25 height 16
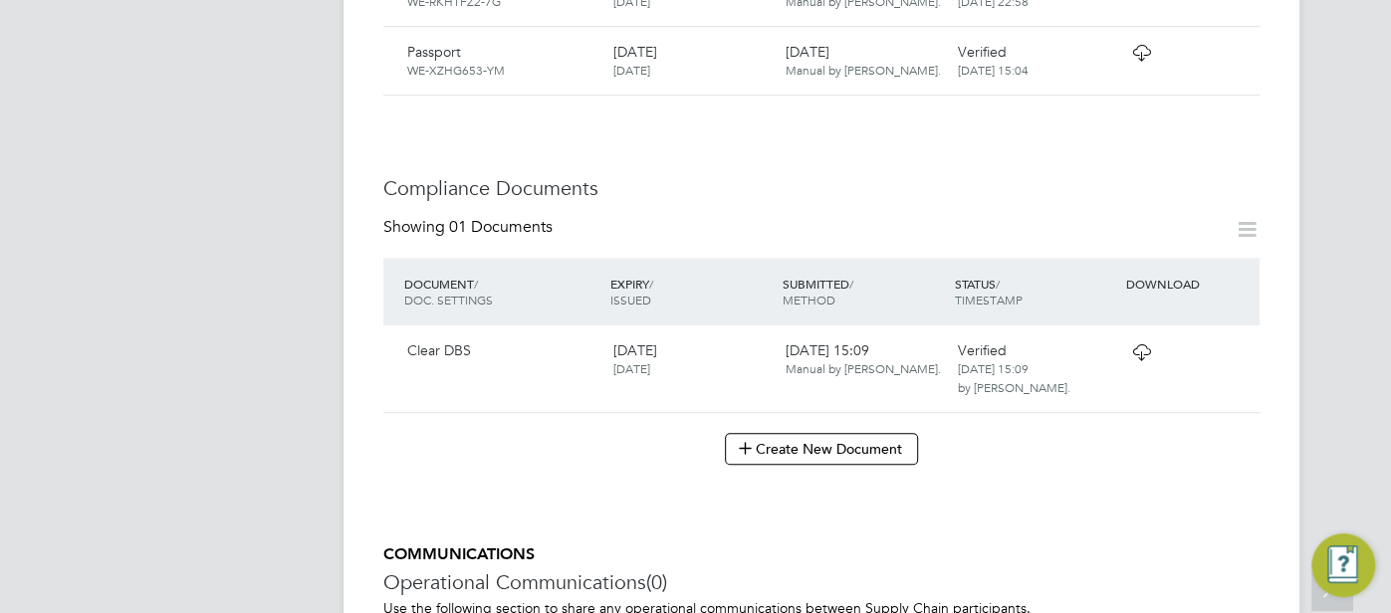
scroll to position [1129, 0]
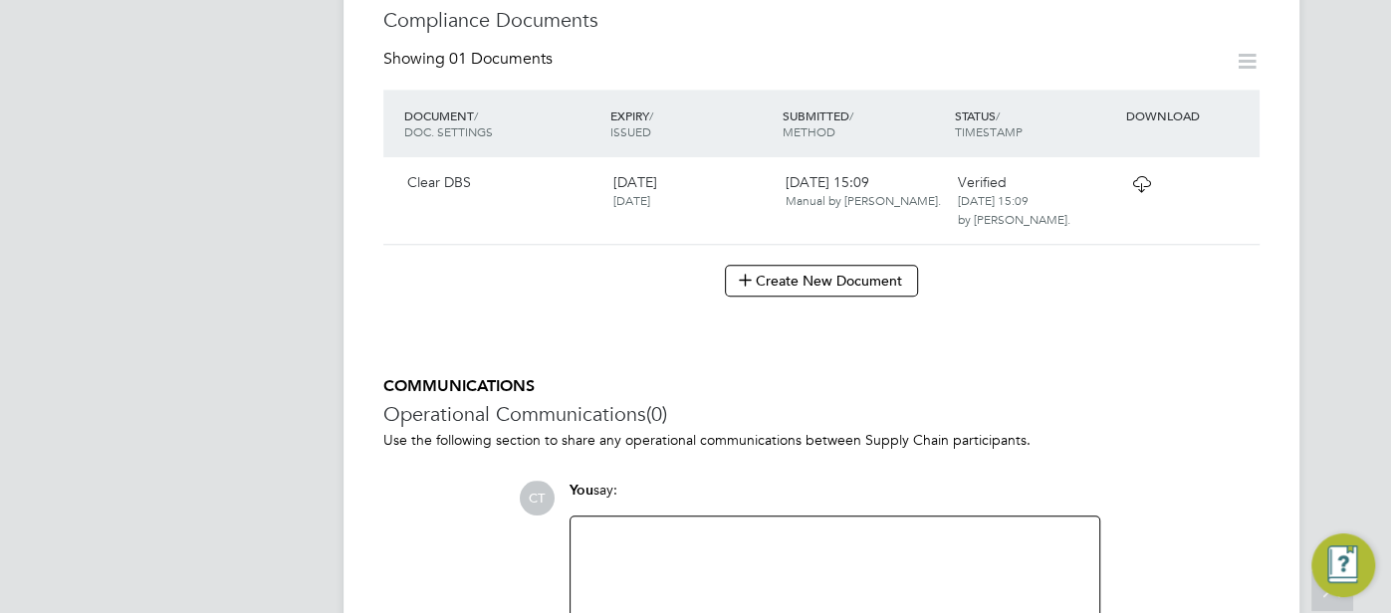
click at [1151, 176] on icon at bounding box center [1141, 184] width 25 height 16
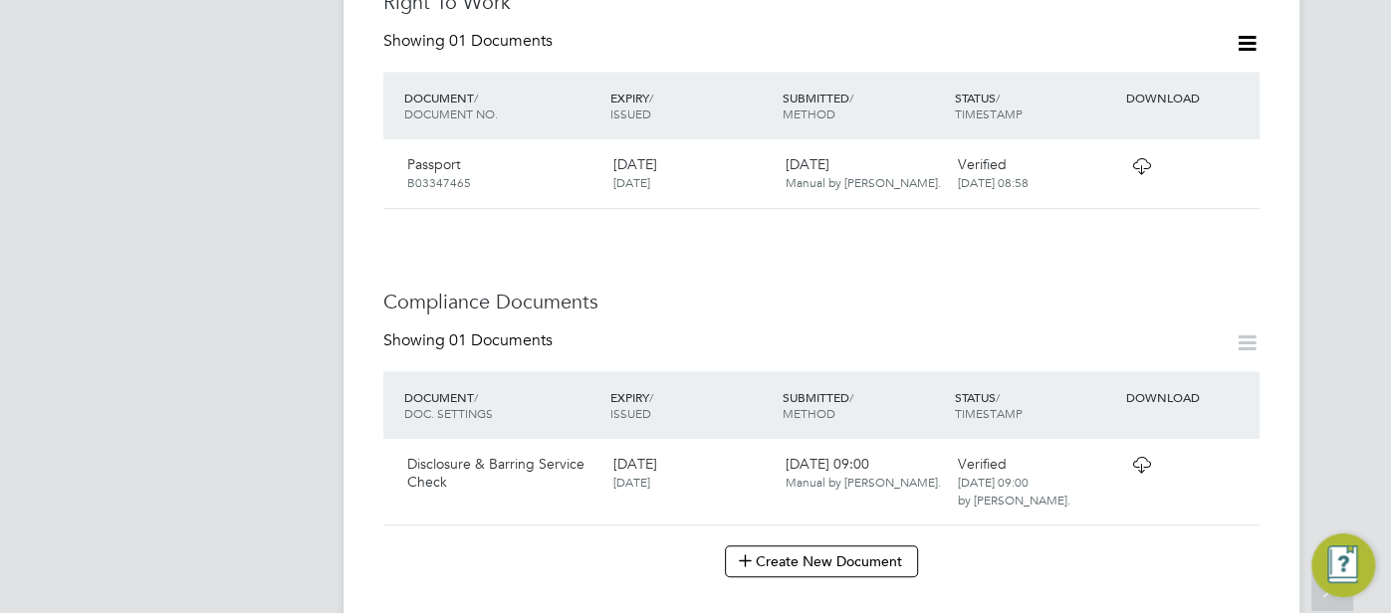
scroll to position [938, 0]
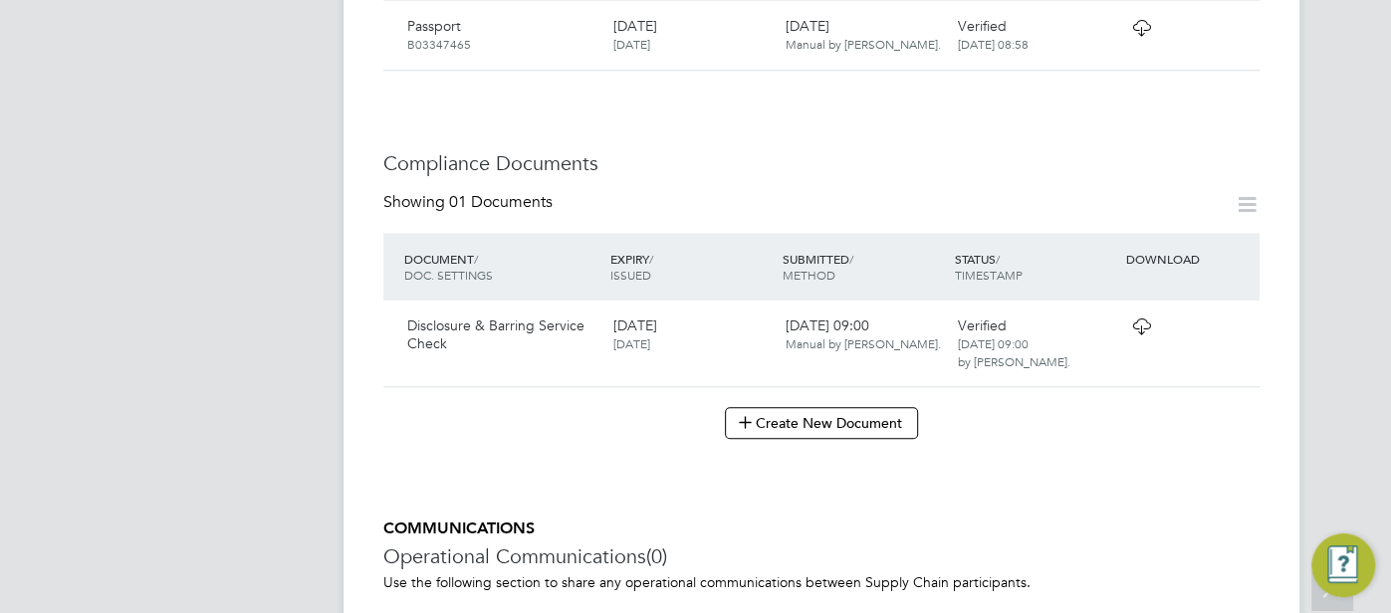
click at [1150, 319] on icon at bounding box center [1141, 327] width 25 height 16
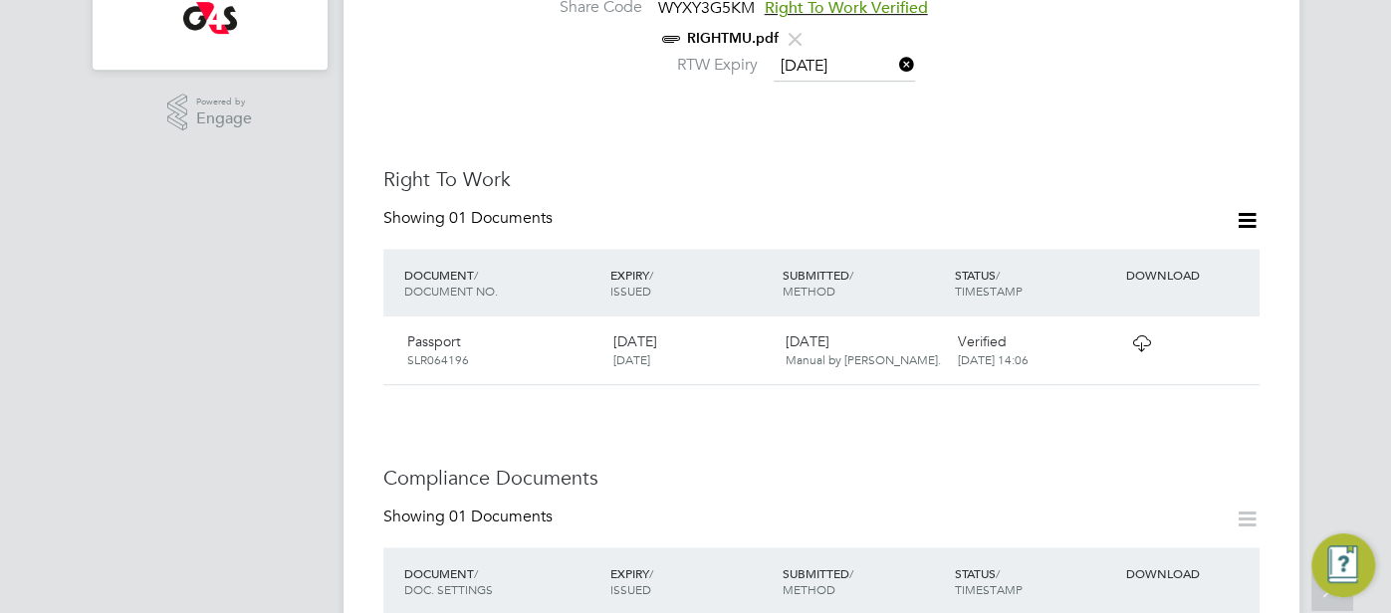
scroll to position [837, 0]
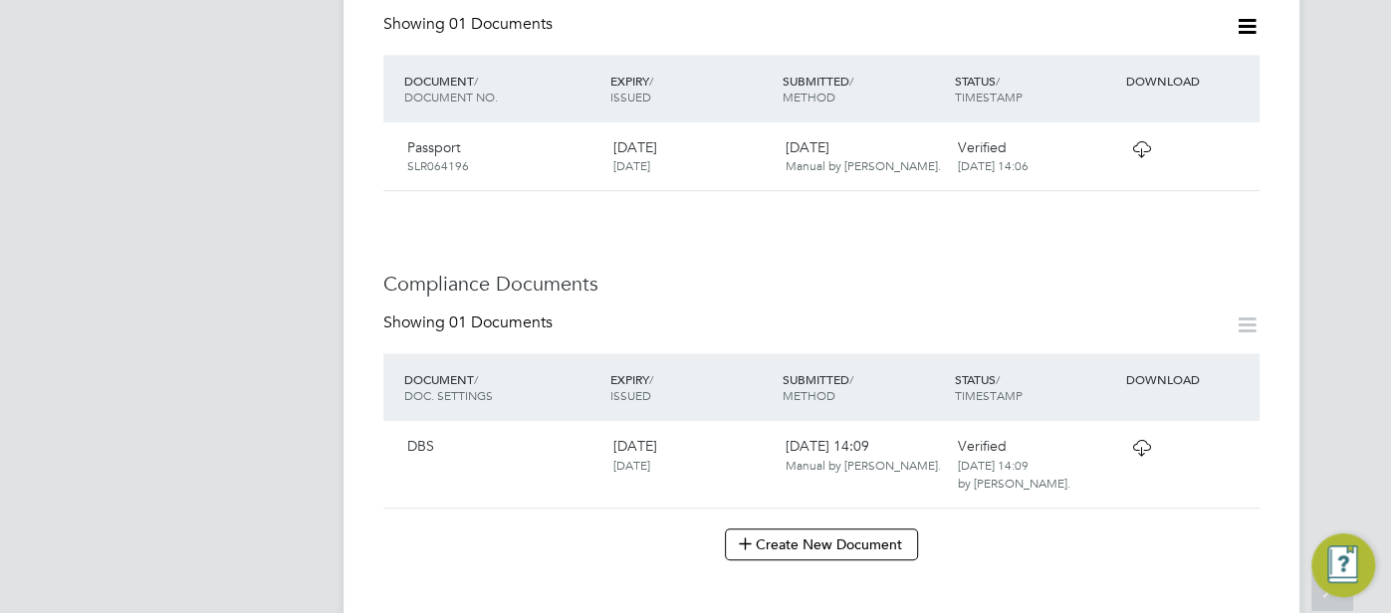
click at [1142, 440] on icon at bounding box center [1141, 448] width 25 height 16
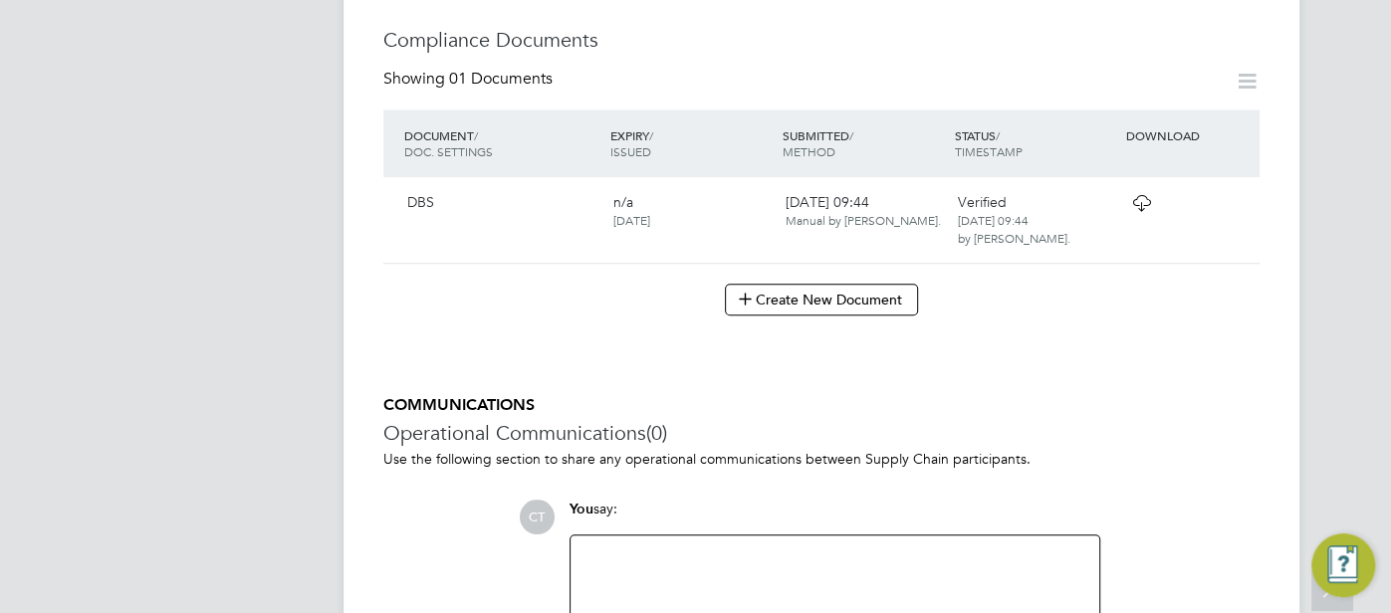
scroll to position [994, 0]
click at [1145, 210] on icon at bounding box center [1141, 202] width 25 height 16
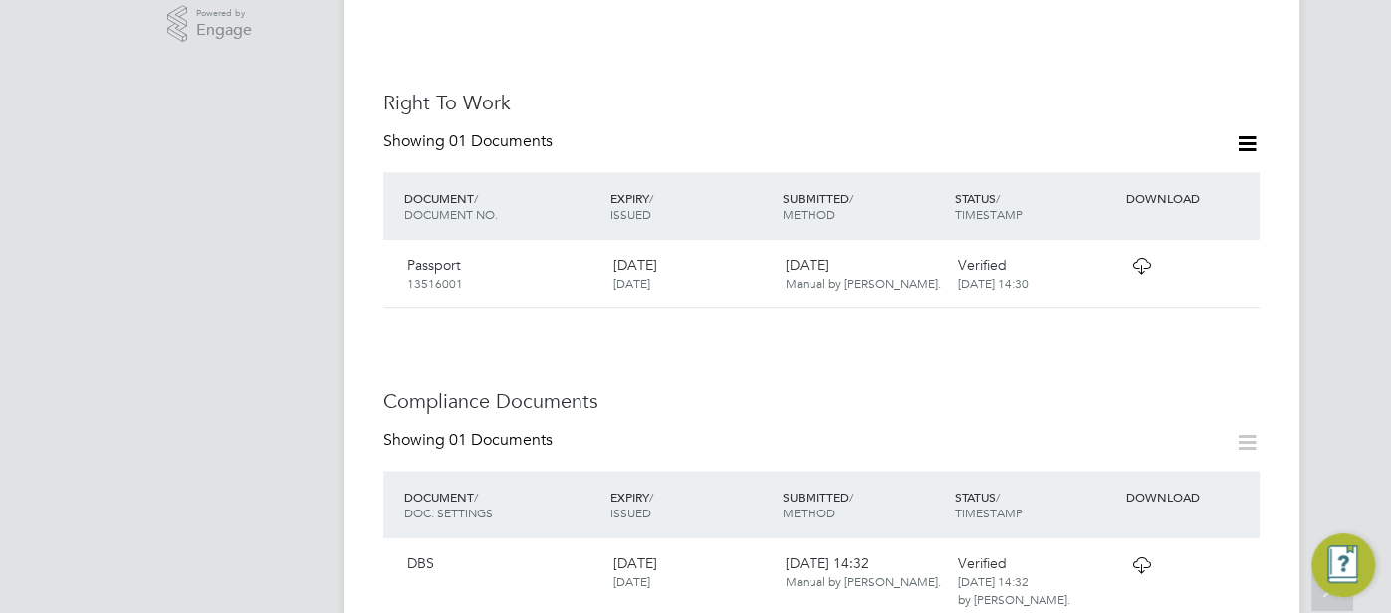
scroll to position [928, 0]
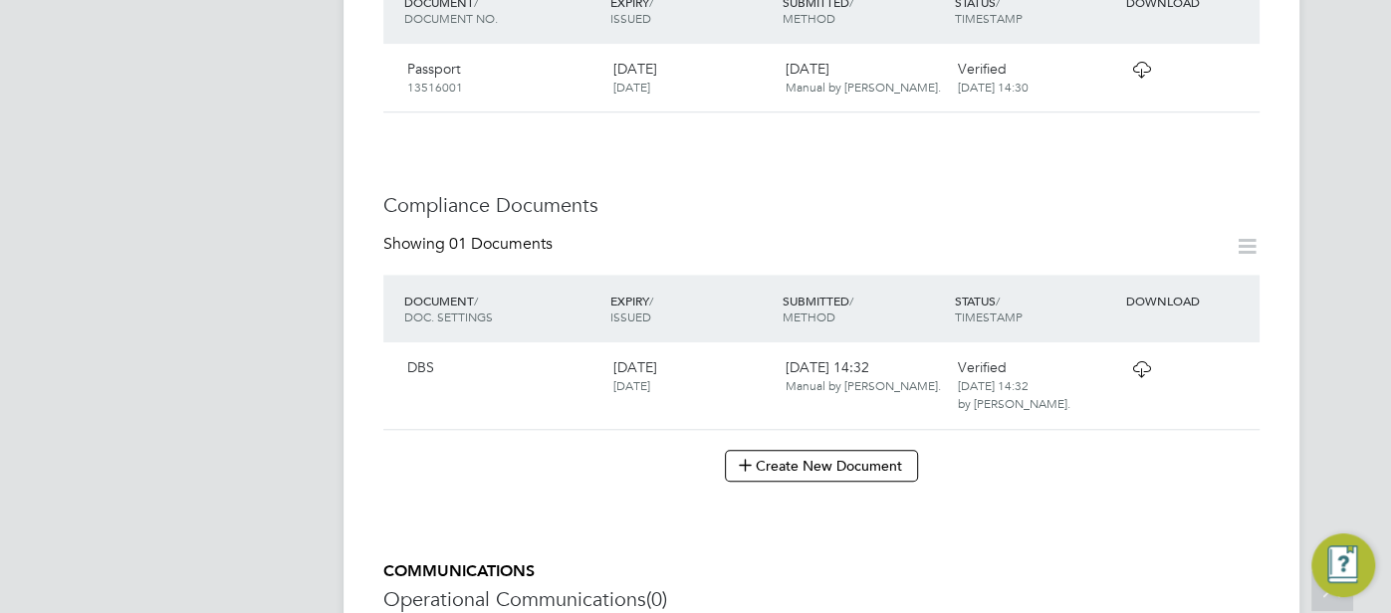
click at [1141, 361] on icon at bounding box center [1141, 369] width 25 height 16
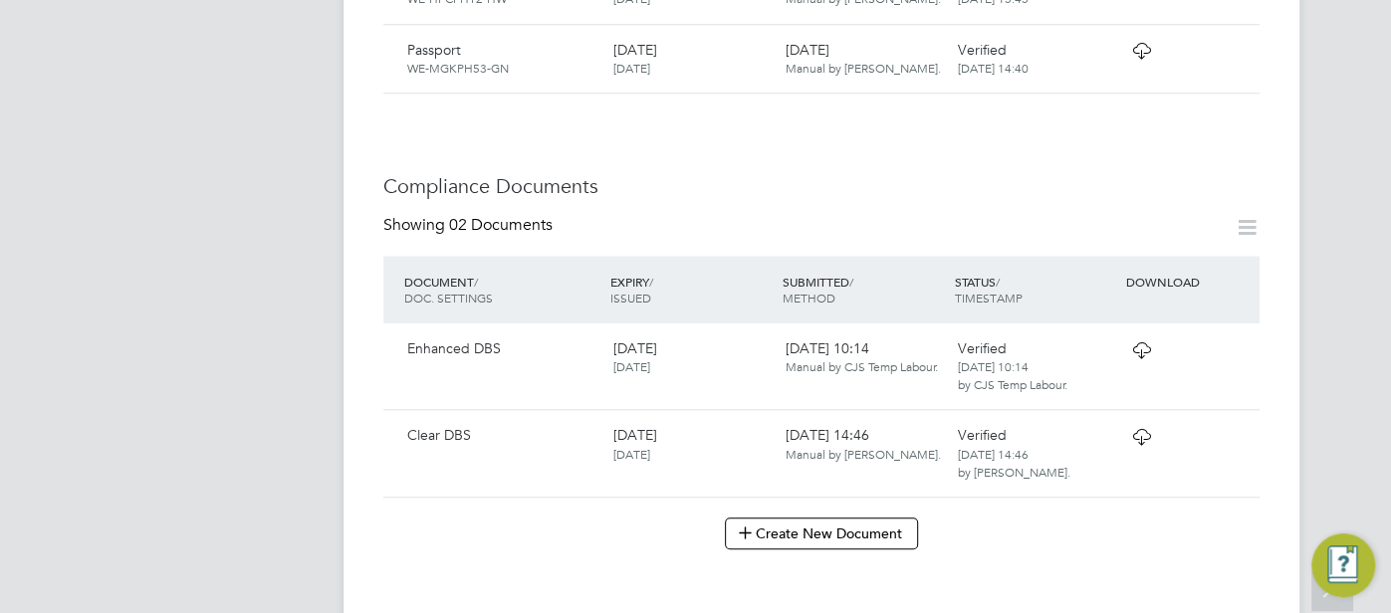
scroll to position [1095, 0]
click at [1151, 428] on icon at bounding box center [1141, 436] width 25 height 16
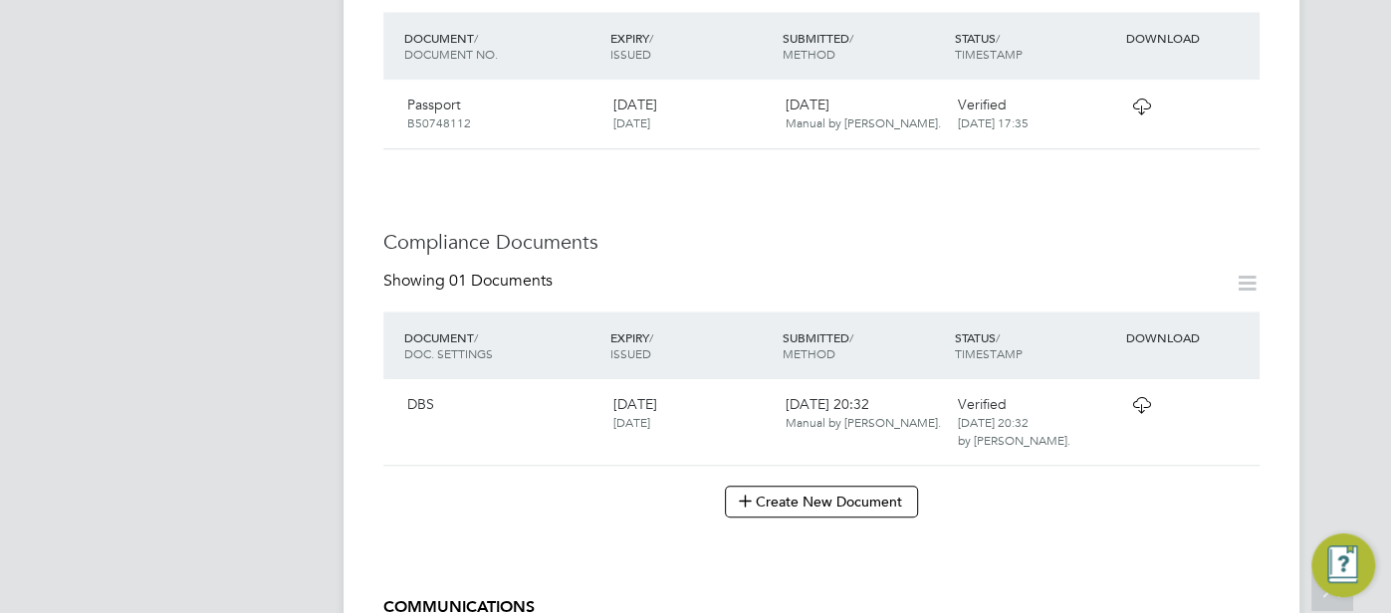
scroll to position [861, 0]
click at [1148, 395] on icon at bounding box center [1141, 403] width 25 height 16
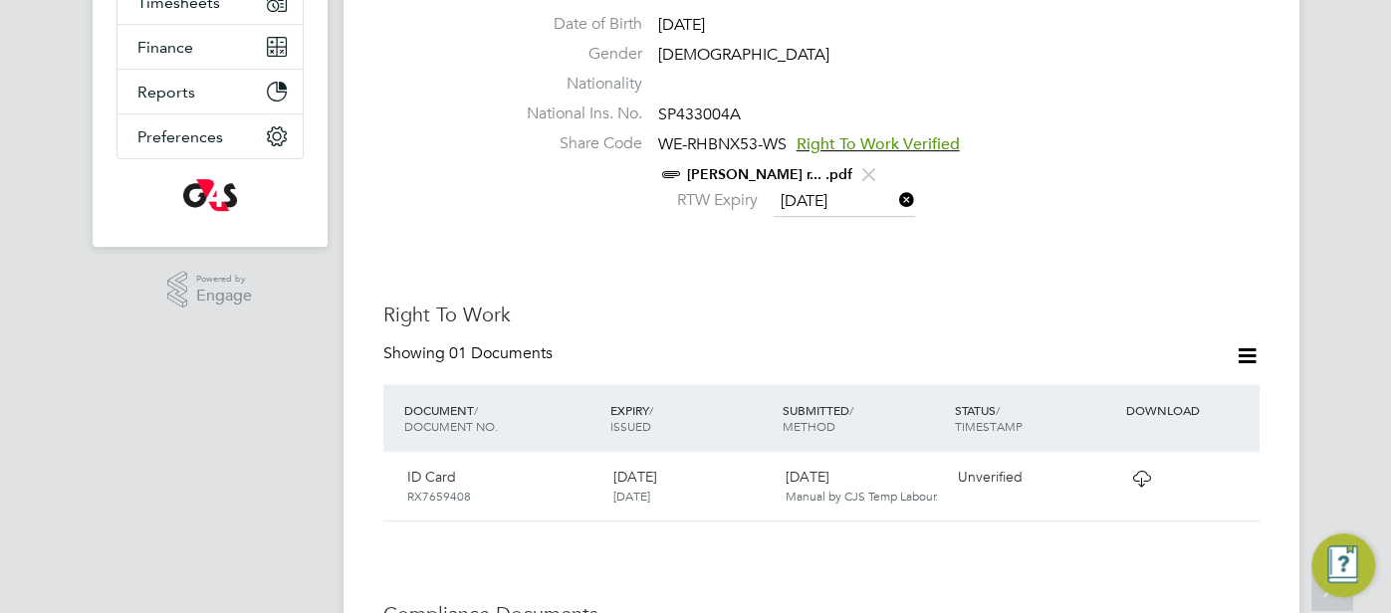
scroll to position [734, 0]
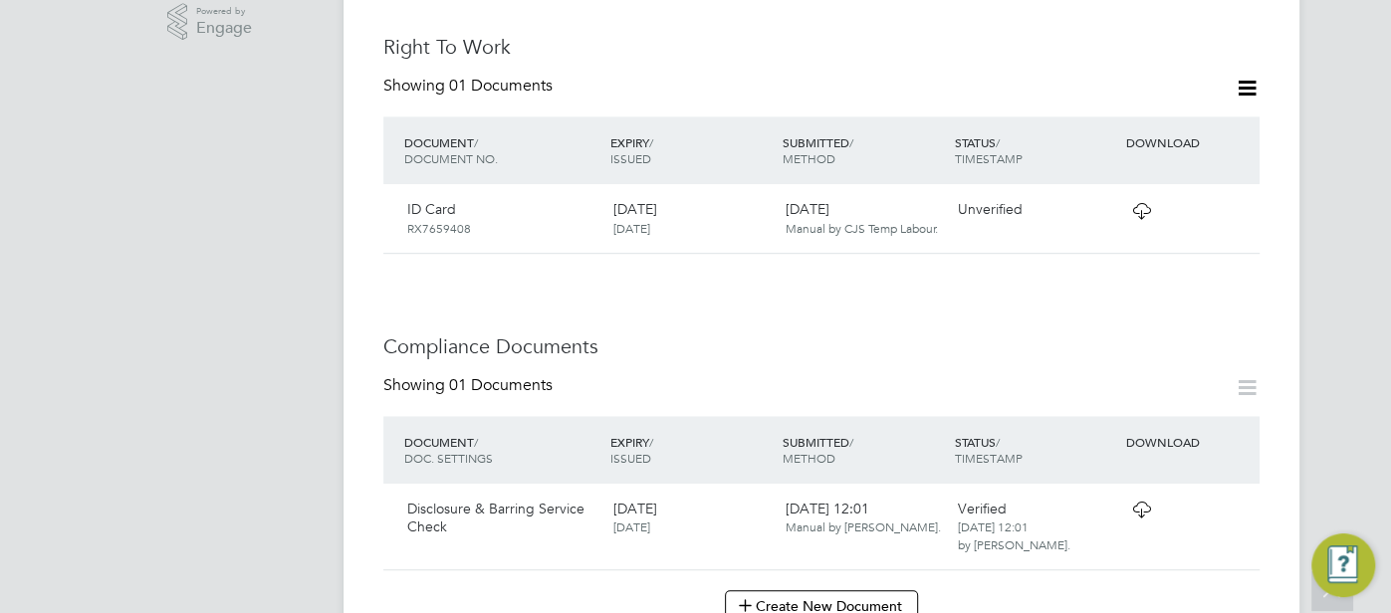
click at [1152, 506] on icon at bounding box center [1141, 510] width 25 height 16
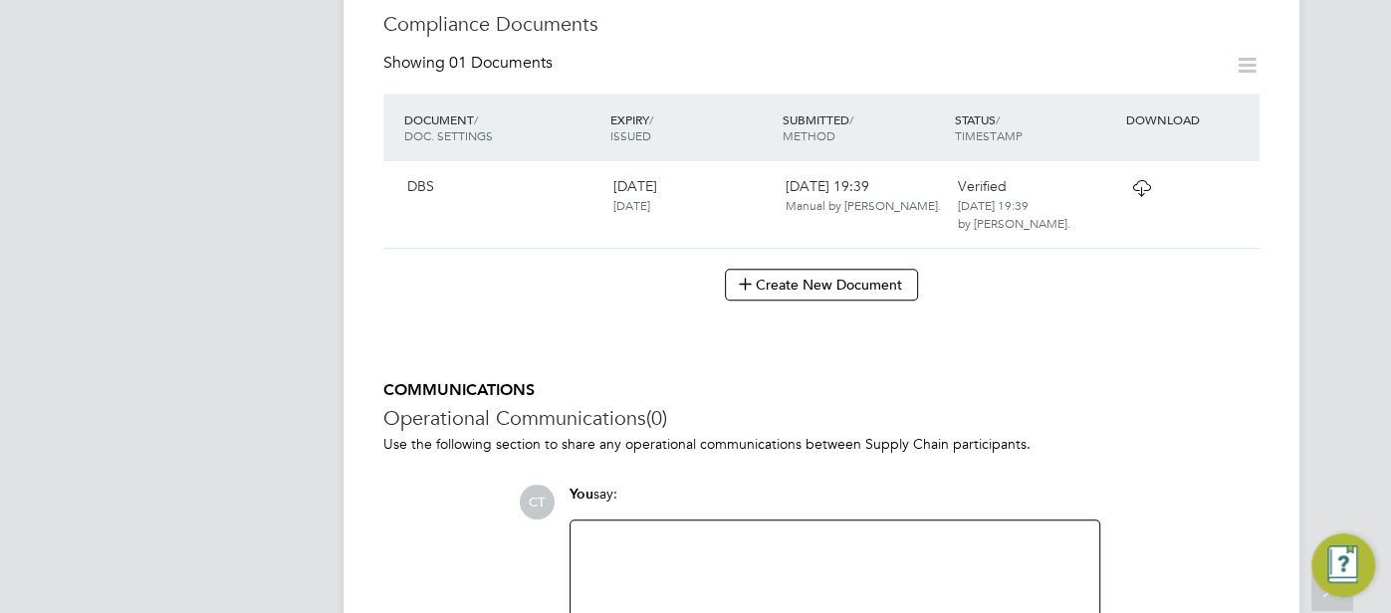
scroll to position [1032, 0]
click at [1137, 177] on icon at bounding box center [1141, 185] width 25 height 16
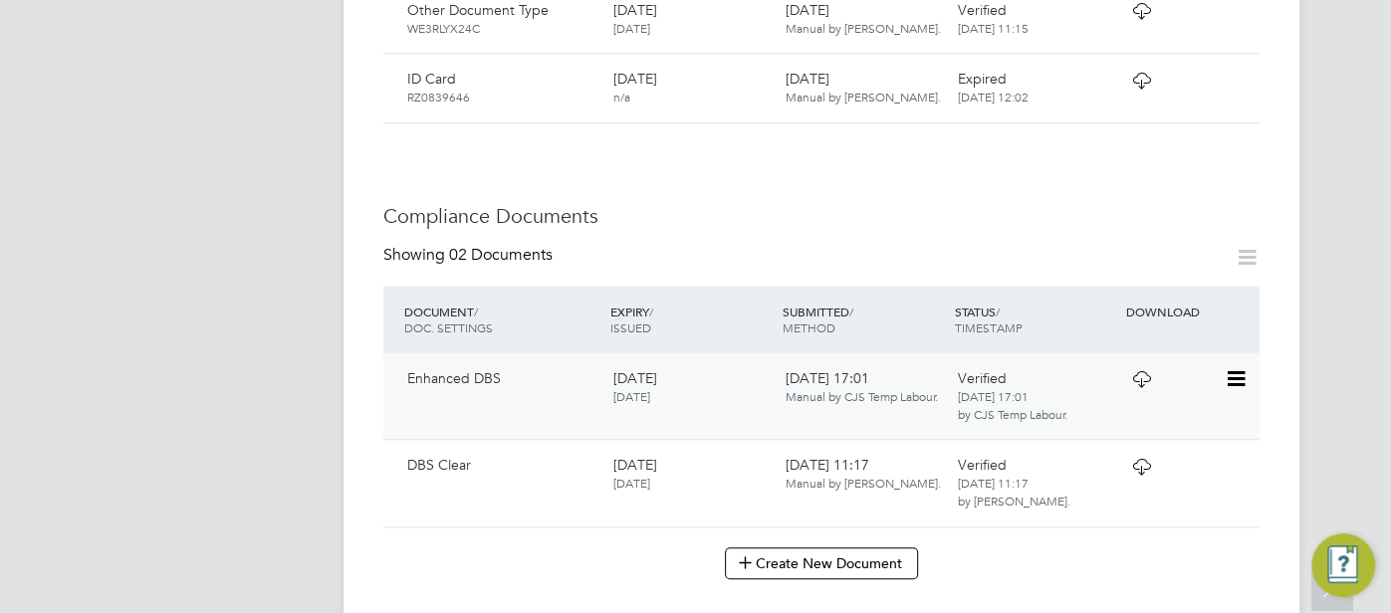
scroll to position [1018, 0]
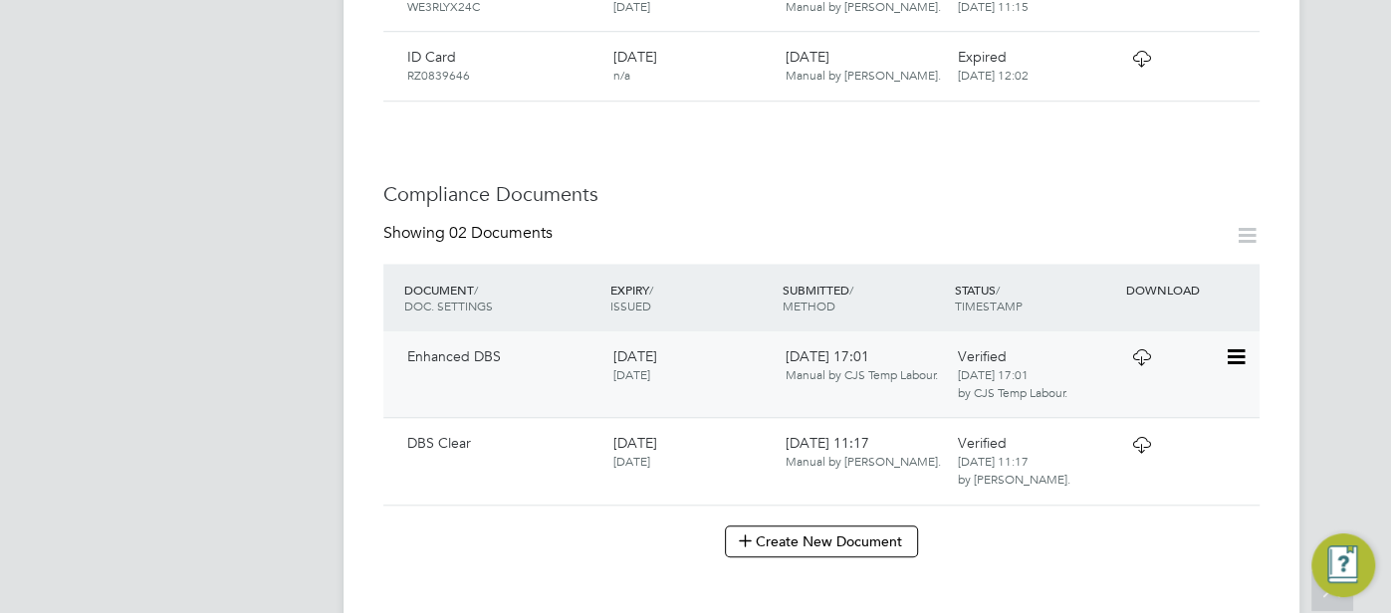
click at [1131, 350] on icon at bounding box center [1141, 358] width 25 height 16
click at [1103, 426] on div "Verified 04 Feb 2022, 11:17 by Clare Cramond." at bounding box center [1035, 461] width 172 height 71
click at [1129, 437] on icon at bounding box center [1141, 445] width 25 height 16
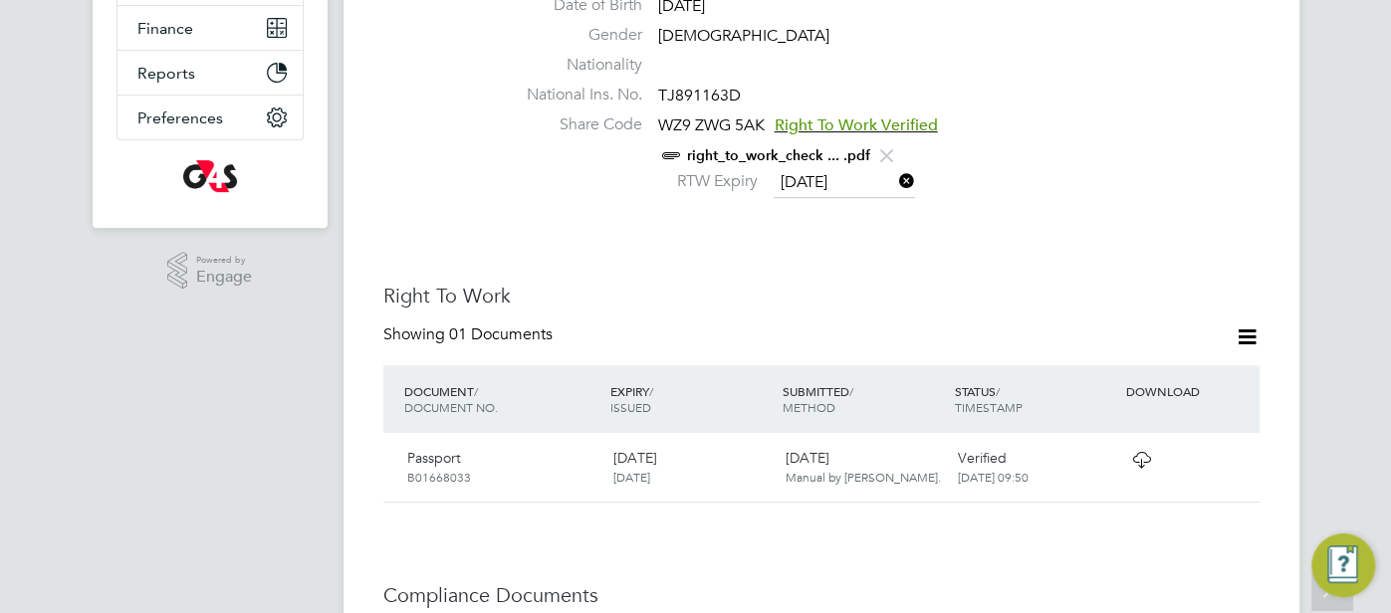
scroll to position [907, 0]
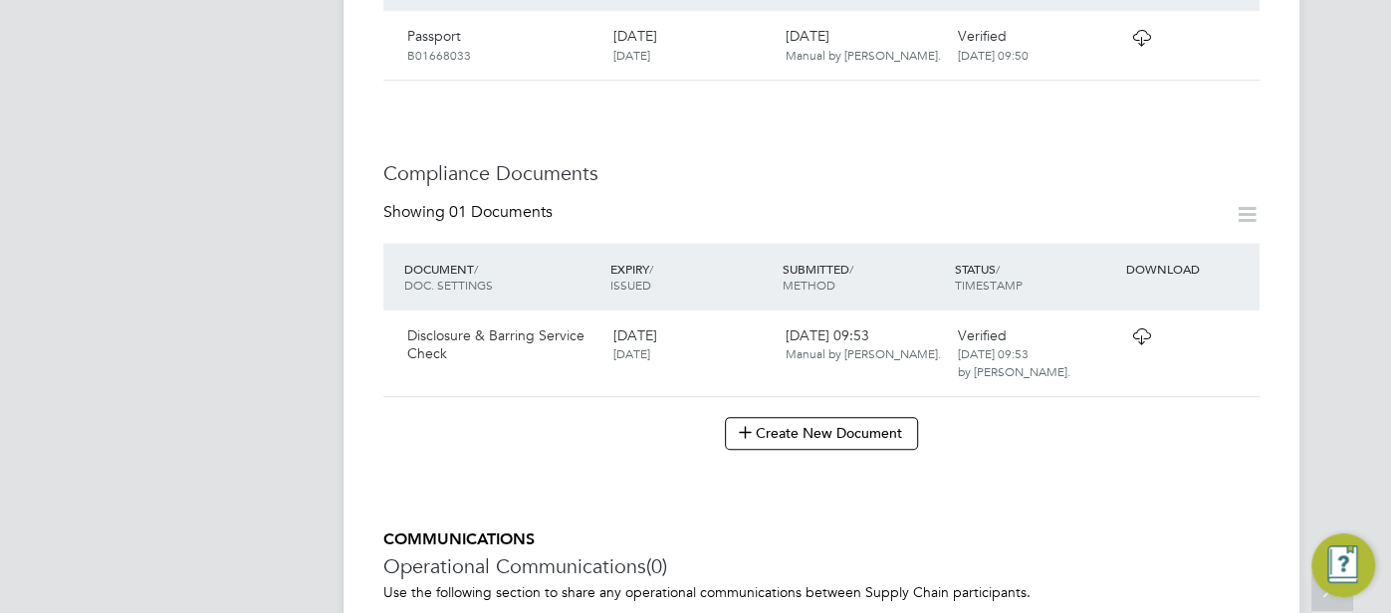
click at [1147, 329] on icon at bounding box center [1141, 337] width 25 height 16
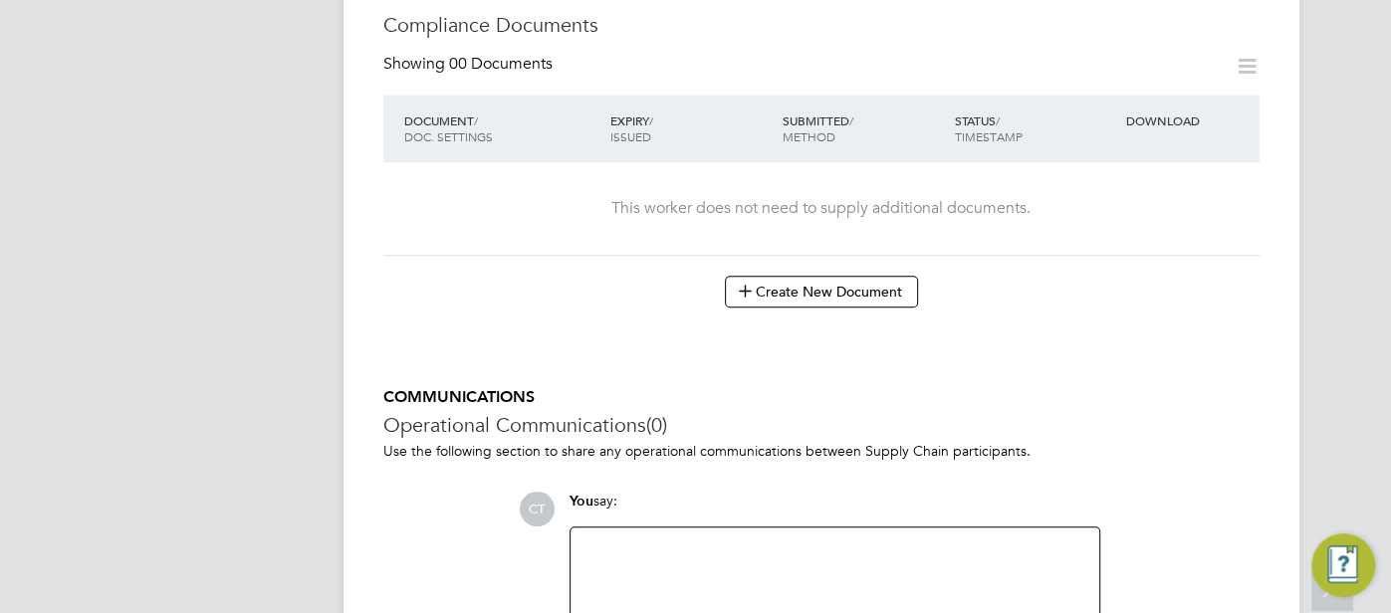
scroll to position [1081, 0]
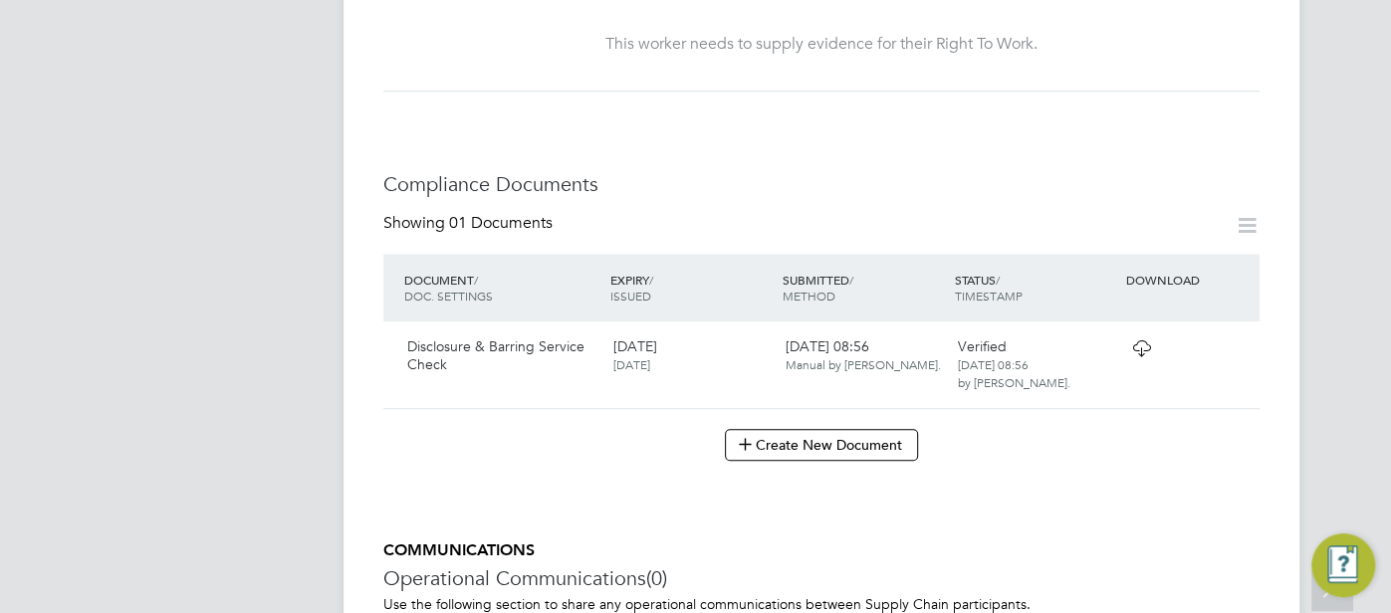
scroll to position [984, 0]
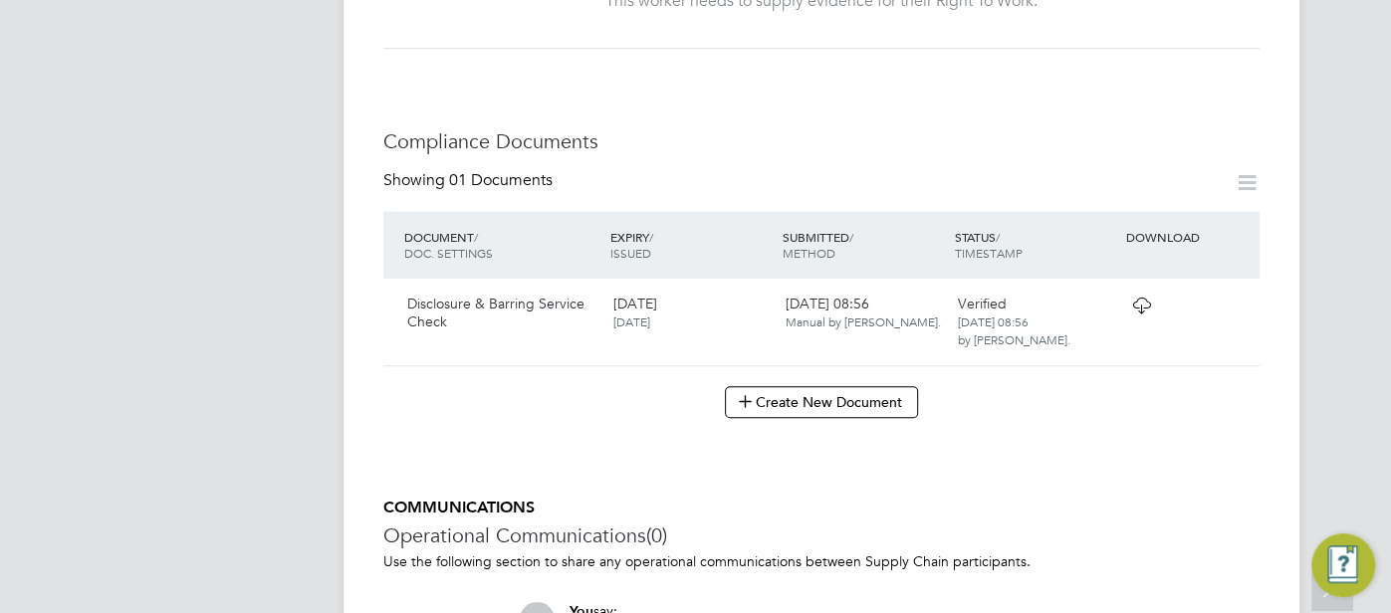
click at [1148, 298] on icon at bounding box center [1141, 306] width 25 height 16
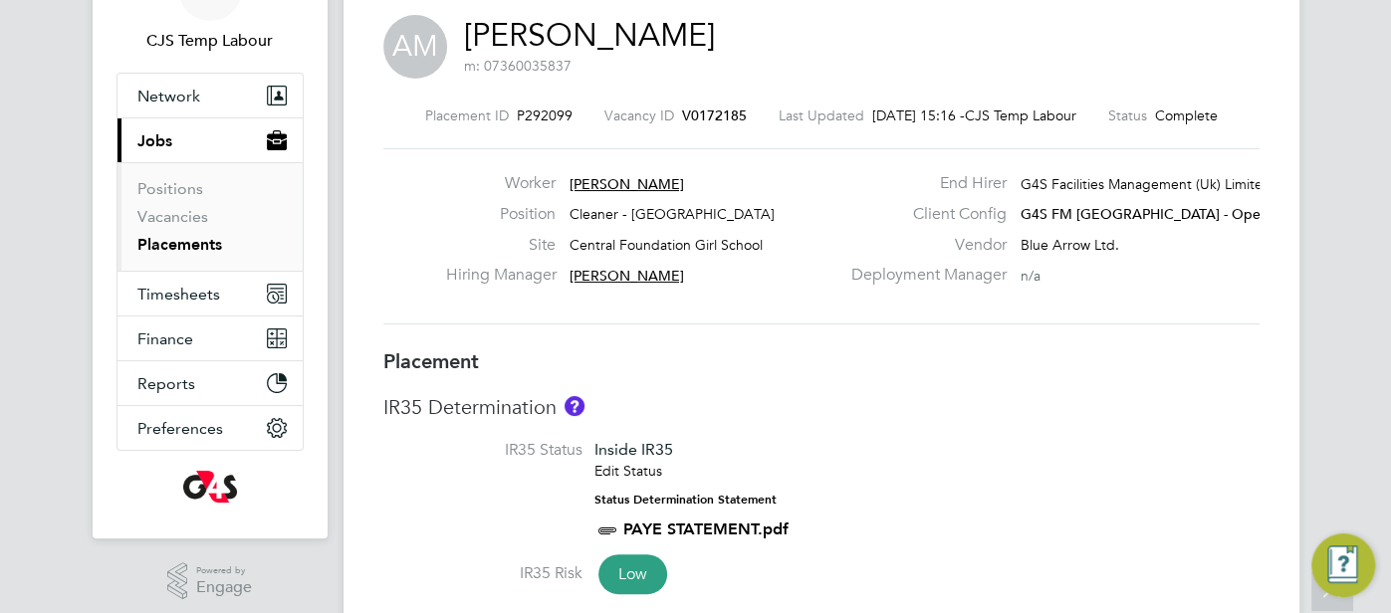
scroll to position [7, 0]
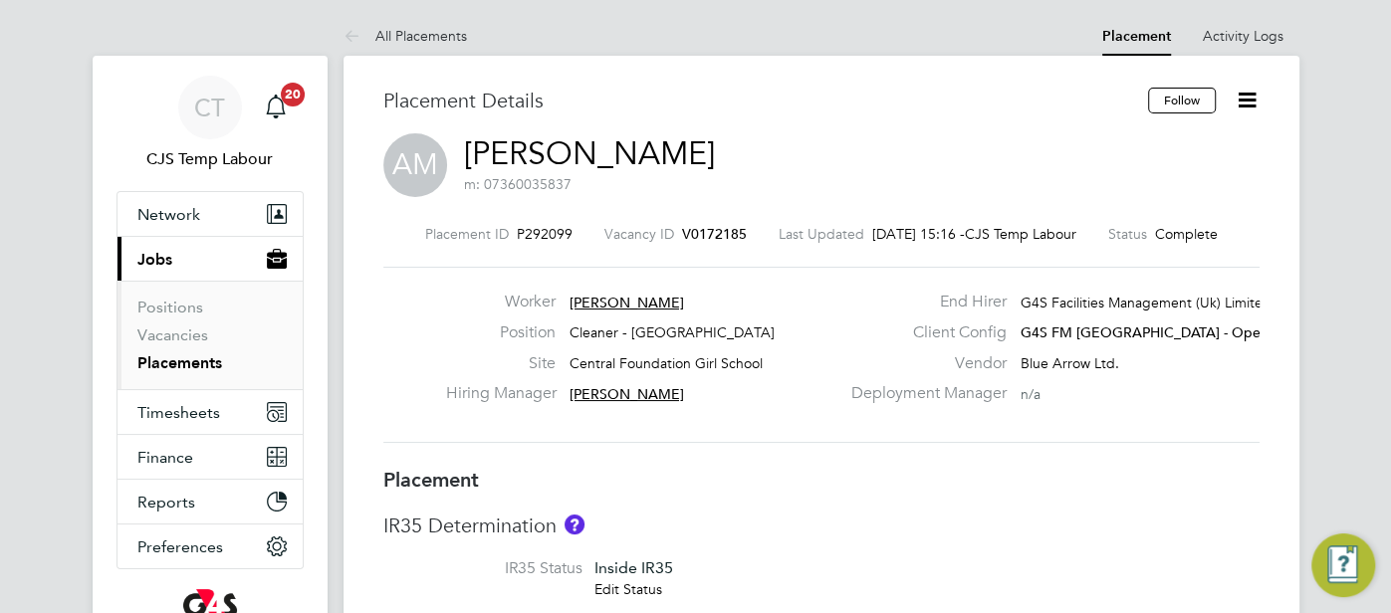
click at [618, 160] on link "[PERSON_NAME]" at bounding box center [589, 153] width 251 height 39
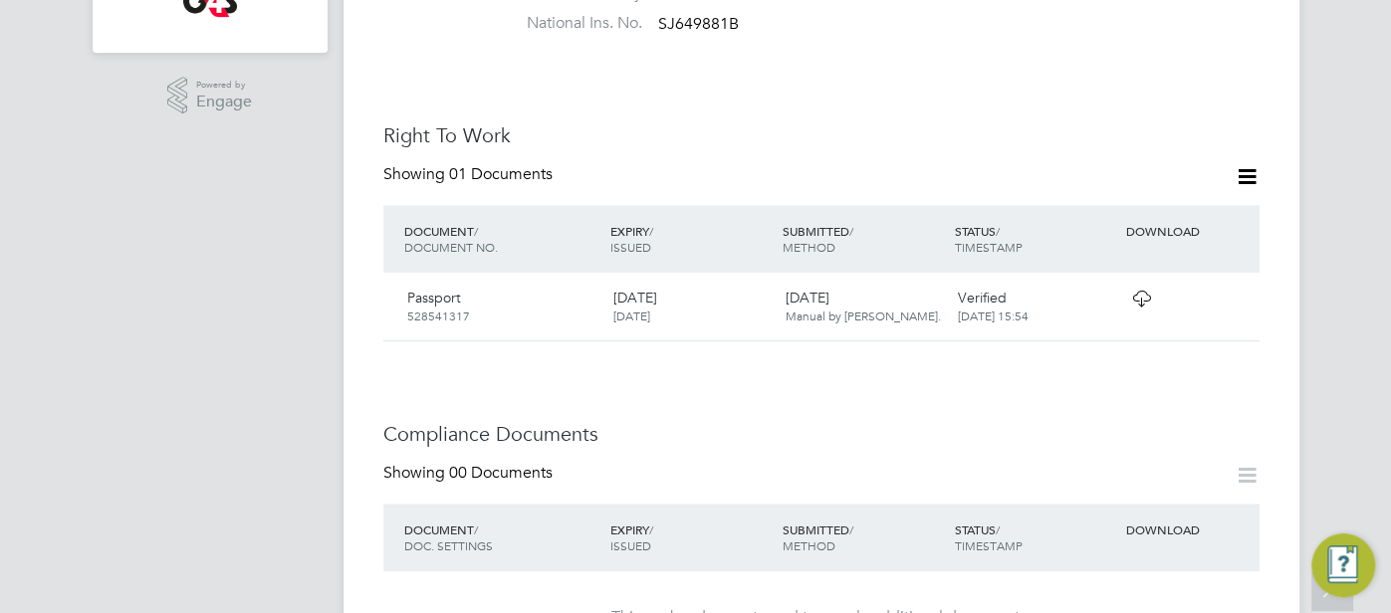
scroll to position [665, 0]
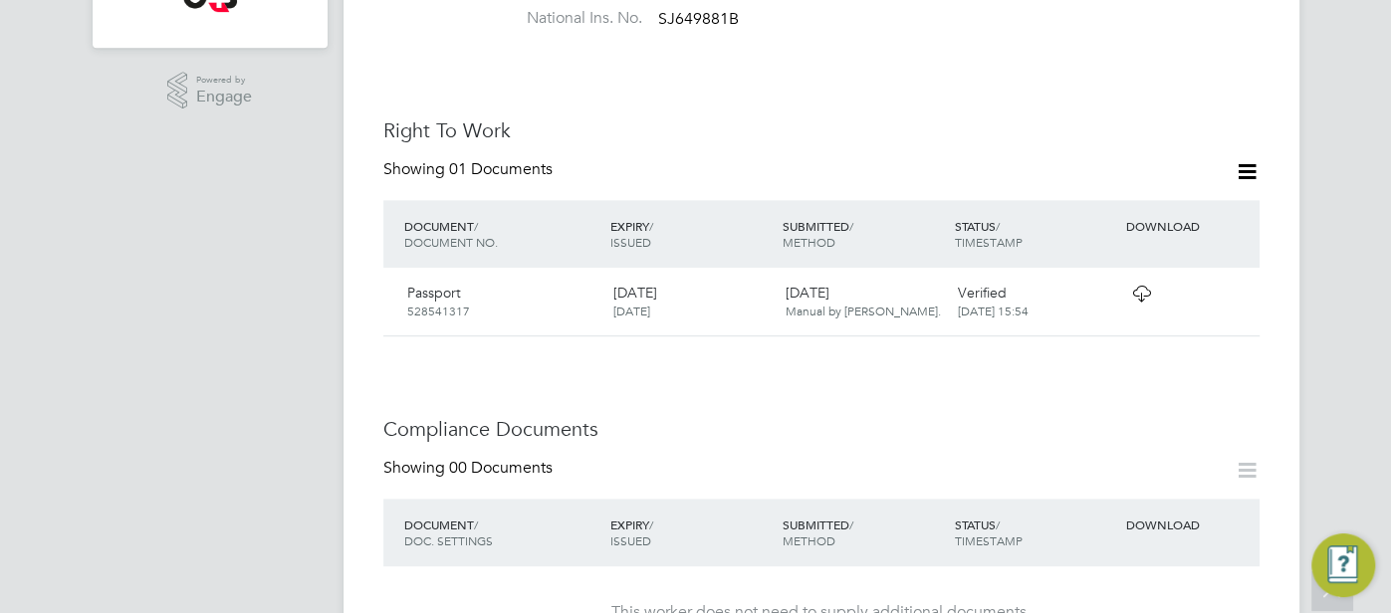
click at [1131, 286] on icon at bounding box center [1141, 294] width 25 height 16
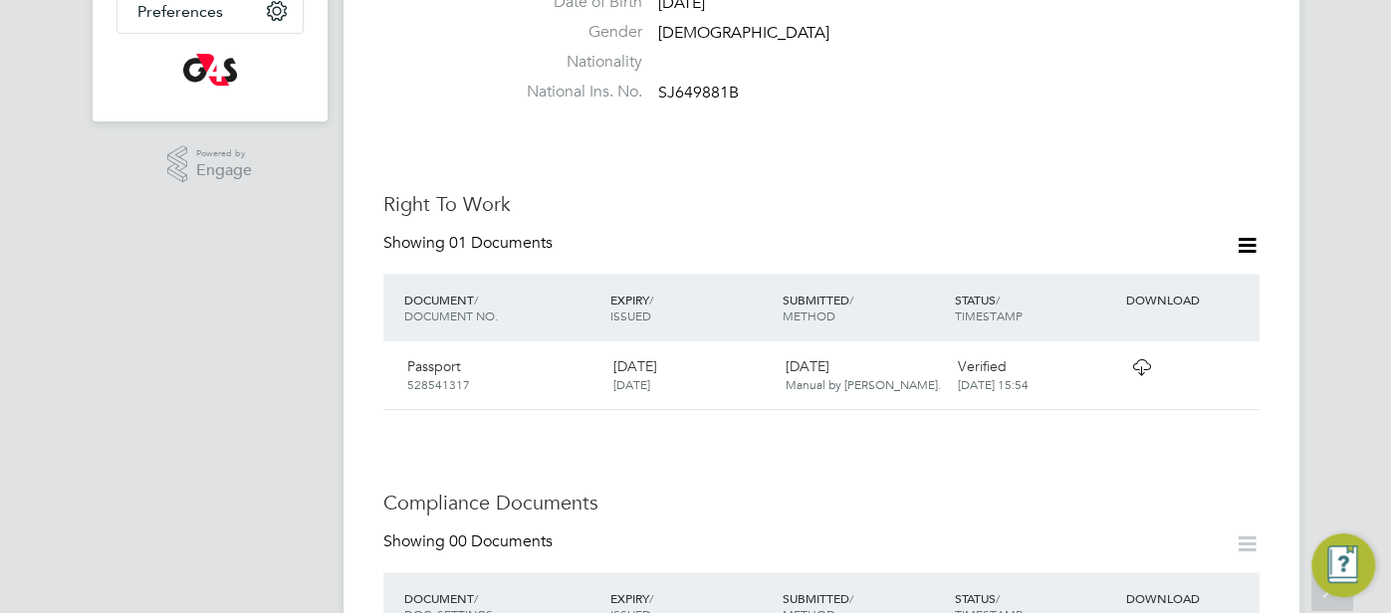
scroll to position [583, 0]
